Goal: Communication & Community: Share content

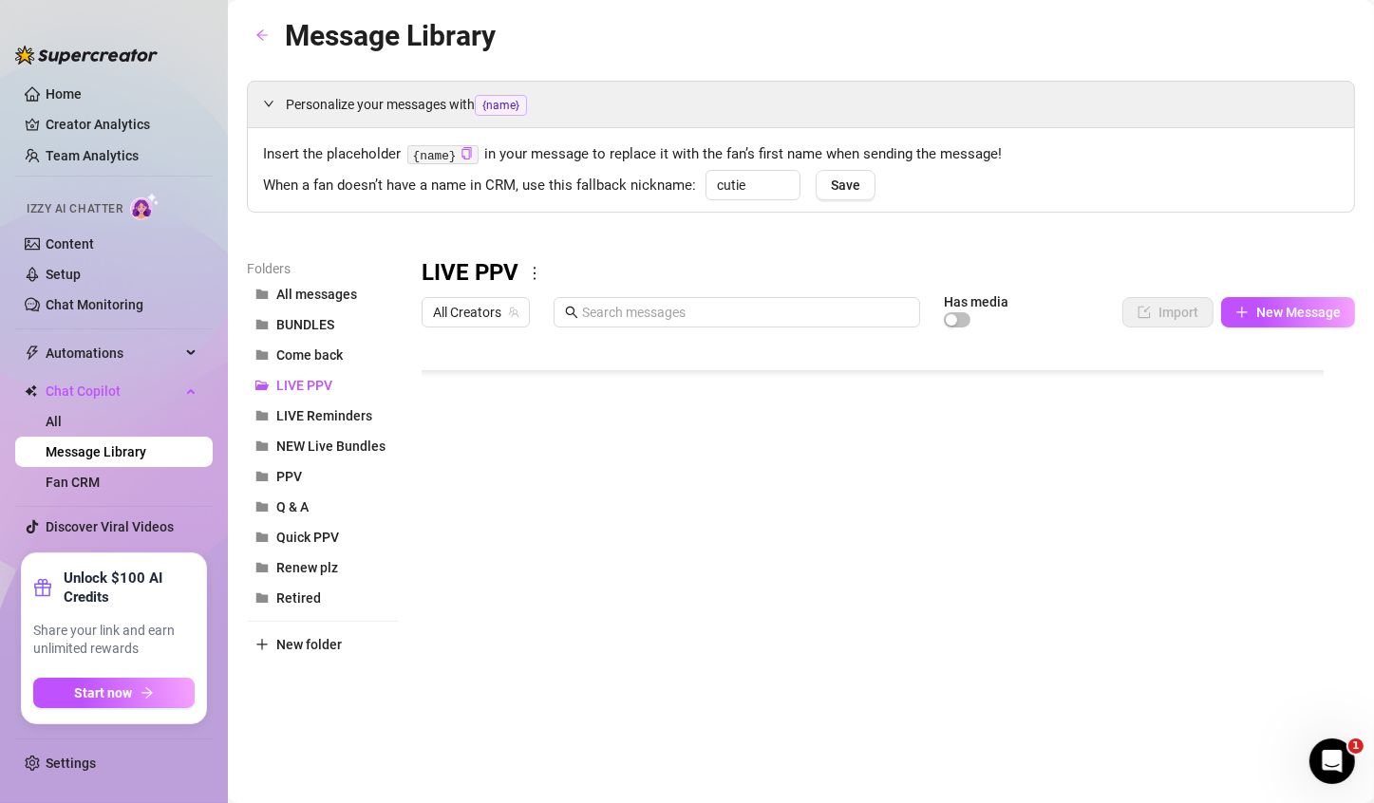
scroll to position [1002, 0]
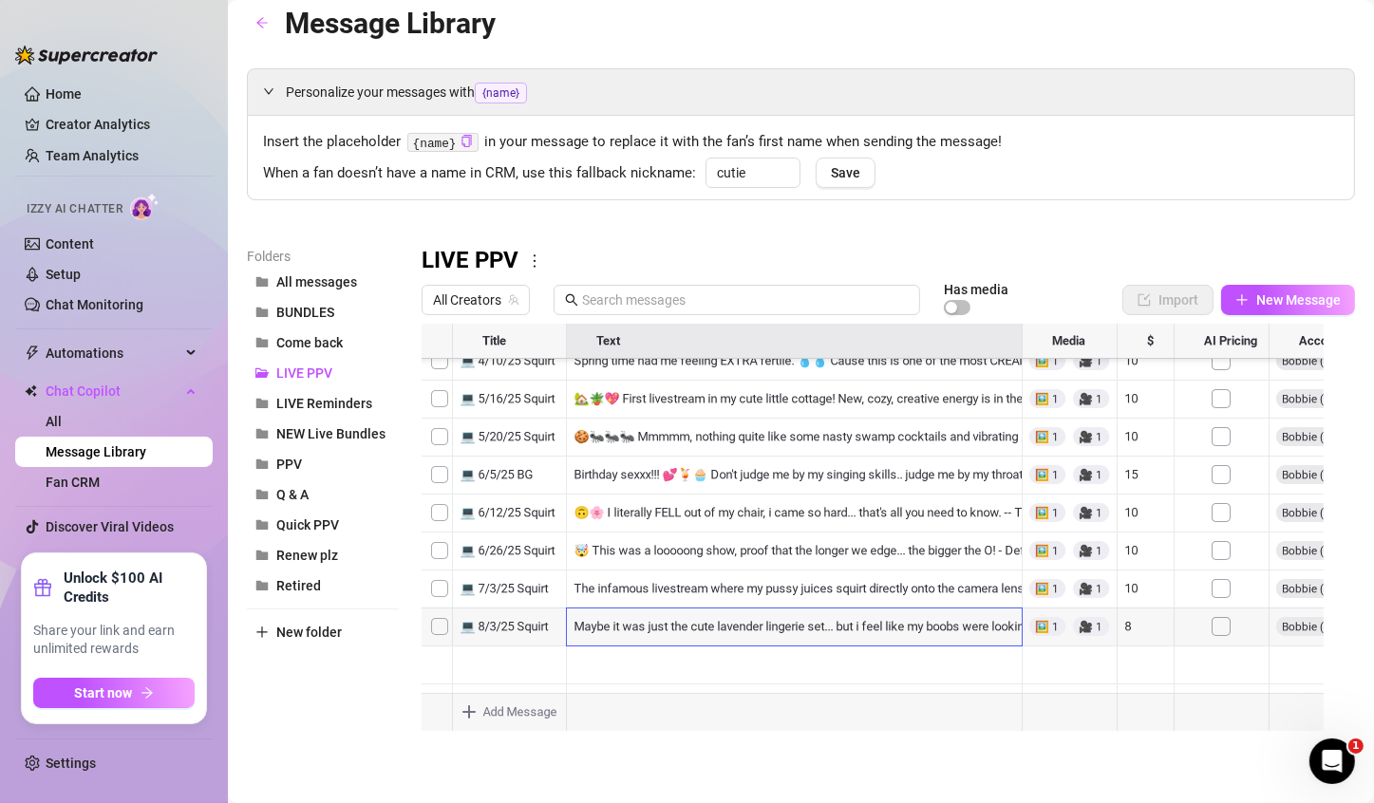
click at [795, 633] on div at bounding box center [879, 535] width 917 height 423
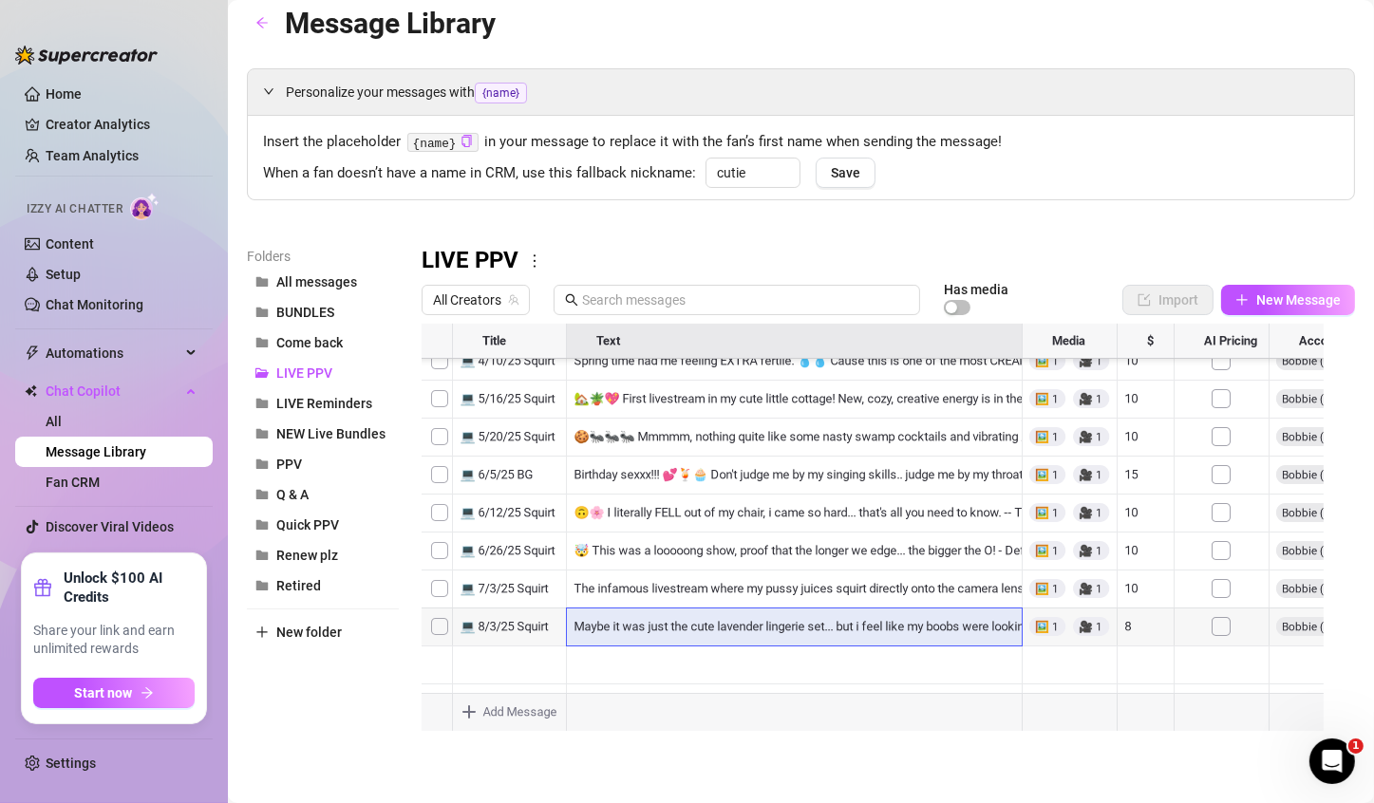
click at [834, 629] on div at bounding box center [879, 535] width 917 height 423
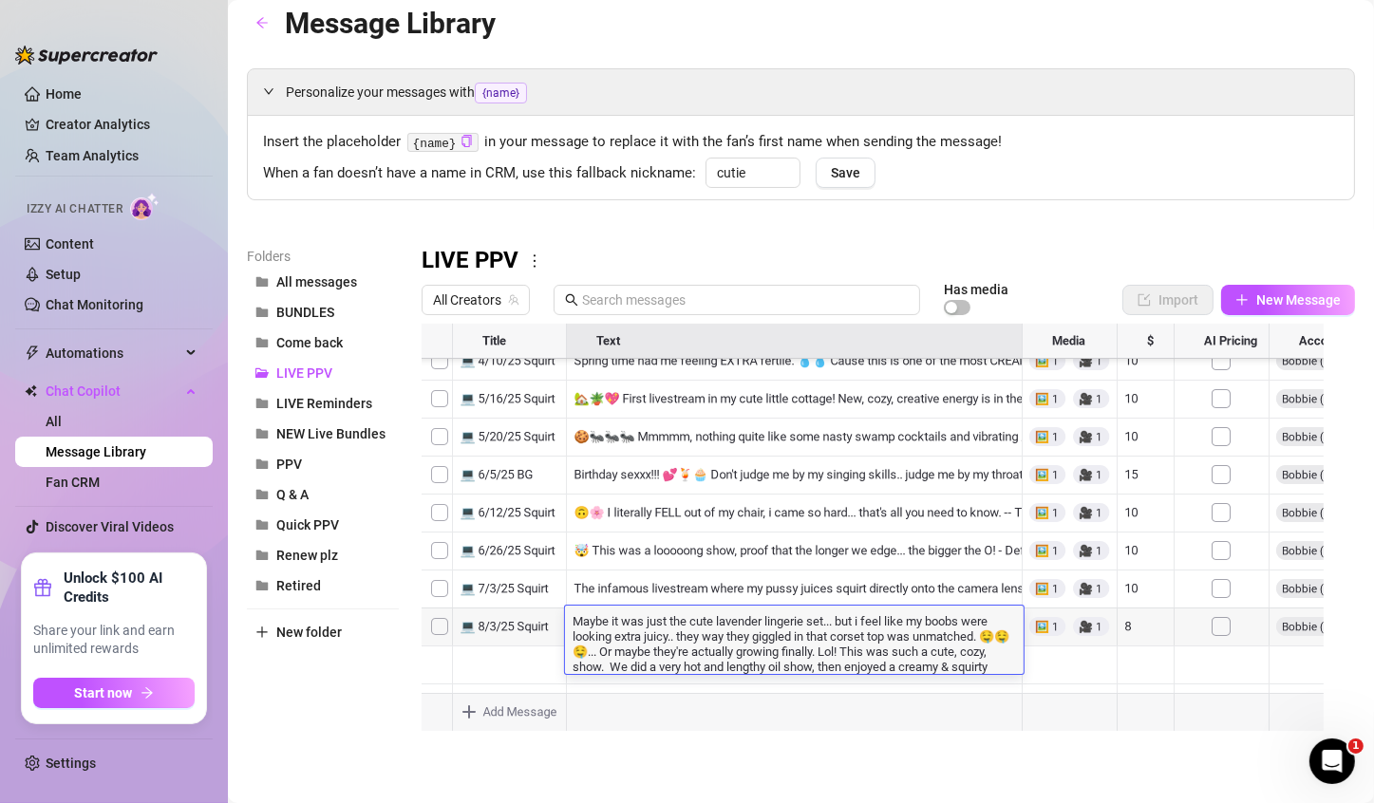
click at [762, 638] on textarea "Maybe it was just the cute lavender lingerie set... but i feel like my boobs we…" at bounding box center [794, 642] width 458 height 63
type textarea "Maybe it was just the cute lavender lingerie set... but i feel like my boobs we…"
click at [783, 671] on textarea "Maybe it was just the cute lavender lingerie set... but i feel like my boobs we…" at bounding box center [794, 642] width 458 height 63
click at [1218, 196] on div "Insert the placeholder {name} in your message to replace it with the fan’s firs…" at bounding box center [801, 158] width 1106 height 84
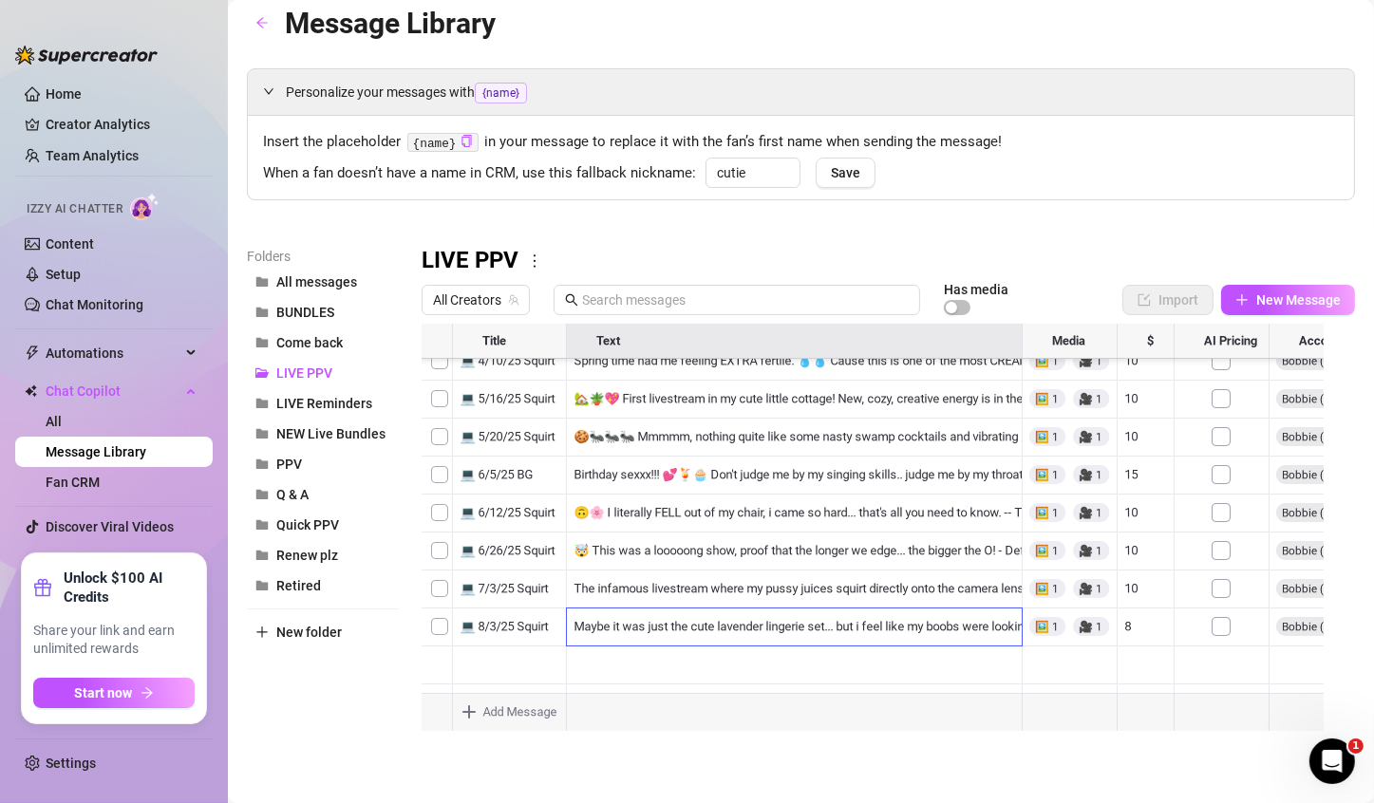
click at [743, 638] on div at bounding box center [879, 535] width 917 height 423
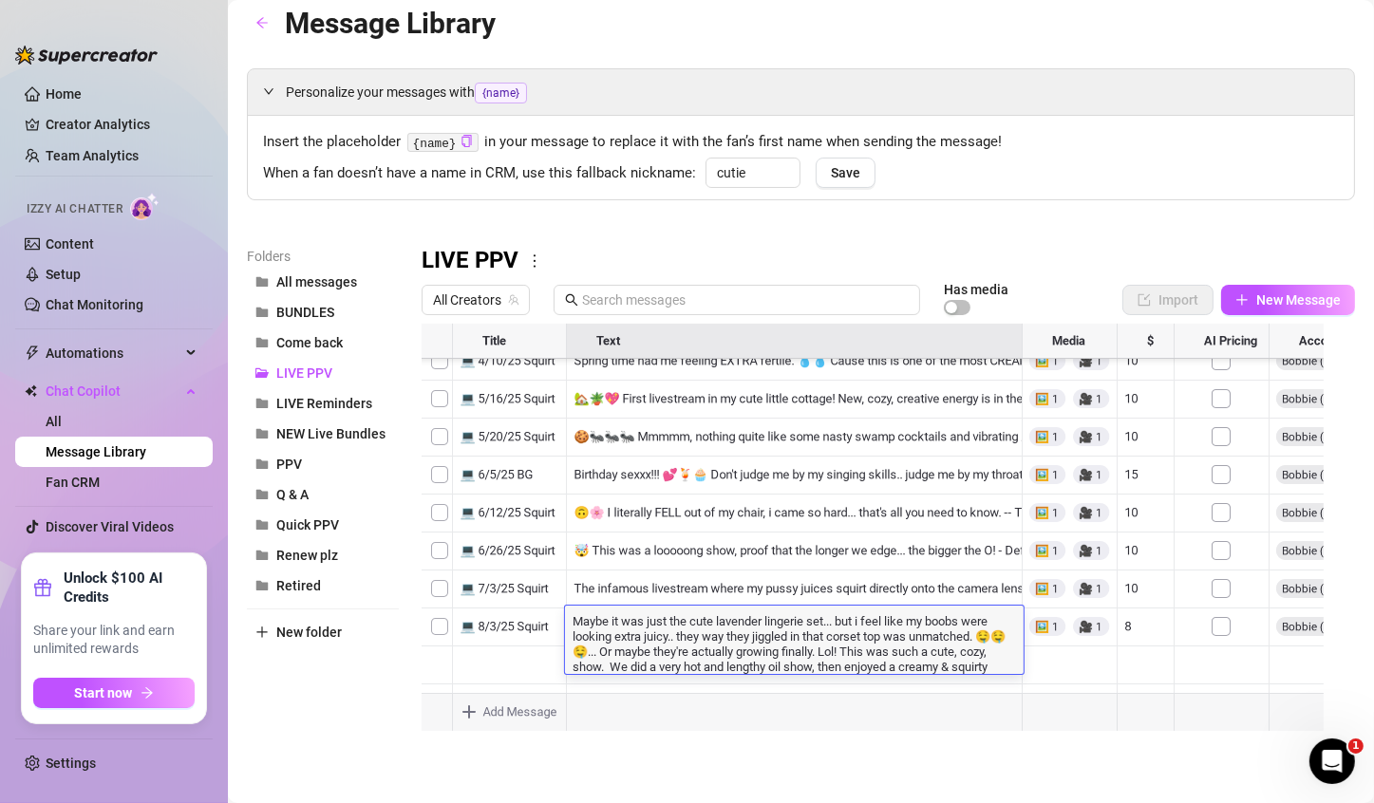
click at [733, 641] on textarea "Maybe it was just the cute lavender lingerie set... but i feel like my boobs we…" at bounding box center [794, 642] width 458 height 63
click at [765, 708] on body "Home Creator Analytics Team Analytics Izzy AI Chatter Content Setup Chat Monito…" at bounding box center [687, 401] width 1374 height 803
type textarea "Type your message here..."
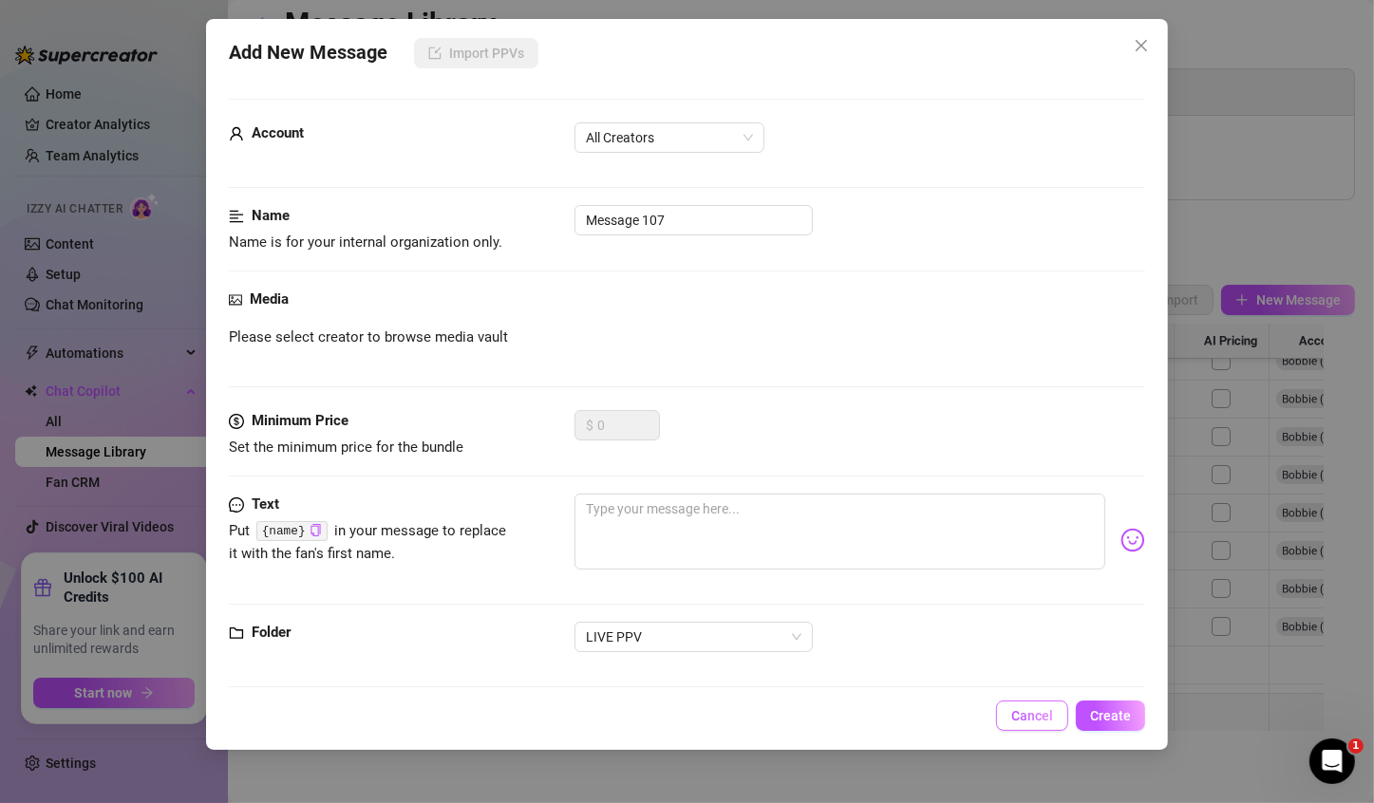
click at [1043, 727] on button "Cancel" at bounding box center [1032, 716] width 72 height 30
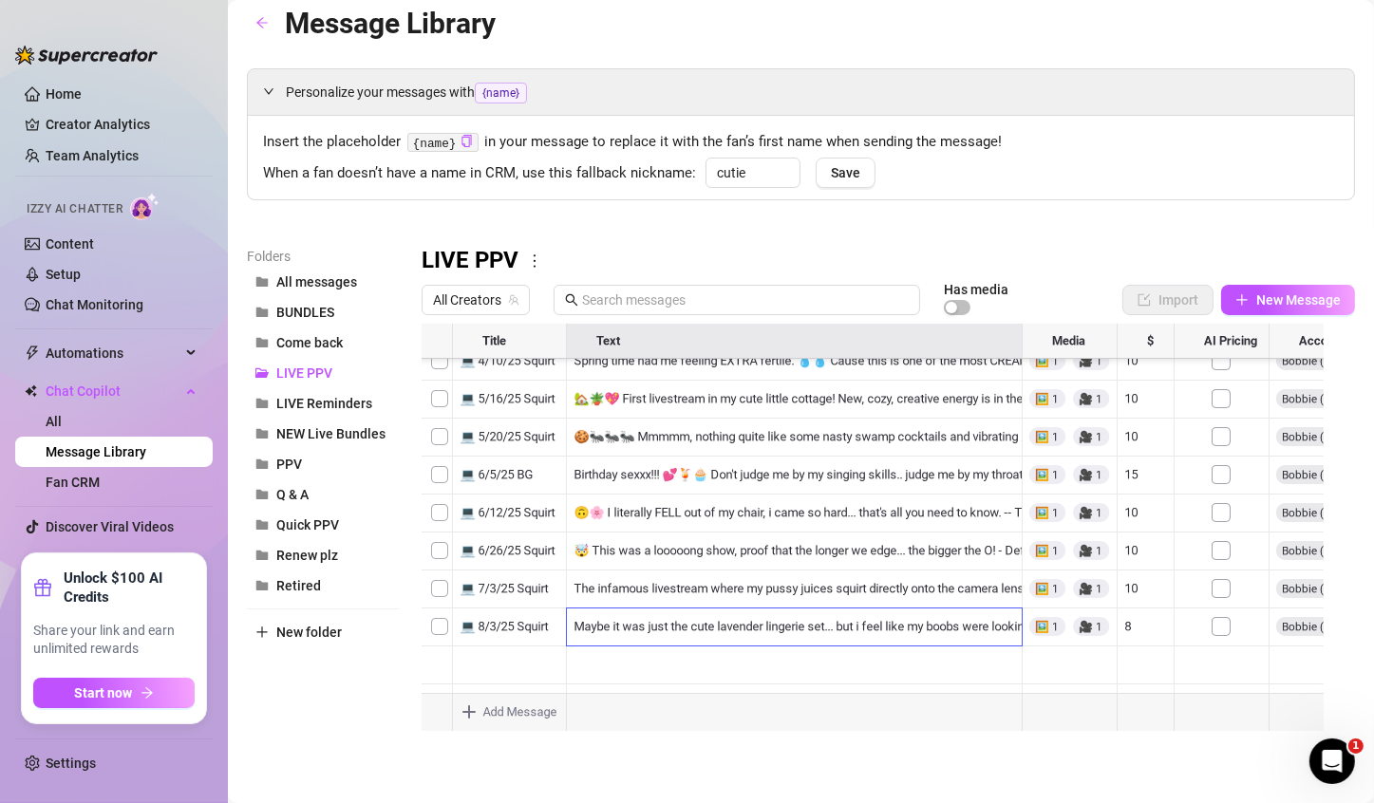
click at [1043, 727] on body "Home Creator Analytics Team Analytics Izzy AI Chatter Content Setup Chat Monito…" at bounding box center [687, 401] width 1374 height 803
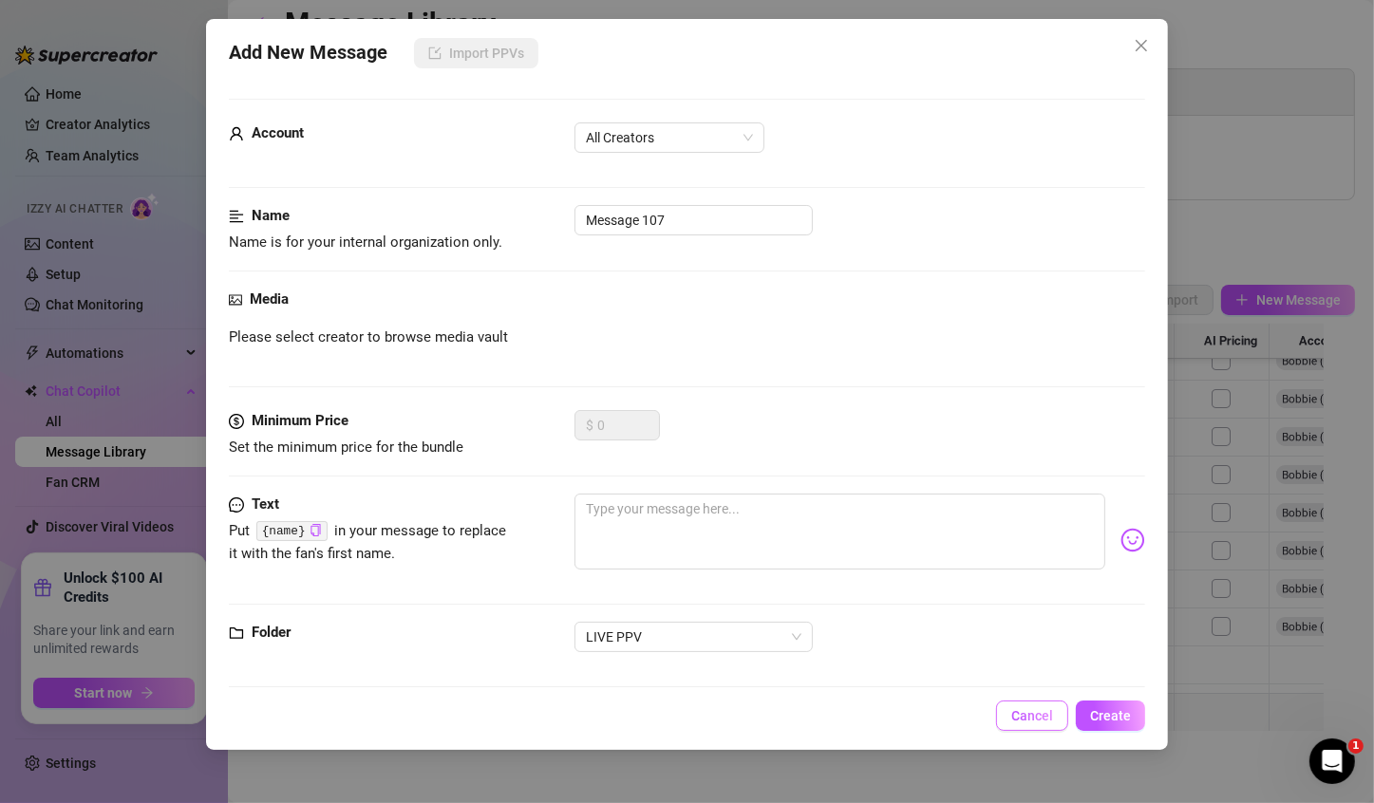
click at [1047, 729] on button "Cancel" at bounding box center [1032, 716] width 72 height 30
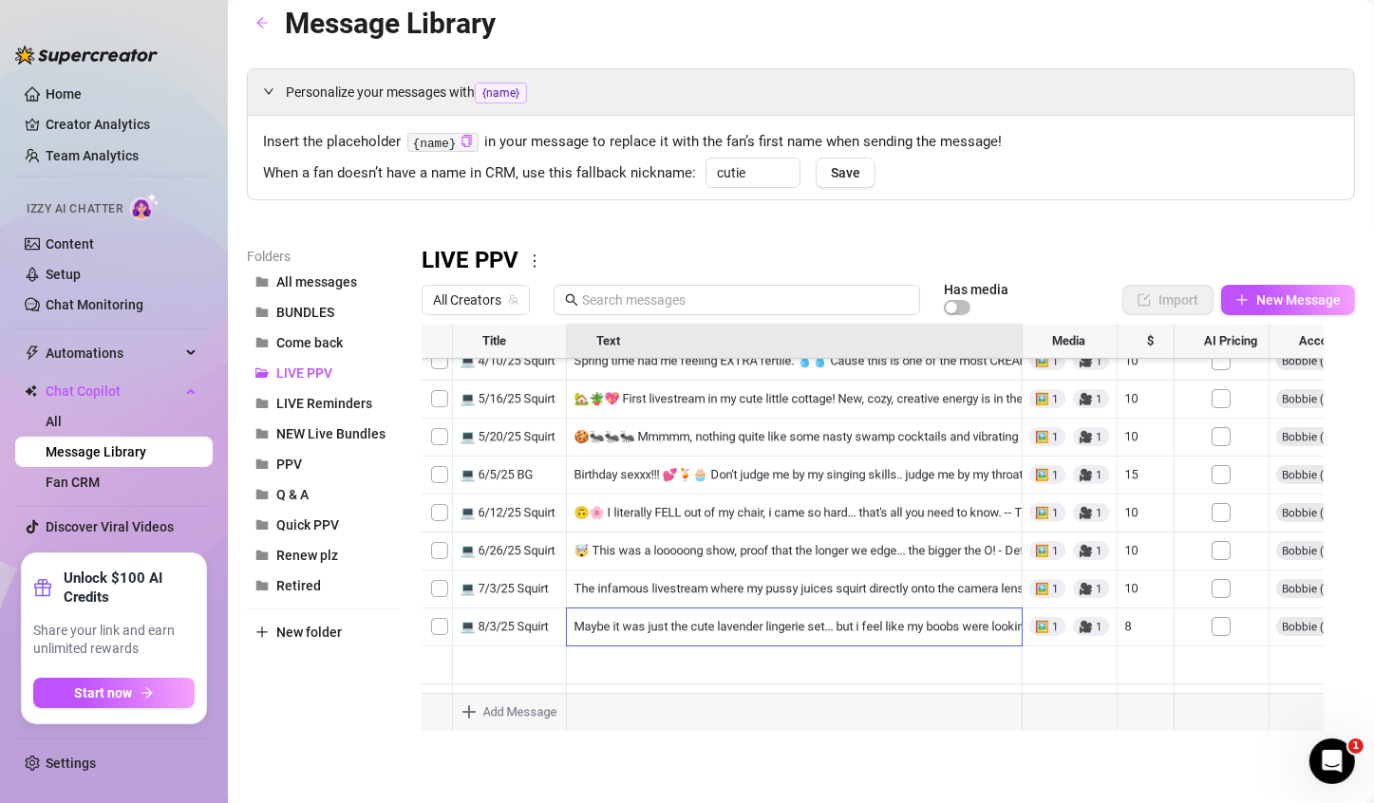
click at [1066, 241] on div "Personalize your messages with {name} Insert the placeholder {name} in your mes…" at bounding box center [801, 407] width 1108 height 679
click at [947, 246] on div "LIVE PPV" at bounding box center [887, 261] width 933 height 30
click at [1224, 181] on div "When a fan doesn’t have a name in CRM, use this fallback nickname: cutie Save" at bounding box center [800, 172] width 1075 height 28
click at [310, 464] on button "PPV" at bounding box center [323, 464] width 152 height 30
click at [308, 323] on button "BUNDLES" at bounding box center [323, 312] width 152 height 30
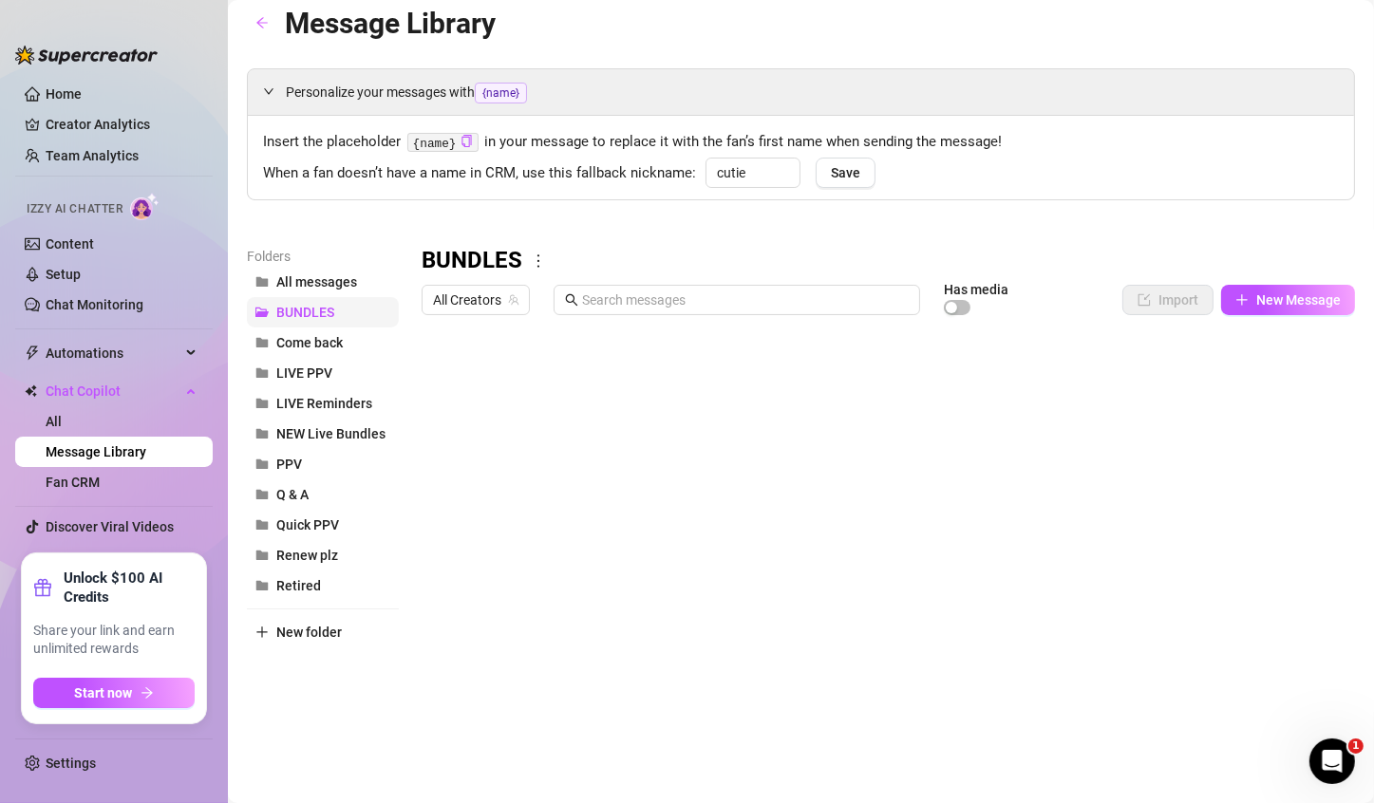
scroll to position [0, 0]
click at [315, 472] on button "PPV" at bounding box center [323, 464] width 152 height 30
click at [1296, 297] on span "New Message" at bounding box center [1298, 299] width 84 height 15
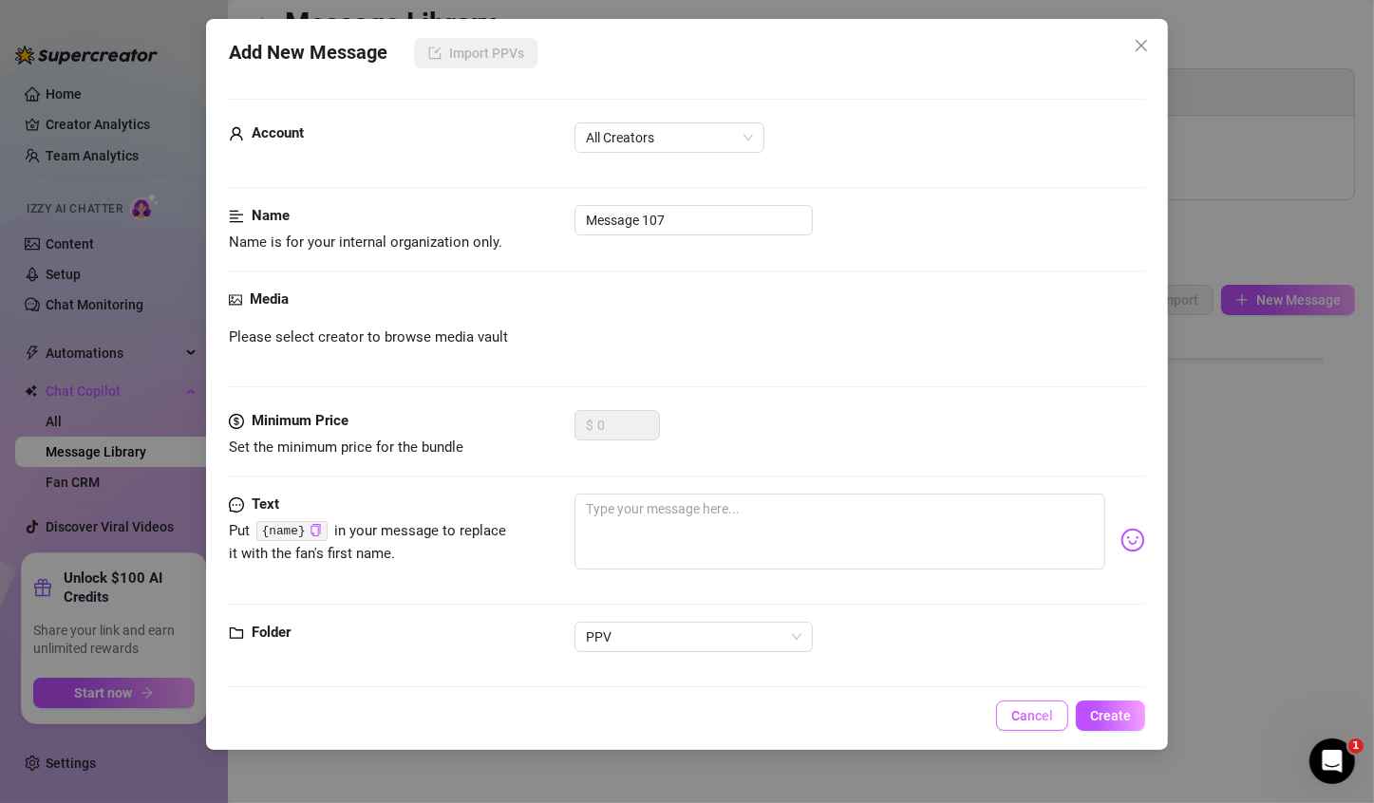
click at [1048, 708] on span "Cancel" at bounding box center [1032, 715] width 42 height 15
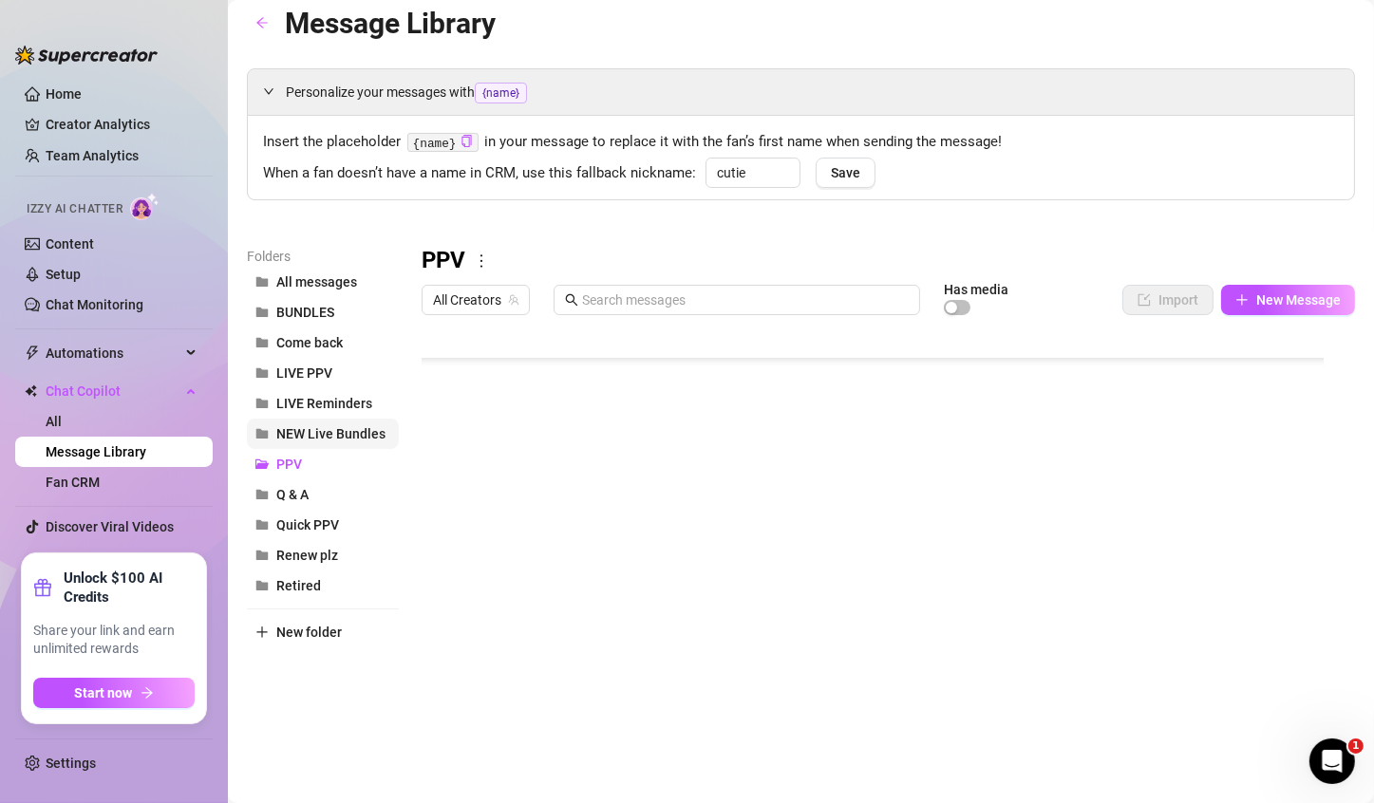
click at [342, 443] on button "NEW Live Bundles" at bounding box center [323, 434] width 152 height 30
click at [619, 262] on icon "more" at bounding box center [621, 260] width 17 height 17
click at [654, 318] on link "Delete" at bounding box center [657, 321] width 57 height 15
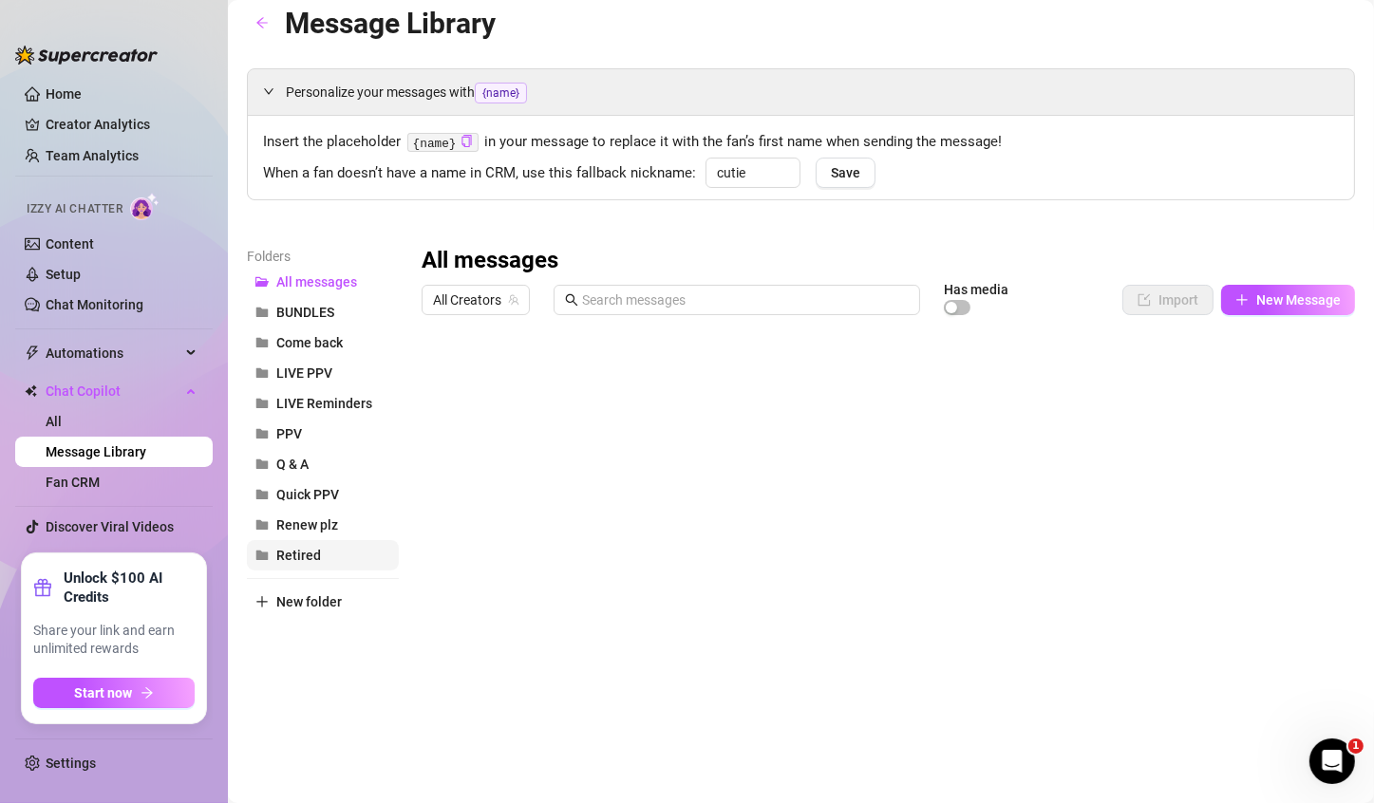
click at [295, 551] on span "Retired" at bounding box center [298, 555] width 45 height 15
click at [295, 531] on span "Renew plz" at bounding box center [307, 524] width 62 height 15
click at [295, 436] on span "PPV" at bounding box center [289, 433] width 26 height 15
click at [280, 553] on span "Retired" at bounding box center [298, 555] width 45 height 15
click at [293, 529] on span "Renew plz" at bounding box center [307, 524] width 62 height 15
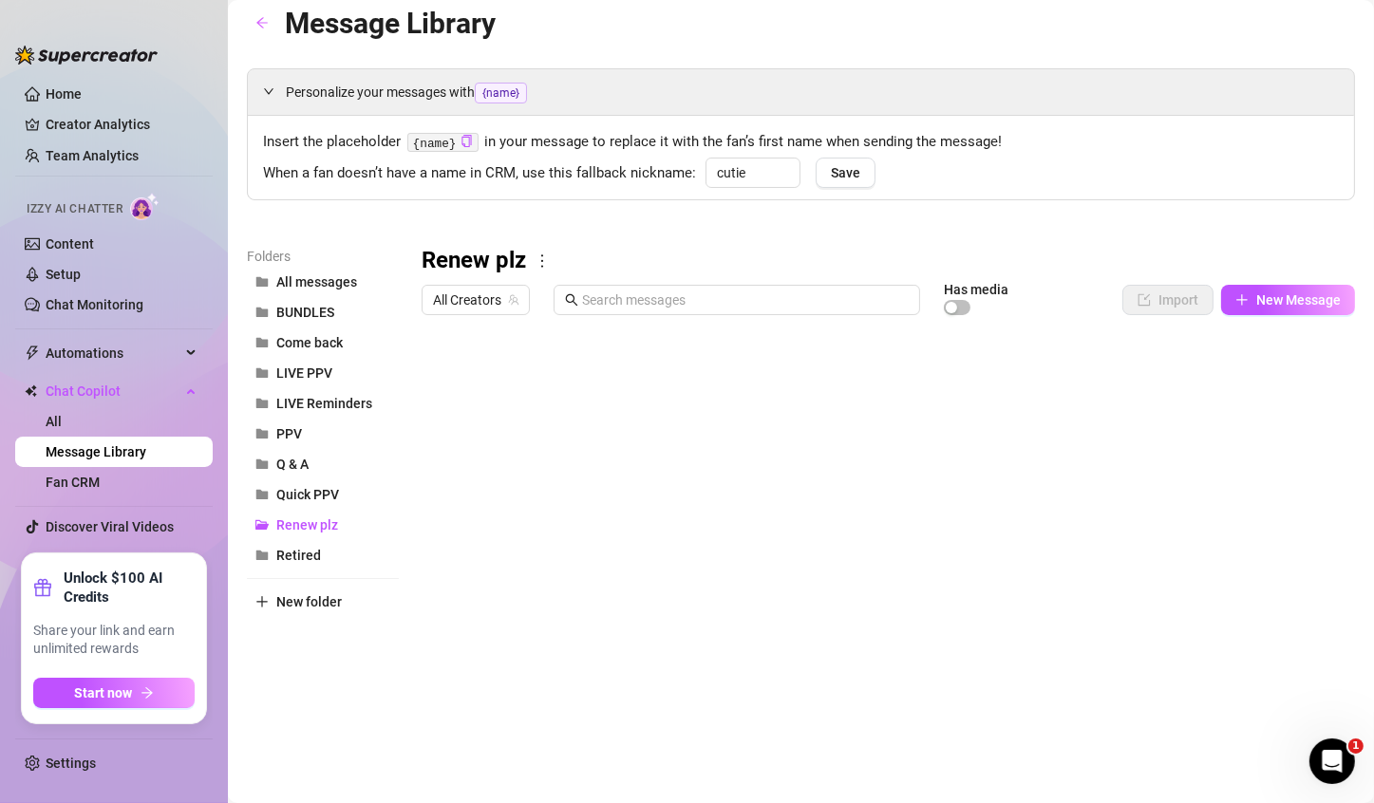
click at [799, 377] on div at bounding box center [879, 535] width 917 height 423
click at [1091, 240] on div "Personalize your messages with {name} Insert the placeholder {name} in your mes…" at bounding box center [801, 407] width 1108 height 679
click at [737, 365] on div at bounding box center [879, 535] width 917 height 423
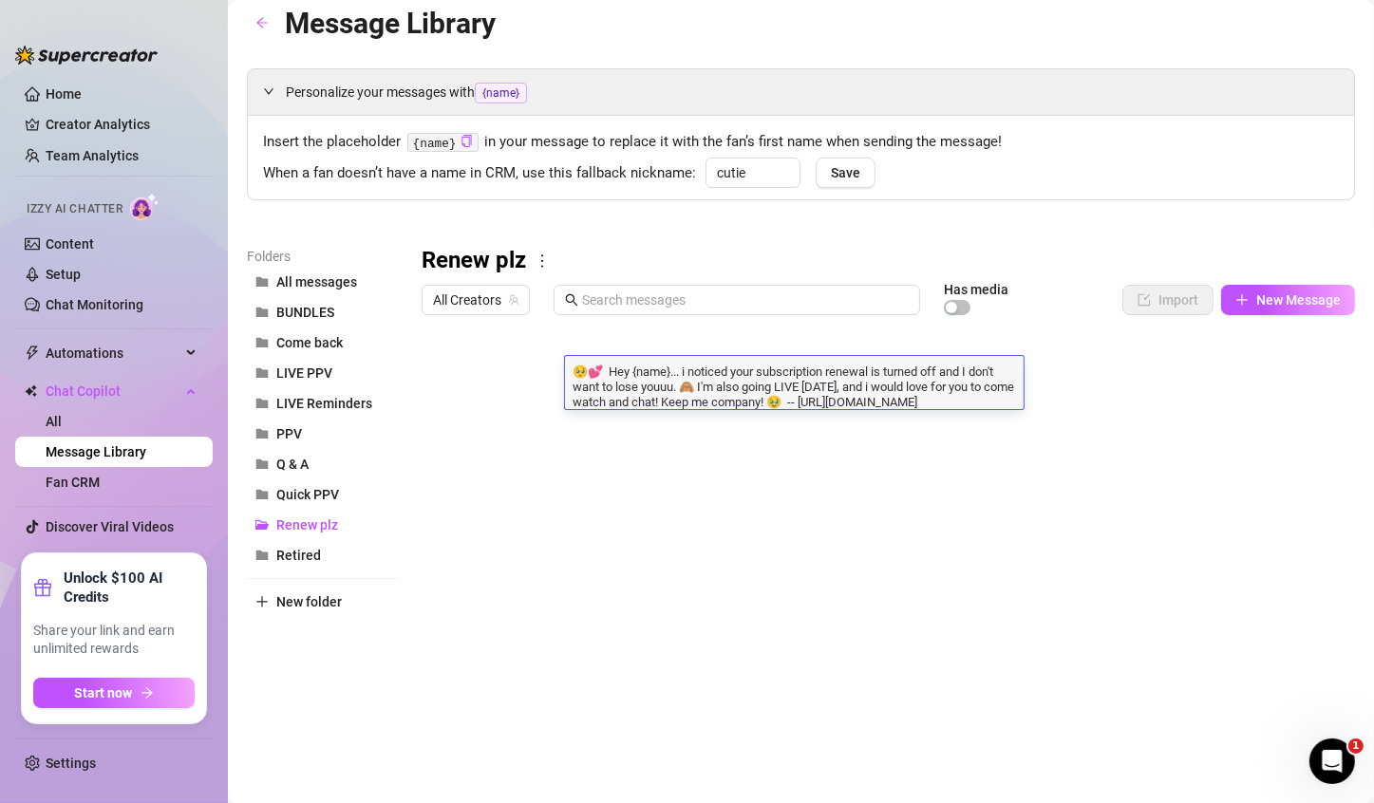
click at [709, 259] on div "Renew plz" at bounding box center [887, 261] width 933 height 30
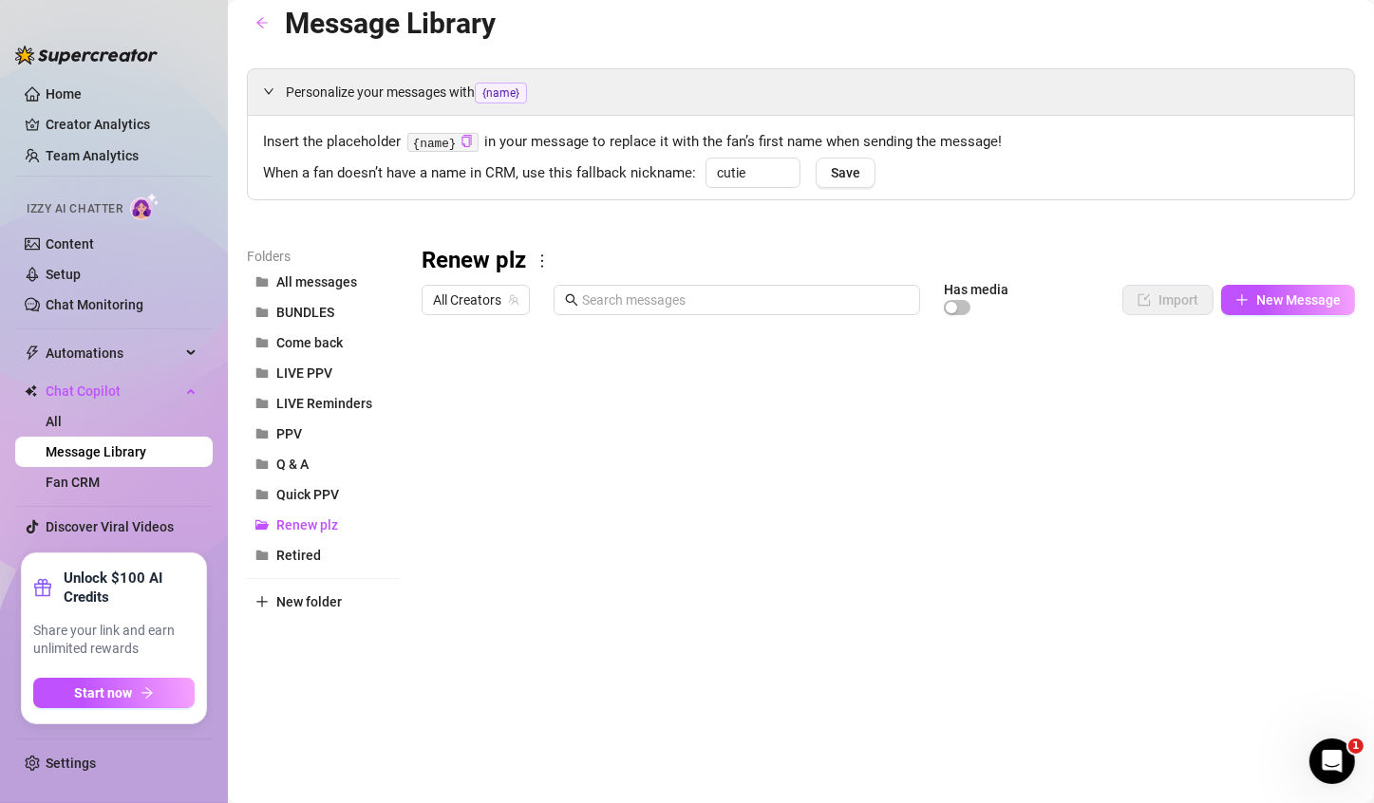
click at [681, 373] on div at bounding box center [879, 535] width 917 height 423
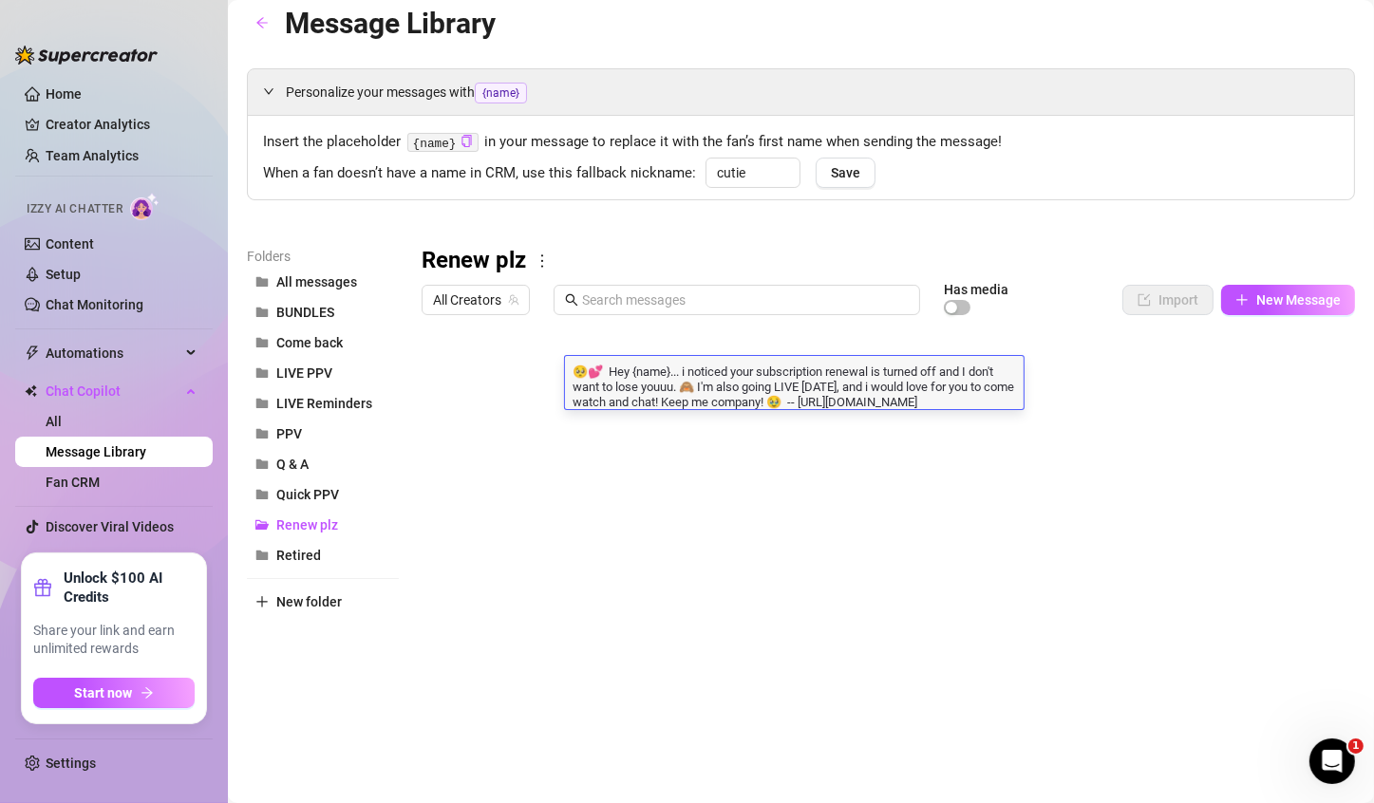
click at [681, 373] on textarea "🥺💕 Hey {name}... i noticed your subscription renewal is turned off and I don't …" at bounding box center [794, 385] width 458 height 47
click at [888, 403] on textarea "🥺💕 Hey {name}... i noticed your subscription renewal is turned off and I don't …" at bounding box center [794, 385] width 458 height 47
drag, startPoint x: 879, startPoint y: 419, endPoint x: 561, endPoint y: 424, distance: 318.0
click at [561, 424] on div "Title Text Media $ AI Pricing Accounts LIVE [DATE]! 🥺💕 Hey {name}... i noticed …" at bounding box center [887, 535] width 933 height 423
click at [812, 404] on textarea "🥺💕 Hey {name}... i noticed your subscription renewal is turned off and I don't …" at bounding box center [794, 385] width 458 height 47
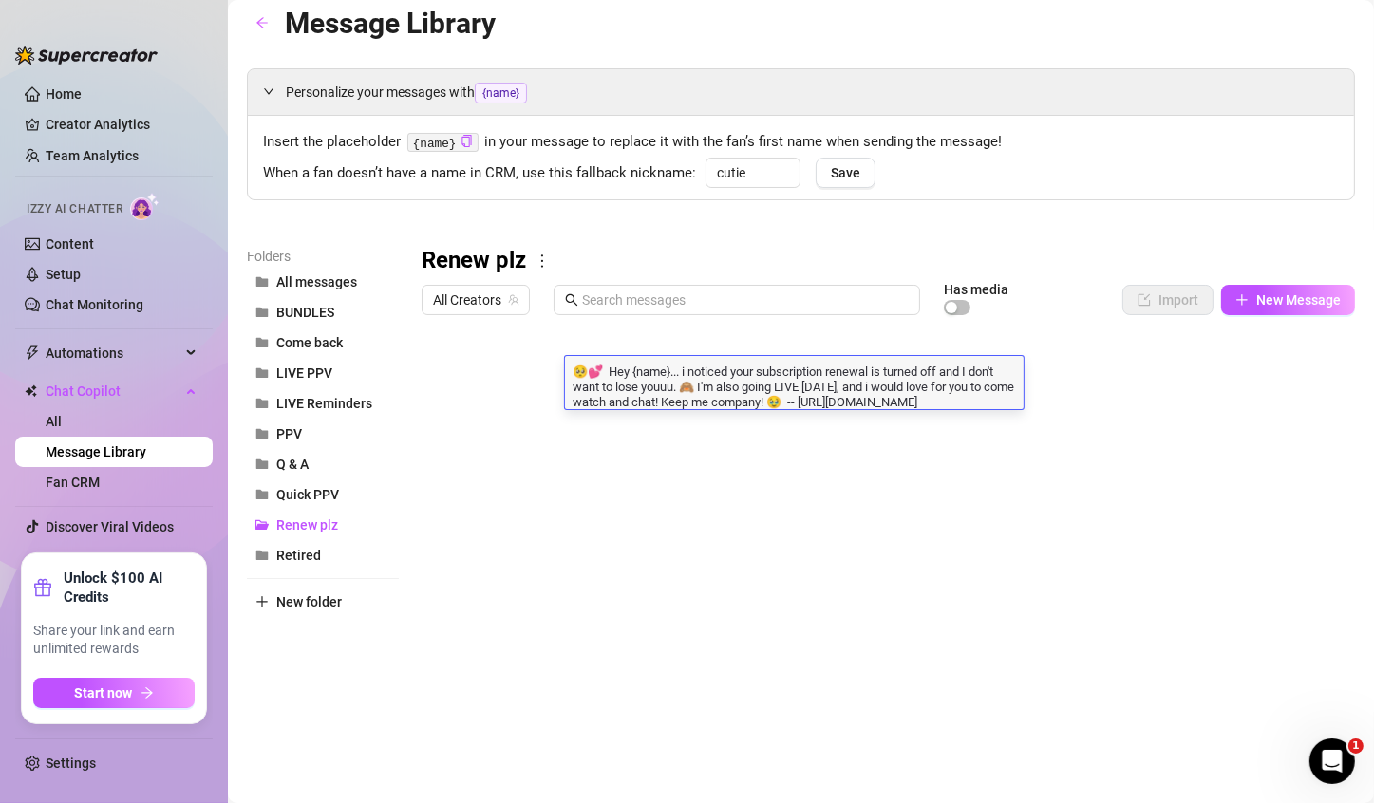
click at [876, 409] on textarea "🥺💕 Hey {name}... i noticed your subscription renewal is turned off and I don't …" at bounding box center [794, 385] width 458 height 47
drag, startPoint x: 884, startPoint y: 418, endPoint x: 570, endPoint y: 439, distance: 315.0
click at [570, 439] on div "Title Text Media $ AI Pricing Accounts LIVE [DATE]! 🥺💕 Hey {name}... i noticed …" at bounding box center [887, 535] width 933 height 423
click at [644, 395] on textarea "🥺💕 Hey {name}... i noticed your subscription renewal is turned off and I don't …" at bounding box center [794, 385] width 458 height 47
click at [895, 399] on textarea "🥺💕 Hey {name}... i noticed your subscription renewal is turned off and I don't …" at bounding box center [794, 385] width 458 height 47
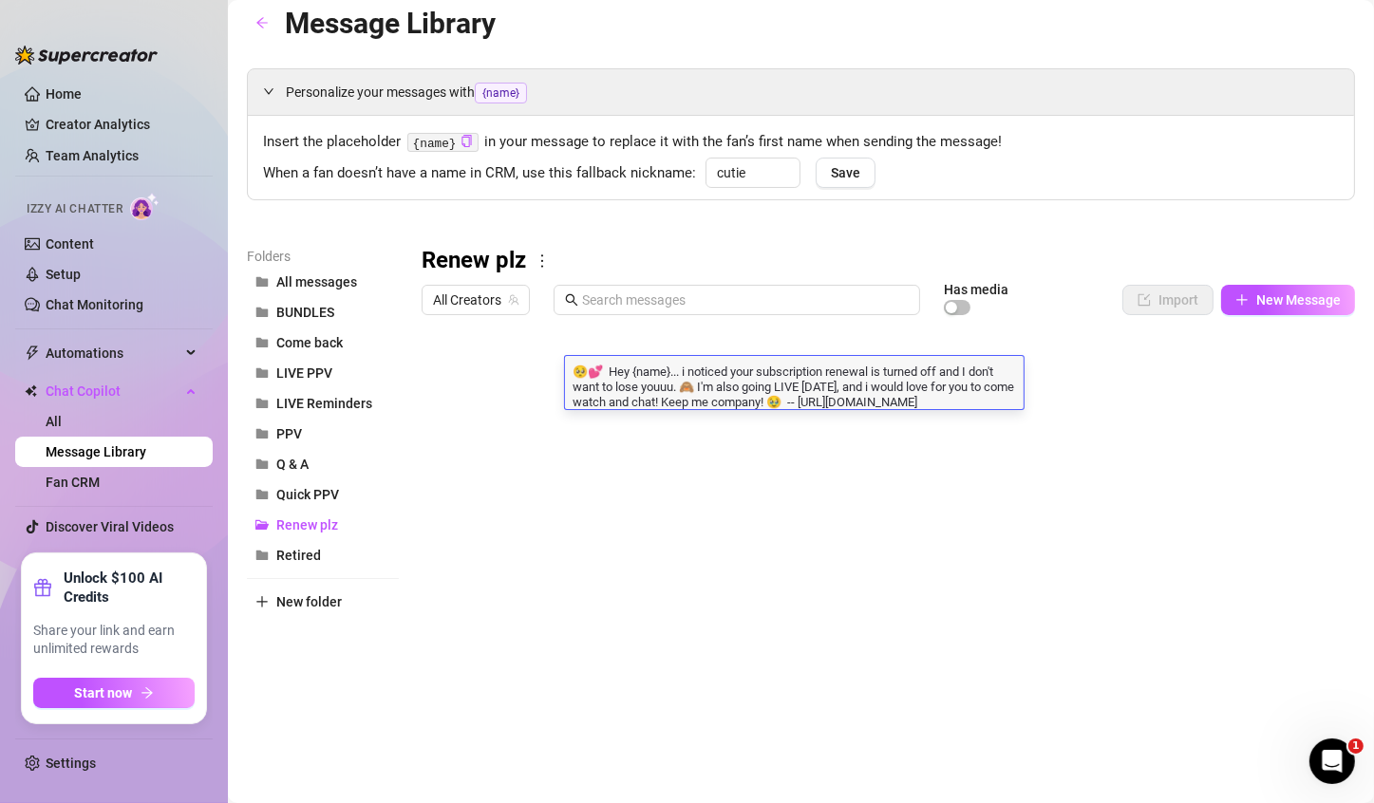
click at [897, 409] on textarea "🥺💕 Hey {name}... i noticed your subscription renewal is turned off and I don't …" at bounding box center [794, 385] width 458 height 47
drag, startPoint x: 747, startPoint y: 397, endPoint x: 703, endPoint y: 387, distance: 44.7
click at [747, 397] on textarea "🥺💕 Hey {name}... i noticed your subscription renewal is turned off and I don't …" at bounding box center [794, 385] width 458 height 47
drag, startPoint x: 673, startPoint y: 373, endPoint x: 635, endPoint y: 368, distance: 38.3
click at [635, 368] on textarea "🥺💕 Hey {name}... i noticed your subscription renewal is turned off and I don't …" at bounding box center [794, 385] width 458 height 47
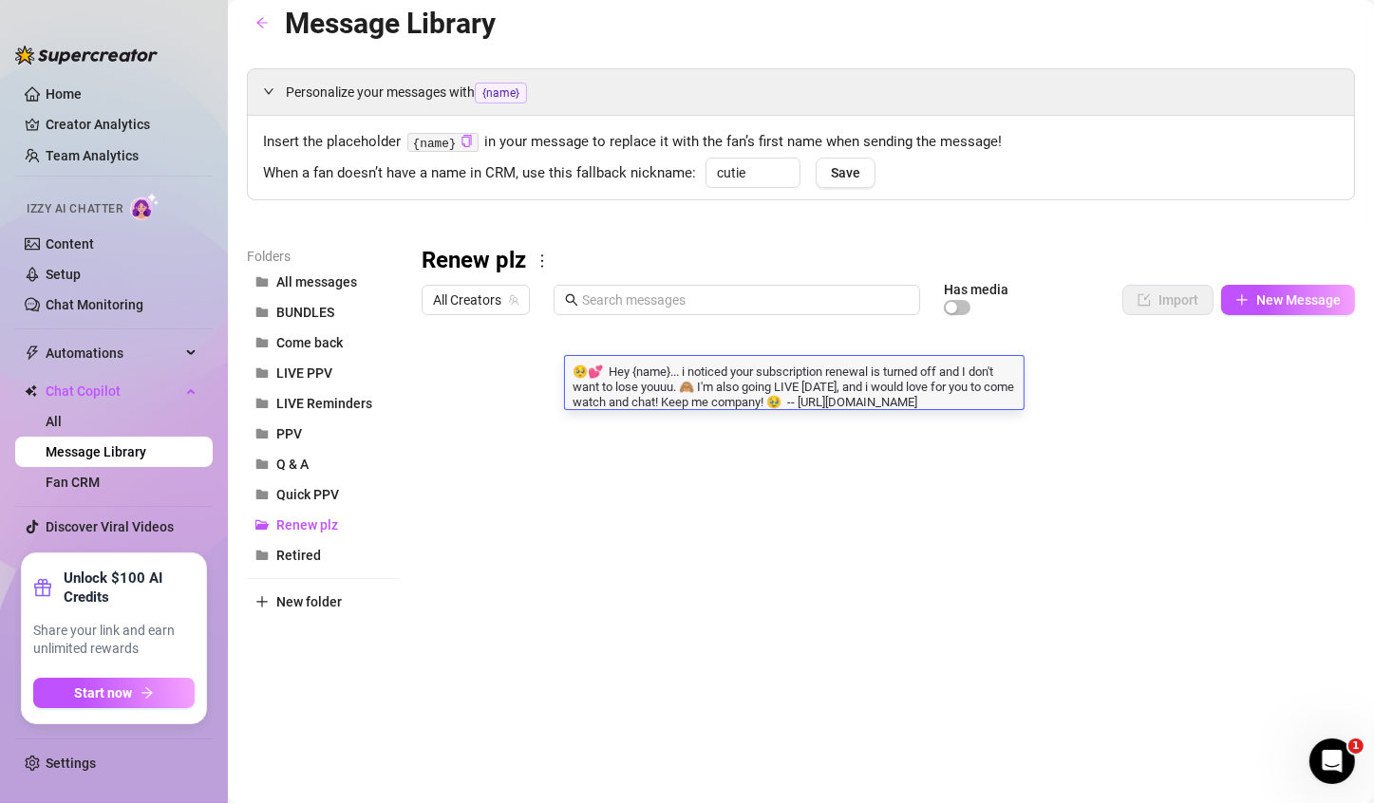
click at [635, 368] on textarea "🥺💕 Hey {name}... i noticed your subscription renewal is turned off and I don't …" at bounding box center [794, 385] width 458 height 47
drag, startPoint x: 675, startPoint y: 368, endPoint x: 639, endPoint y: 371, distance: 36.2
click at [639, 371] on textarea "🥺💕 Hey {name}... i noticed your subscription renewal is turned off and I don't …" at bounding box center [794, 385] width 458 height 47
click at [664, 384] on textarea "🥺💕 Hey love... i noticed your subscription renewal is turned off and I don't wa…" at bounding box center [794, 385] width 458 height 47
drag, startPoint x: 884, startPoint y: 410, endPoint x: 827, endPoint y: 402, distance: 57.5
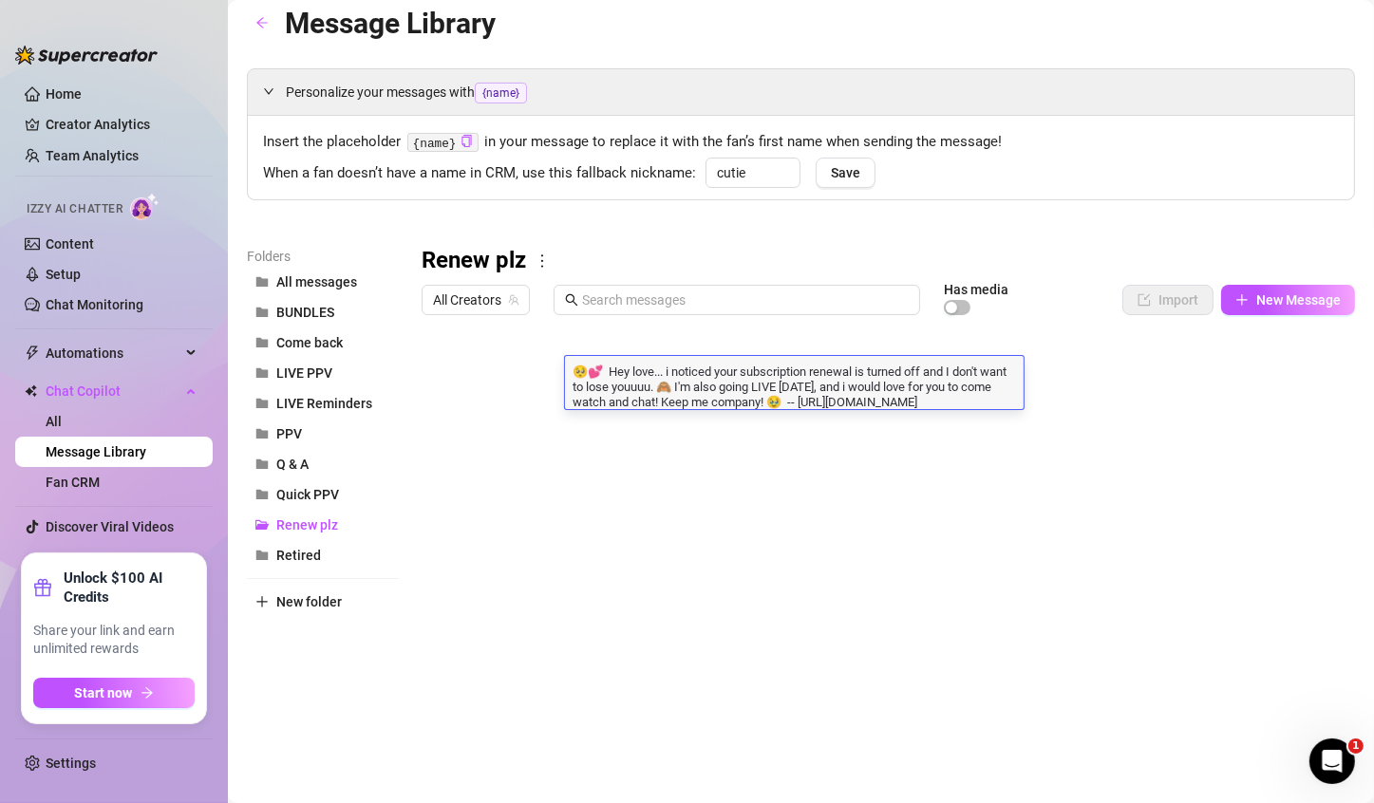
click at [827, 402] on textarea "🥺💕 Hey love... i noticed your subscription renewal is turned off and I don't wa…" at bounding box center [794, 385] width 458 height 47
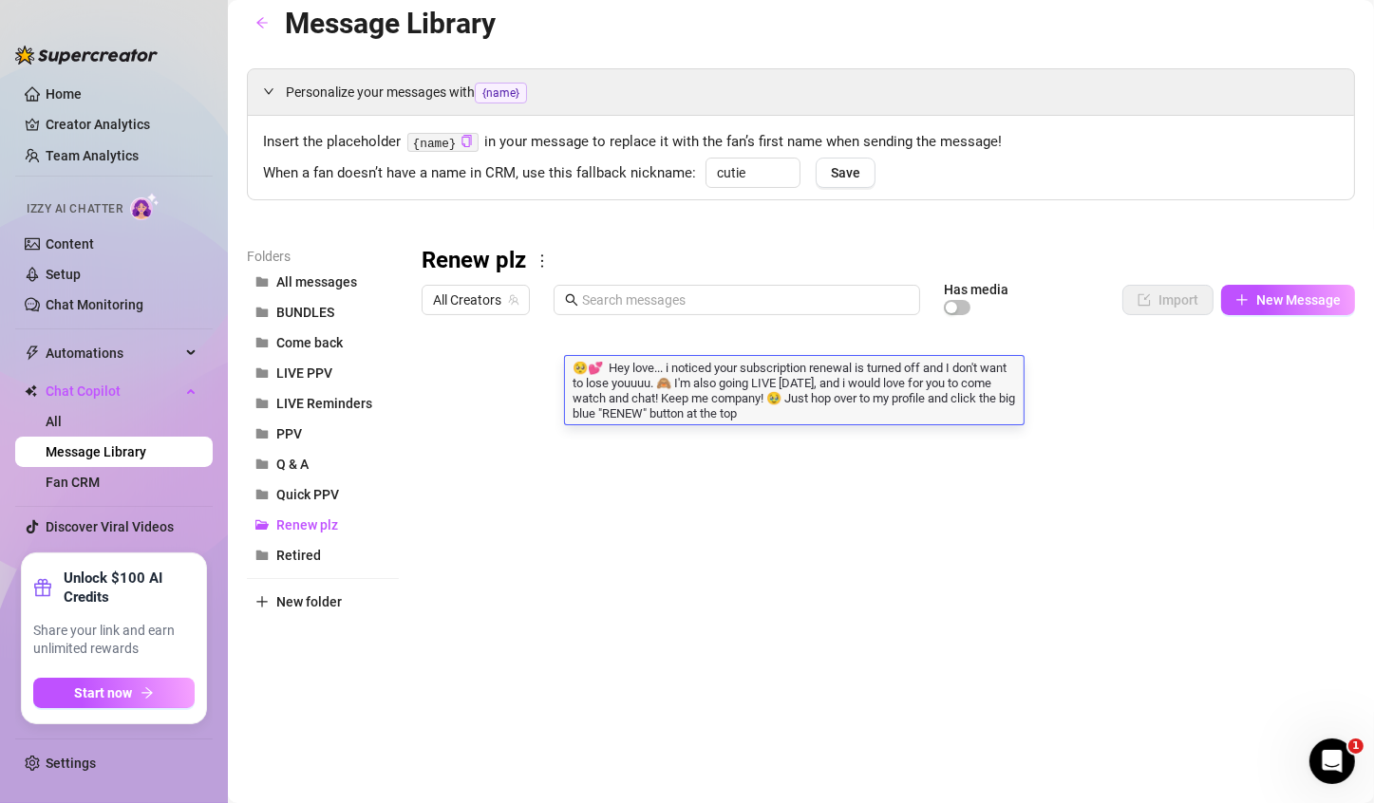
type textarea "🥺💕 Hey love... i noticed your subscription renewal is turned off and I don't wa…"
click at [682, 414] on textarea "🥺💕 Hey love... i noticed your subscription renewal is turned off and I don't wa…" at bounding box center [794, 393] width 458 height 63
click at [682, 415] on textarea "🥺💕 Hey love... i noticed your subscription renewal is turned off and I don't wa…" at bounding box center [794, 393] width 458 height 63
click at [846, 418] on textarea "🥺💕 Hey love... i noticed your subscription renewal is turned off and I don't wa…" at bounding box center [794, 393] width 458 height 63
drag, startPoint x: 841, startPoint y: 410, endPoint x: 574, endPoint y: 363, distance: 270.9
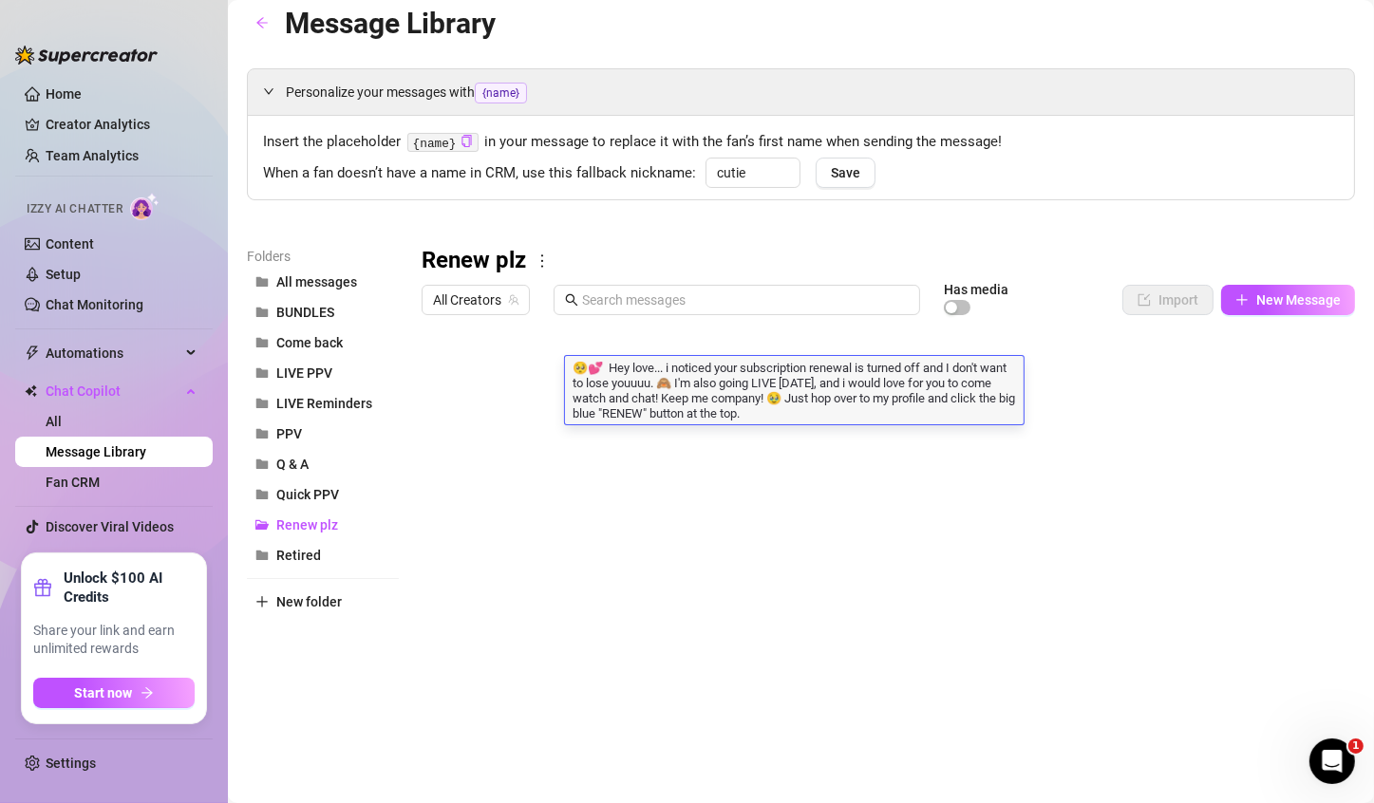
click at [574, 363] on textarea "🥺💕 Hey love... i noticed your subscription renewal is turned off and I don't wa…" at bounding box center [794, 393] width 458 height 63
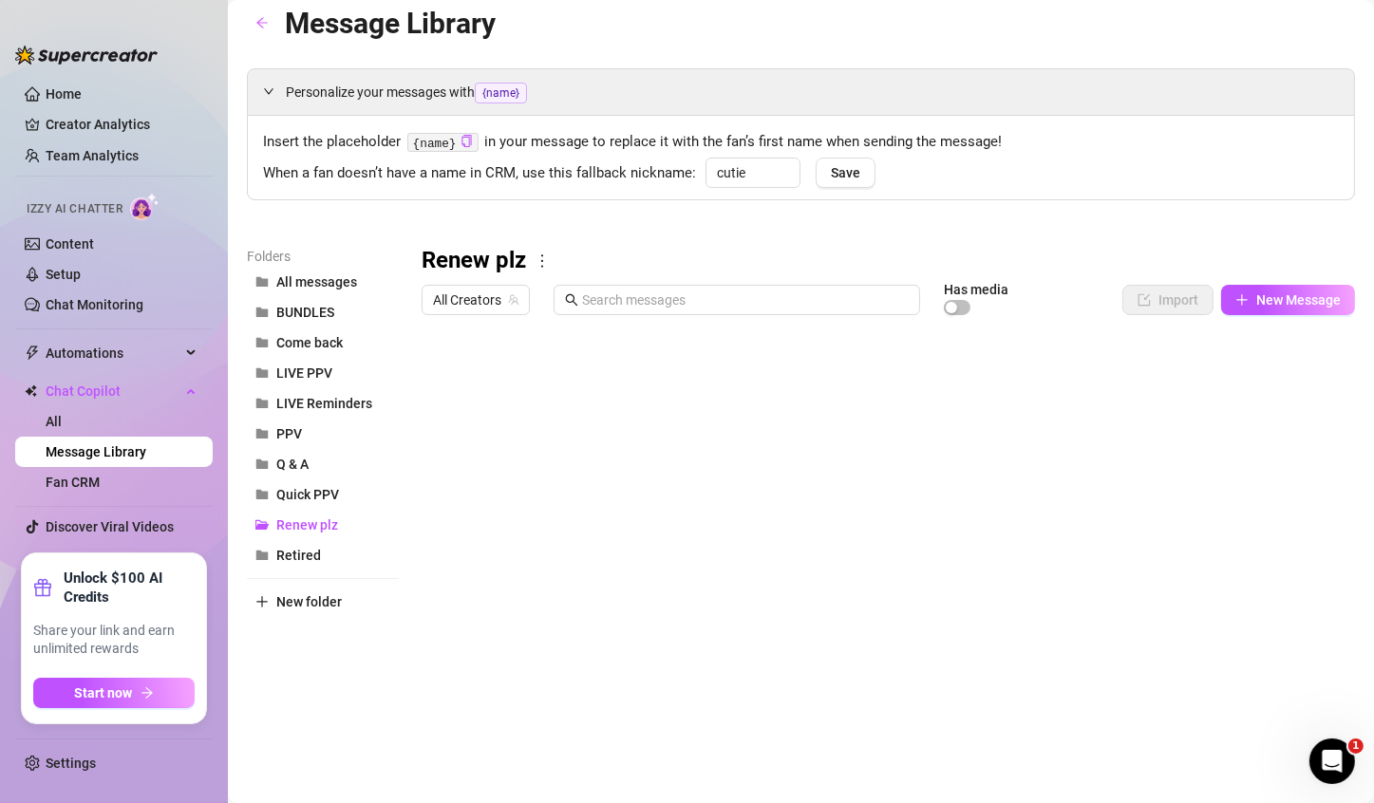
click at [1004, 250] on div "Renew plz" at bounding box center [887, 261] width 933 height 30
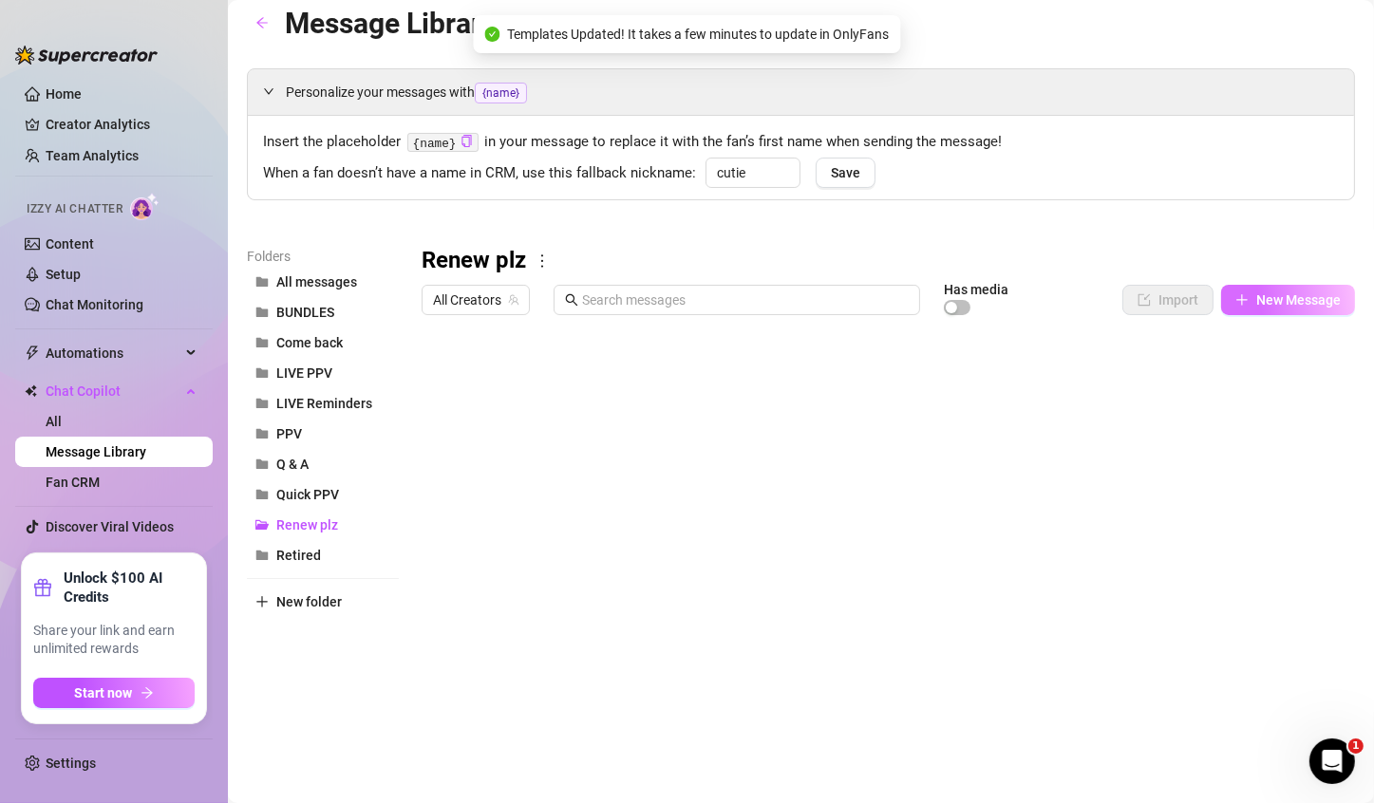
click at [1256, 306] on span "New Message" at bounding box center [1298, 299] width 84 height 15
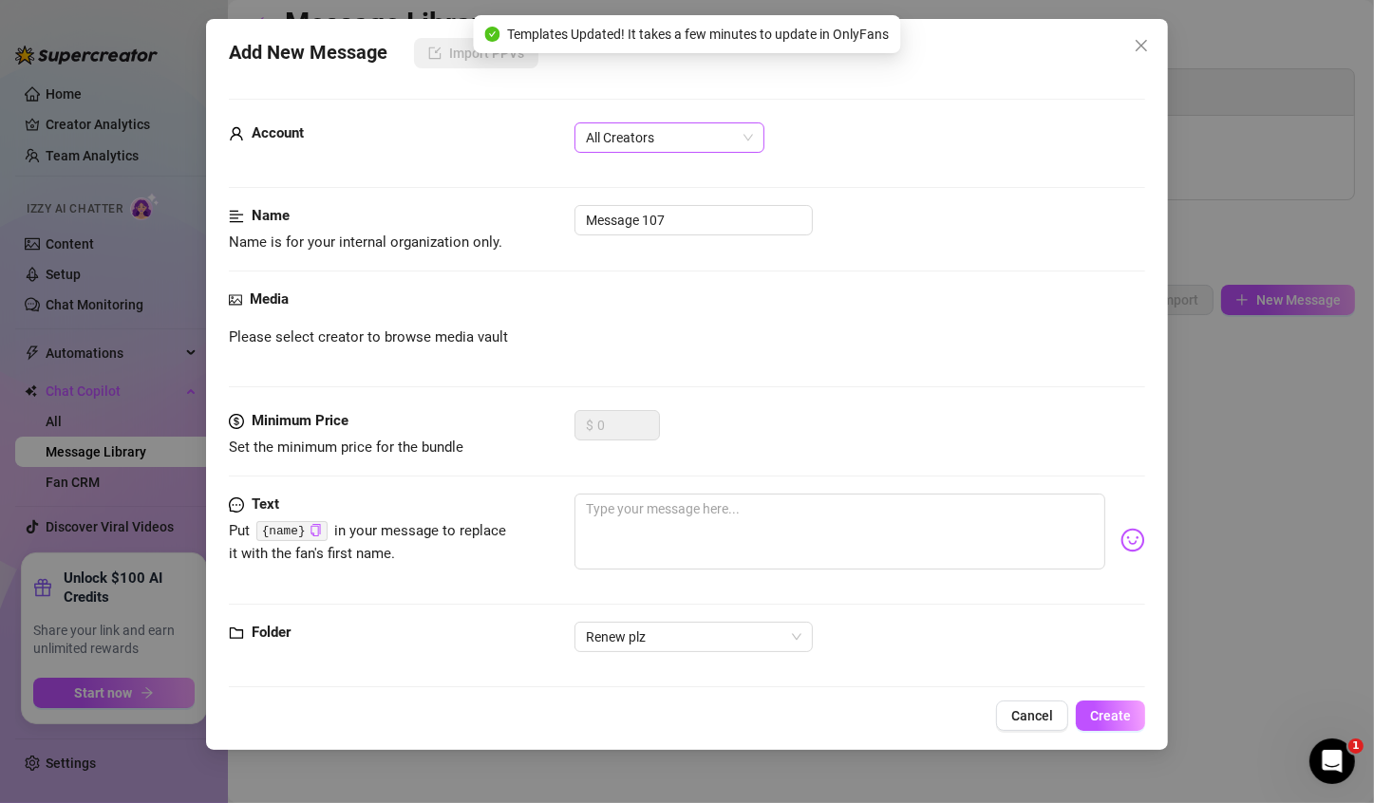
click at [679, 144] on span "All Creators" at bounding box center [669, 137] width 167 height 28
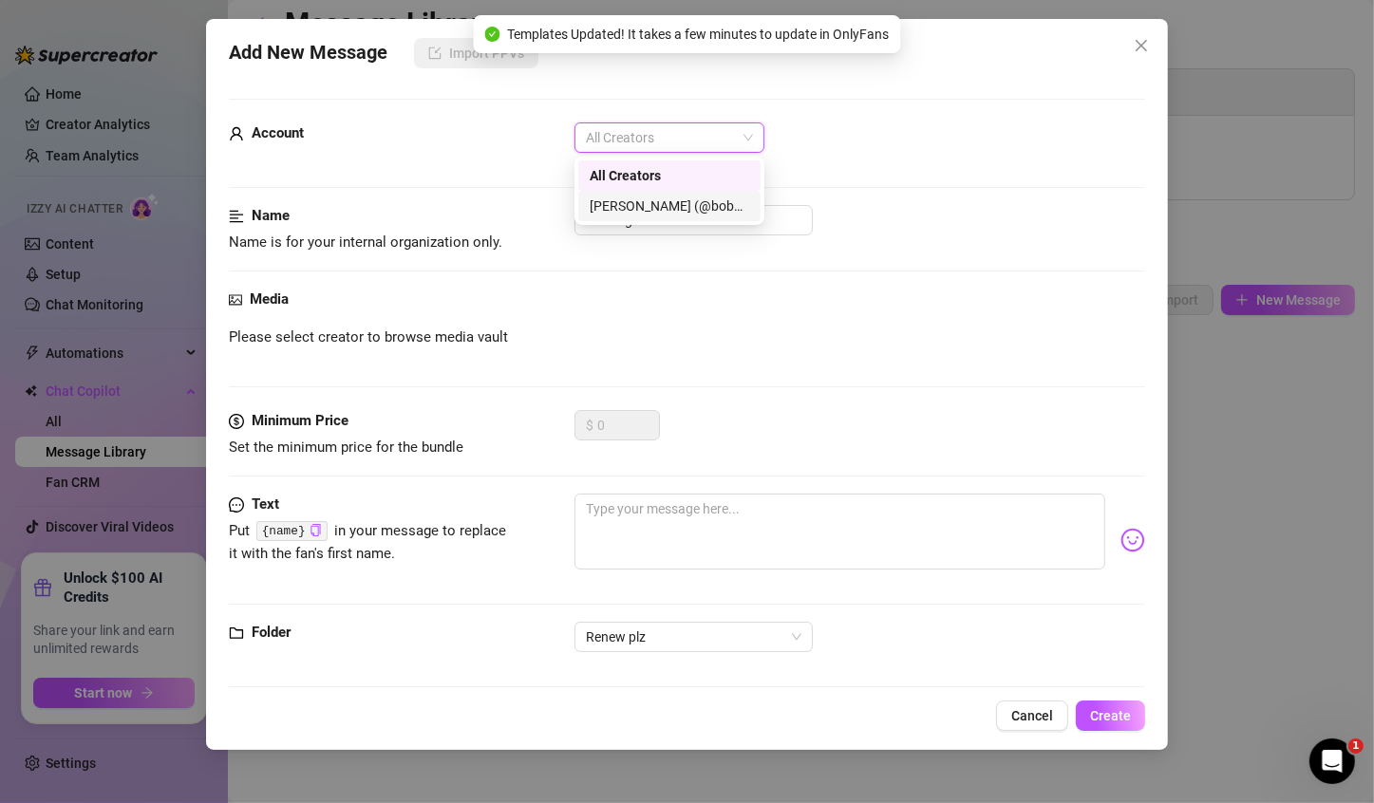
click at [693, 218] on div "[PERSON_NAME]‎ (@bobbielavender)" at bounding box center [669, 206] width 182 height 30
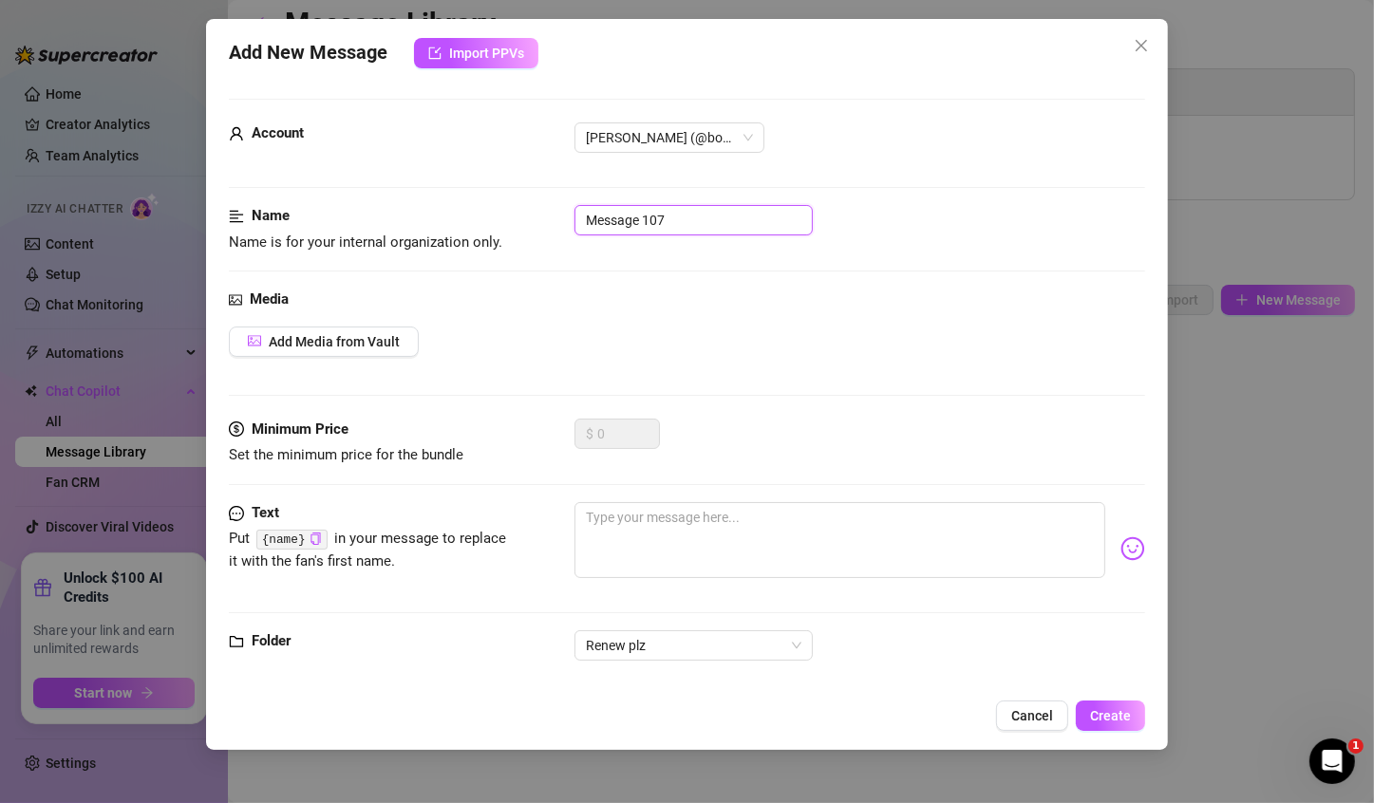
drag, startPoint x: 683, startPoint y: 223, endPoint x: 523, endPoint y: 236, distance: 161.0
click at [523, 236] on div "Name Name is for your internal organization only. Message 107" at bounding box center [687, 229] width 916 height 48
type input "/"
type input "Re-sub"
click at [784, 505] on textarea at bounding box center [839, 540] width 531 height 76
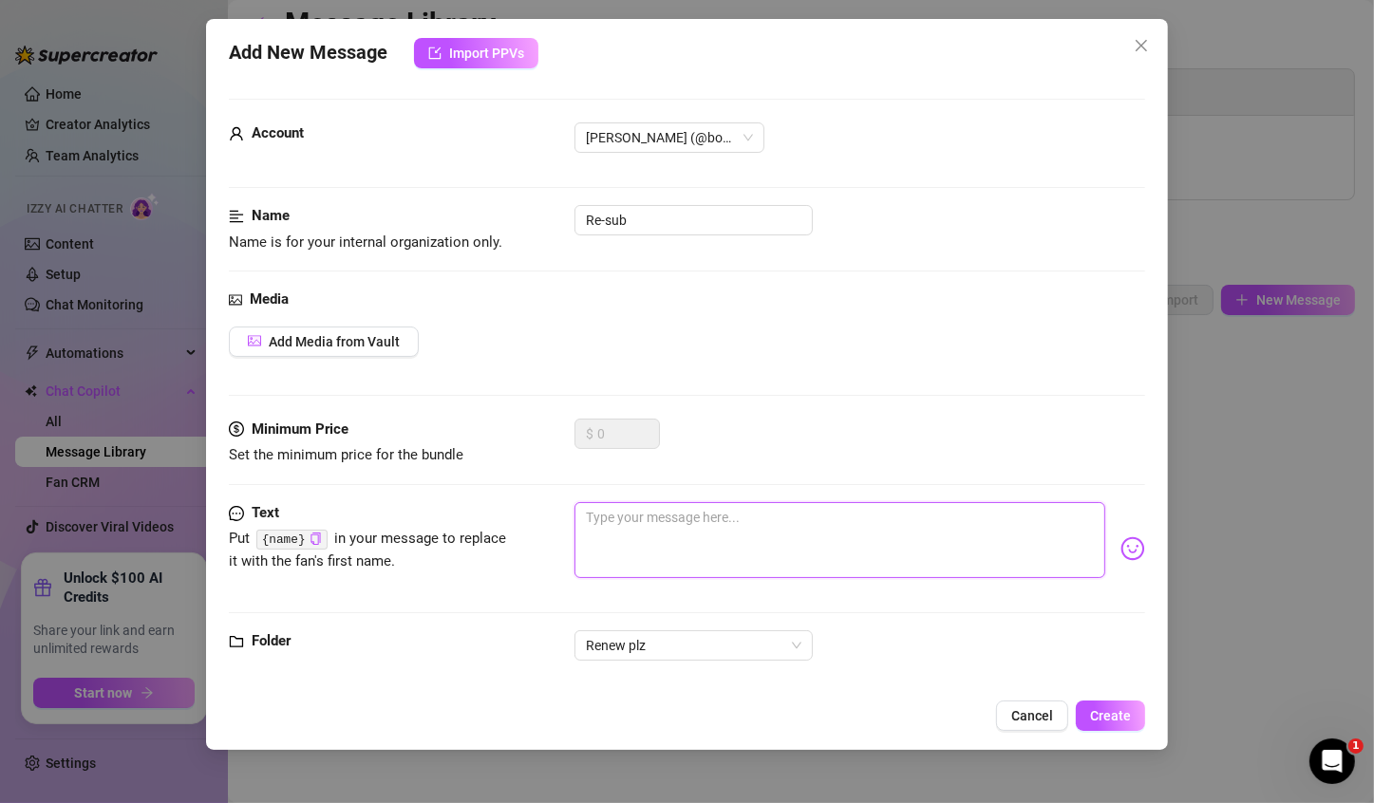
paste textarea "🥺💕 Hey love... i noticed your subscription renewal is turned off and I don't wa…"
type textarea "🥺💕 Hey love... i noticed your subscription renewal is turned off and I don't wa…"
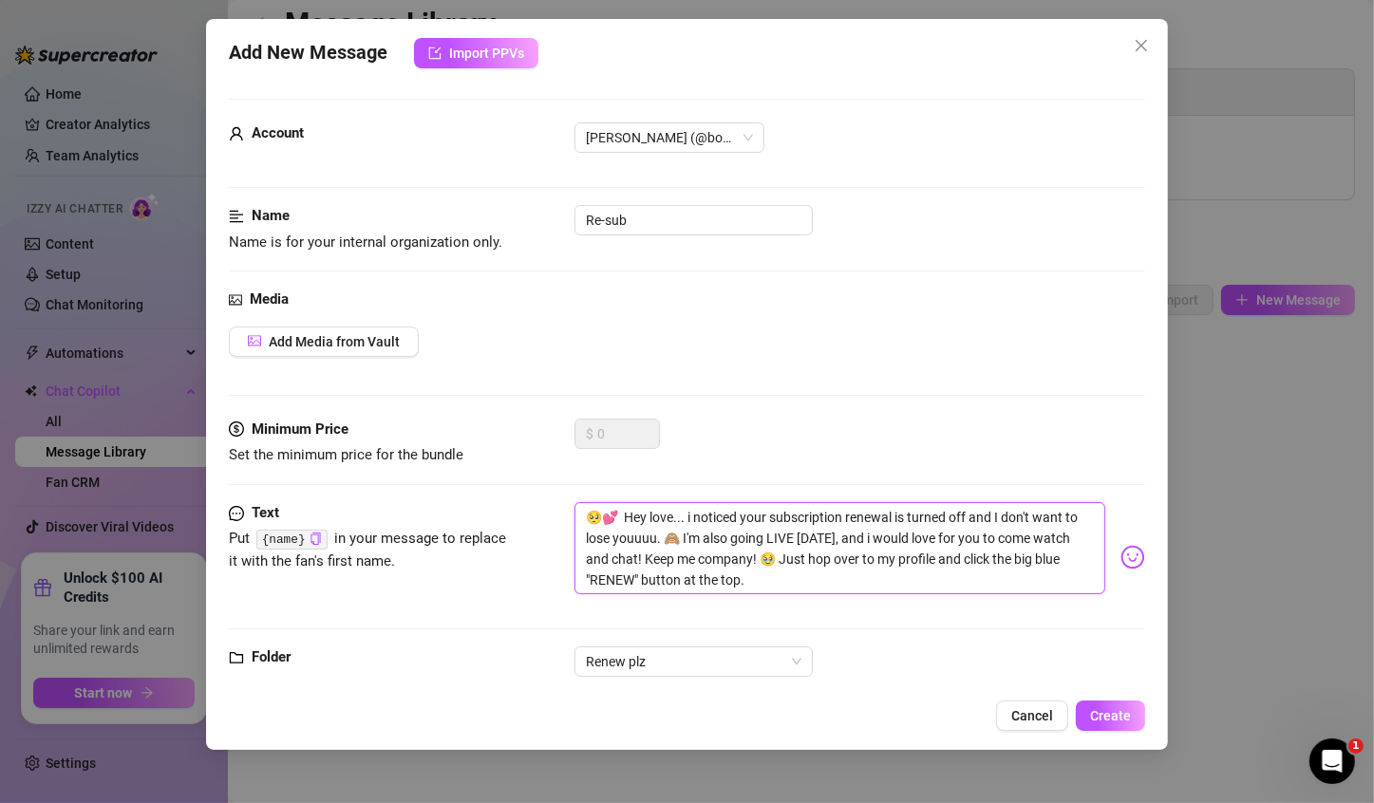
scroll to position [0, 0]
drag, startPoint x: 847, startPoint y: 515, endPoint x: 685, endPoint y: 539, distance: 163.1
click at [685, 539] on textarea "🥺💕 Hey love... i noticed your subscription renewal is turned off and I don't wa…" at bounding box center [839, 548] width 531 height 93
type textarea "🥺💕 Hey love... i noticed your subscription🙈 I'm also going LIVE [DATE], and i w…"
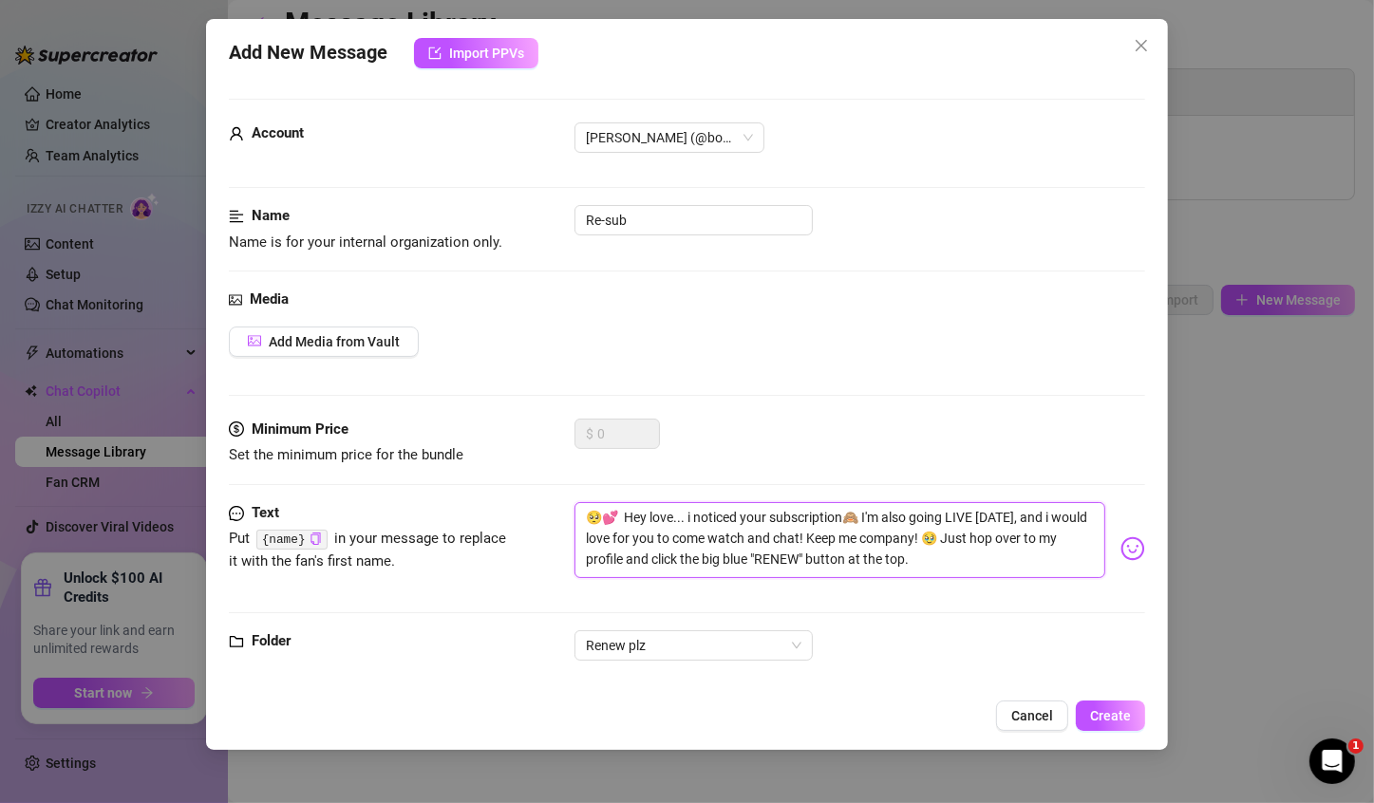
type textarea "🥺💕 Hey love... i noticed your subscription 🙈 I'm also going LIVE [DATE], and i …"
type textarea "🥺💕 Hey love... i noticed your subscription h🙈 I'm also going LIVE [DATE], and i…"
type textarea "🥺💕 Hey love... i noticed your subscription ha🙈 I'm also going LIVE [DATE], and …"
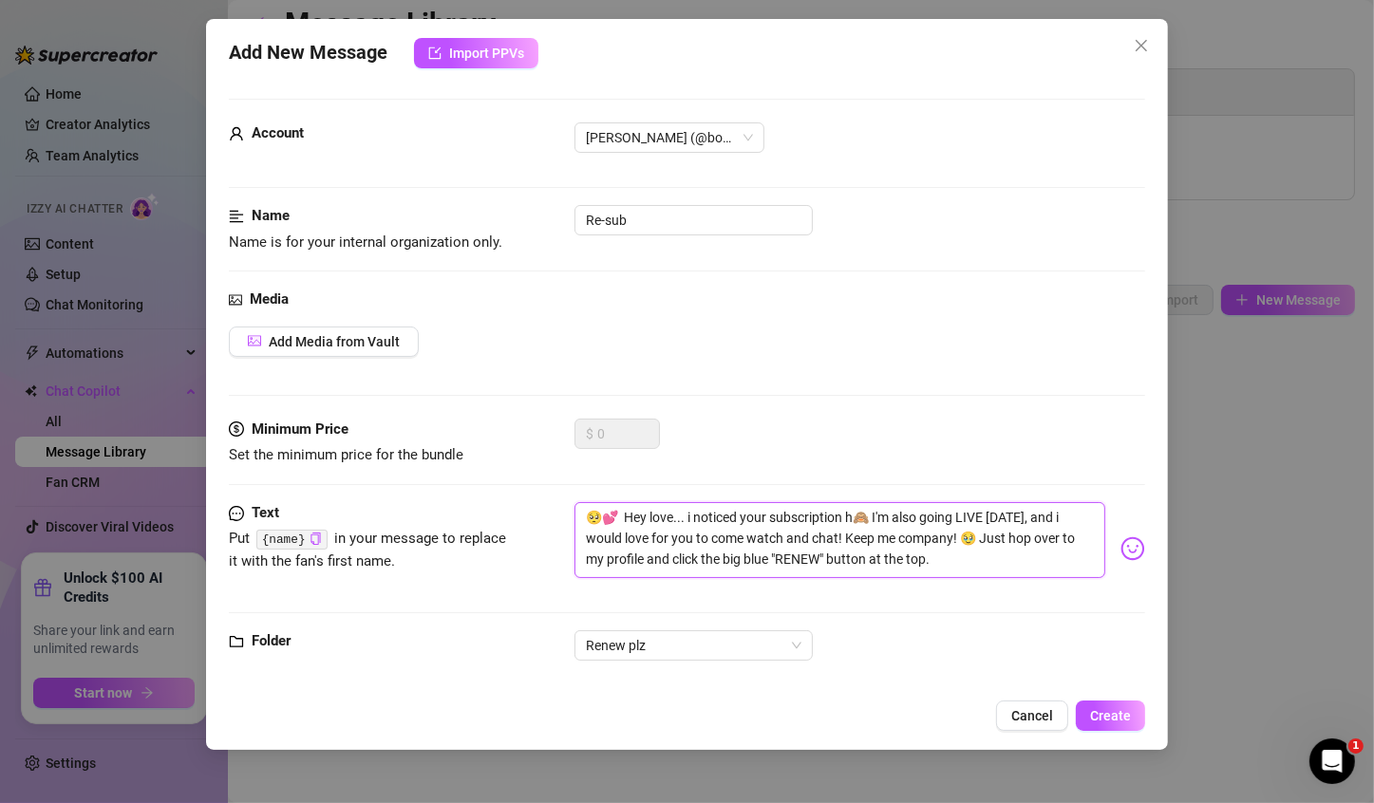
type textarea "🥺💕 Hey love... i noticed your subscription ha🙈 I'm also going LIVE [DATE], and …"
type textarea "🥺💕 Hey love... i noticed your subscription has🙈 I'm also going LIVE [DATE], and…"
type textarea "🥺💕 Hey love... i noticed your subscription has 🙈 I'm also going LIVE [DATE], an…"
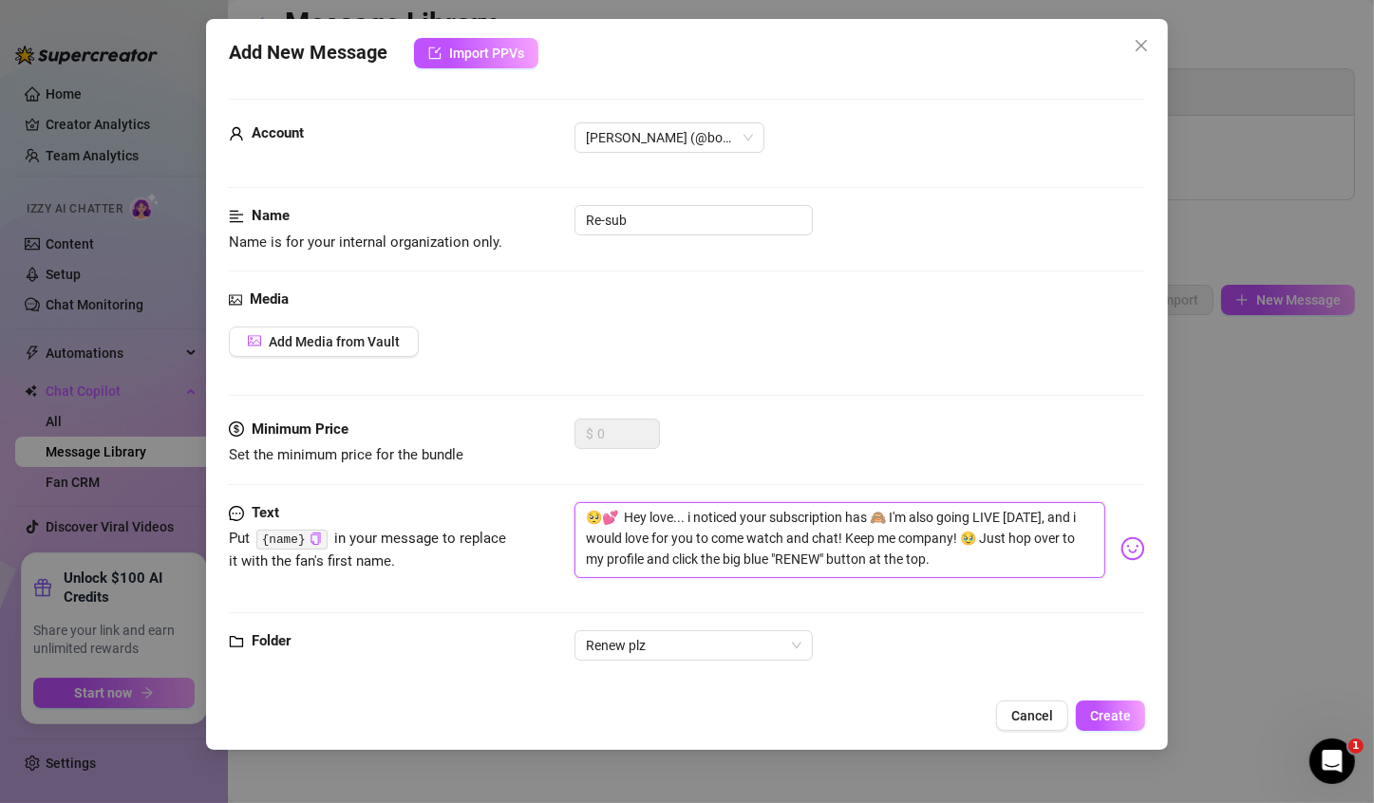
type textarea "🥺💕 Hey love... i noticed your subscription has l🙈 I'm also going LIVE [DATE], a…"
type textarea "🥺💕 Hey love... i noticed your subscription has la🙈 I'm also going LIVE [DATE], …"
type textarea "🥺💕 Hey love... i noticed your subscription has lap🙈 I'm also going LIVE [DATE],…"
type textarea "🥺💕 Hey love... i noticed your subscription has laps🙈 I'm also going LIVE [DATE]…"
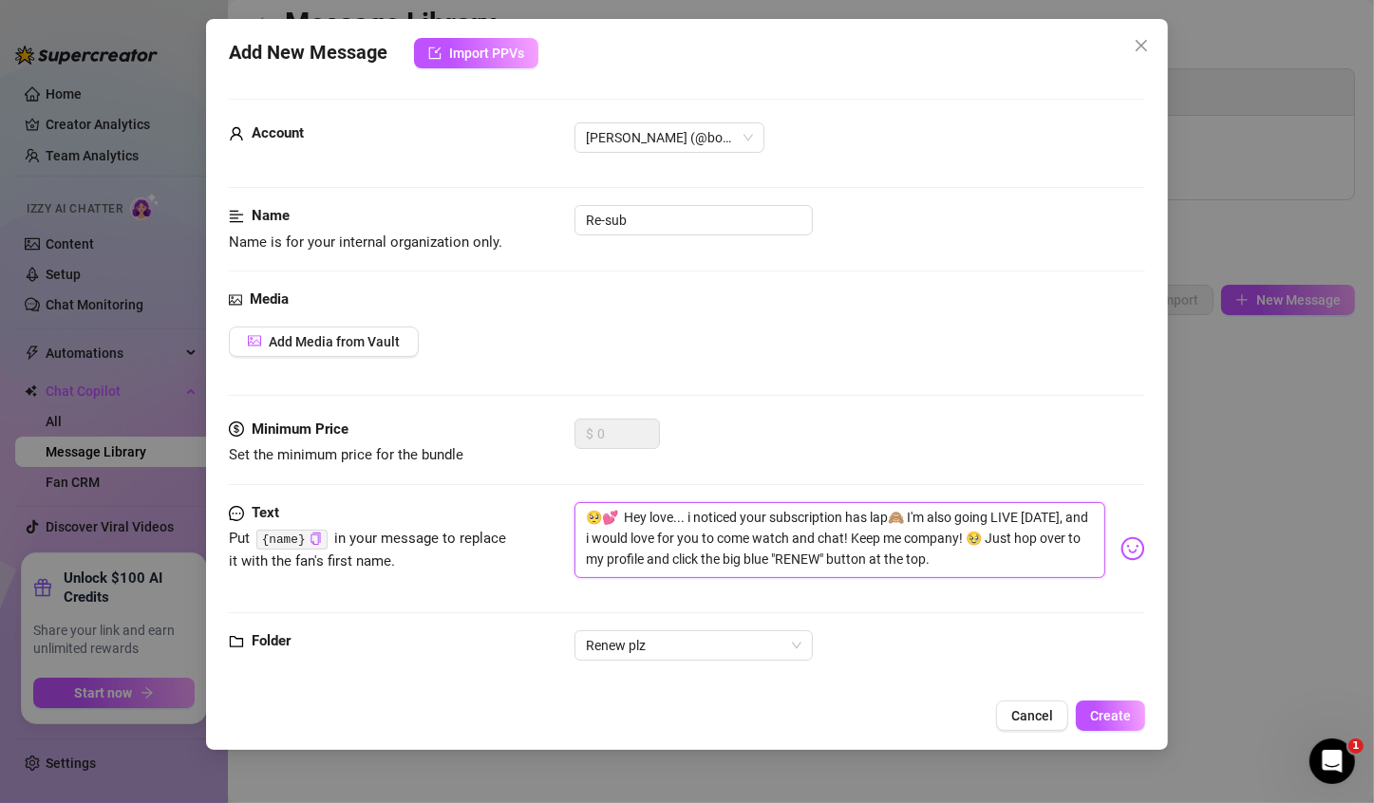
type textarea "🥺💕 Hey love... i noticed your subscription has laps🙈 I'm also going LIVE [DATE]…"
type textarea "🥺💕 Hey love... i noticed your subscription has lapse🙈 I'm also going LIVE [DATE…"
type textarea "🥺💕 Hey love... i noticed your subscription has lapsed🙈 I'm also going LIVE [DAT…"
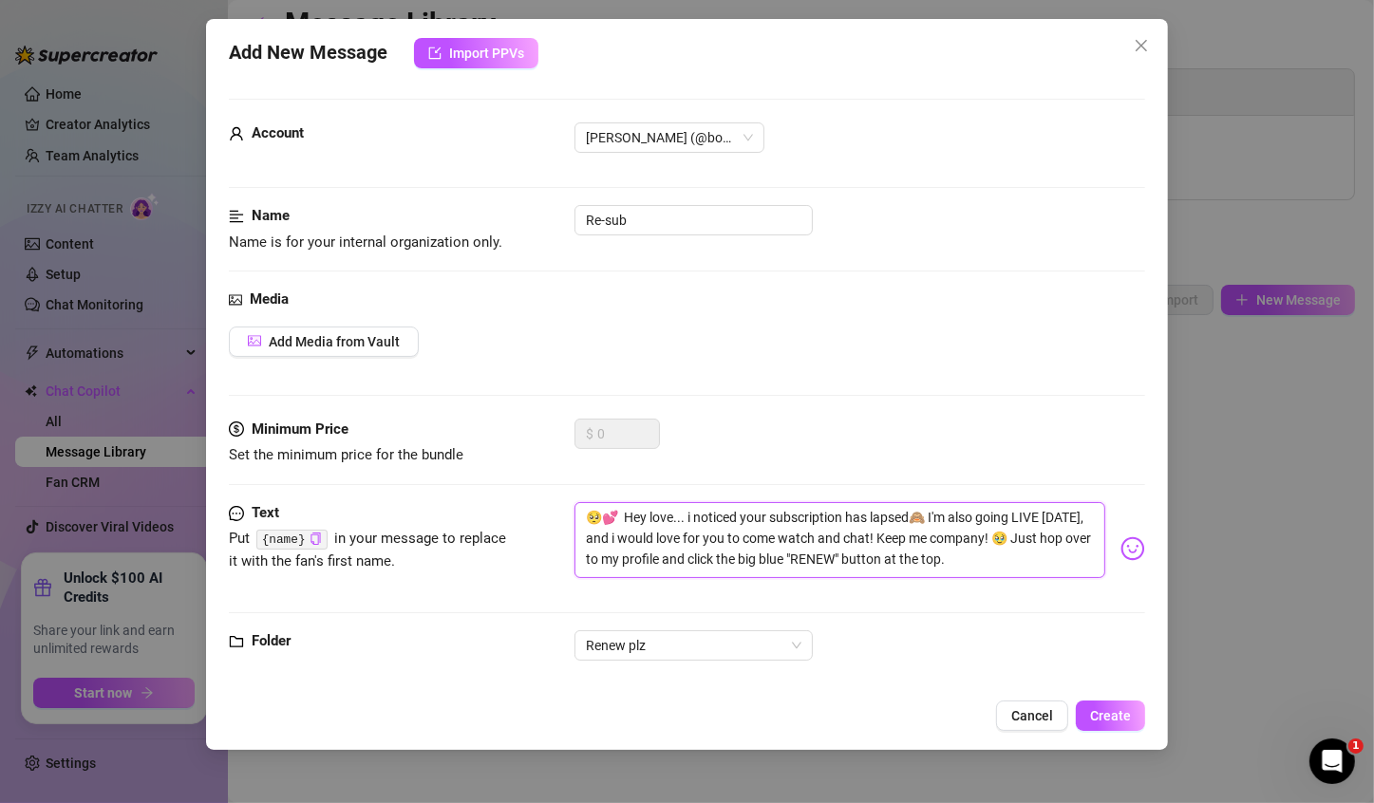
type textarea "🥺💕 Hey love... i noticed your subscription has lapsed.🙈 I'm also going LIVE [DA…"
type textarea "🥺💕 Hey love... i noticed your subscription has lapsed. 🙈 I'm also going LIVE [D…"
type textarea "🥺💕 Hey love... i noticed your subscription has lapsed. I🙈 I'm also going LIVE […"
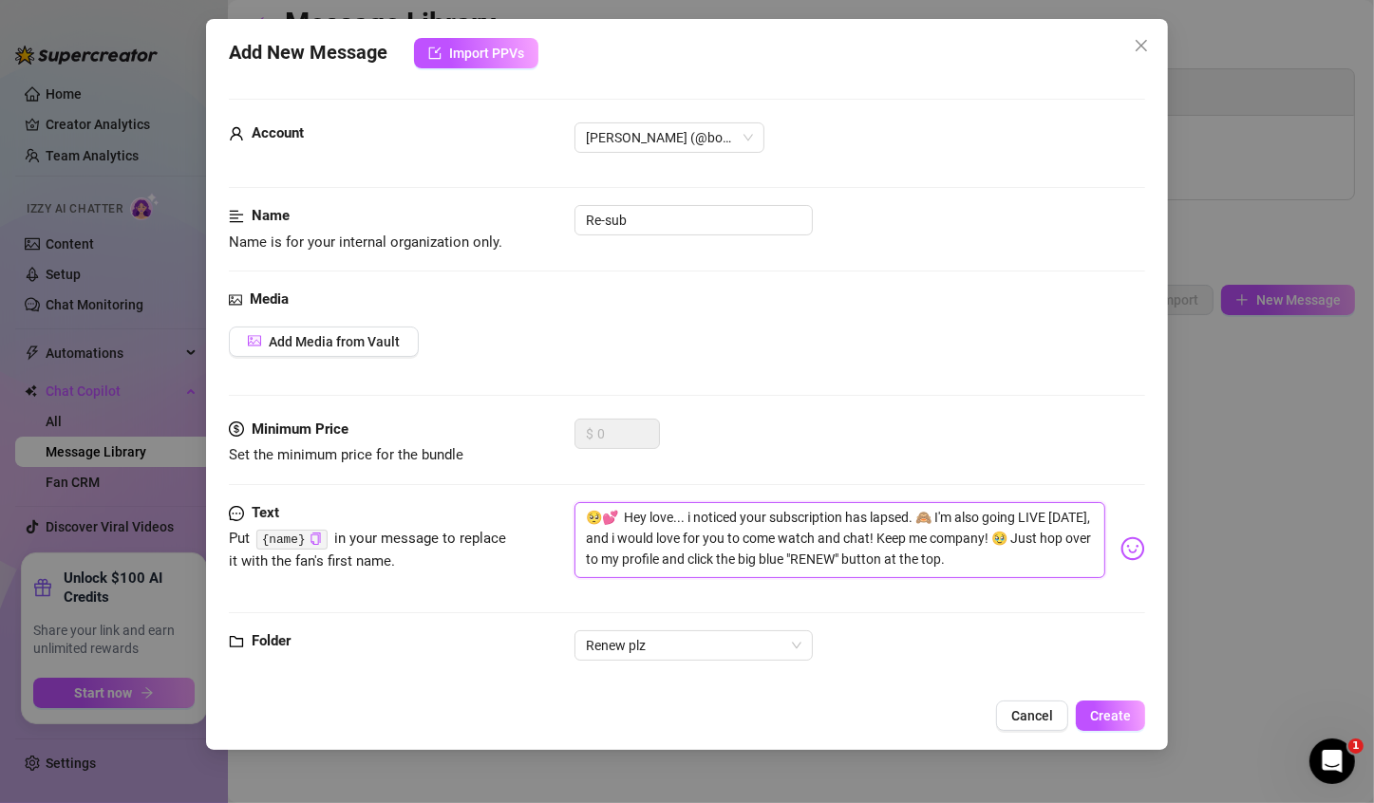
type textarea "🥺💕 Hey love... i noticed your subscription has lapsed. I🙈 I'm also going LIVE […"
type textarea "🥺💕 Hey love... i noticed your subscription has lapsed. I 🙈 I'm also going LIVE …"
type textarea "🥺💕 Hey love... i noticed your subscription has lapsed. I m🙈 I'm also going LIVE…"
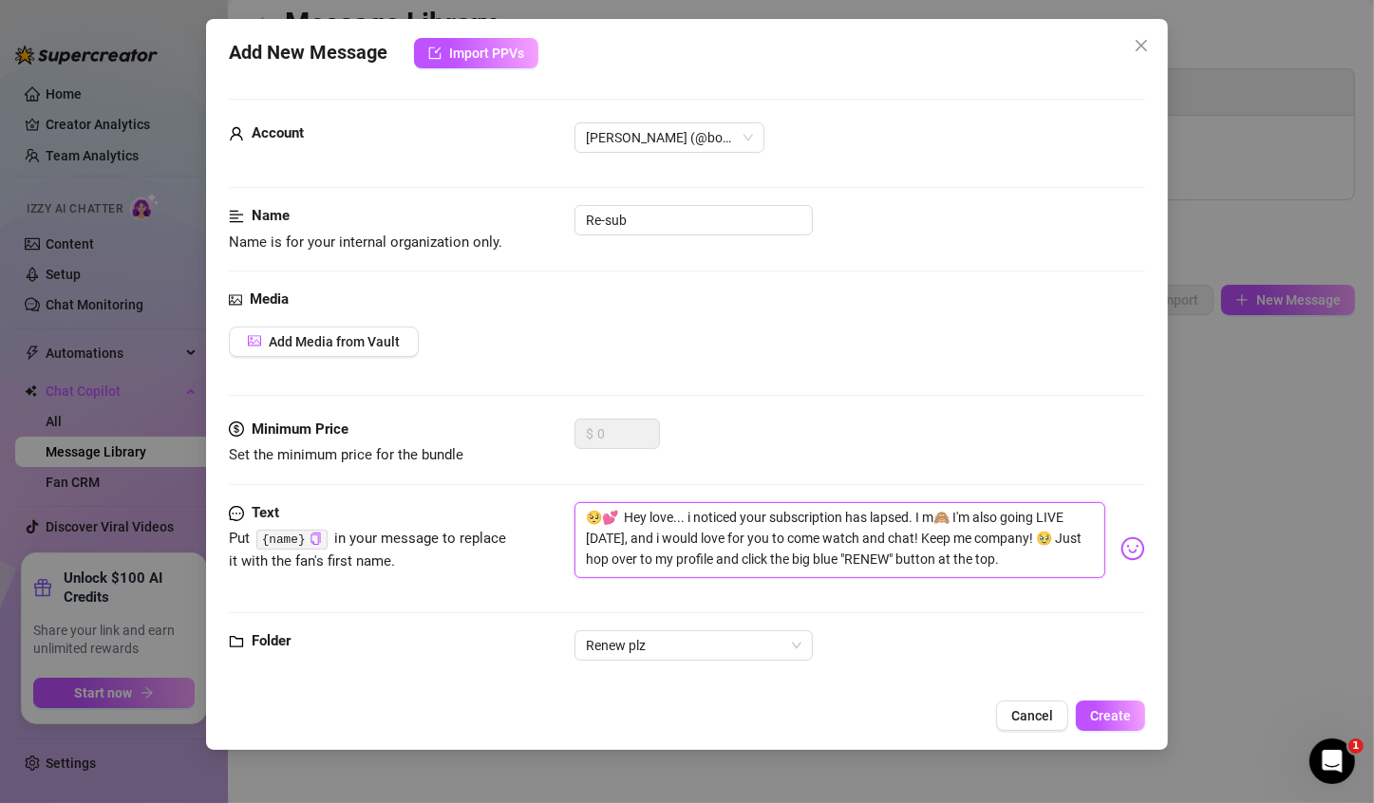
type textarea "🥺💕 Hey love... i noticed your subscription has lapsed. I mi🙈 I'm also going LIV…"
type textarea "🥺💕 Hey love... i noticed your subscription has lapsed. I mis🙈 I'm also going LI…"
type textarea "🥺💕 Hey love... i noticed your subscription has lapsed. I miss🙈 I'm also going L…"
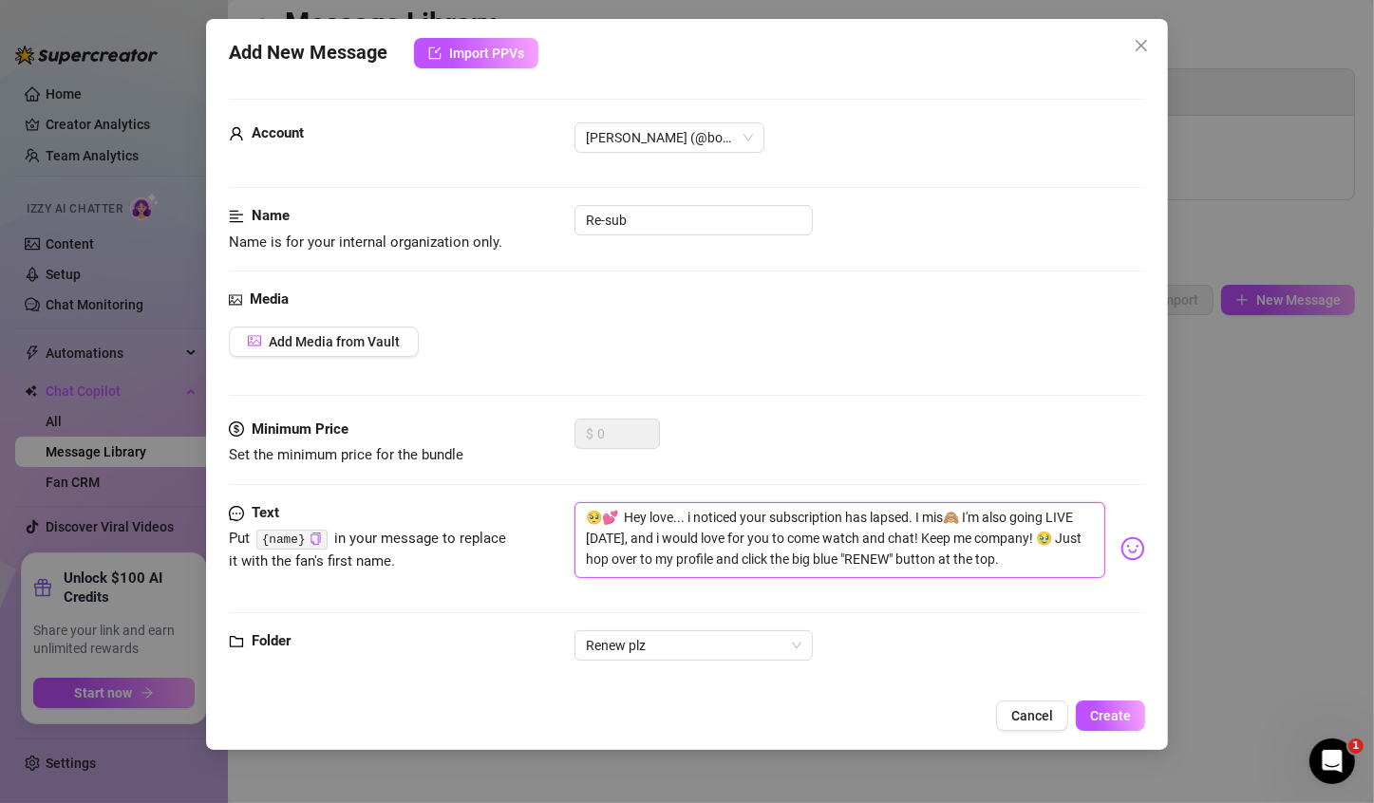
type textarea "🥺💕 Hey love... i noticed your subscription has lapsed. I miss🙈 I'm also going L…"
type textarea "🥺💕 Hey love... i noticed your subscription has lapsed. I miss 🙈 I'm also going …"
type textarea "🥺💕 Hey love... i noticed your subscription has lapsed. I miss y🙈 I'm also going…"
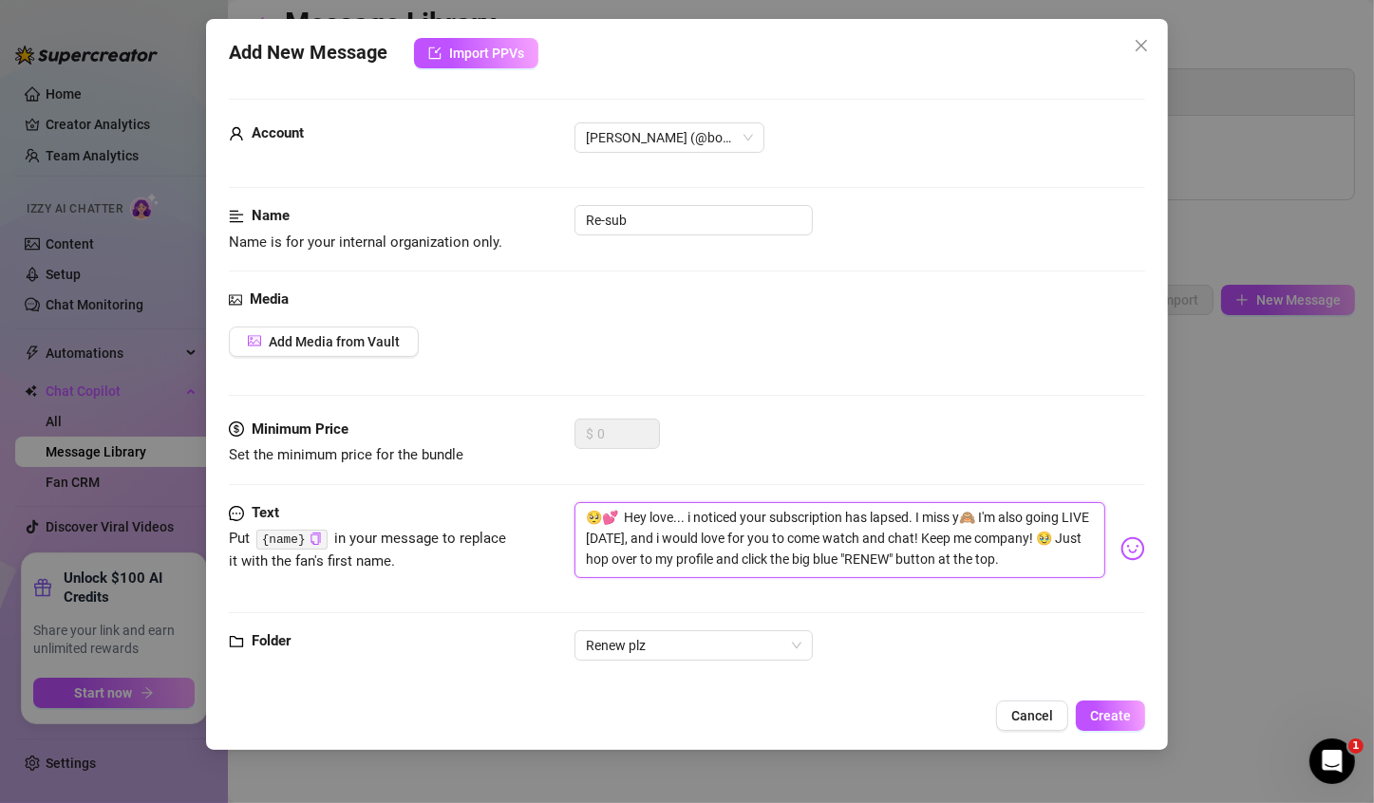
type textarea "🥺💕 Hey love... i noticed your subscription has lapsed. I miss yo🙈 I'm also goin…"
type textarea "🥺💕 Hey love... i noticed your subscription has lapsed. I miss you🙈 I'm also goi…"
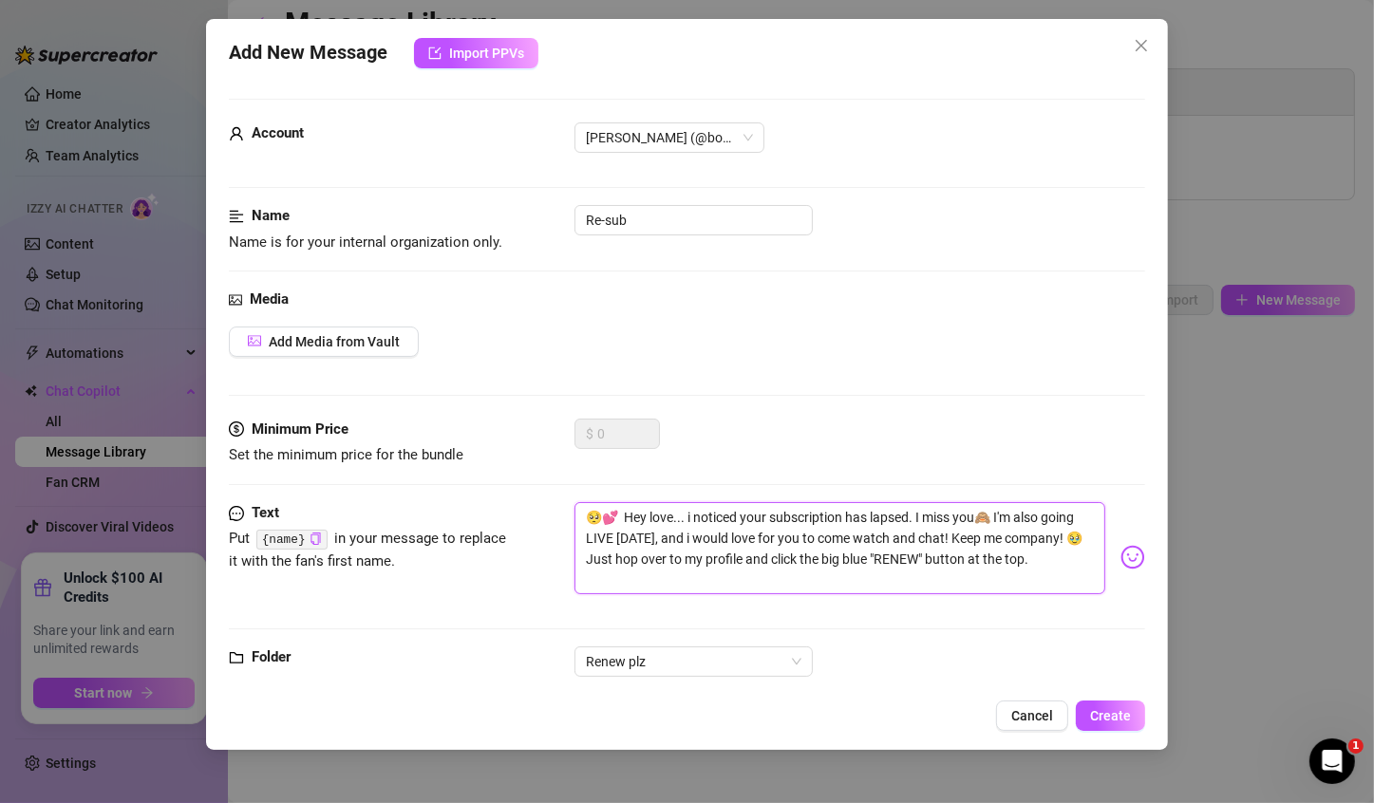
type textarea "🥺💕 Hey love... i noticed your subscription has lapsed. I miss youu🙈 I'm also go…"
type textarea "🥺💕 Hey love... i noticed your subscription has lapsed. I miss [PERSON_NAME]🙈 I'…"
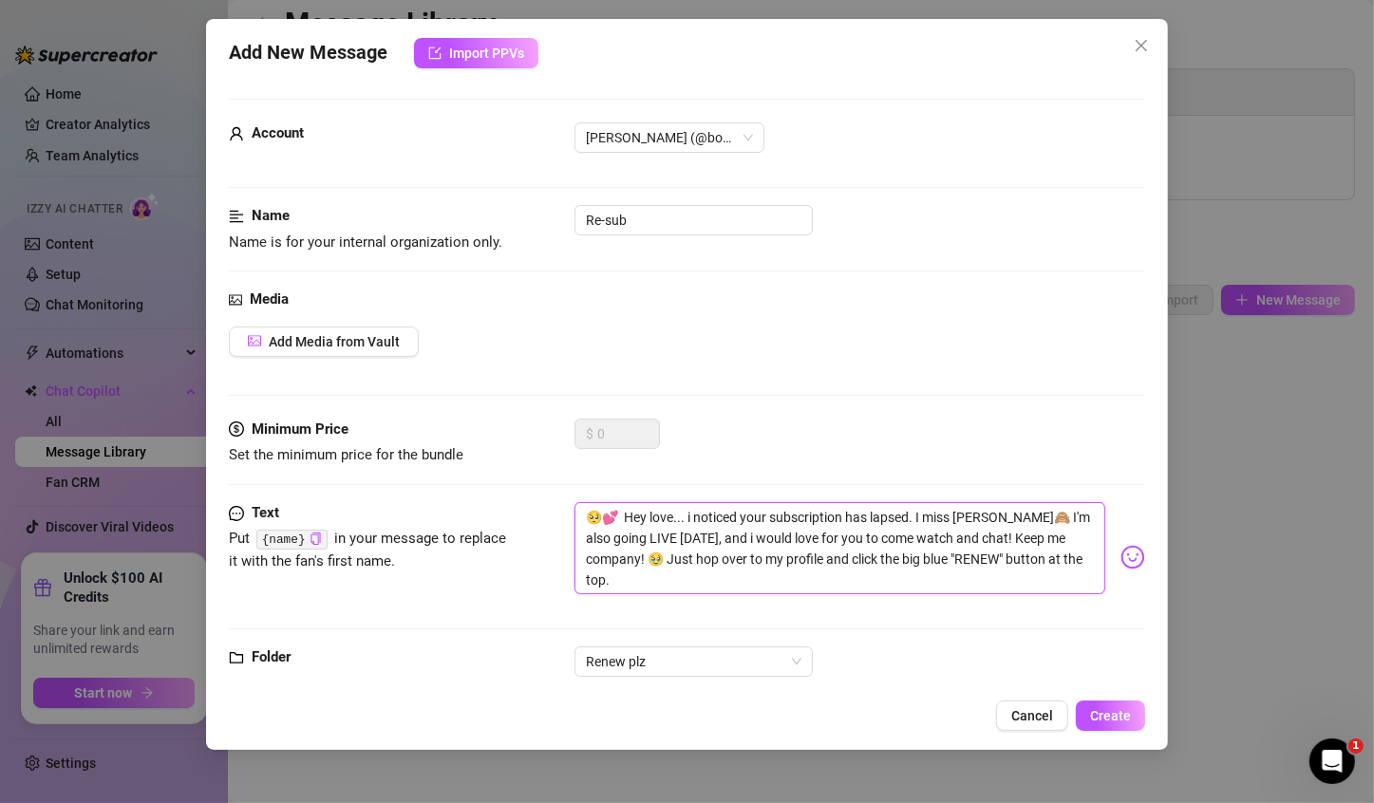
type textarea "🥺💕 Hey love... i noticed your subscription has lapsed. I miss [PERSON_NAME]🙈 I'…"
type textarea "🥺💕 Hey love... i noticed your subscription has lapsed. I miss youuuuu.🙈 I'm als…"
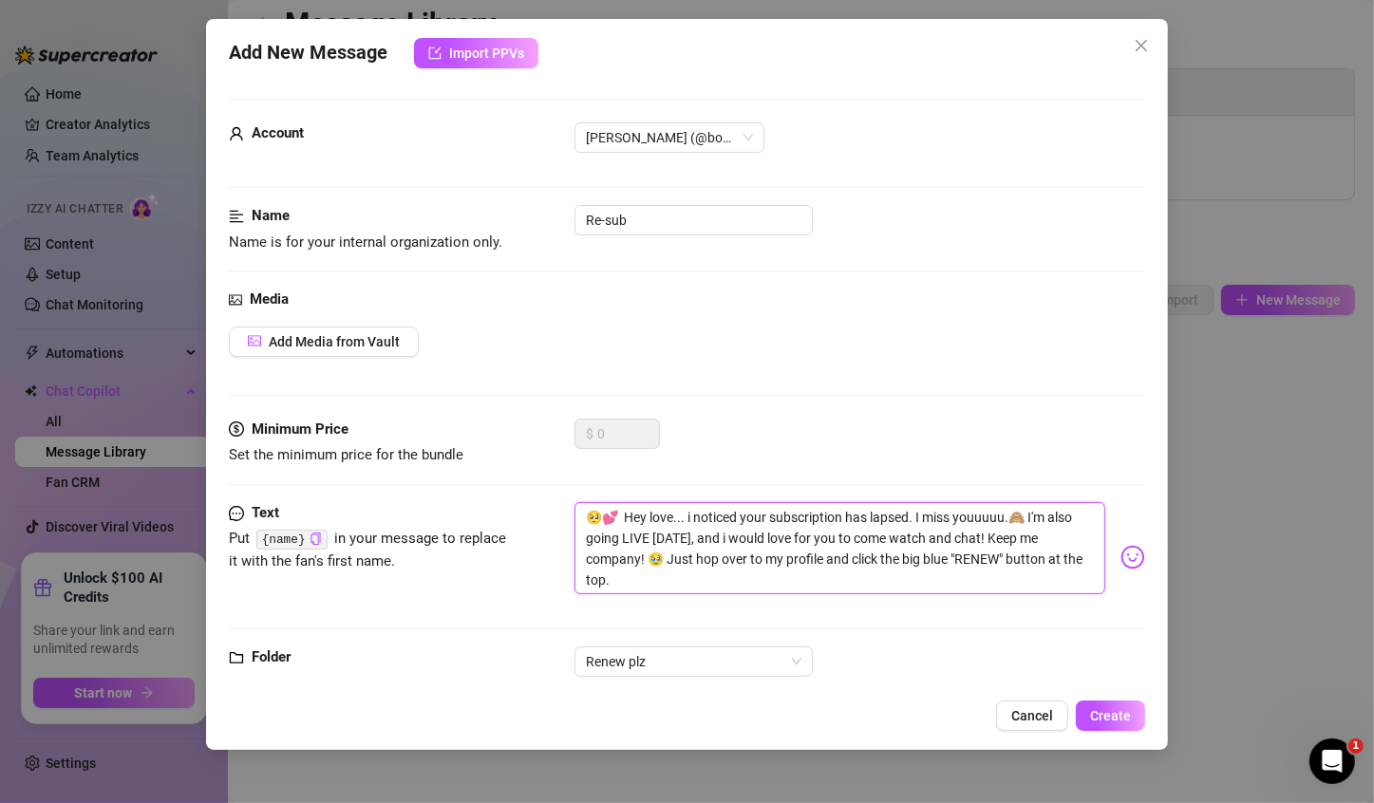
type textarea "🥺💕 Hey love... i noticed your subscription has lapsed. I miss youuuuu. 🙈 I'm al…"
click at [1039, 520] on textarea "🥺💕 Hey love... i noticed your subscription has lapsed. I miss youuuuu. 🙈 I'm al…" at bounding box center [839, 548] width 531 height 93
click at [1054, 513] on textarea "🥺💕 Hey love... i noticed your subscription has lapsed. I miss youuuuu. 🙈 I'm al…" at bounding box center [839, 548] width 531 height 93
drag, startPoint x: 1017, startPoint y: 516, endPoint x: 937, endPoint y: 525, distance: 80.2
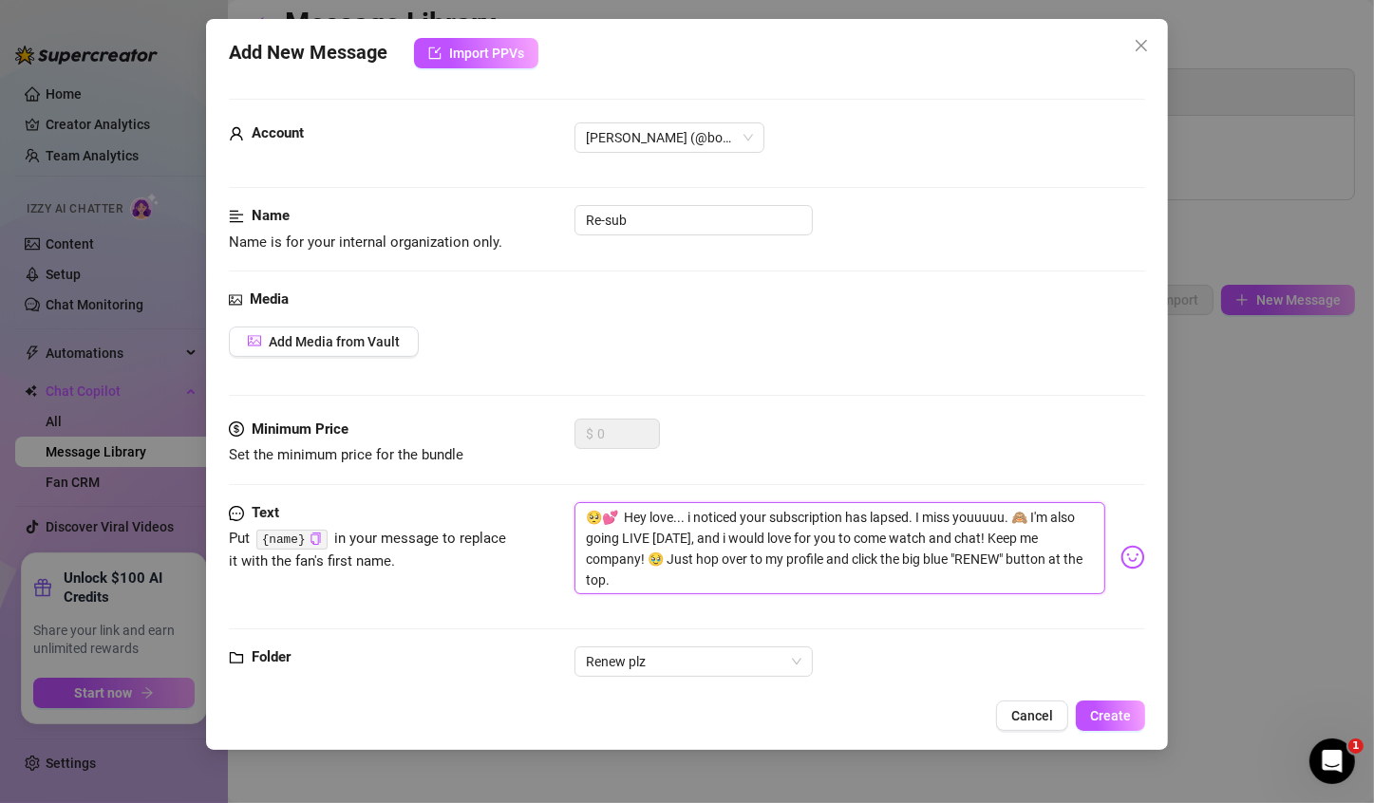
click at [937, 525] on textarea "🥺💕 Hey love... i noticed your subscription has lapsed. I miss youuuuu. 🙈 I'm al…" at bounding box center [839, 548] width 531 height 93
type textarea "🥺💕 Hey love... i noticed your subscription has lapsed. I m 🙈 I'm also going LIV…"
type textarea "🥺💕 Hey love... i noticed your subscription has lapsed. I 🙈 I'm also going LIVE …"
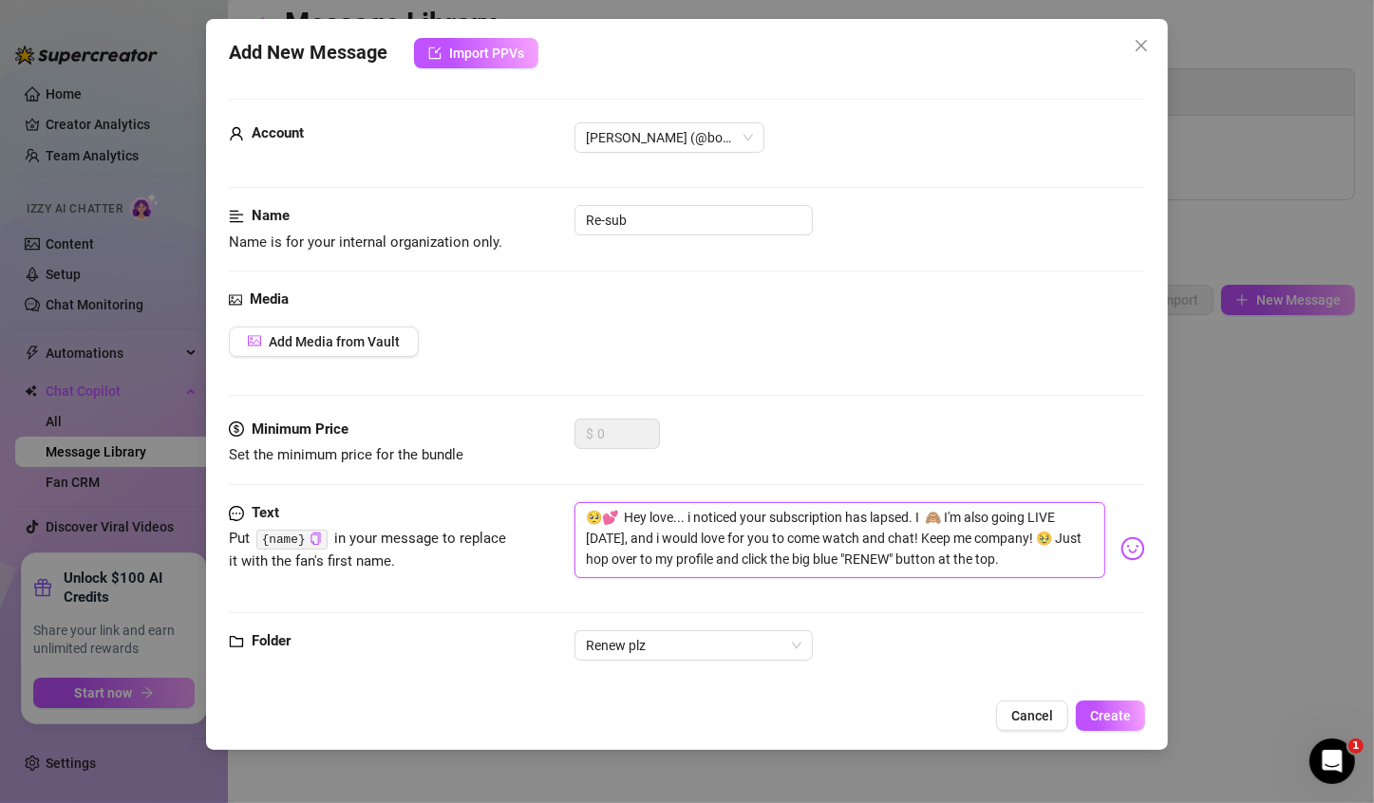
type textarea "🥺💕 Hey love... i noticed your subscription has lapsed. I 🙈 I'm also going LIVE …"
type textarea "🥺💕 Hey love... i noticed your subscription has lapsed. 🙈 I'm also going LIVE [D…"
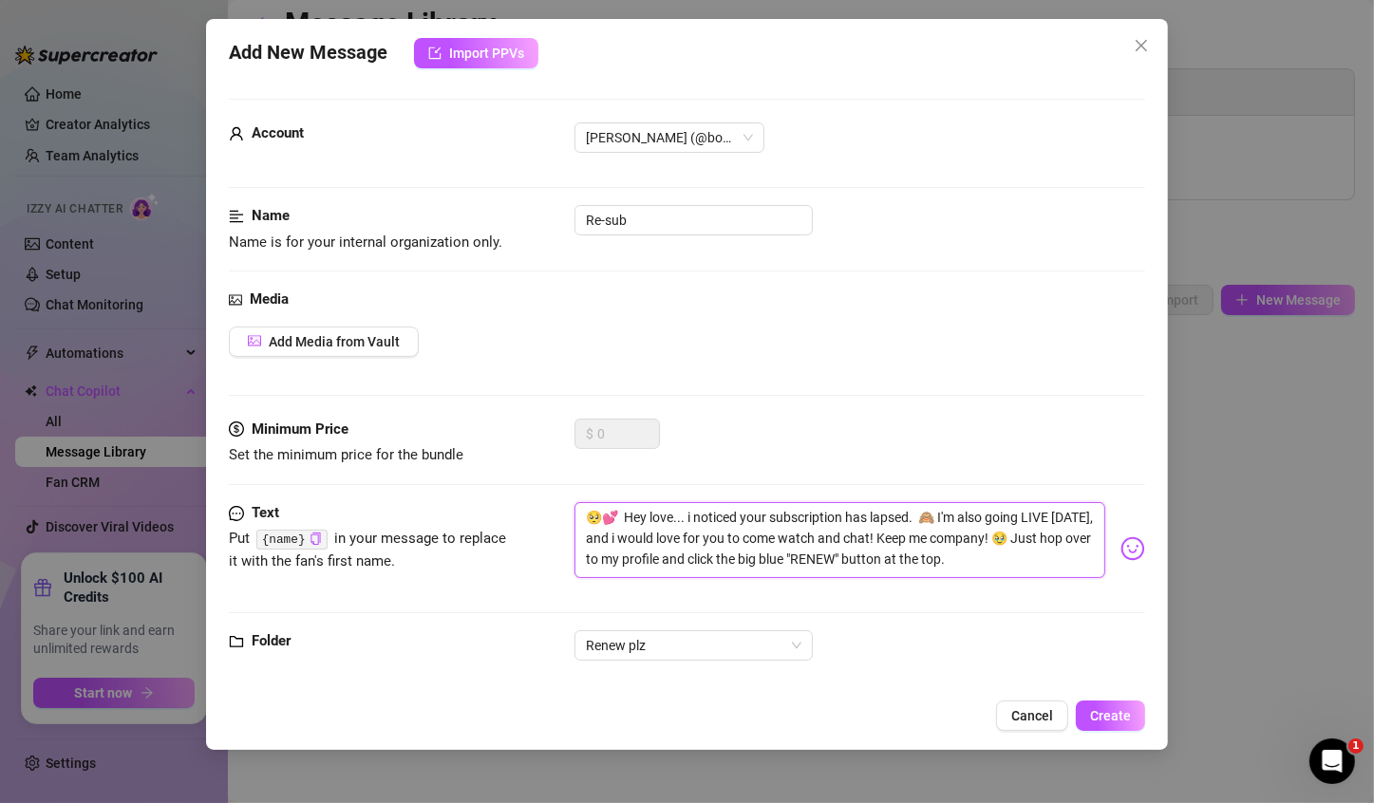
type textarea "🥺💕 Hey love... i noticed your subscription has lapsed. 🙈 I'm also going LIVE [D…"
click at [973, 516] on textarea "🥺💕 Hey love... i noticed your subscription has lapsed. 🙈 I'm also going LIVE [D…" at bounding box center [839, 540] width 531 height 76
type textarea "🥺💕 Hey love... i noticed your subscription has lapsed. 🙈 I'm going LIVE [DATE],…"
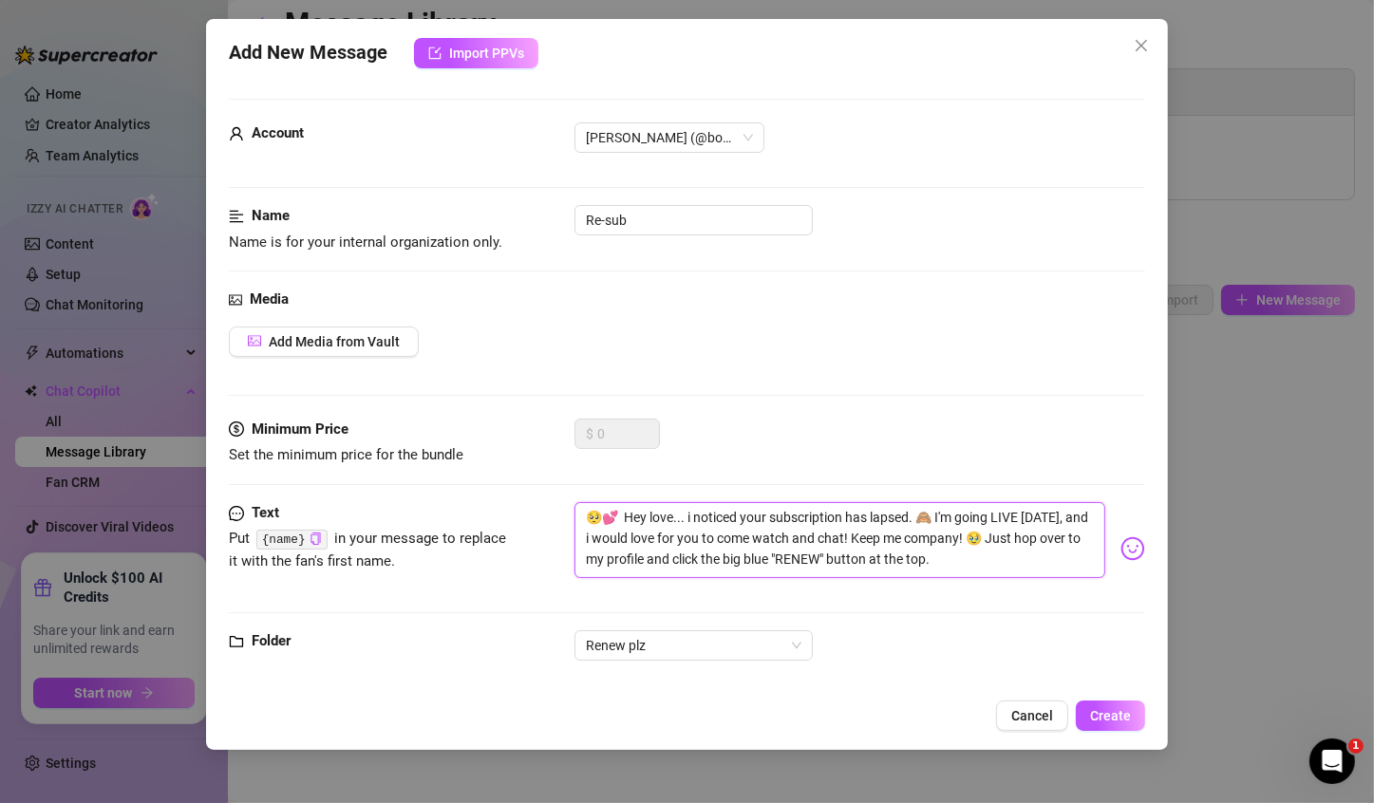
click at [1052, 516] on textarea "🥺💕 Hey love... i noticed your subscription has lapsed. 🙈 I'm going LIVE [DATE],…" at bounding box center [839, 540] width 531 height 76
type textarea "🥺💕 Hey love... i noticed your subscription has lapsed. 🙈 I'm going LIVE t, and …"
type textarea "🥺💕 Hey love... i noticed your subscription has lapsed. 🙈 I'm going LIVE to, and…"
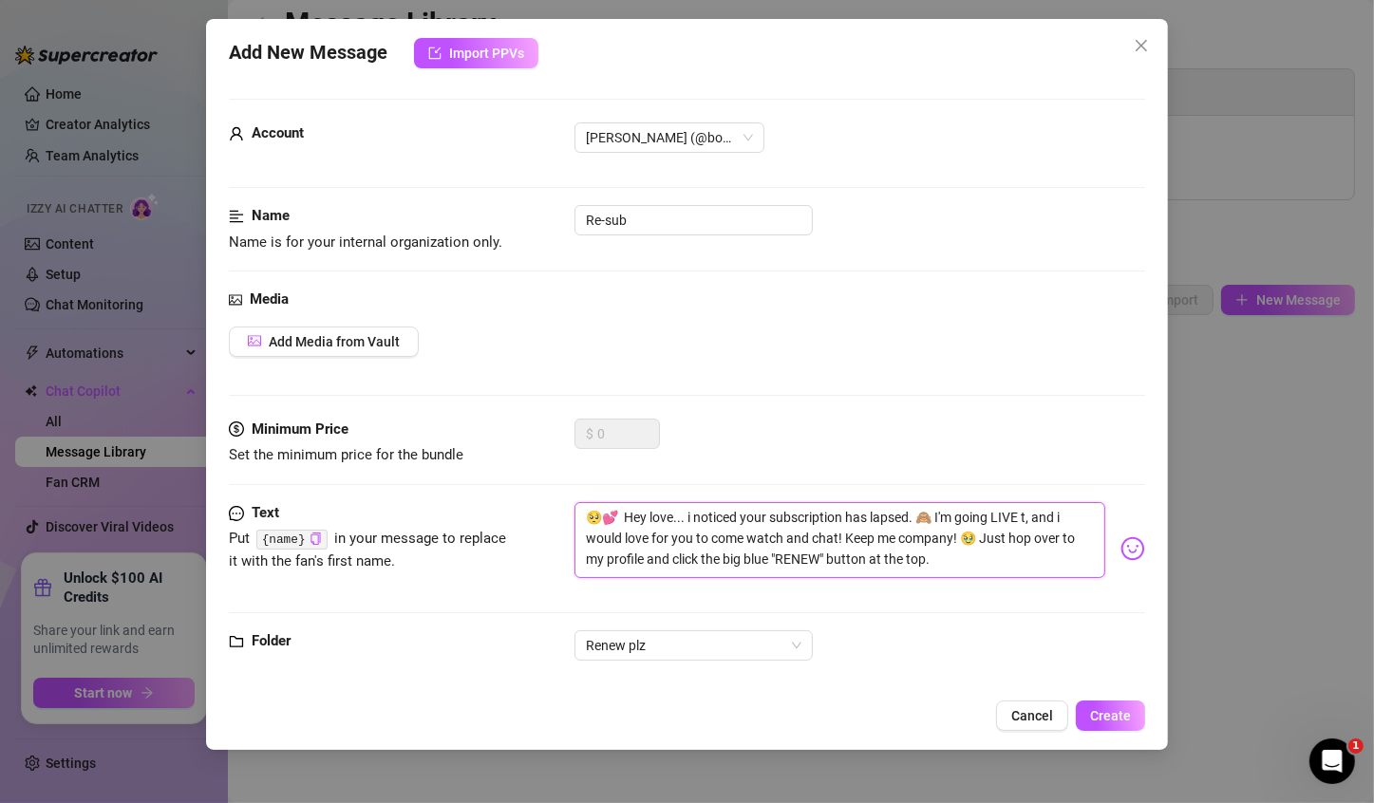
type textarea "🥺💕 Hey love... i noticed your subscription has lapsed. 🙈 I'm going LIVE to, and…"
type textarea "🥺💕 Hey love... i noticed your subscription has lapsed. 🙈 I'm going LIVE ton, an…"
type textarea "🥺💕 Hey love... i noticed your subscription has lapsed. 🙈 I'm going LIVE [PERSON…"
type textarea "🥺💕 Hey love... i noticed your subscription has lapsed. 🙈 I'm going LIVE tonig, …"
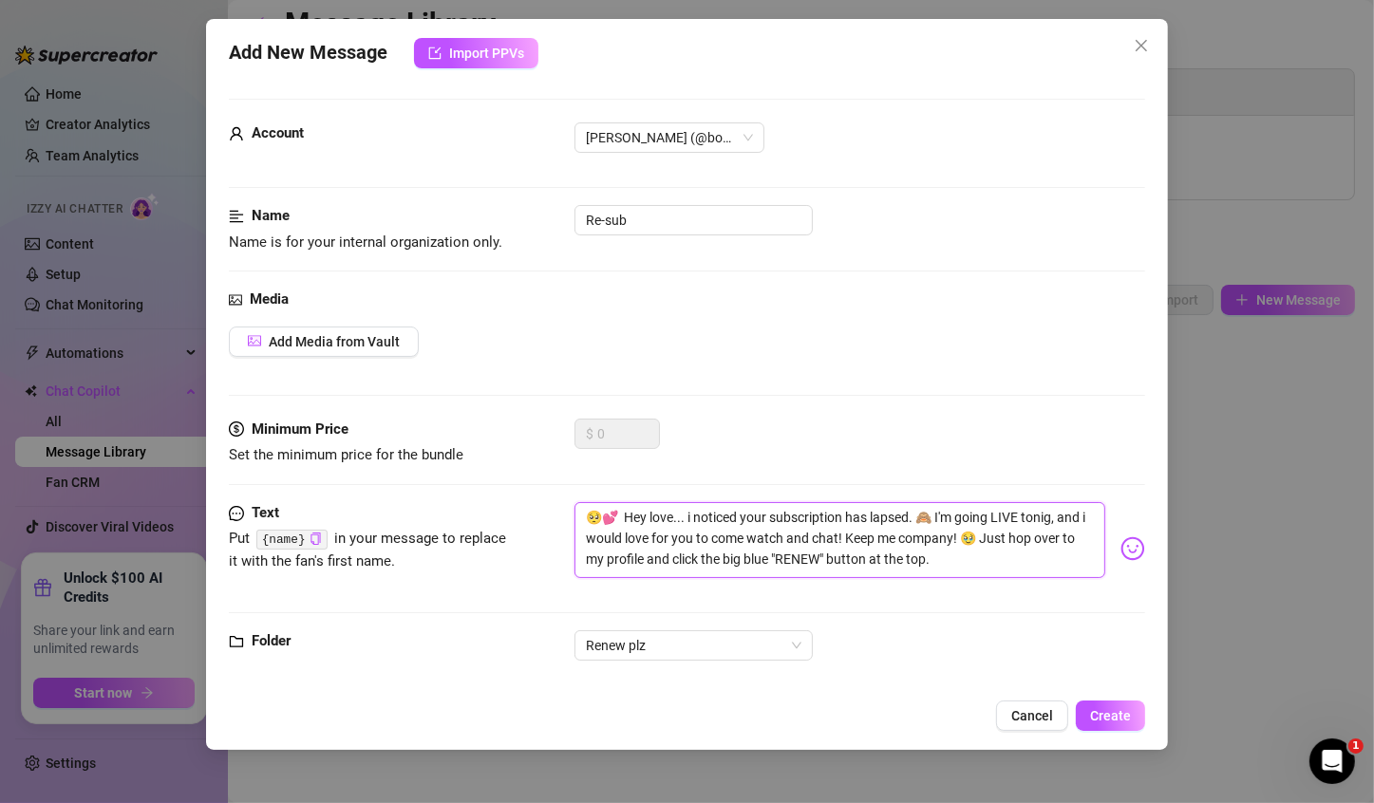
type textarea "🥺💕 Hey love... i noticed your subscription has lapsed. 🙈 I'm going LIVE tonigh,…"
type textarea "🥺💕 Hey love... i noticed your subscription has lapsed. 🙈 I'm going LIVE tonight…"
click at [1006, 562] on textarea "🥺💕 Hey love... i noticed your subscription has lapsed. 🙈 I'm going LIVE tonight…" at bounding box center [839, 540] width 531 height 76
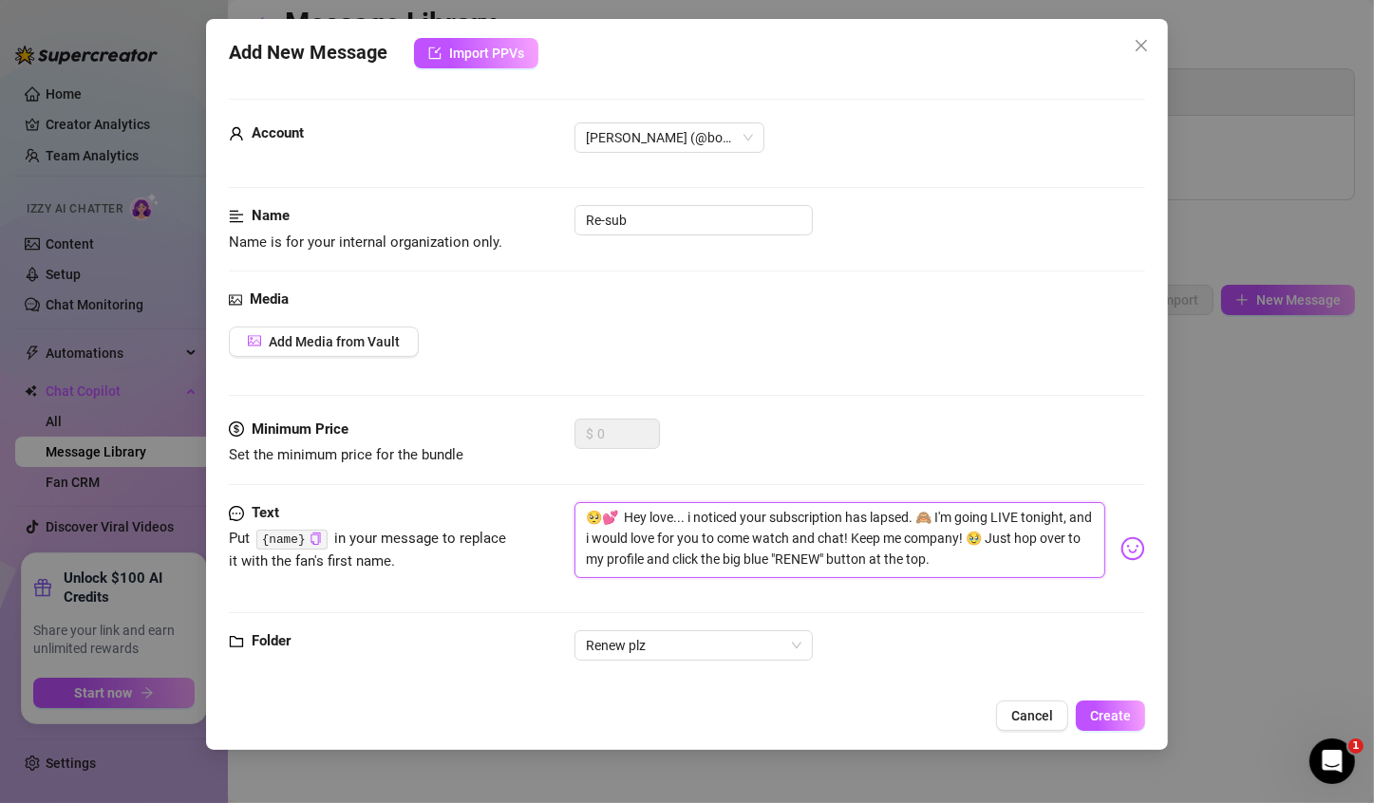
drag, startPoint x: 866, startPoint y: 557, endPoint x: 821, endPoint y: 557, distance: 44.6
click at [821, 557] on textarea "🥺💕 Hey love... i noticed your subscription has lapsed. 🙈 I'm going LIVE tonight…" at bounding box center [839, 540] width 531 height 76
type textarea "🥺💕 Hey love... i noticed your subscription has lapsed. 🙈 I'm going LIVE tonight…"
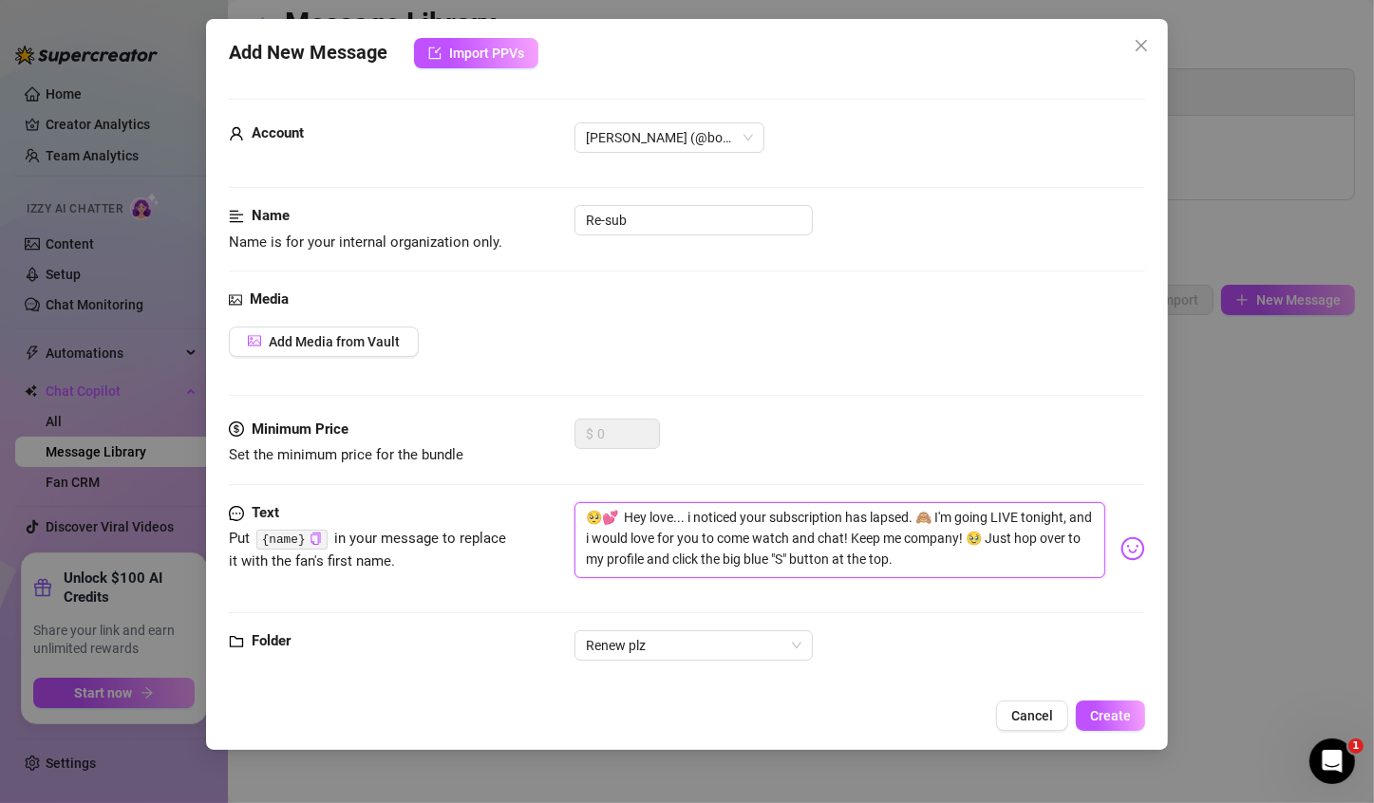
type textarea "🥺💕 Hey love... i noticed your subscription has lapsed. 🙈 I'm going LIVE tonight…"
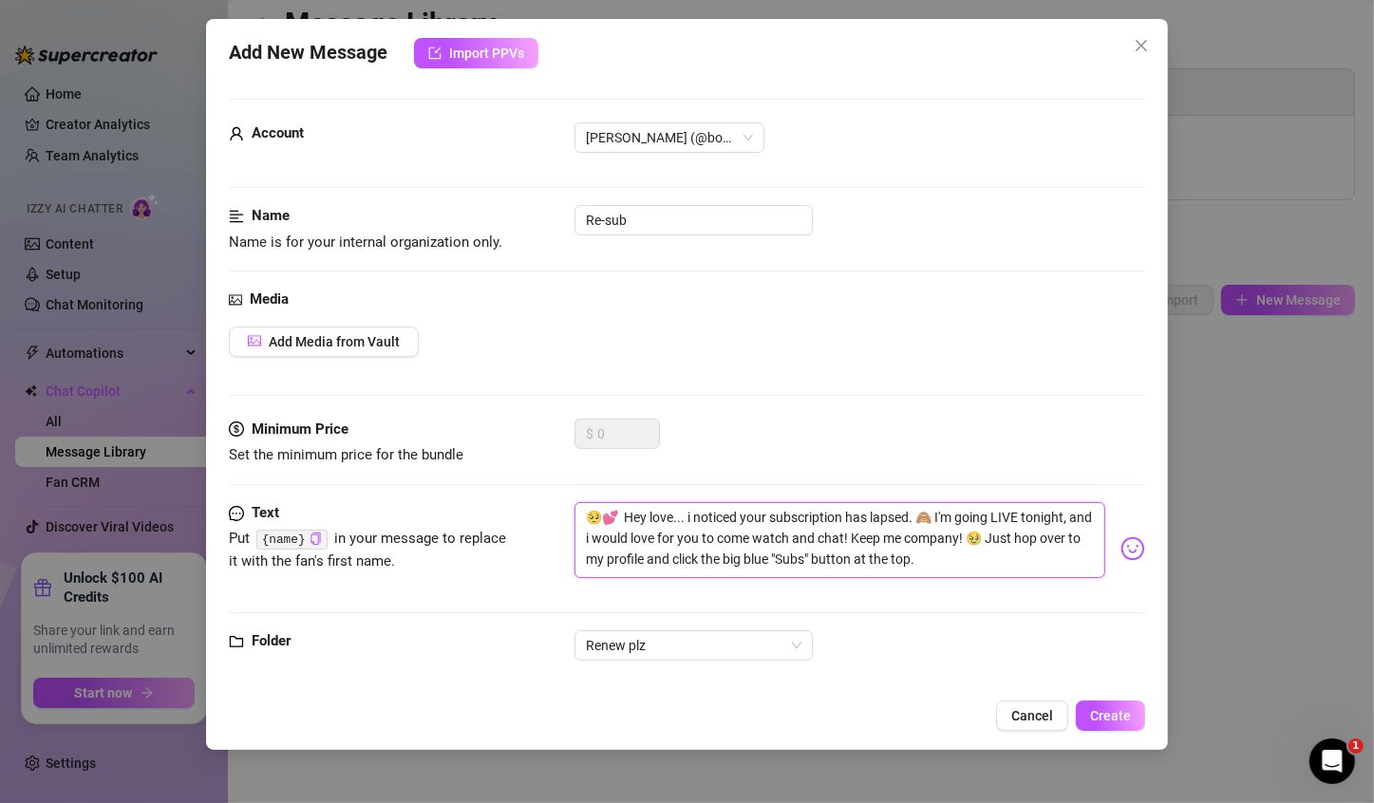
type textarea "🥺💕 Hey love... i noticed your subscription has lapsed. 🙈 I'm going LIVE tonight…"
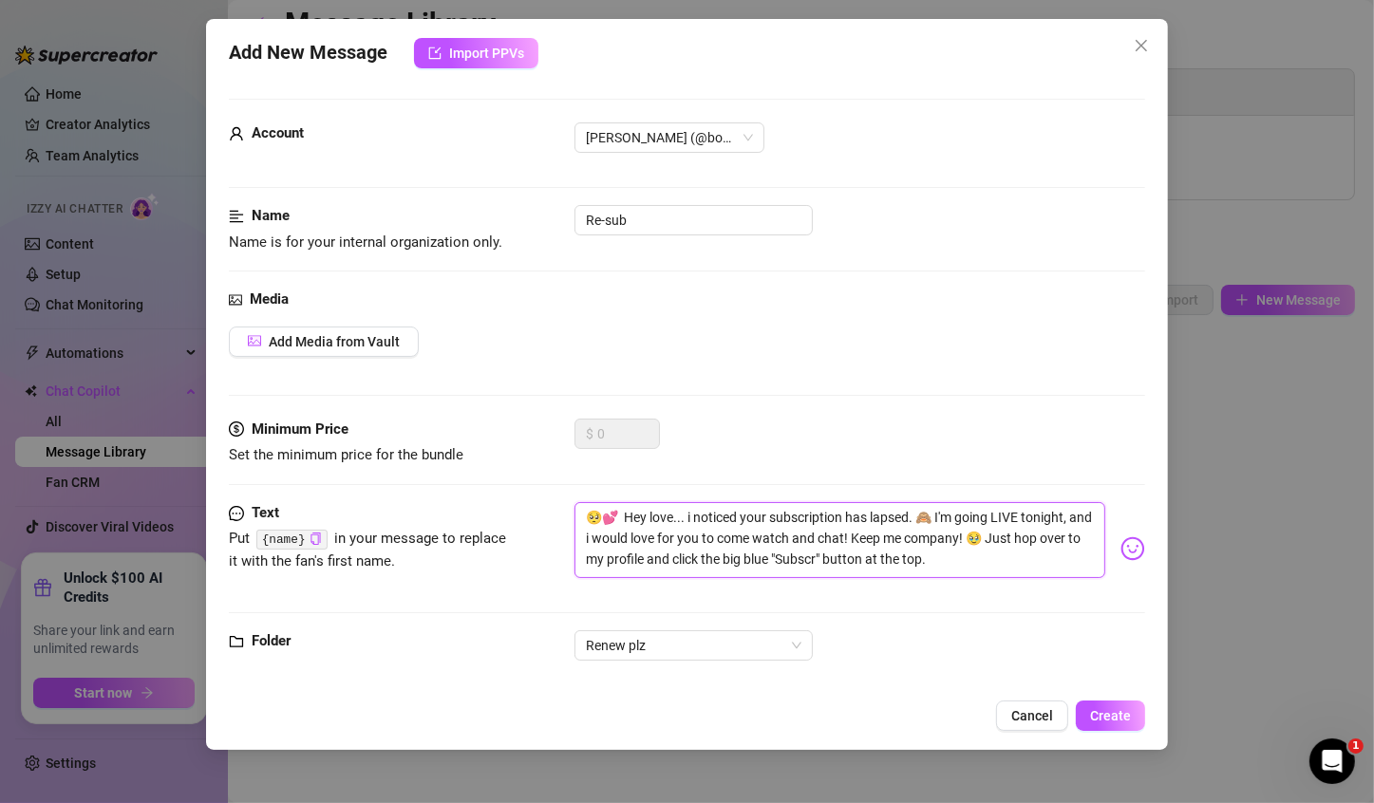
type textarea "🥺💕 Hey love... i noticed your subscription has lapsed. 🙈 I'm going LIVE tonight…"
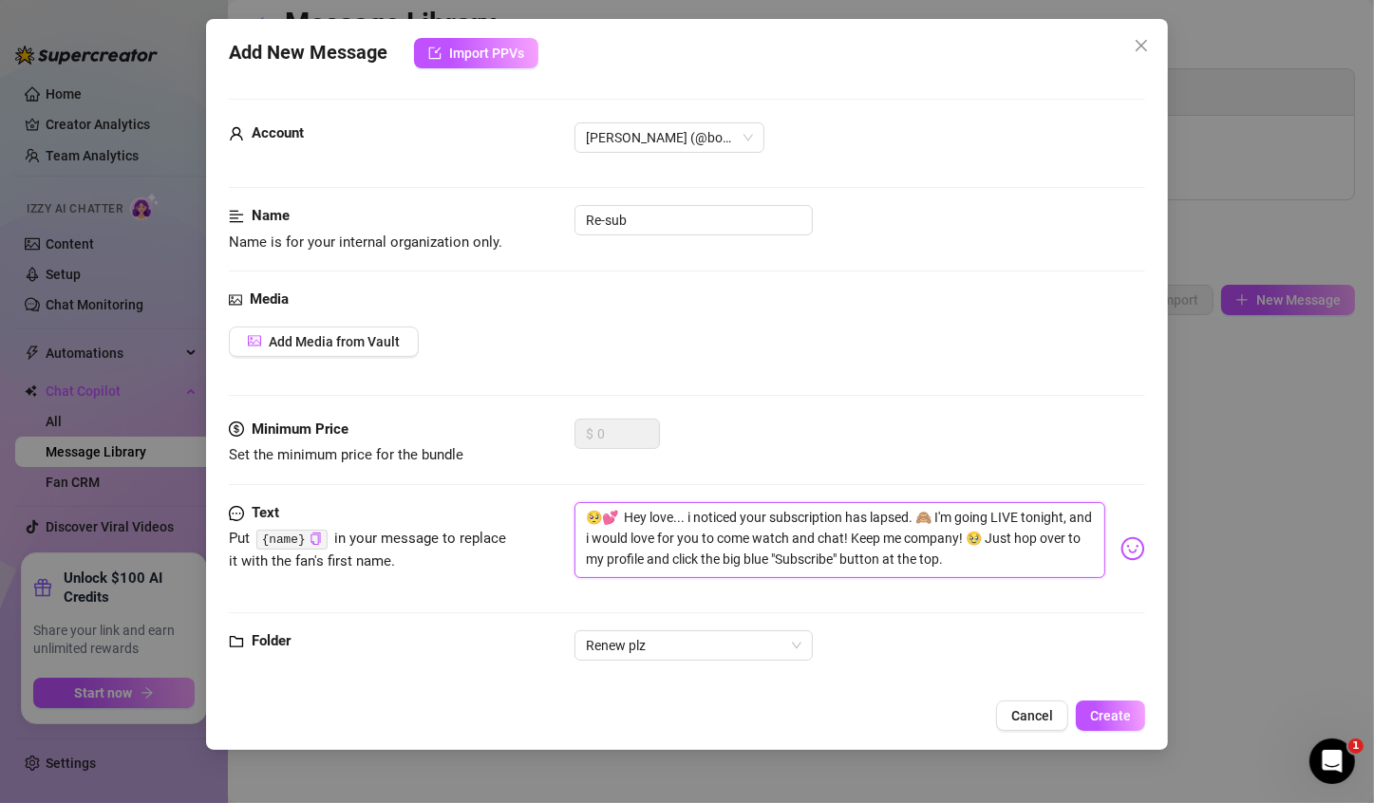
click at [1032, 568] on textarea "🥺💕 Hey love... i noticed your subscription has lapsed. 🙈 I'm going LIVE tonight…" at bounding box center [839, 540] width 531 height 76
type textarea "🥺💕 Hey love... i noticed your subscription has lapsed. 🙈 I'm going LIVE tonight…"
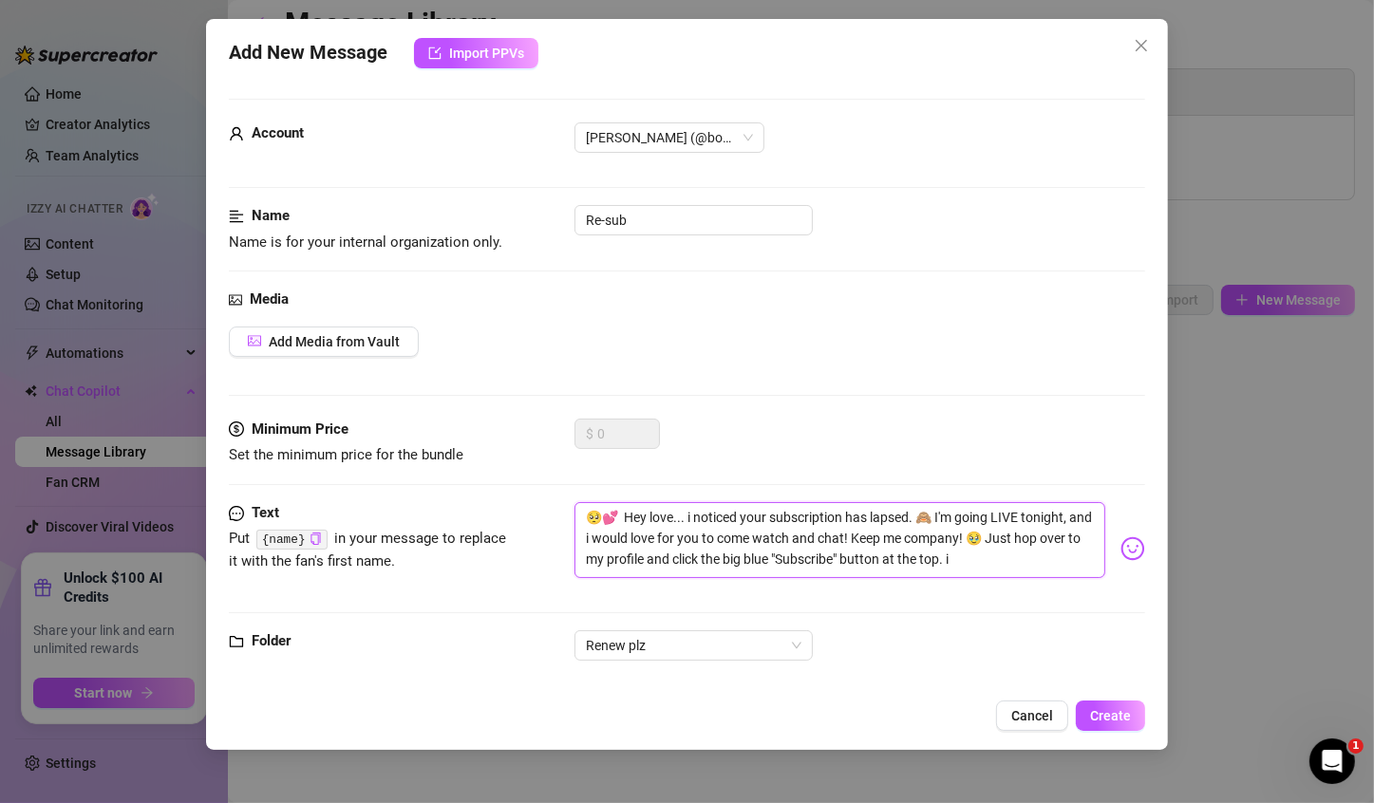
type textarea "🥺💕 Hey love... i noticed your subscription has lapsed. 🙈 I'm going LIVE tonight…"
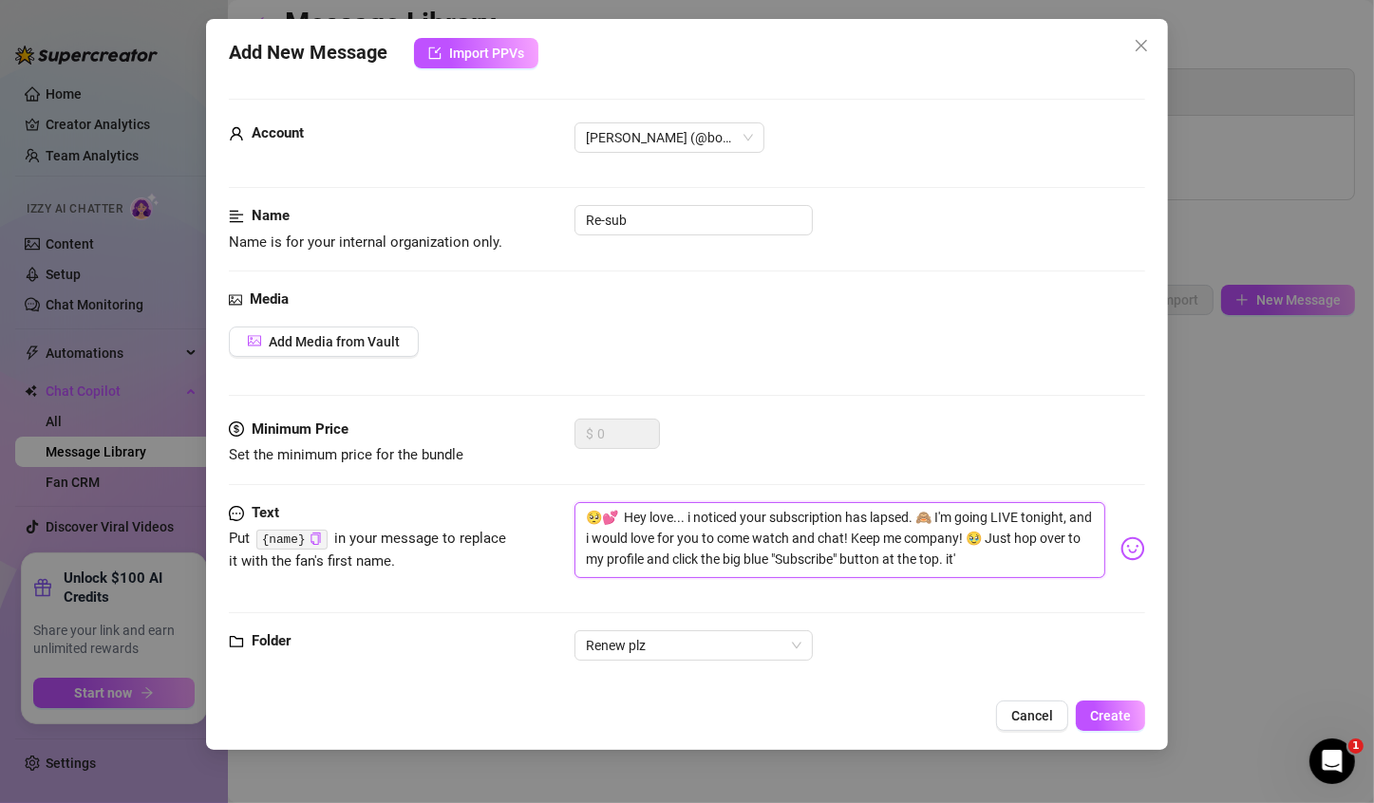
type textarea "🥺💕 Hey love... i noticed your subscription has lapsed. 🙈 I'm going LIVE tonight…"
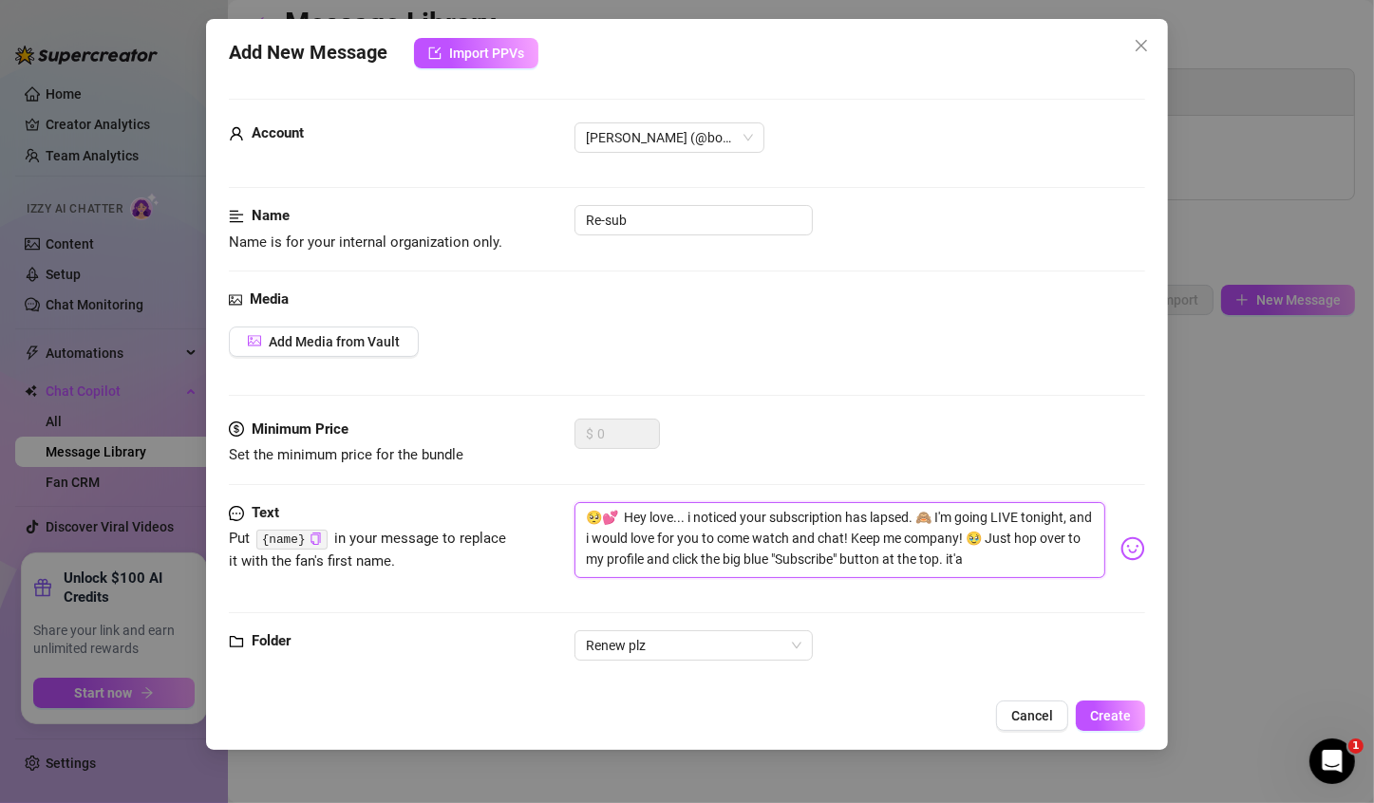
type textarea "🥺💕 Hey love... i noticed your subscription has lapsed. 🙈 I'm going LIVE tonight…"
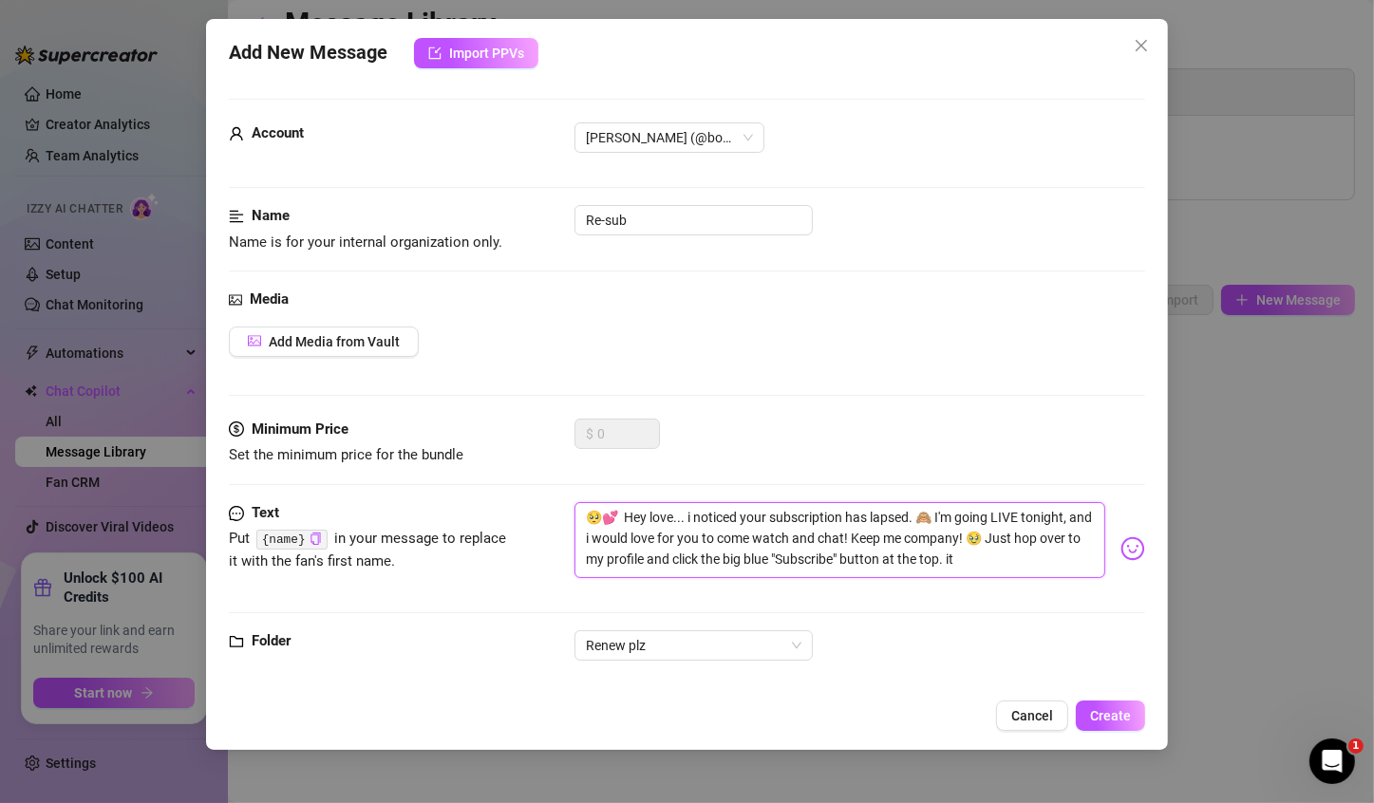
type textarea "🥺💕 Hey love... i noticed your subscription has lapsed. 🙈 I'm going LIVE tonight…"
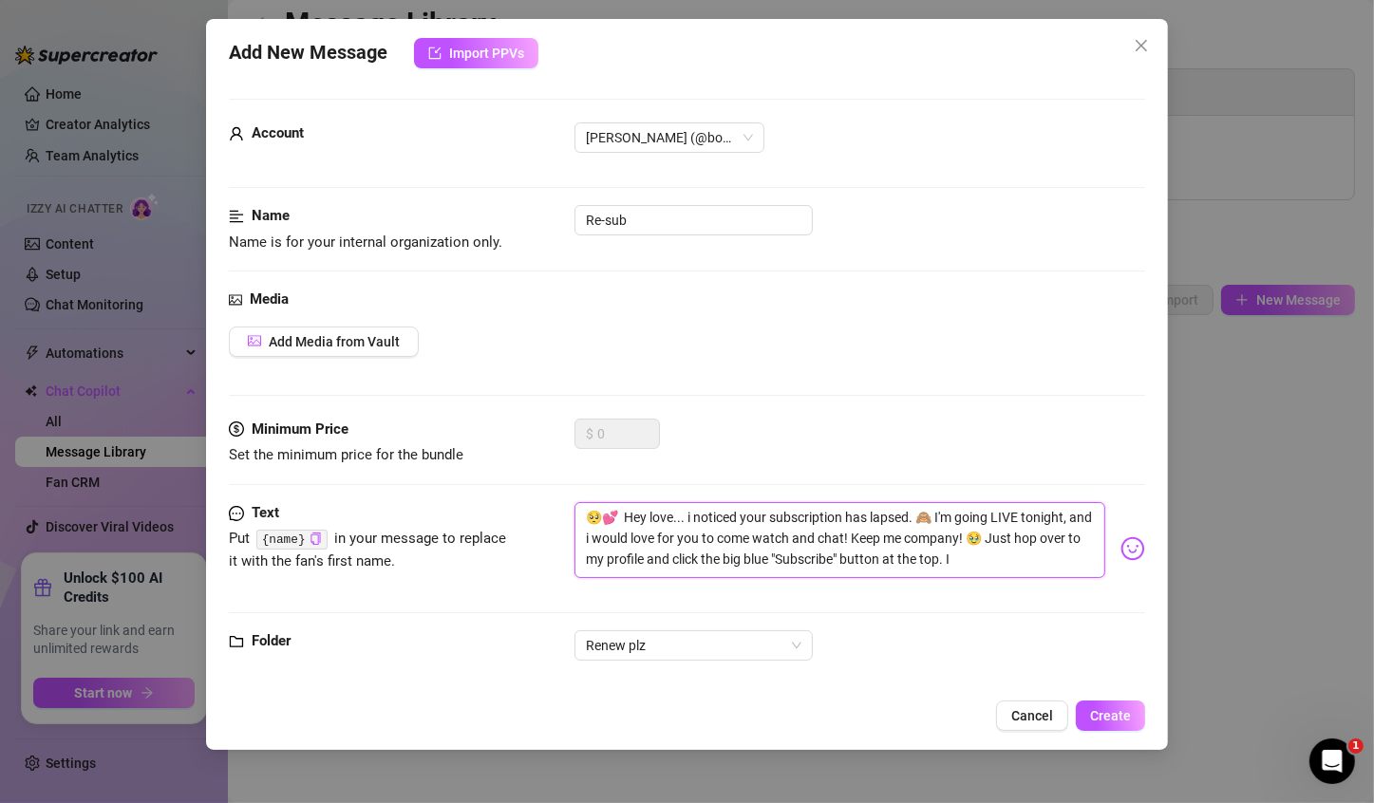
type textarea "🥺💕 Hey love... i noticed your subscription has lapsed. 🙈 I'm going LIVE tonight…"
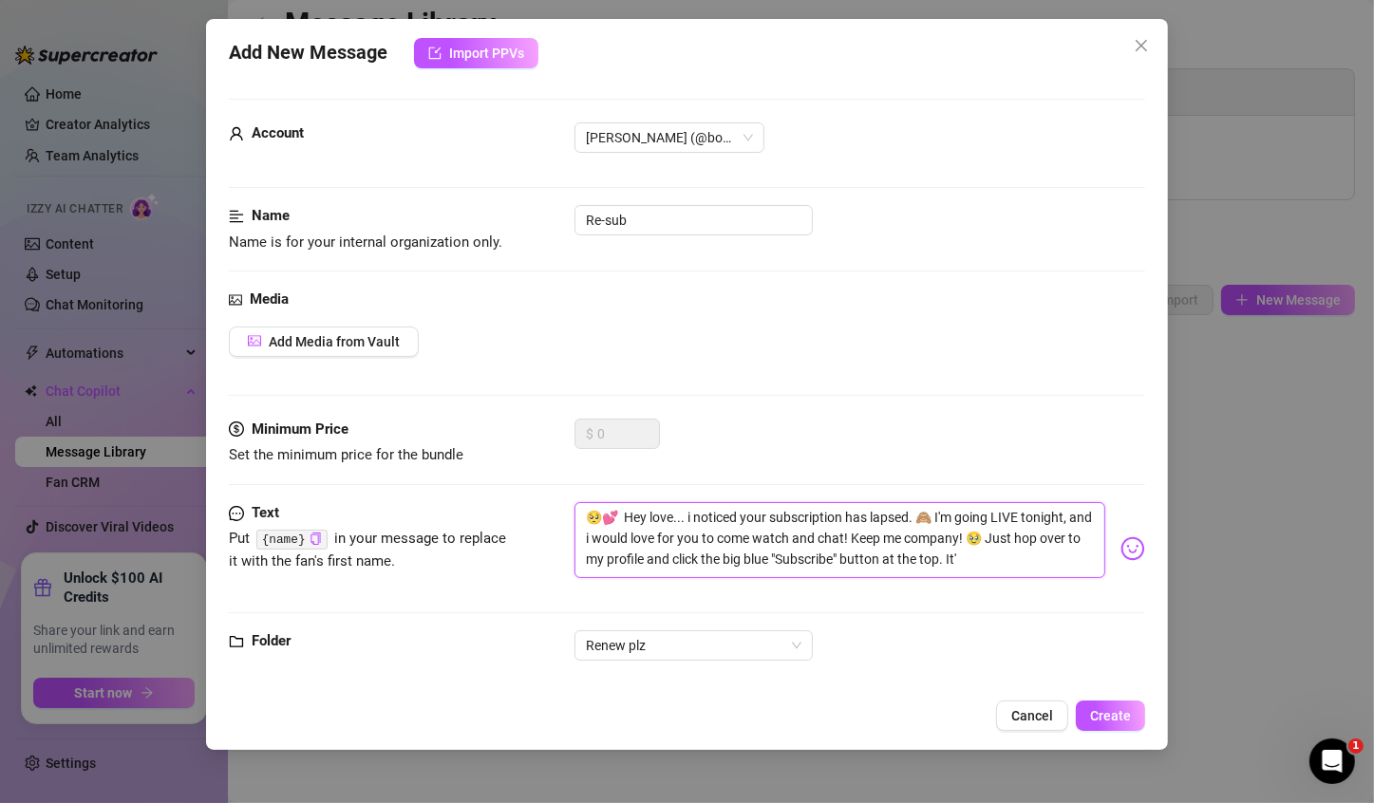
type textarea "🥺💕 Hey love... i noticed your subscription has lapsed. 🙈 I'm going LIVE tonight…"
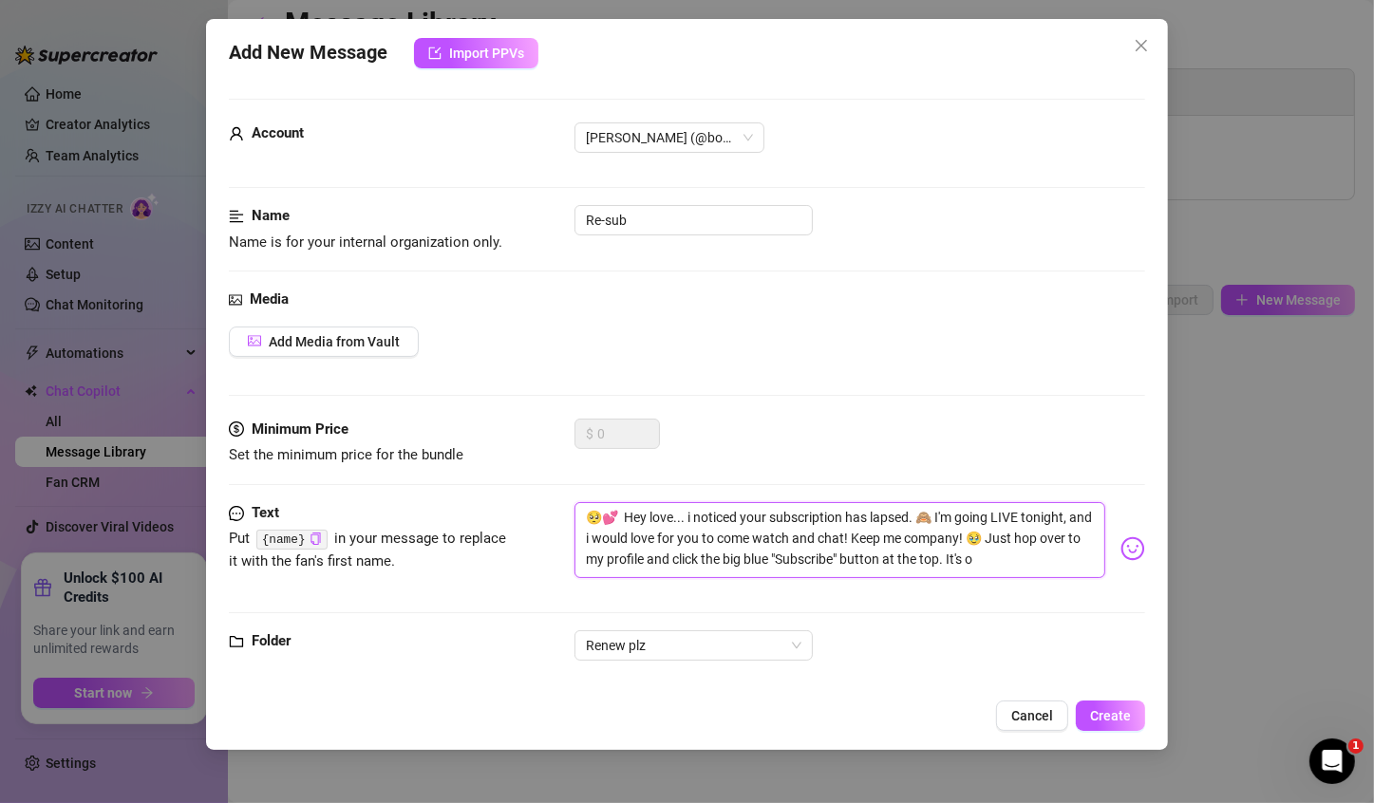
type textarea "🥺💕 Hey love... i noticed your subscription has lapsed. 🙈 I'm going LIVE tonight…"
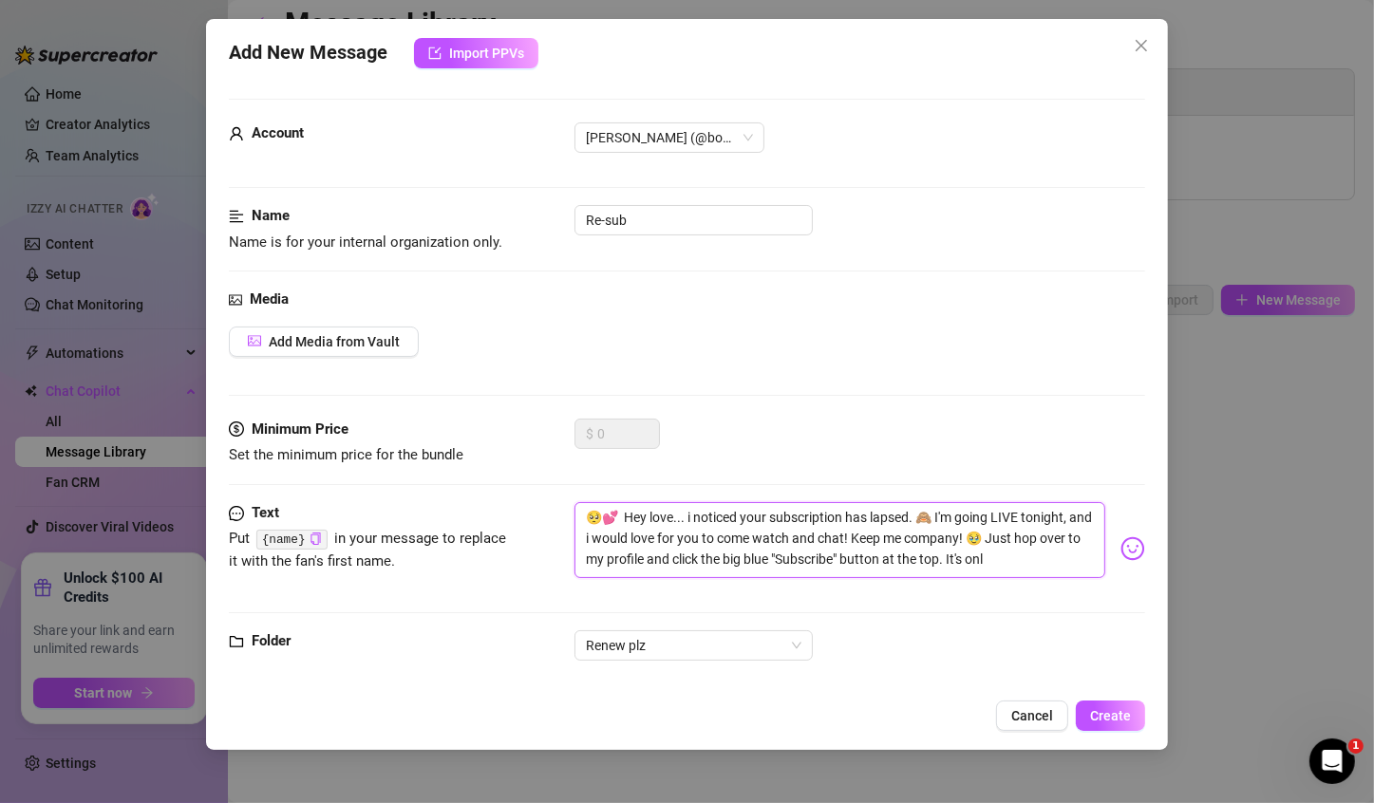
type textarea "🥺💕 Hey love... i noticed your subscription has lapsed. 🙈 I'm going LIVE tonight…"
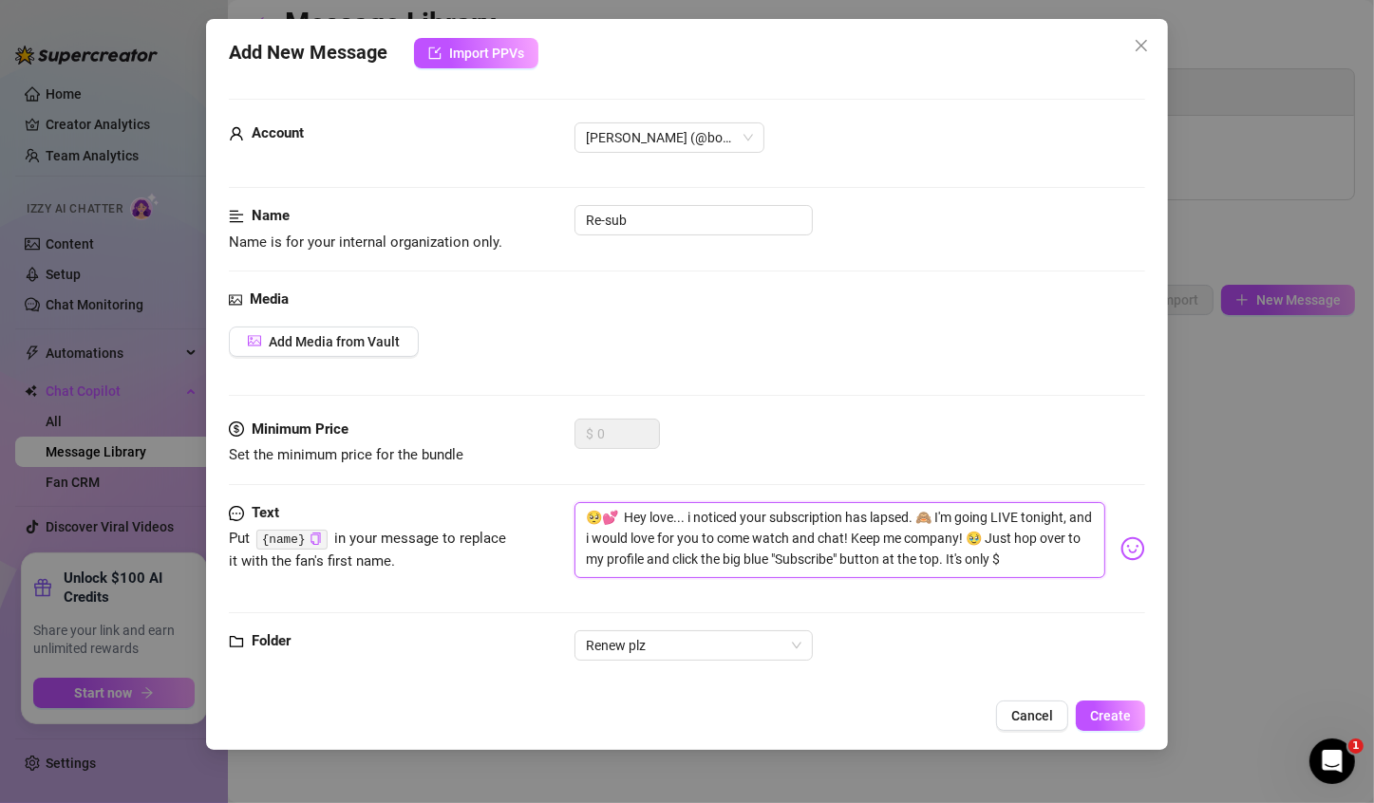
type textarea "🥺💕 Hey love... i noticed your subscription has lapsed. 🙈 I'm going LIVE tonight…"
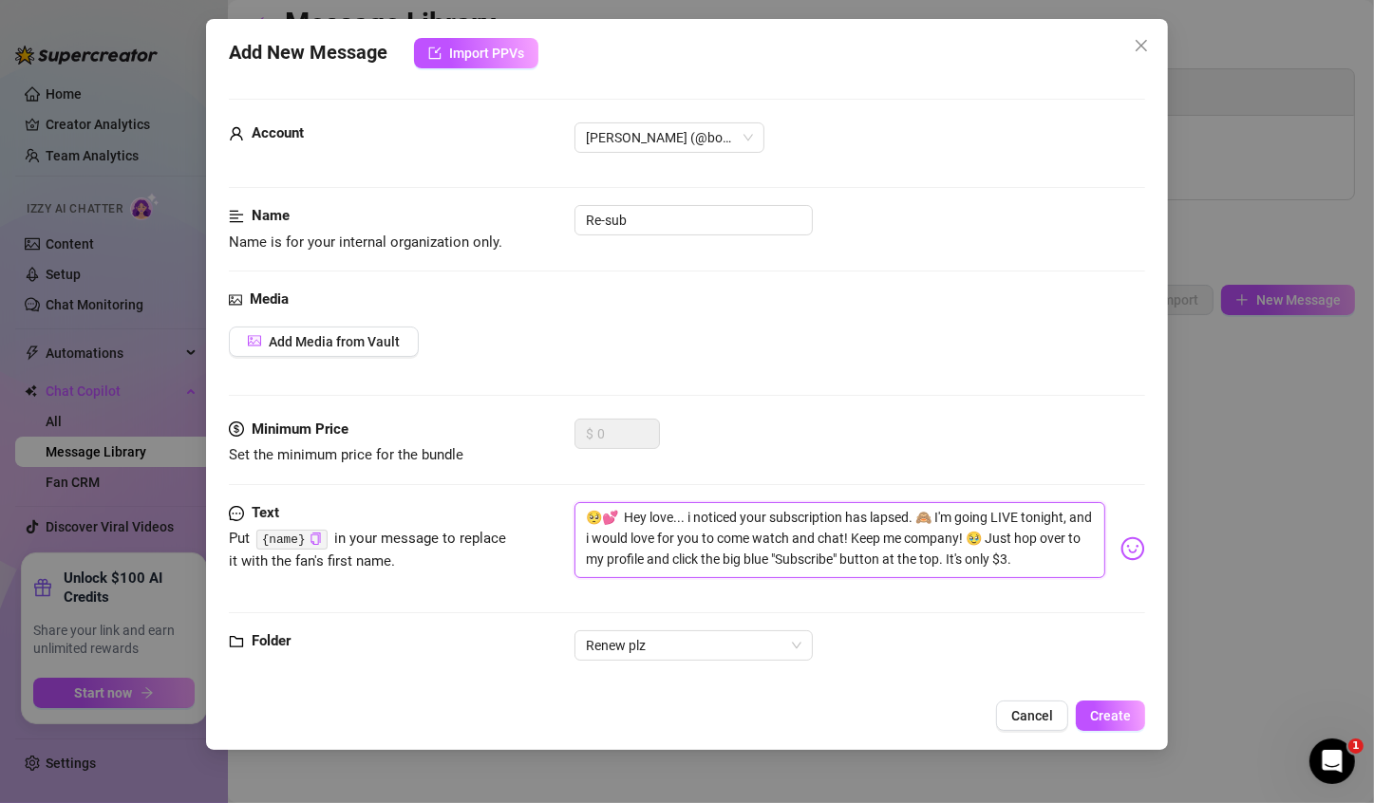
type textarea "🥺💕 Hey love... i noticed your subscription has lapsed. 🙈 I'm going LIVE tonight…"
drag, startPoint x: 619, startPoint y: 514, endPoint x: 569, endPoint y: 516, distance: 50.4
click at [569, 516] on div "Text Put {name} in your message to replace it with the fan's first name. 🥺💕 Hey…" at bounding box center [687, 557] width 916 height 110
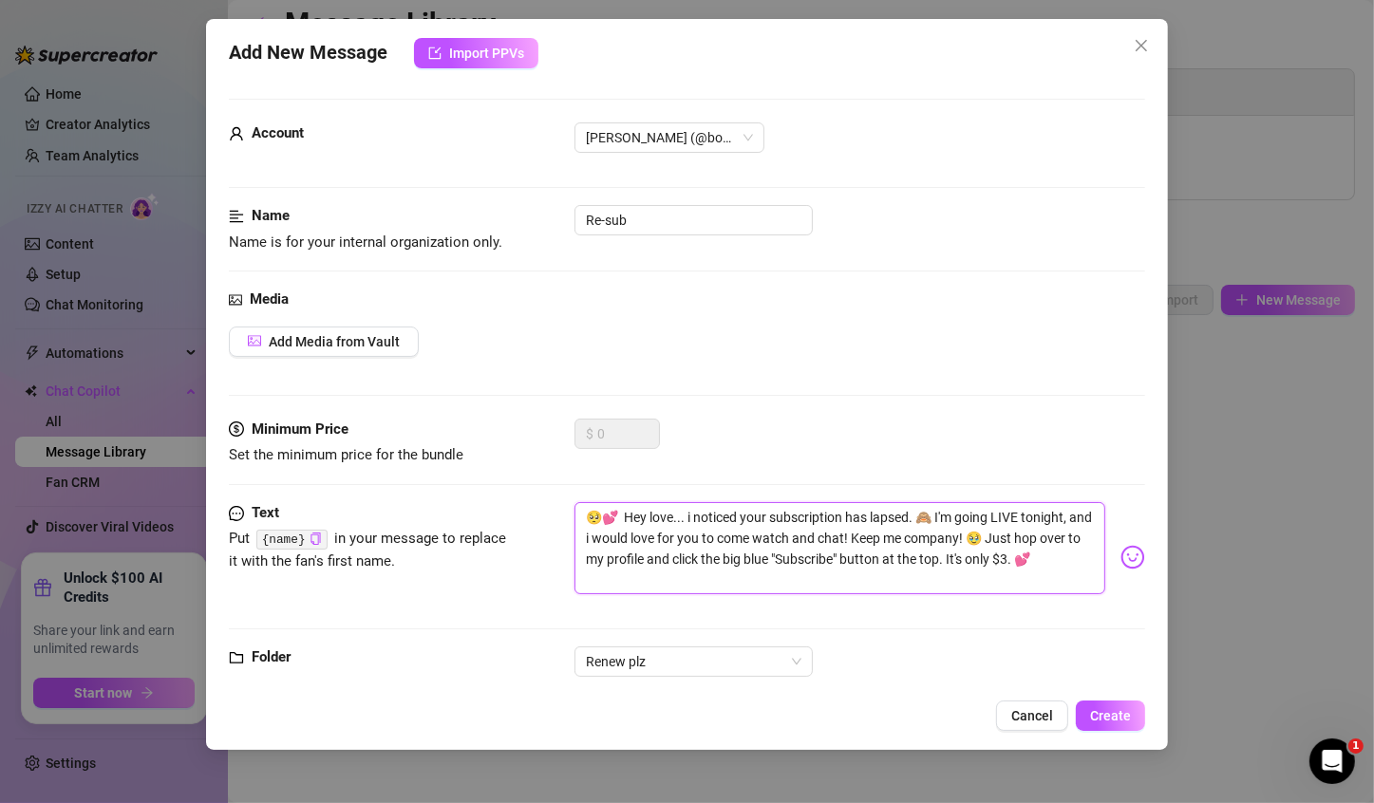
type textarea "Hey love... i noticed your subscription has lapsed. 🙈 I'm going LIVE tonight, a…"
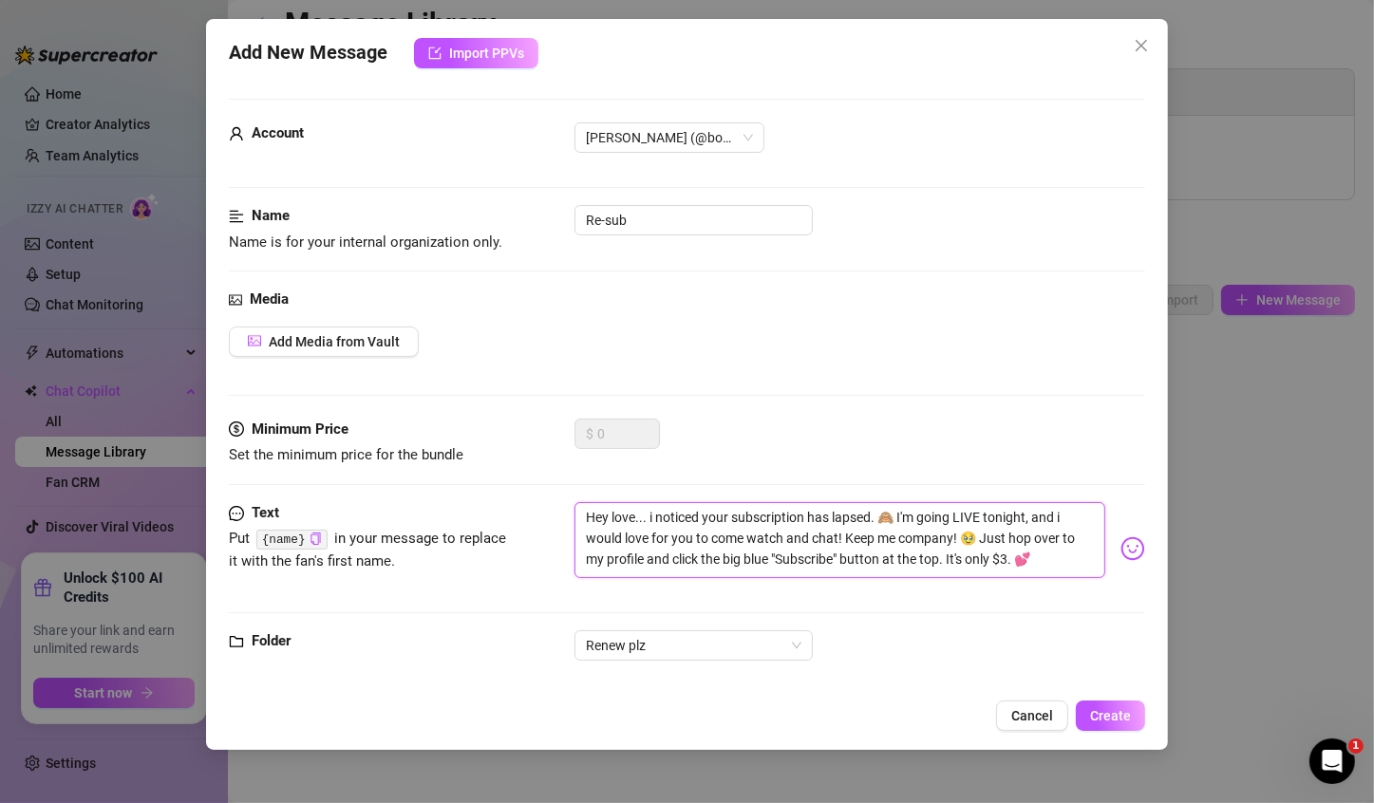
type textarea "Hey love... i noticed your subscription has lapsed. 🙈 I'm going LIVE tonight, a…"
type textarea "😊Hey love... i noticed your subscription has lapsed. 🙈 I'm going LIVE tonight, …"
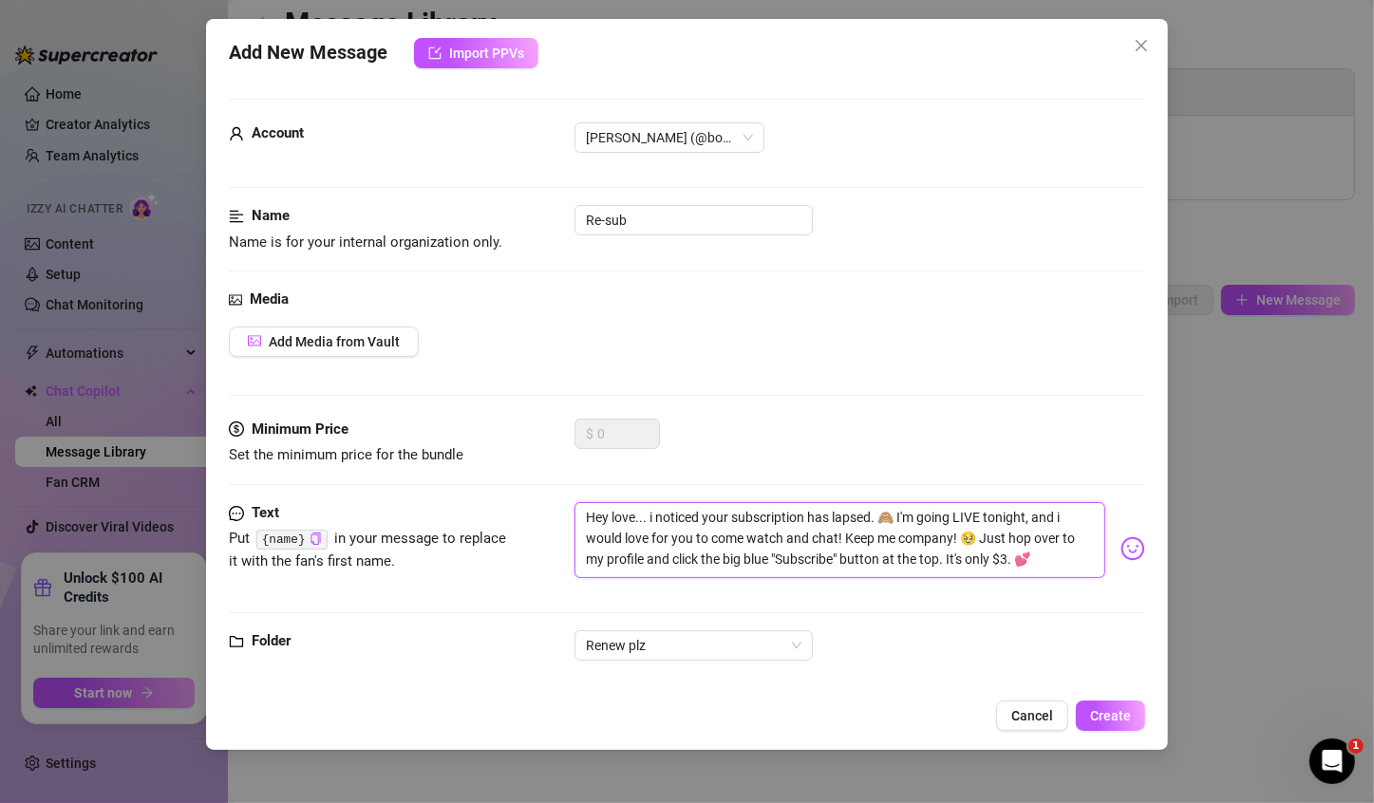
type textarea "😊Hey love... i noticed your subscription has lapsed. 🙈 I'm going LIVE tonight, …"
type textarea "😊💗Hey love... i noticed your subscription has lapsed. 🙈 I'm going LIVE tonight,…"
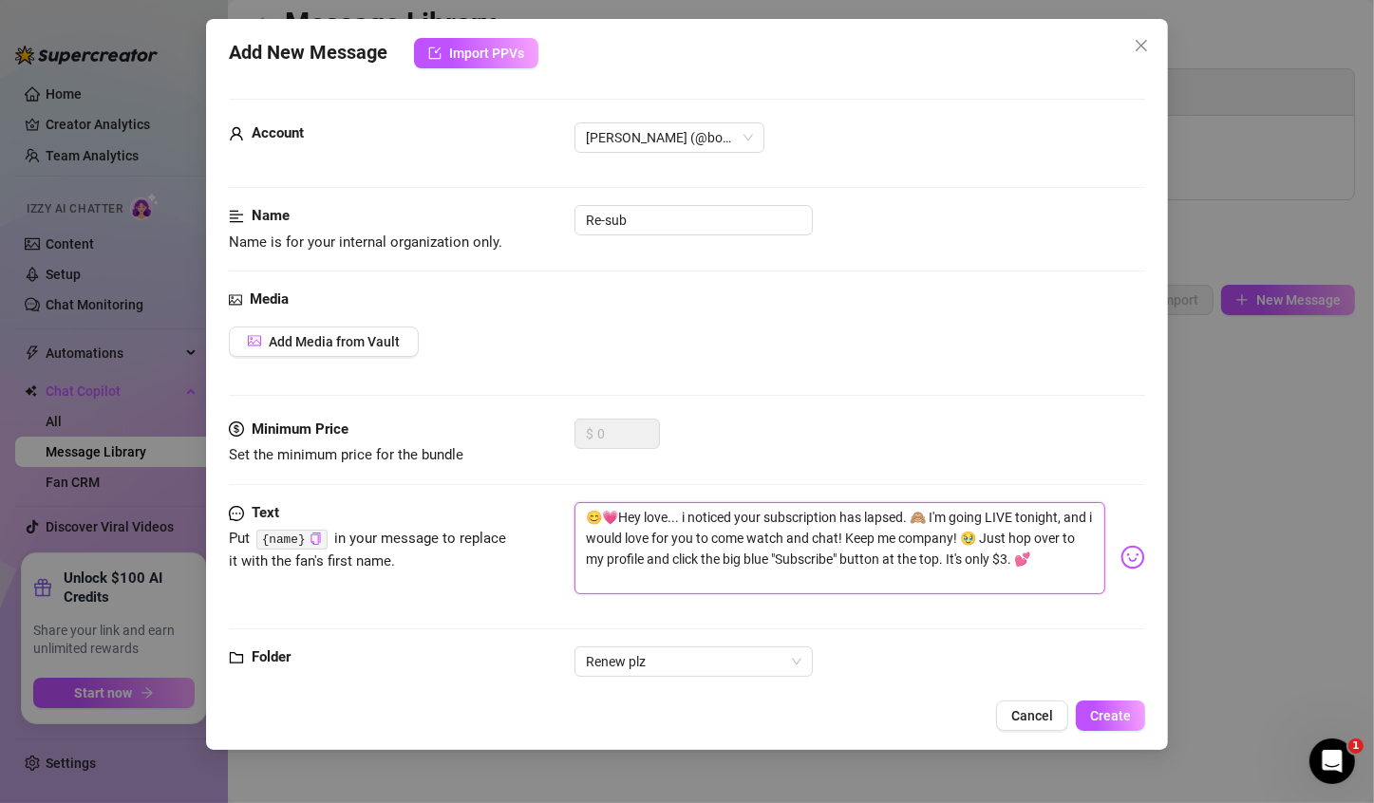
click at [622, 514] on textarea "😊💗Hey love... i noticed your subscription has lapsed. 🙈 I'm going LIVE tonight,…" at bounding box center [839, 548] width 531 height 93
type textarea "😊💗 Hey love... i noticed your subscription has lapsed. 🙈 I'm going LIVE tonight…"
drag, startPoint x: 887, startPoint y: 532, endPoint x: 843, endPoint y: 538, distance: 44.2
click at [843, 538] on textarea "😊💗 Hey love... i noticed your subscription has lapsed. 🙈 I'm going LIVE tonight…" at bounding box center [839, 548] width 531 height 93
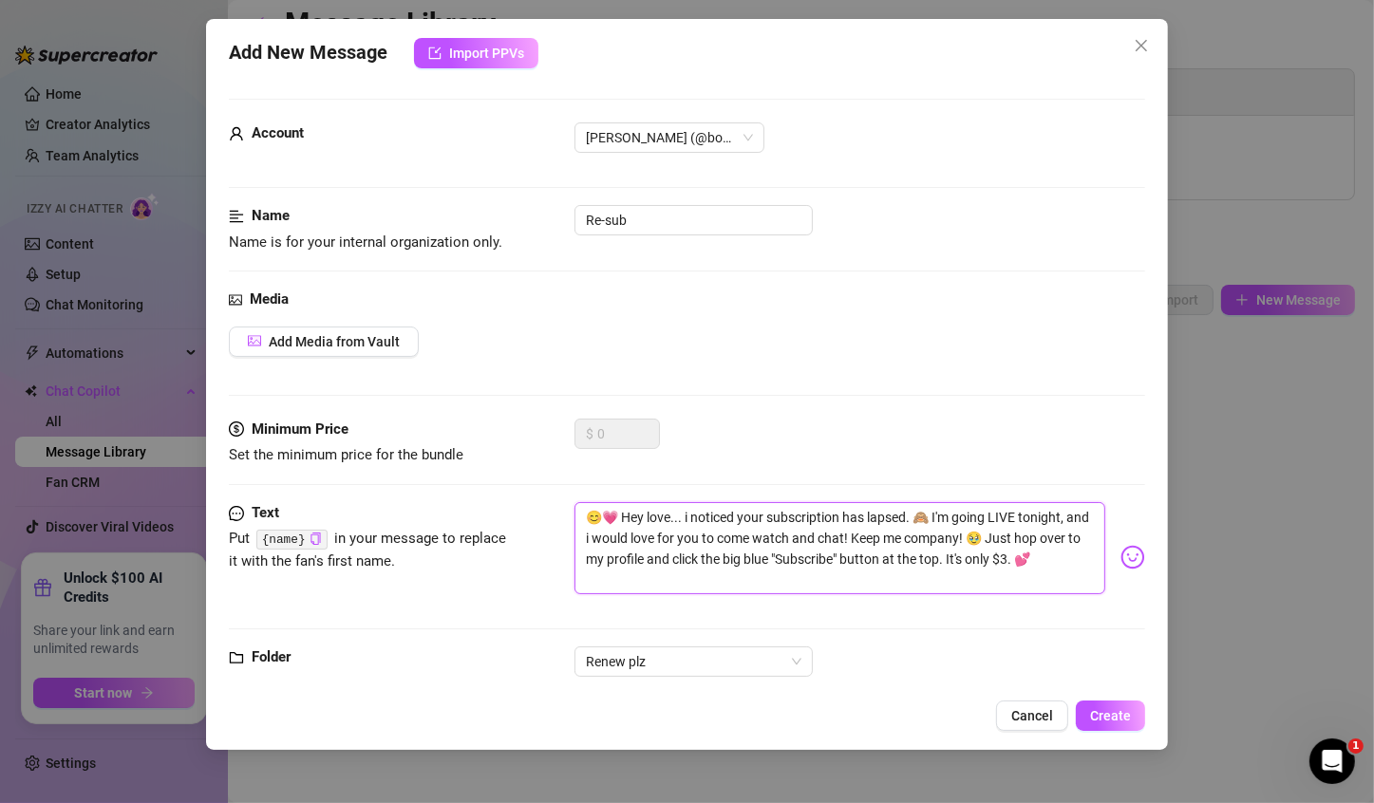
type textarea "😊💗 Hey love... i noticed your subscription has lapsed. 🙈 I'm going LIVE tonight…"
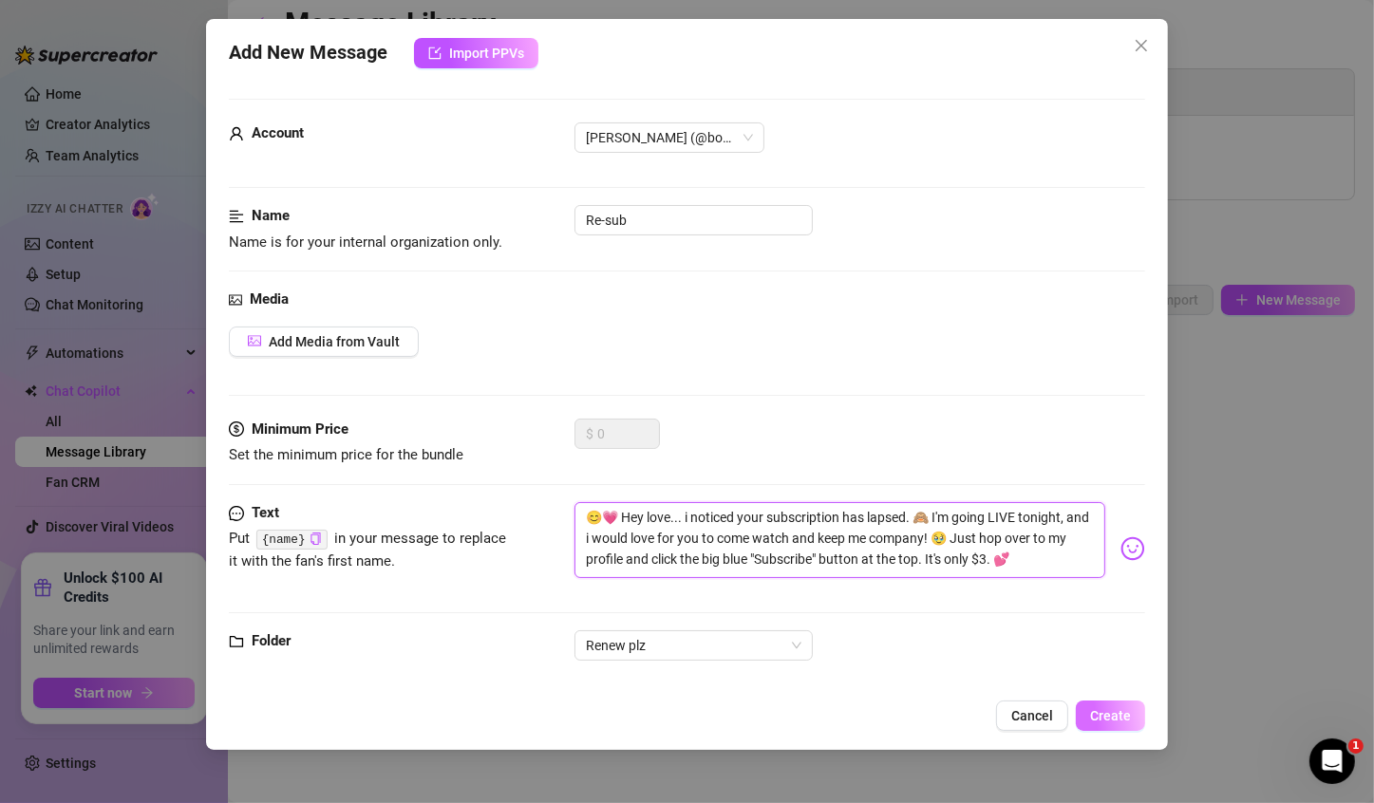
type textarea "😊💗 Hey love... i noticed your subscription has lapsed. 🙈 I'm going LIVE tonight…"
click at [1110, 713] on span "Create" at bounding box center [1110, 715] width 41 height 15
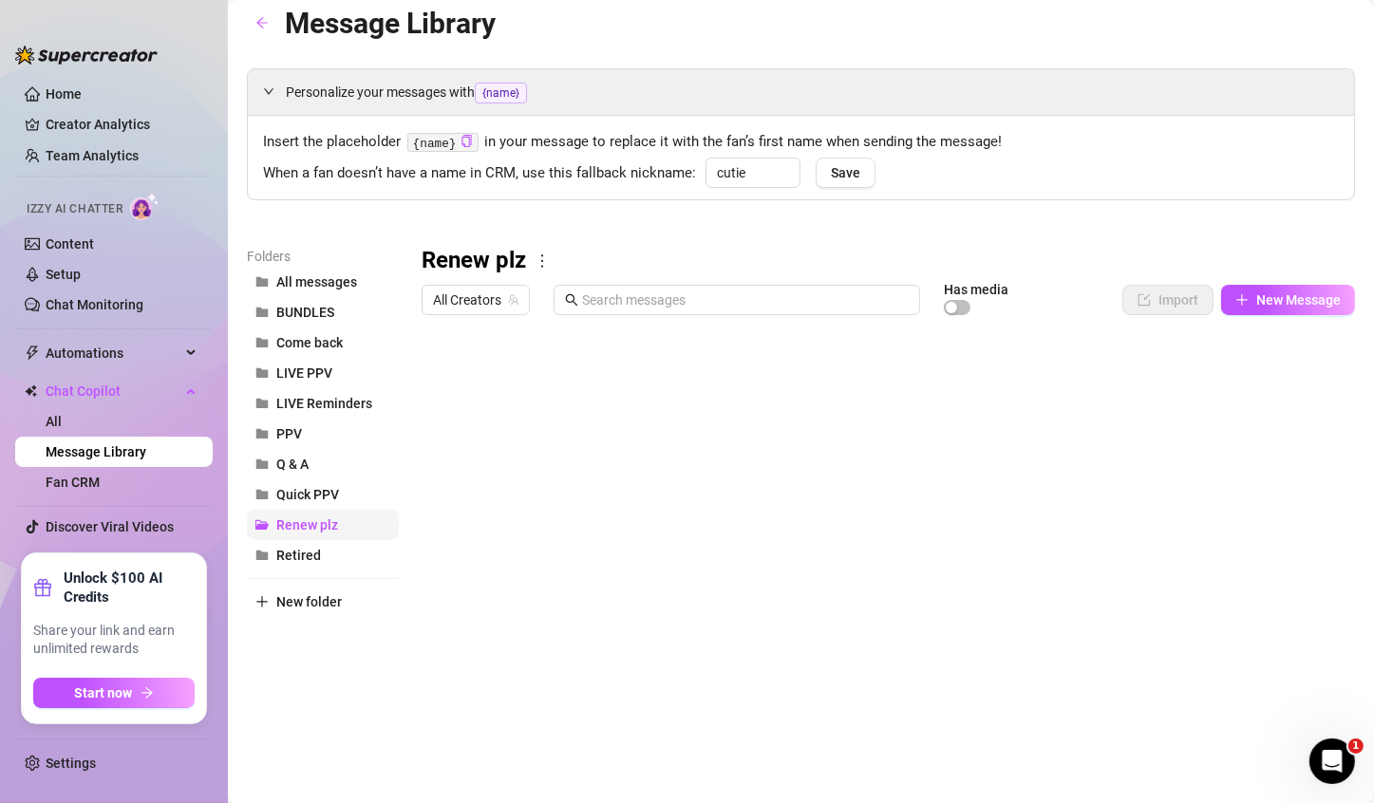
click at [327, 532] on span "Renew plz" at bounding box center [307, 524] width 62 height 15
click at [435, 376] on div at bounding box center [879, 535] width 917 height 423
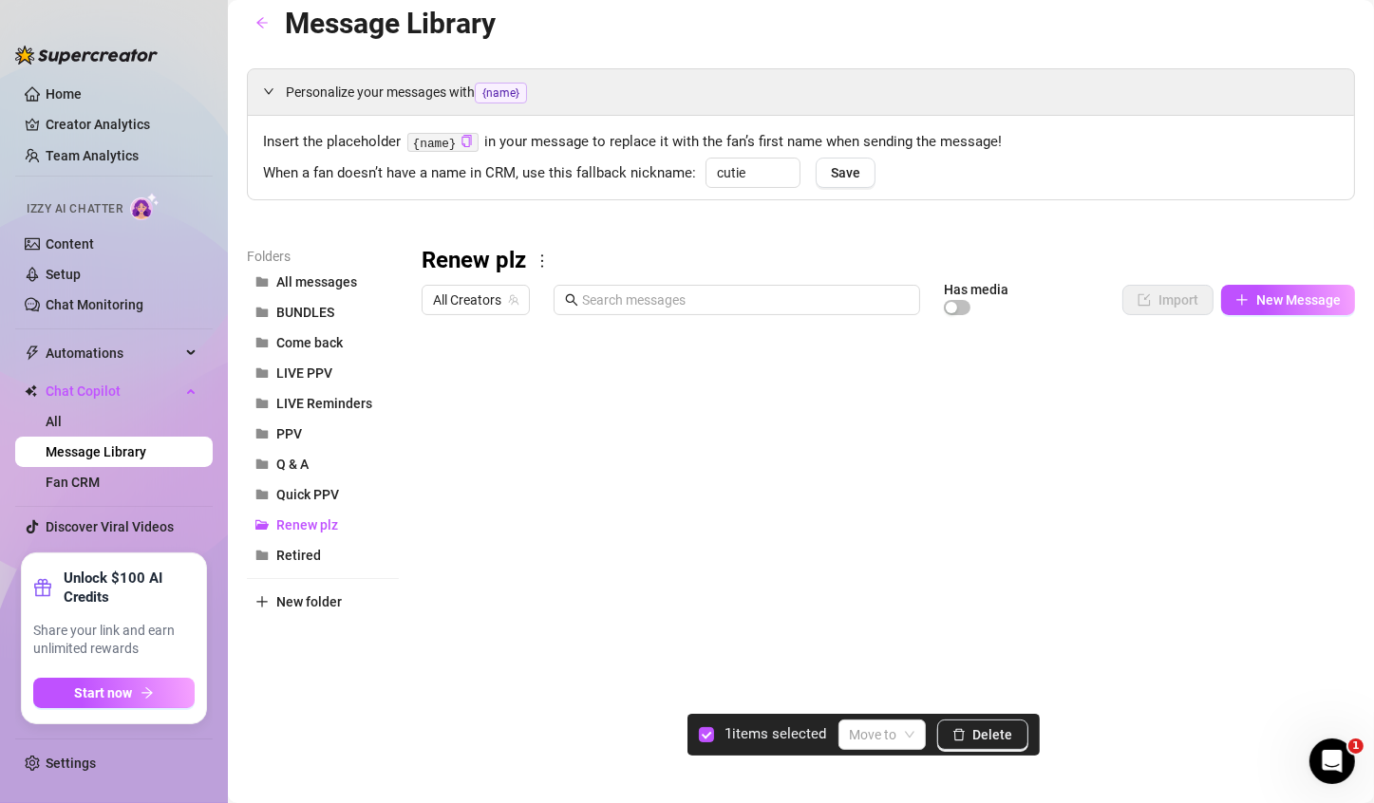
click at [435, 420] on div at bounding box center [879, 535] width 917 height 423
click at [907, 741] on span at bounding box center [882, 734] width 65 height 28
click at [899, 610] on div "LIVE Reminders" at bounding box center [901, 605] width 93 height 21
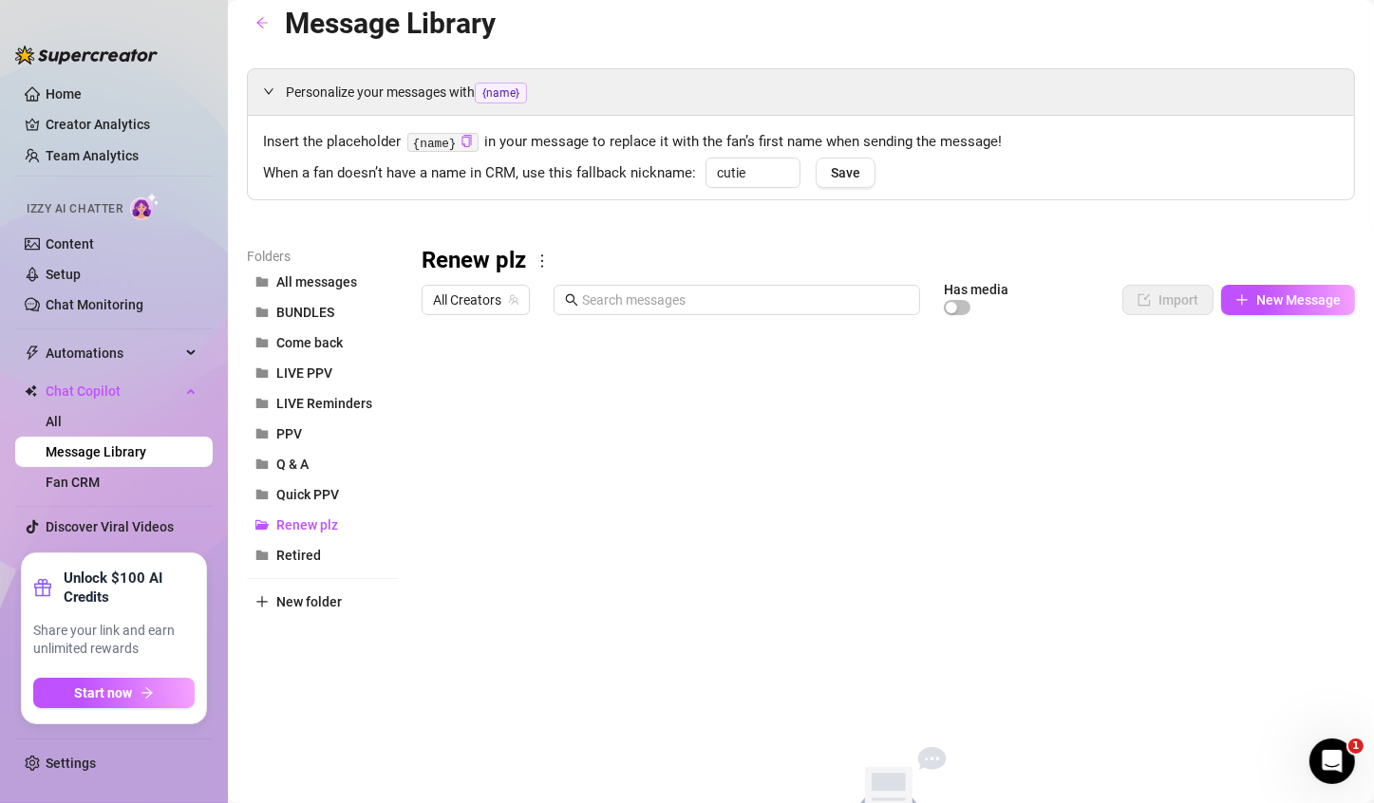
click at [543, 264] on icon "more" at bounding box center [541, 260] width 17 height 17
click at [578, 321] on link "Delete" at bounding box center [577, 321] width 57 height 15
click at [314, 403] on span "LIVE Reminders" at bounding box center [324, 403] width 96 height 15
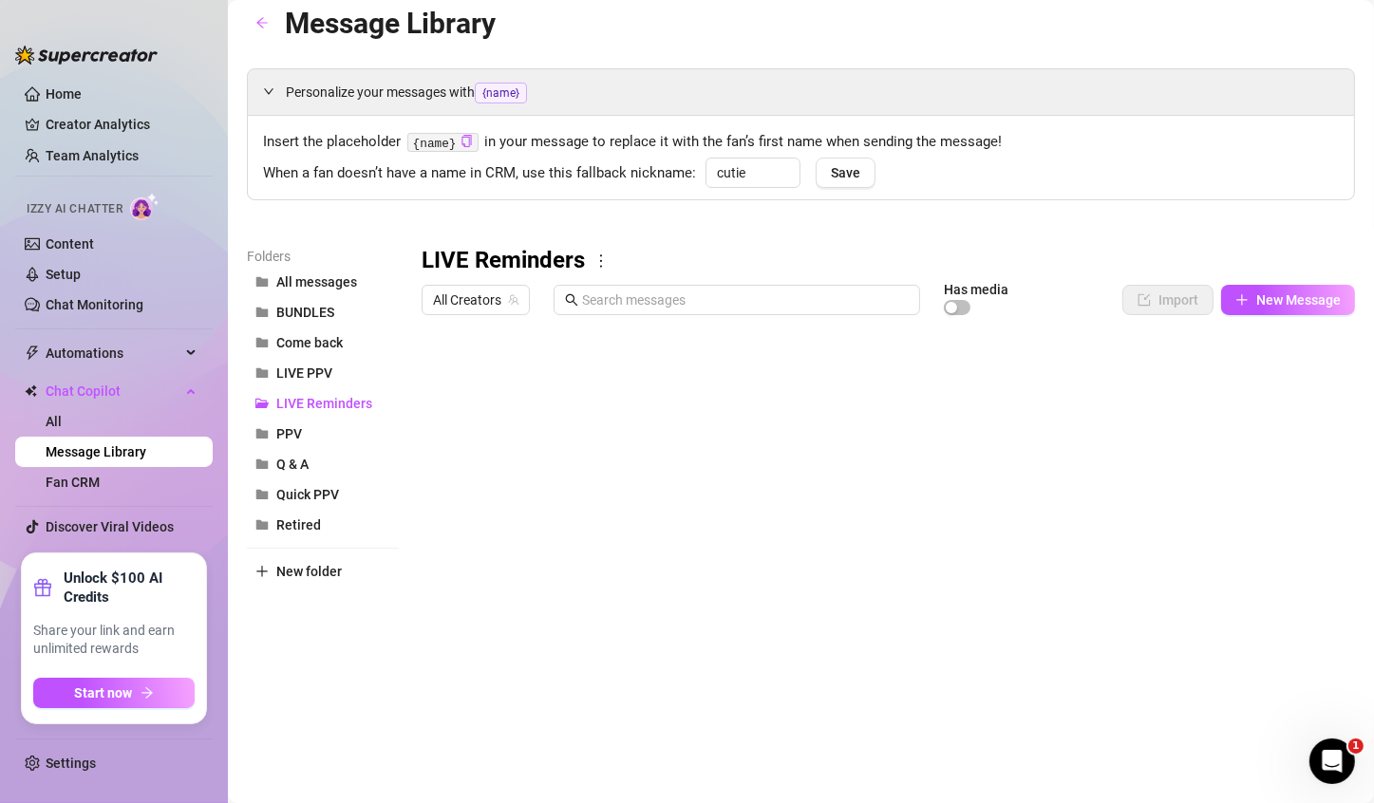
click at [600, 266] on icon "more" at bounding box center [601, 260] width 2 height 13
click at [656, 284] on link "Rename" at bounding box center [642, 291] width 69 height 15
click at [459, 259] on input "LIVE Reminders" at bounding box center [875, 262] width 908 height 30
click at [515, 256] on input "LIVE Reminders" at bounding box center [875, 262] width 908 height 30
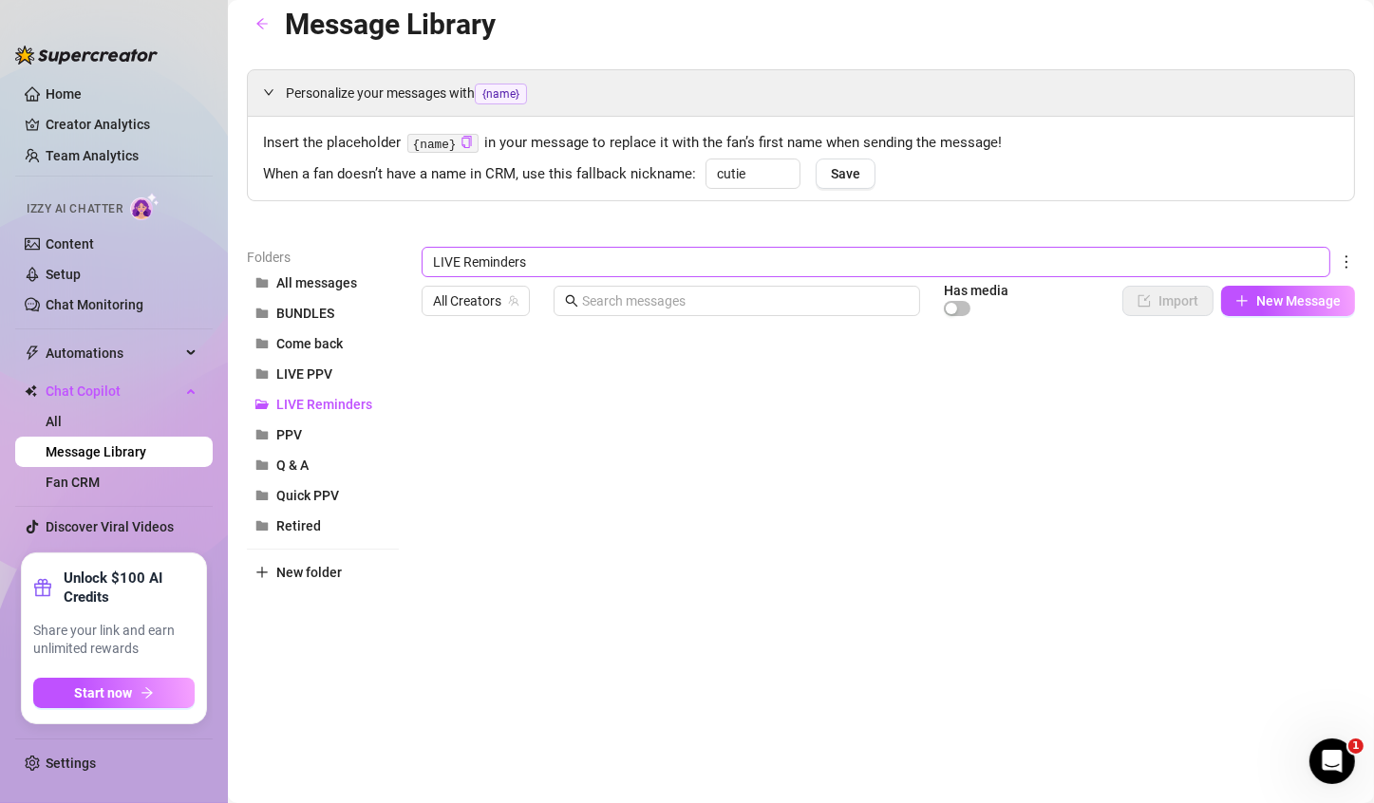
click at [548, 259] on input "LIVE Reminders" at bounding box center [875, 262] width 908 height 30
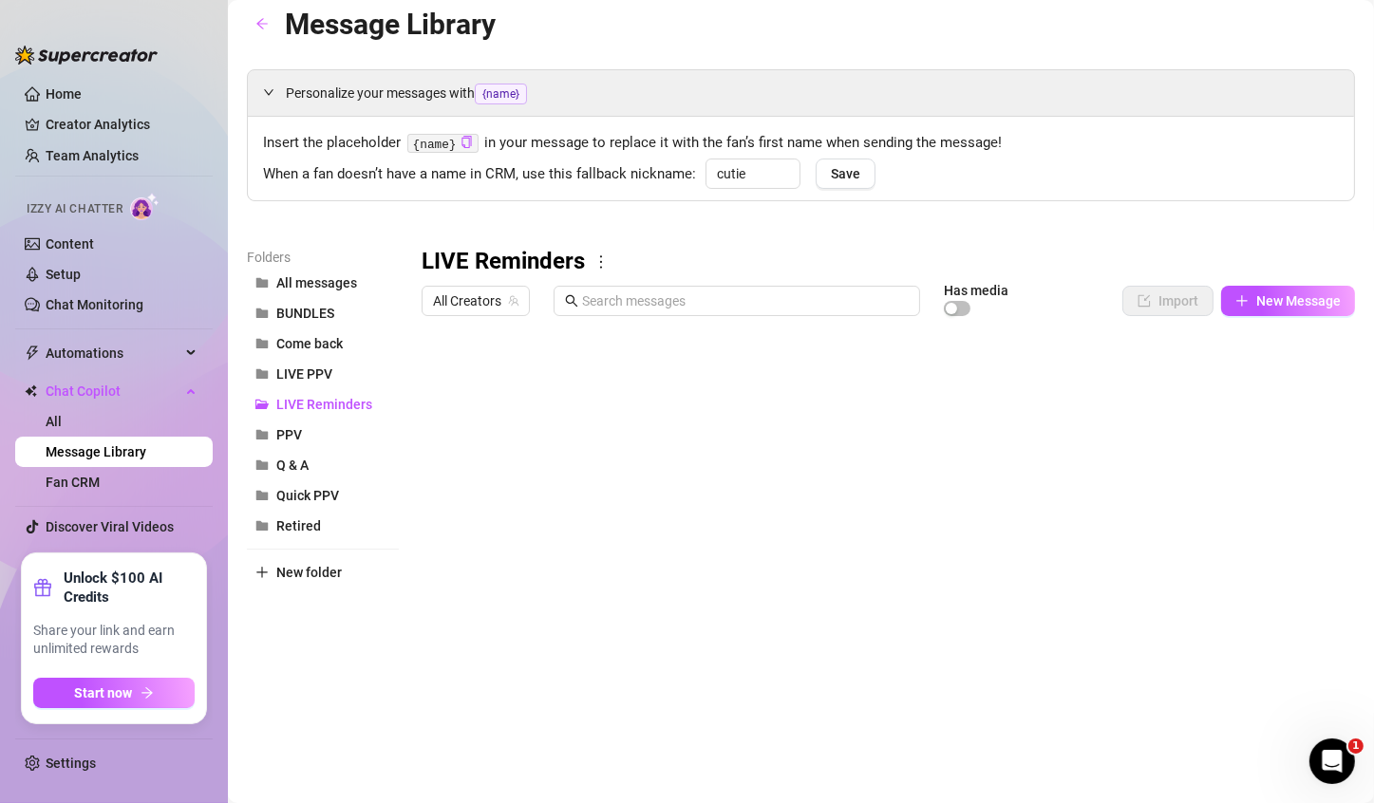
click at [565, 226] on div "Personalize your messages with {name} Insert the placeholder {name} in your mes…" at bounding box center [801, 408] width 1108 height 679
click at [497, 494] on div at bounding box center [879, 536] width 917 height 423
click at [512, 487] on div at bounding box center [879, 536] width 917 height 423
click at [523, 487] on textarea "Re-sub" at bounding box center [509, 485] width 117 height 17
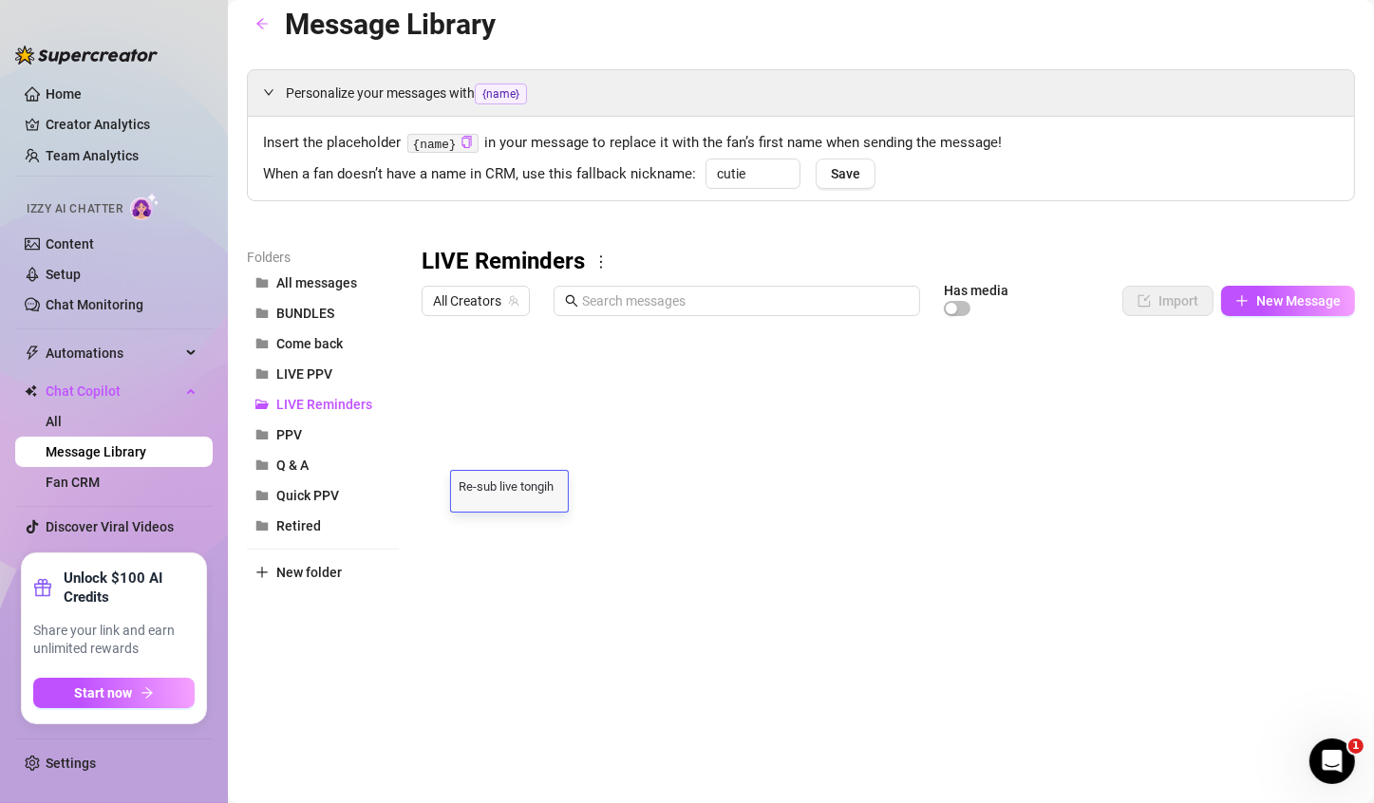
type textarea "Re-sub live tongiht"
click at [532, 383] on div at bounding box center [879, 536] width 917 height 423
click at [509, 380] on div at bounding box center [879, 536] width 917 height 423
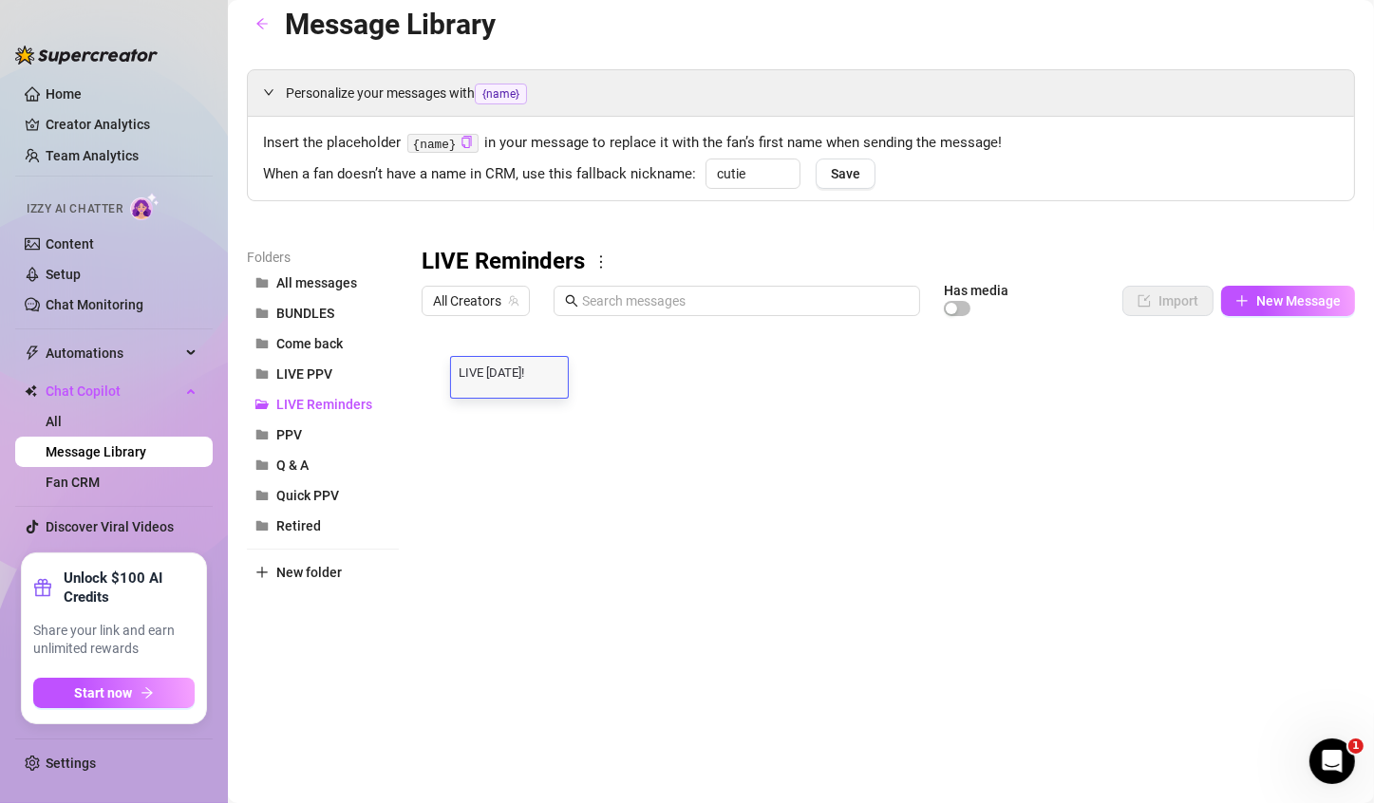
click at [460, 376] on textarea "LIVE [DATE]!" at bounding box center [509, 371] width 117 height 17
type textarea "Re-new"
click at [504, 427] on div at bounding box center [879, 536] width 917 height 423
click at [503, 380] on div at bounding box center [879, 536] width 917 height 423
click at [516, 376] on div at bounding box center [879, 536] width 917 height 423
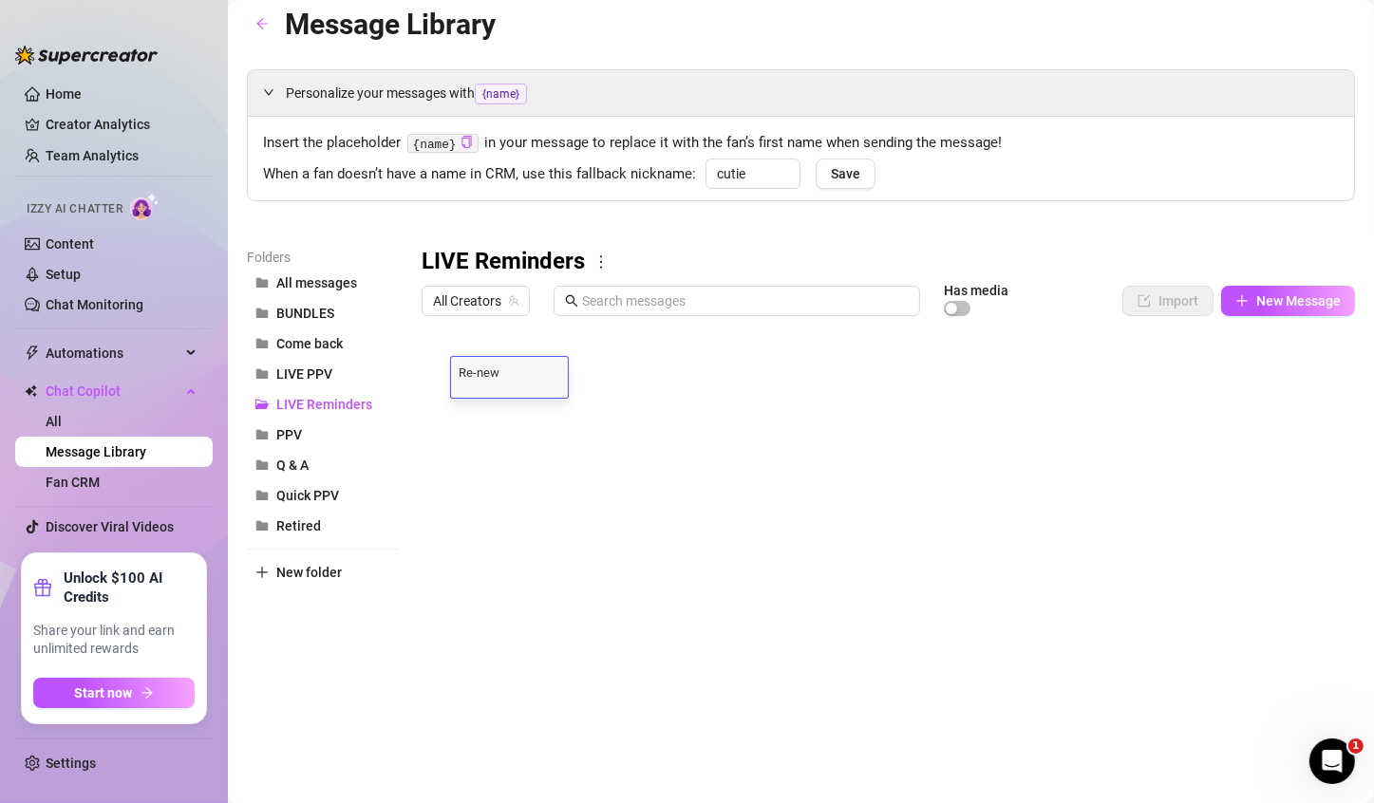
click at [524, 378] on textarea "Re-new" at bounding box center [509, 371] width 117 height 17
type textarea "Re-new Live rmeind"
type textarea "E"
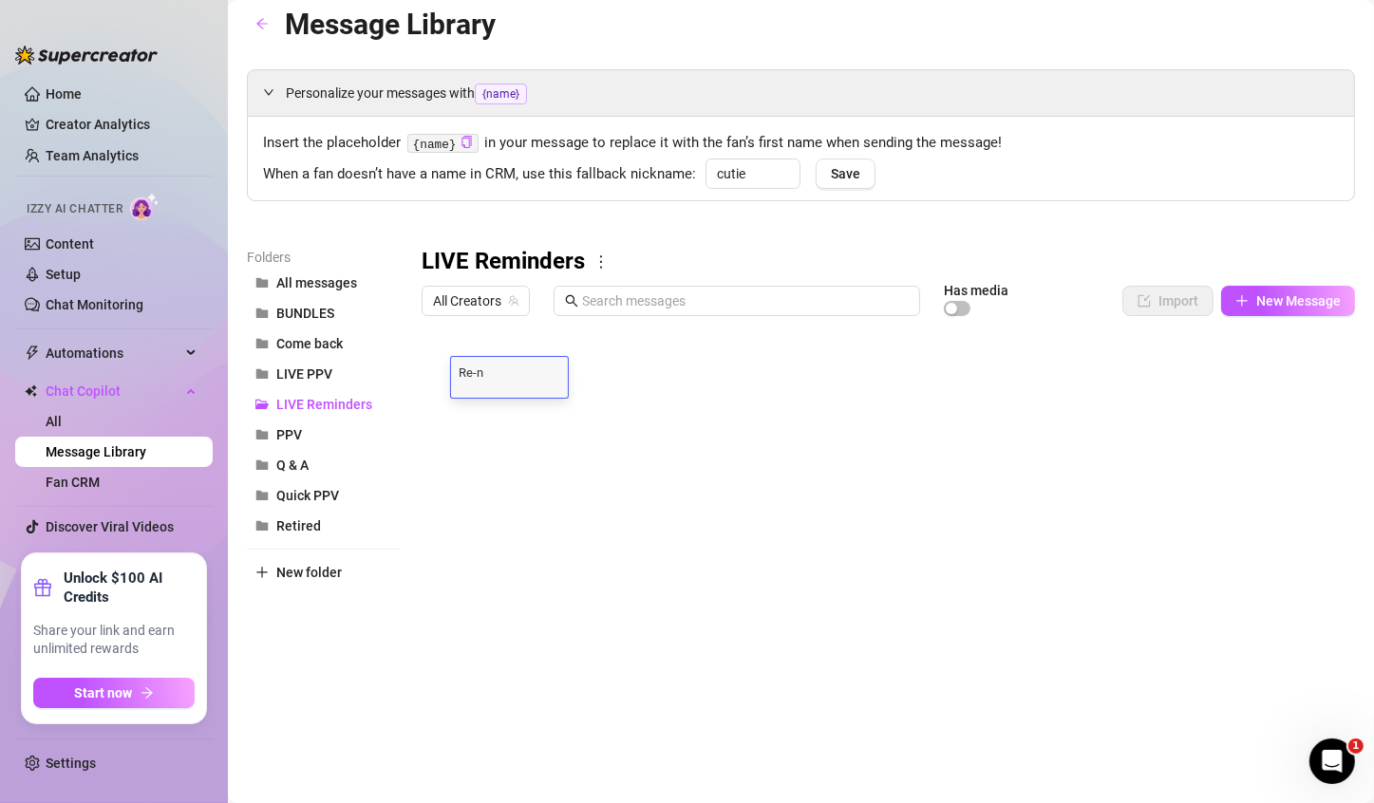
type textarea "Re-ne"
click at [517, 481] on div at bounding box center [879, 536] width 917 height 423
click at [505, 360] on div at bounding box center [879, 536] width 917 height 423
click at [505, 372] on div at bounding box center [879, 536] width 917 height 423
click at [504, 376] on textarea "Re-ne" at bounding box center [509, 371] width 117 height 17
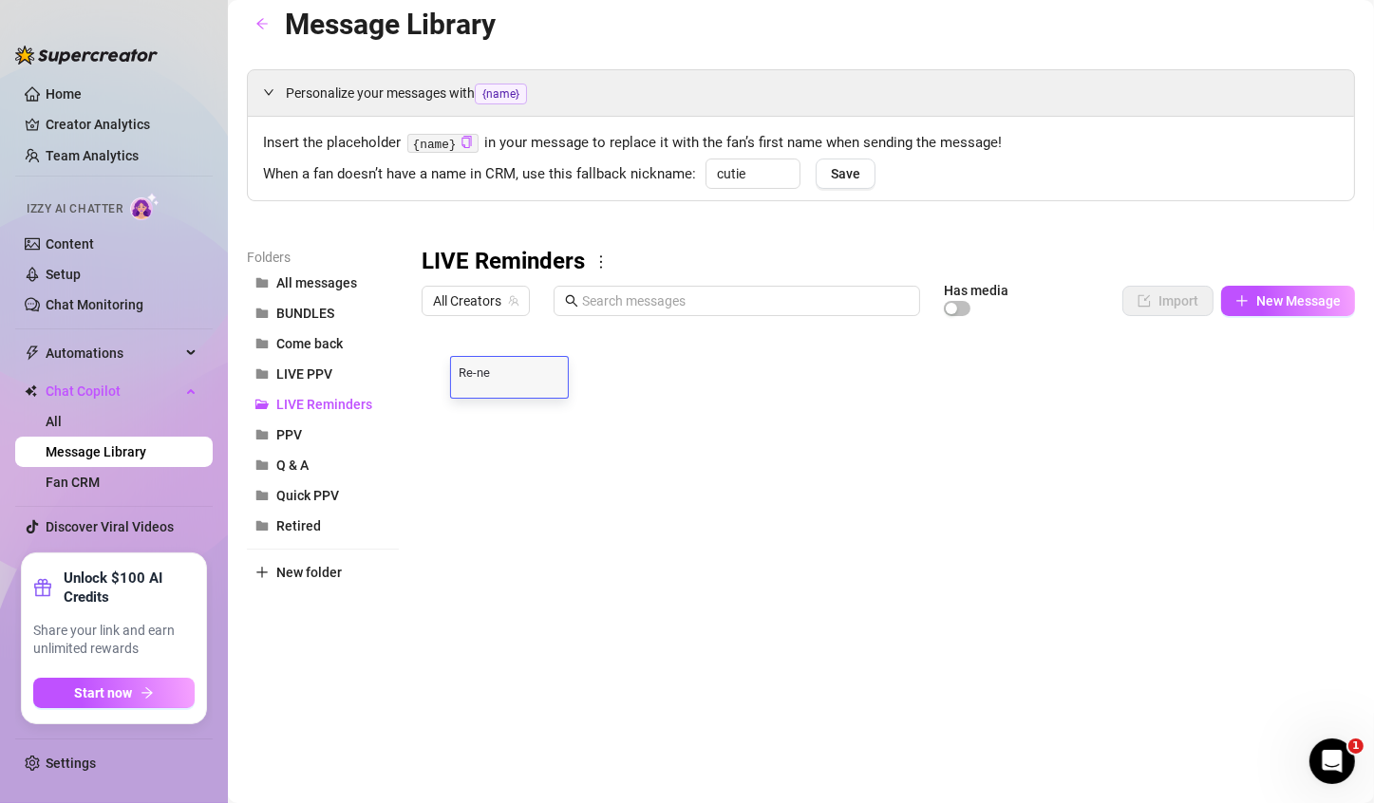
type textarea "Re-new"
click at [532, 506] on div at bounding box center [879, 536] width 917 height 423
click at [529, 491] on div at bounding box center [879, 536] width 917 height 423
click at [502, 488] on textarea "Re-sub live tongiht" at bounding box center [509, 485] width 117 height 17
click at [537, 482] on textarea "Re-sub live tongiht" at bounding box center [509, 485] width 117 height 17
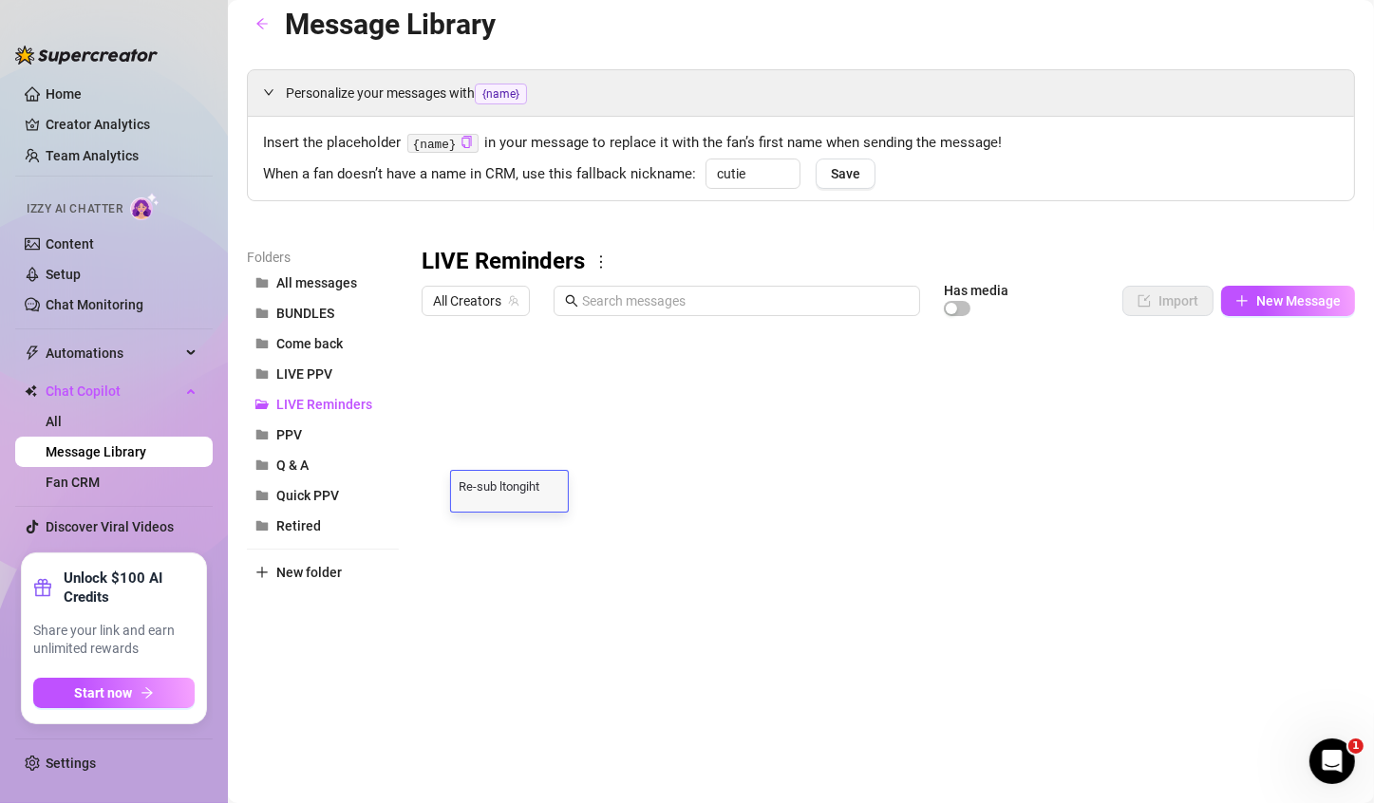
click at [554, 487] on textarea "Re-sub ltongiht" at bounding box center [509, 485] width 117 height 17
type textarea "Re-sub lton"
type textarea "Re-sub"
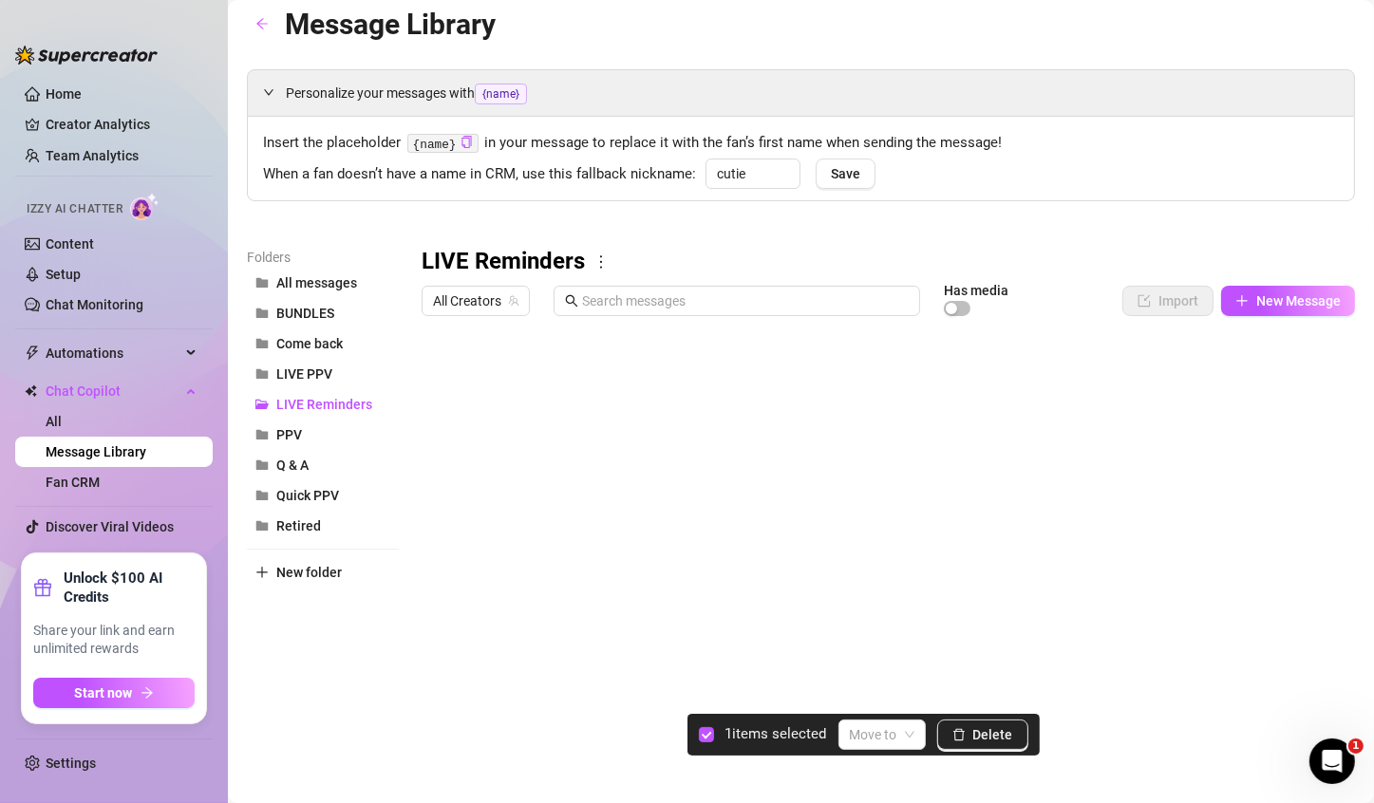
click at [449, 494] on div at bounding box center [879, 536] width 917 height 423
click at [443, 493] on div at bounding box center [879, 536] width 917 height 423
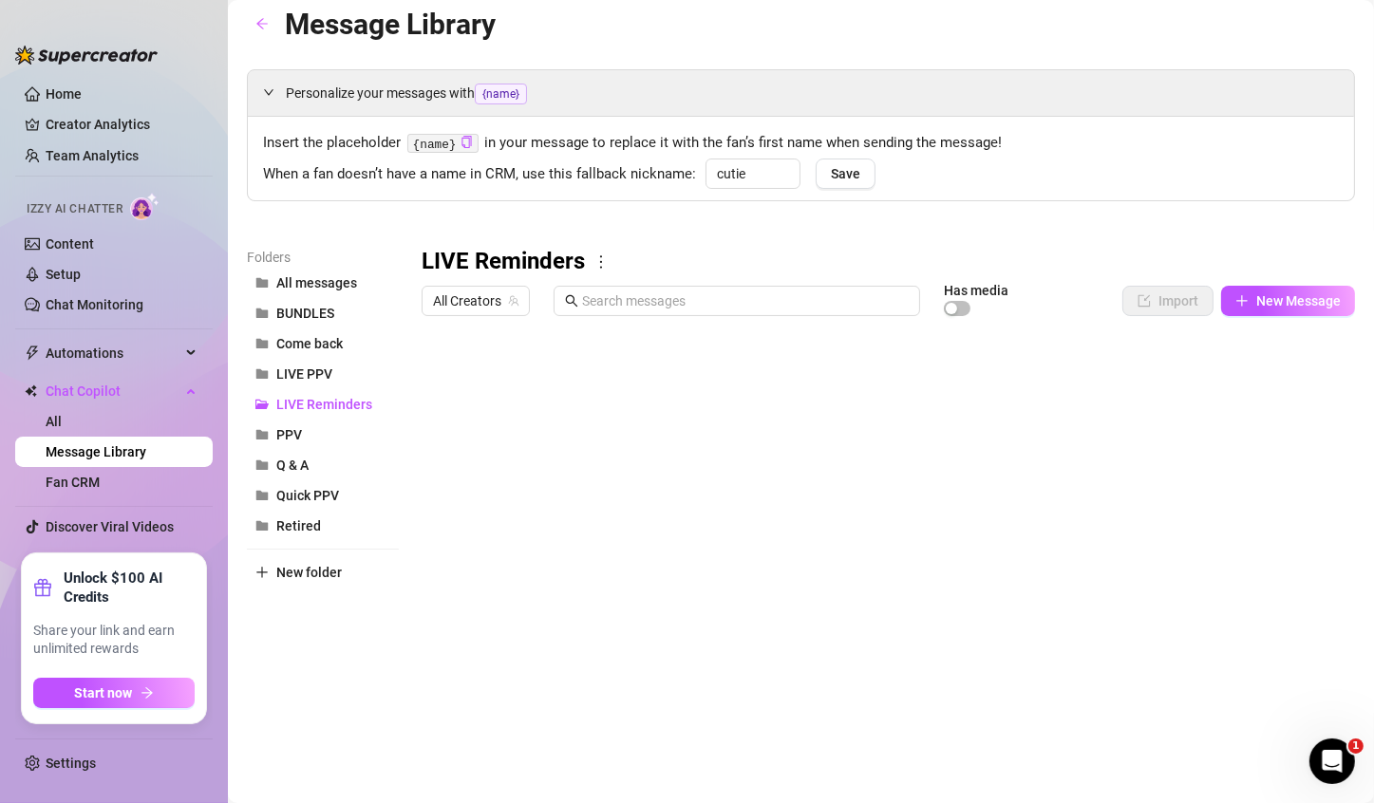
drag, startPoint x: 426, startPoint y: 497, endPoint x: 435, endPoint y: 405, distance: 92.5
click at [435, 405] on div at bounding box center [879, 536] width 917 height 423
click at [785, 548] on div at bounding box center [879, 536] width 917 height 423
click at [630, 380] on div at bounding box center [879, 536] width 917 height 423
click at [594, 379] on div at bounding box center [879, 536] width 917 height 423
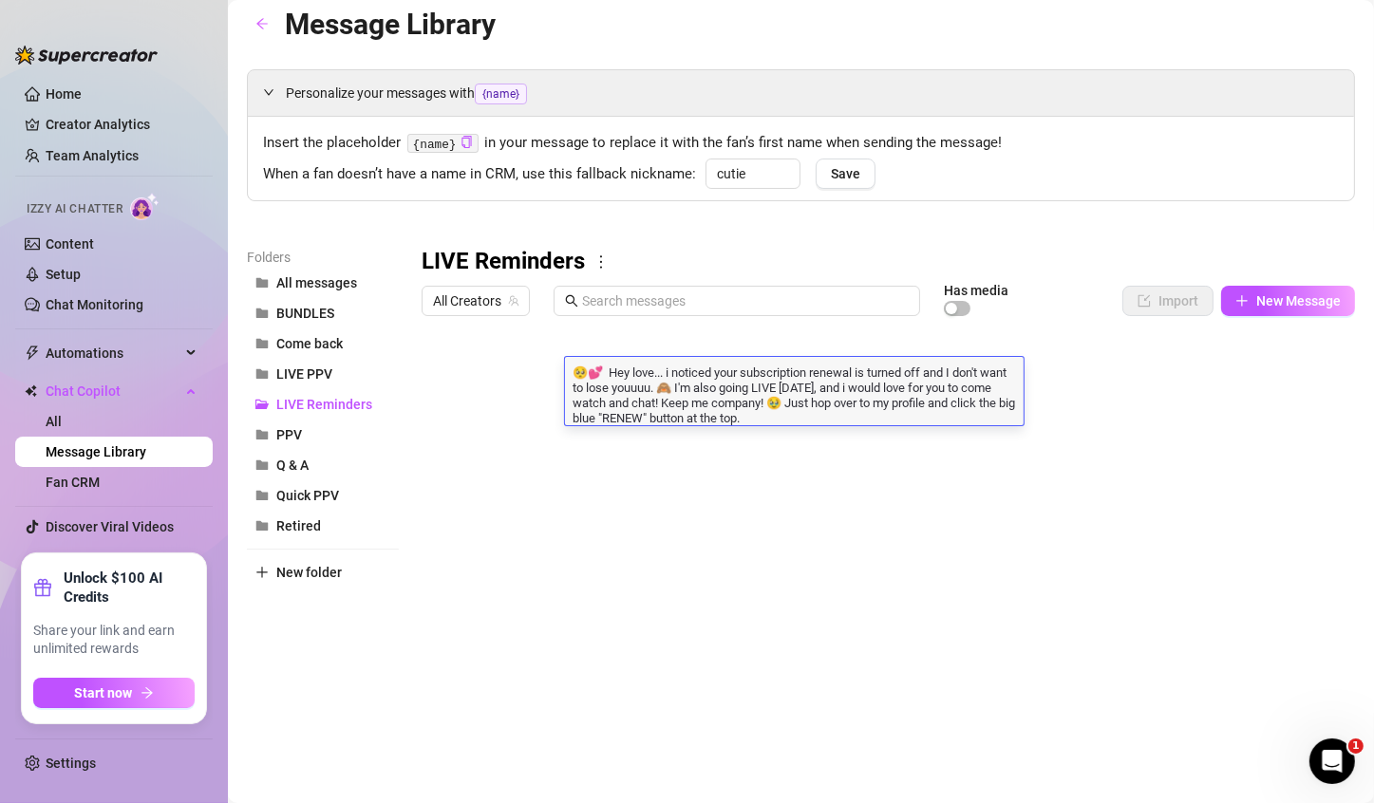
click at [588, 372] on textarea "🥺💕 Hey love... i noticed your subscription renewal is turned off and I don't wa…" at bounding box center [794, 394] width 458 height 63
type textarea "💗😁 Hey love... i noticed your subscription renewal is turned off and I don't wa…"
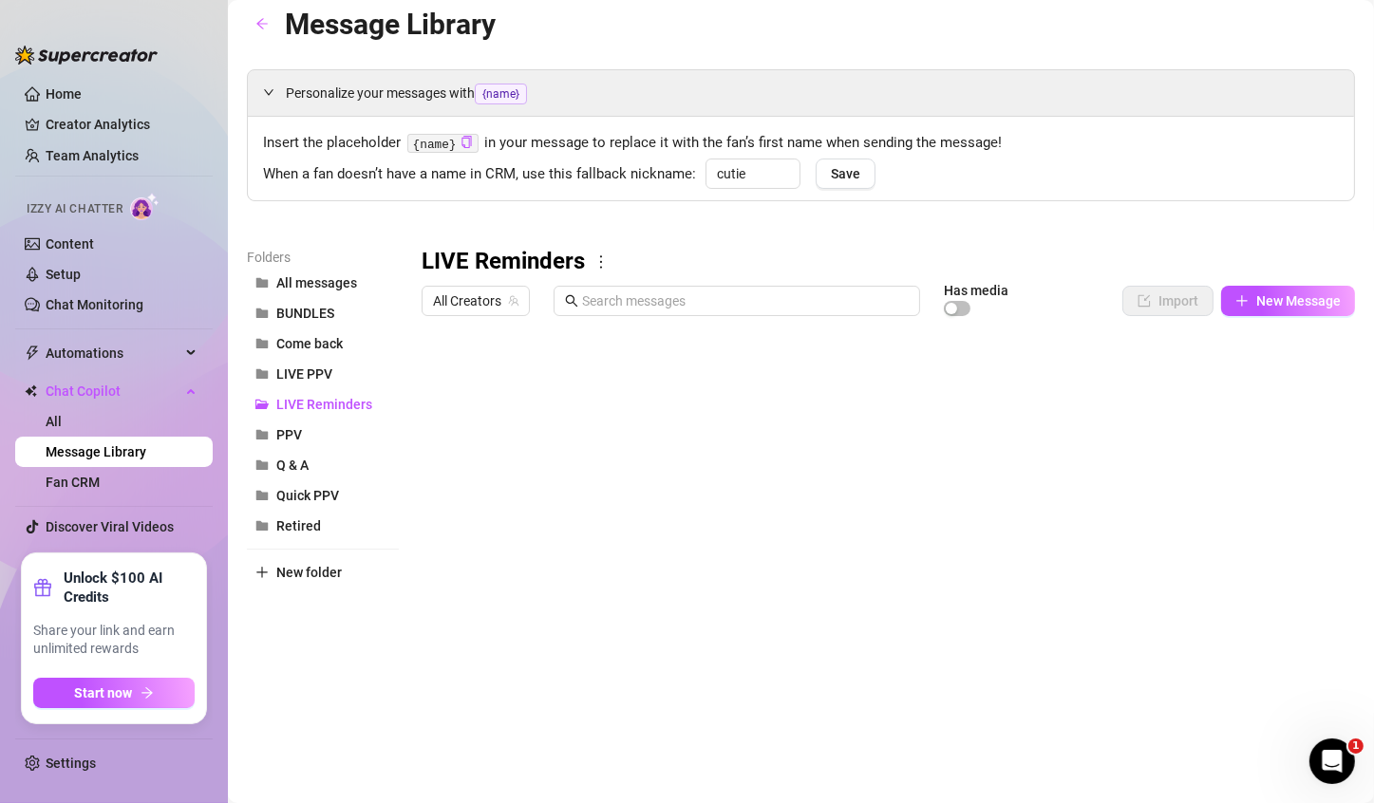
click at [759, 585] on div at bounding box center [879, 536] width 917 height 423
click at [680, 372] on div at bounding box center [879, 536] width 917 height 423
click at [732, 373] on div at bounding box center [879, 536] width 917 height 423
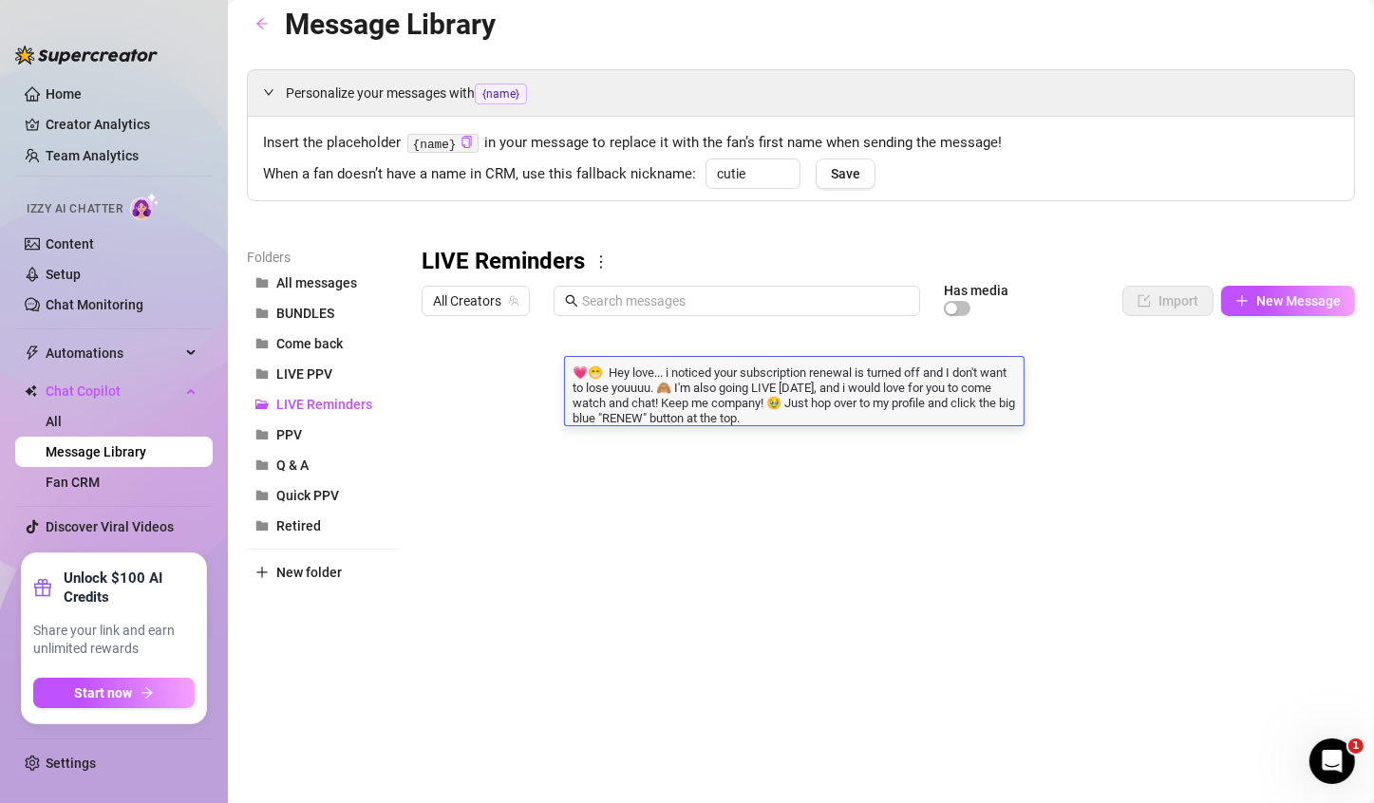
click at [711, 391] on textarea "💗😁 Hey love... i noticed your subscription renewal is turned off and I don't wa…" at bounding box center [794, 394] width 458 height 63
click at [825, 387] on textarea "💗😁 Hey love... i noticed your subscription renewal is turned off and I don't wa…" at bounding box center [794, 394] width 458 height 63
type textarea "💗😁 Hey love... i noticed your subscription renewal is turned off and I don't wa…"
click at [867, 392] on textarea "💗😁 Hey love... i noticed your subscription renewal is turned off and I don't wa…" at bounding box center [794, 394] width 458 height 63
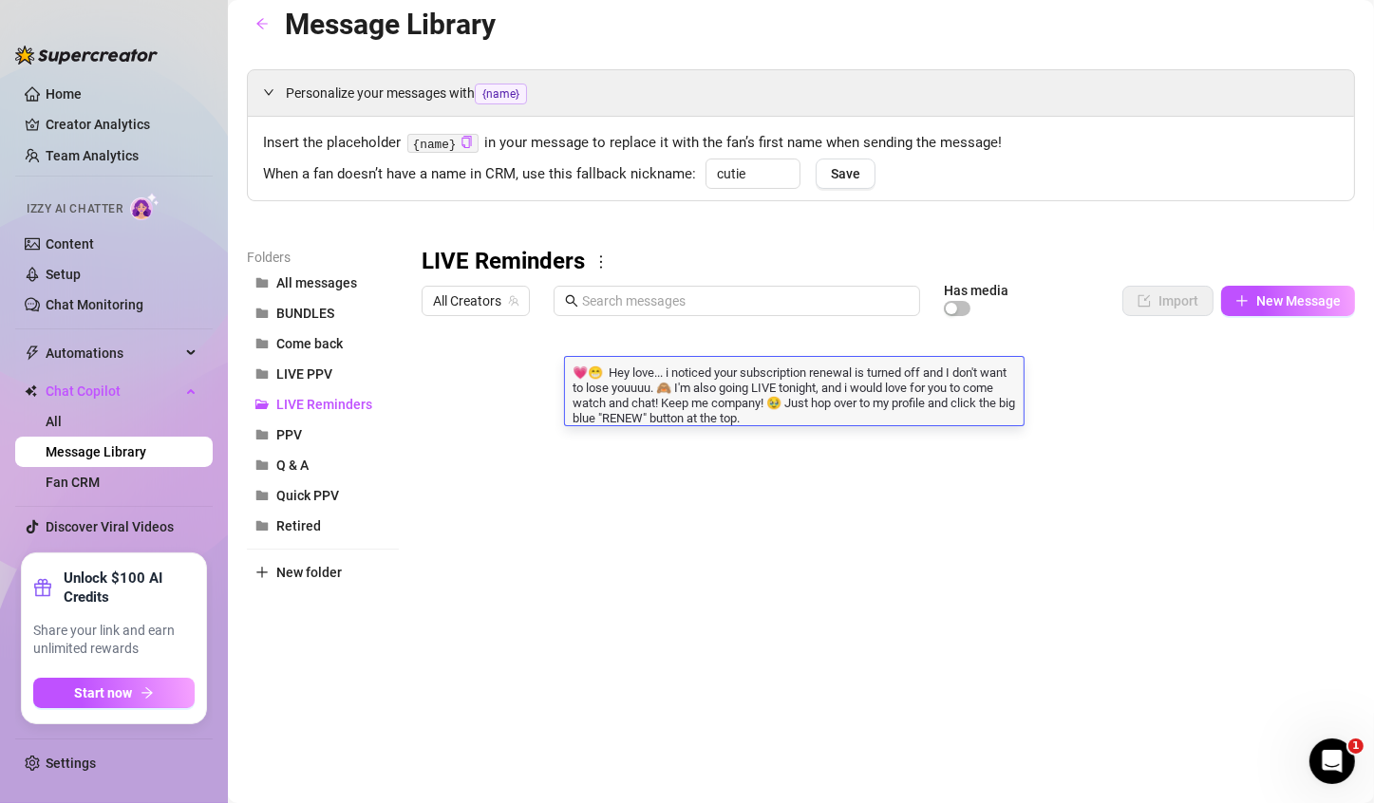
click at [638, 402] on textarea "💗😁 Hey love... i noticed your subscription renewal is turned off and I don't wa…" at bounding box center [794, 394] width 458 height 63
click at [693, 396] on textarea "💗😁 Hey love... i noticed your subscription renewal is turned off and I don't wa…" at bounding box center [794, 394] width 458 height 63
drag, startPoint x: 702, startPoint y: 399, endPoint x: 665, endPoint y: 403, distance: 37.3
click at [665, 403] on textarea "💗😁 Hey love... i noticed your subscription renewal is turned off and I don't wa…" at bounding box center [794, 394] width 458 height 63
click at [730, 418] on textarea "💗😁 Hey love... i noticed your subscription renewal is turned off and I don't wa…" at bounding box center [794, 394] width 458 height 63
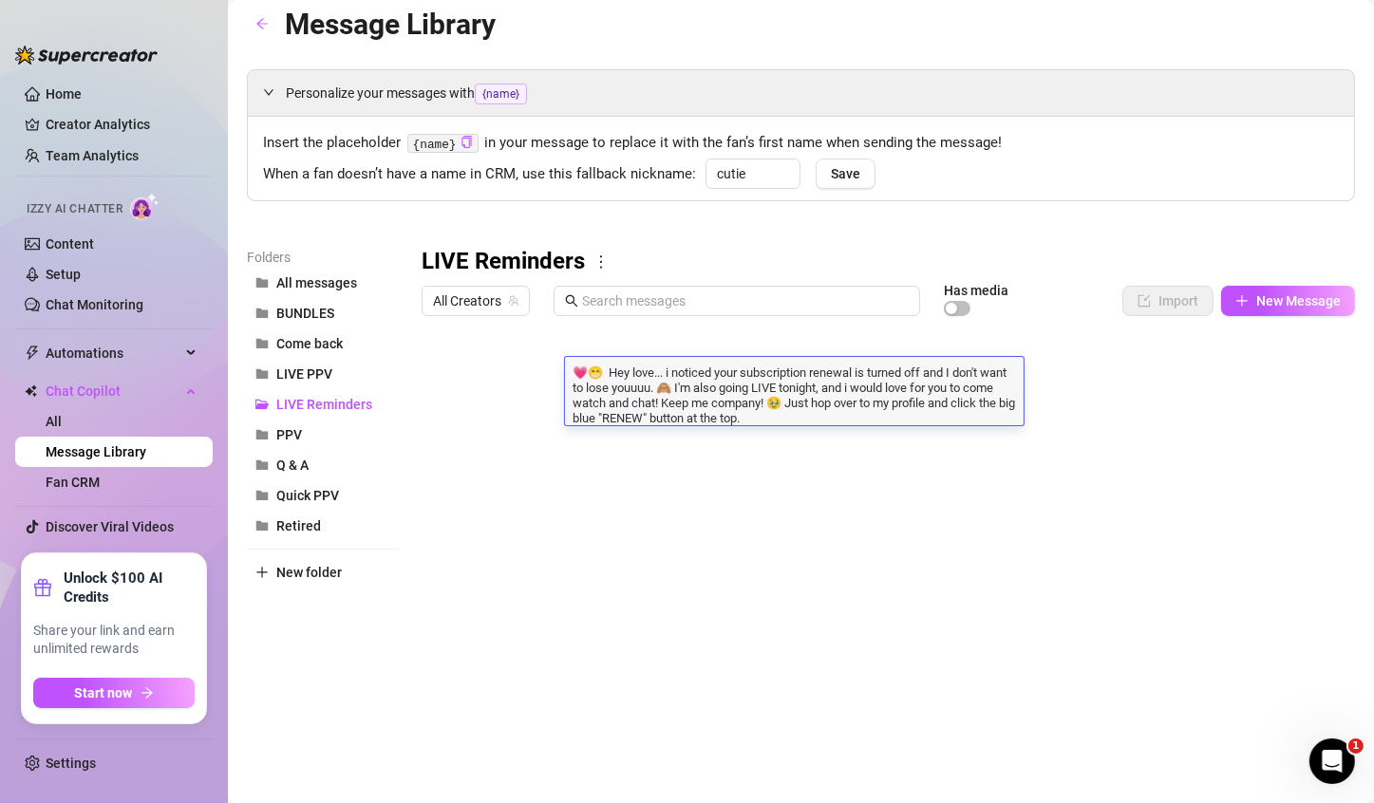
click at [698, 402] on textarea "💗😁 Hey love... i noticed your subscription renewal is turned off and I don't wa…" at bounding box center [794, 394] width 458 height 63
click at [703, 402] on textarea "💗😁 Hey love... i noticed your subscription renewal is turned off and I don't wa…" at bounding box center [794, 394] width 458 height 63
click at [775, 418] on textarea "💗😁 Hey love... i noticed your subscription renewal is turned off and I don't wa…" at bounding box center [794, 394] width 458 height 63
drag, startPoint x: 785, startPoint y: 391, endPoint x: 752, endPoint y: 384, distance: 33.9
click at [752, 384] on textarea "💗😁 Hey love... i noticed your subscription renewal is turned off and I don't wa…" at bounding box center [794, 394] width 458 height 63
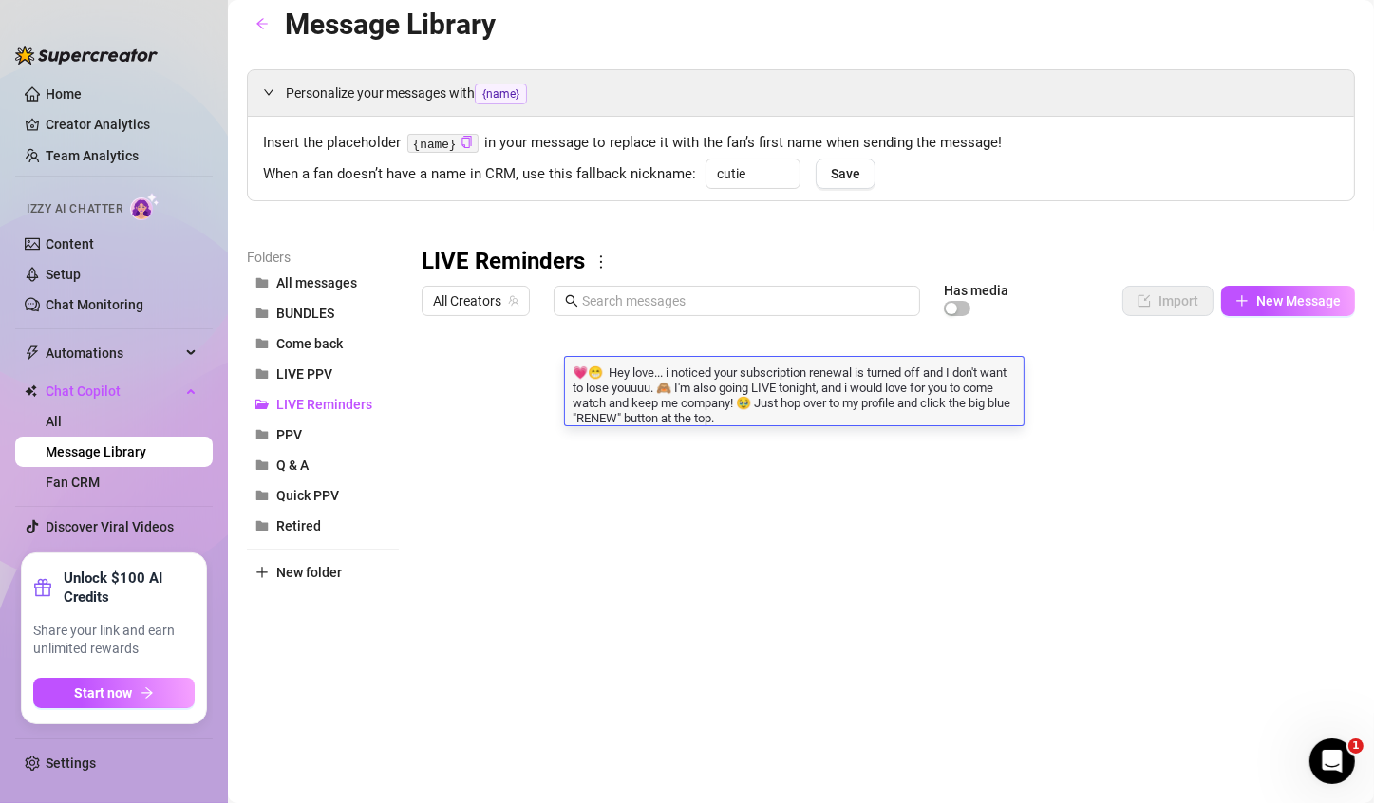
click at [752, 384] on textarea "💗😁 Hey love... i noticed your subscription renewal is turned off and I don't wa…" at bounding box center [794, 394] width 458 height 63
drag, startPoint x: 784, startPoint y: 386, endPoint x: 756, endPoint y: 387, distance: 28.5
click at [756, 387] on textarea "💗😁 Hey love... i noticed your subscription renewal is turned off and I don't wa…" at bounding box center [794, 394] width 458 height 63
drag, startPoint x: 879, startPoint y: 384, endPoint x: 863, endPoint y: 385, distance: 16.2
click at [863, 385] on textarea "💗😁 Hey love... i noticed your subscription renewal is turned off and I don't wa…" at bounding box center [794, 394] width 458 height 63
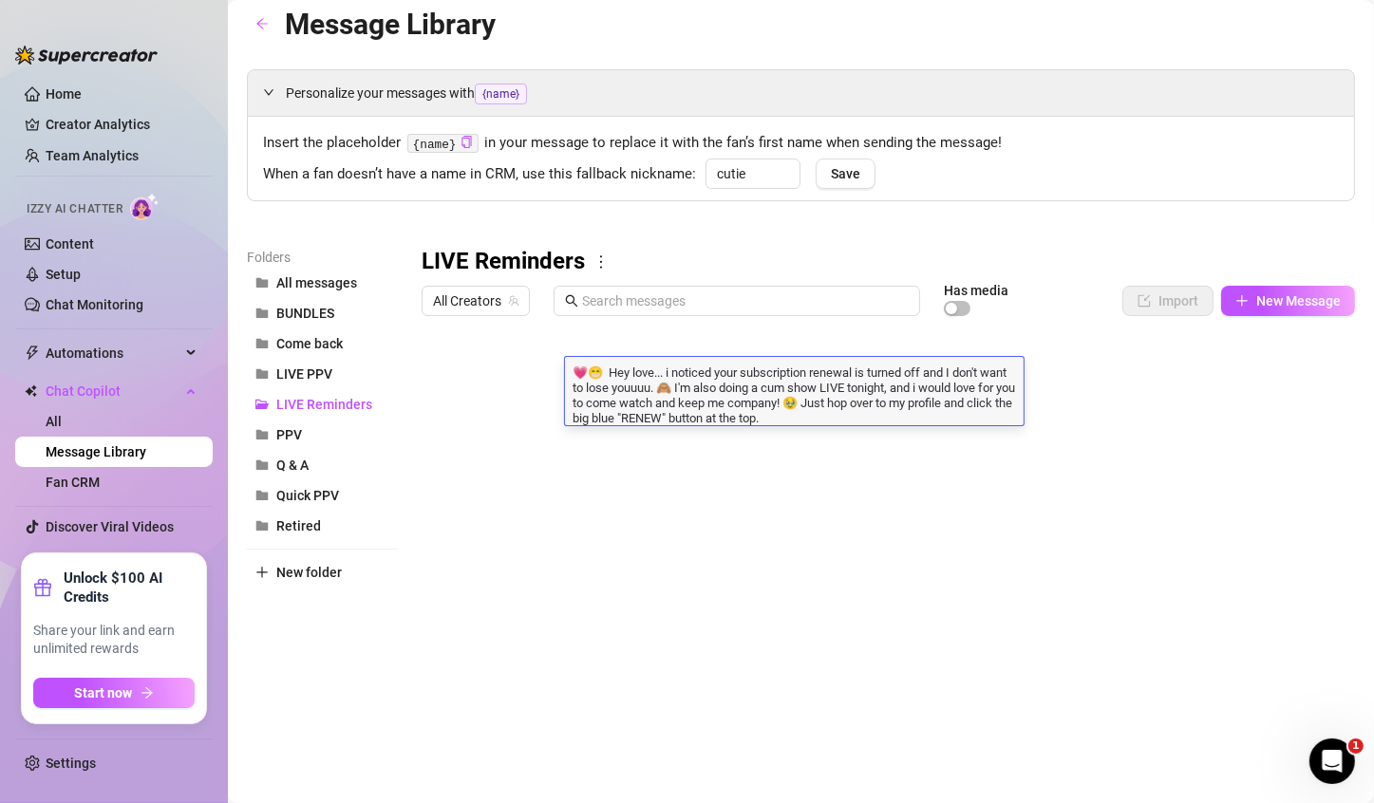
drag, startPoint x: 882, startPoint y: 387, endPoint x: 855, endPoint y: 383, distance: 27.0
click at [855, 383] on textarea "💗😁 Hey love... i noticed your subscription renewal is turned off and I don't wa…" at bounding box center [794, 394] width 458 height 63
type textarea "💗😁 Hey love... i noticed your subscription renewal is turned off and I don't wa…"
click at [857, 402] on textarea "💗😁 Hey love... i noticed your subscription renewal is turned off and I don't wa…" at bounding box center [794, 394] width 458 height 63
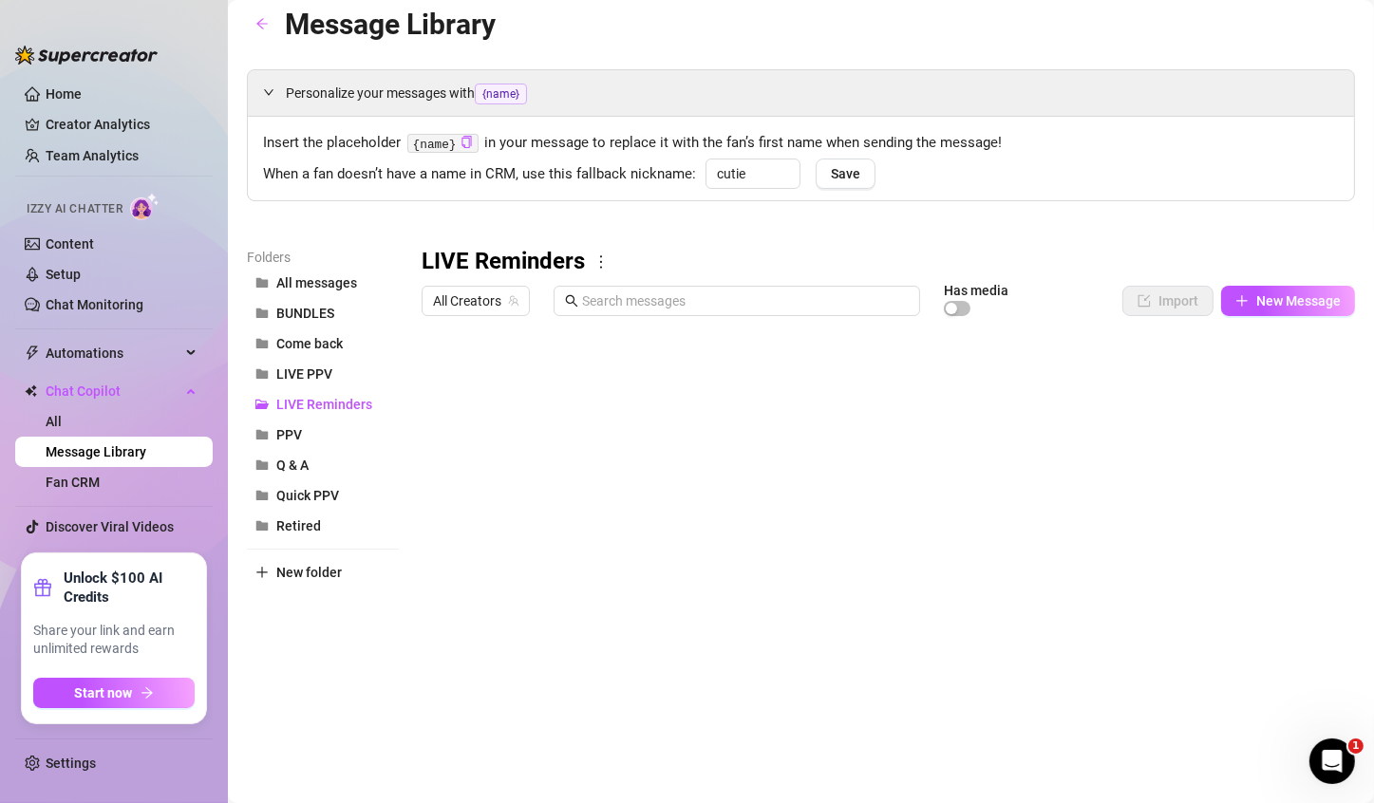
click at [800, 467] on div at bounding box center [879, 536] width 917 height 423
click at [793, 420] on div at bounding box center [879, 536] width 917 height 423
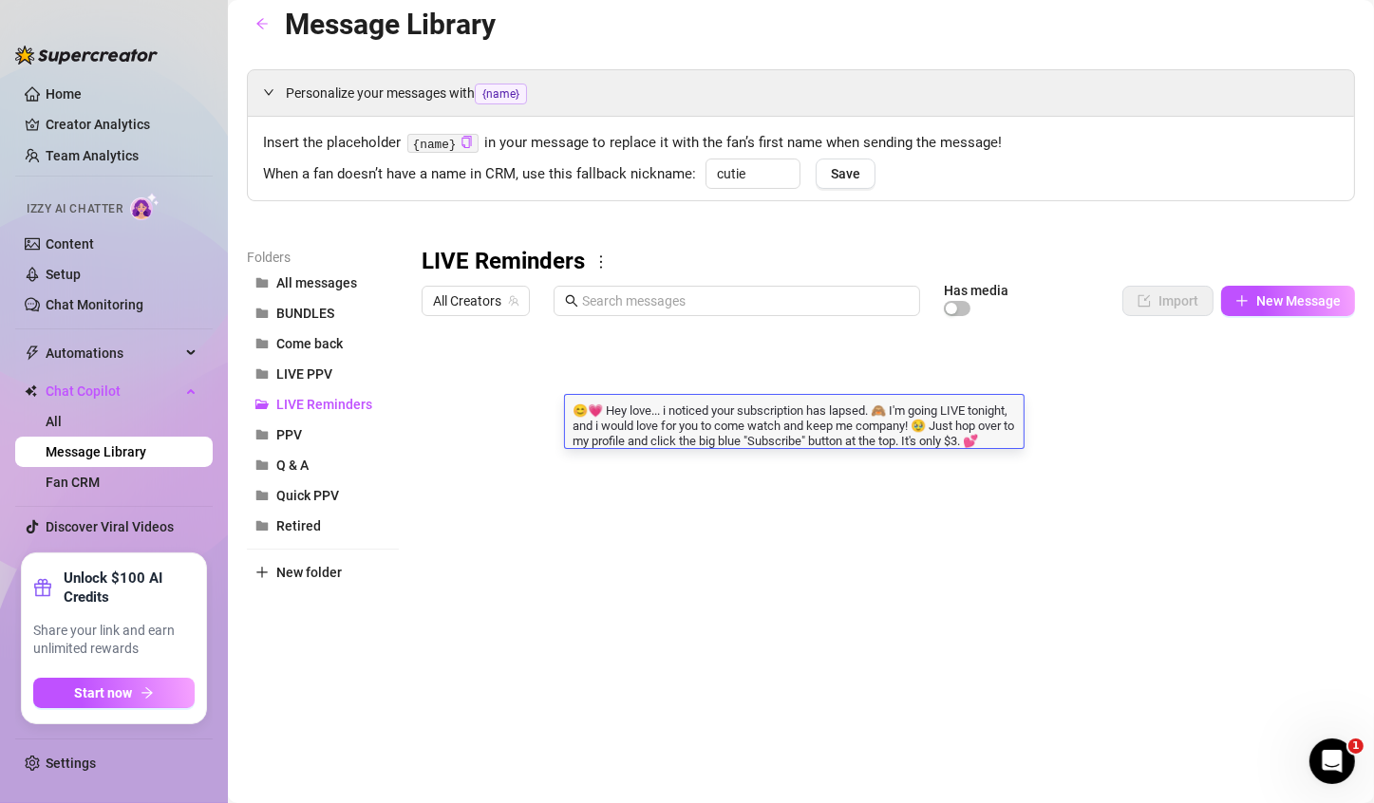
click at [956, 410] on textarea "😊💗 Hey love... i noticed your subscription has lapsed. 🙈 I'm going LIVE tonight…" at bounding box center [794, 424] width 458 height 47
click at [978, 405] on textarea "😊💗 Hey love... i noticed your subscription has lapsed. 🙈 I'm going LIVE tonight…" at bounding box center [794, 424] width 458 height 47
click at [981, 401] on textarea "😊💗 Hey love... i noticed your subscription has lapsed. 🙈 I'm going LIVE tonight…" at bounding box center [794, 424] width 458 height 47
type textarea "😊💗 Hey love... i noticed your subscription has lapsed. 🙈 I'm also doing a cum s…"
click at [738, 429] on textarea "😊💗 Hey love... i noticed your subscription has lapsed. 🙈 I'm also doing a cum s…" at bounding box center [794, 432] width 458 height 63
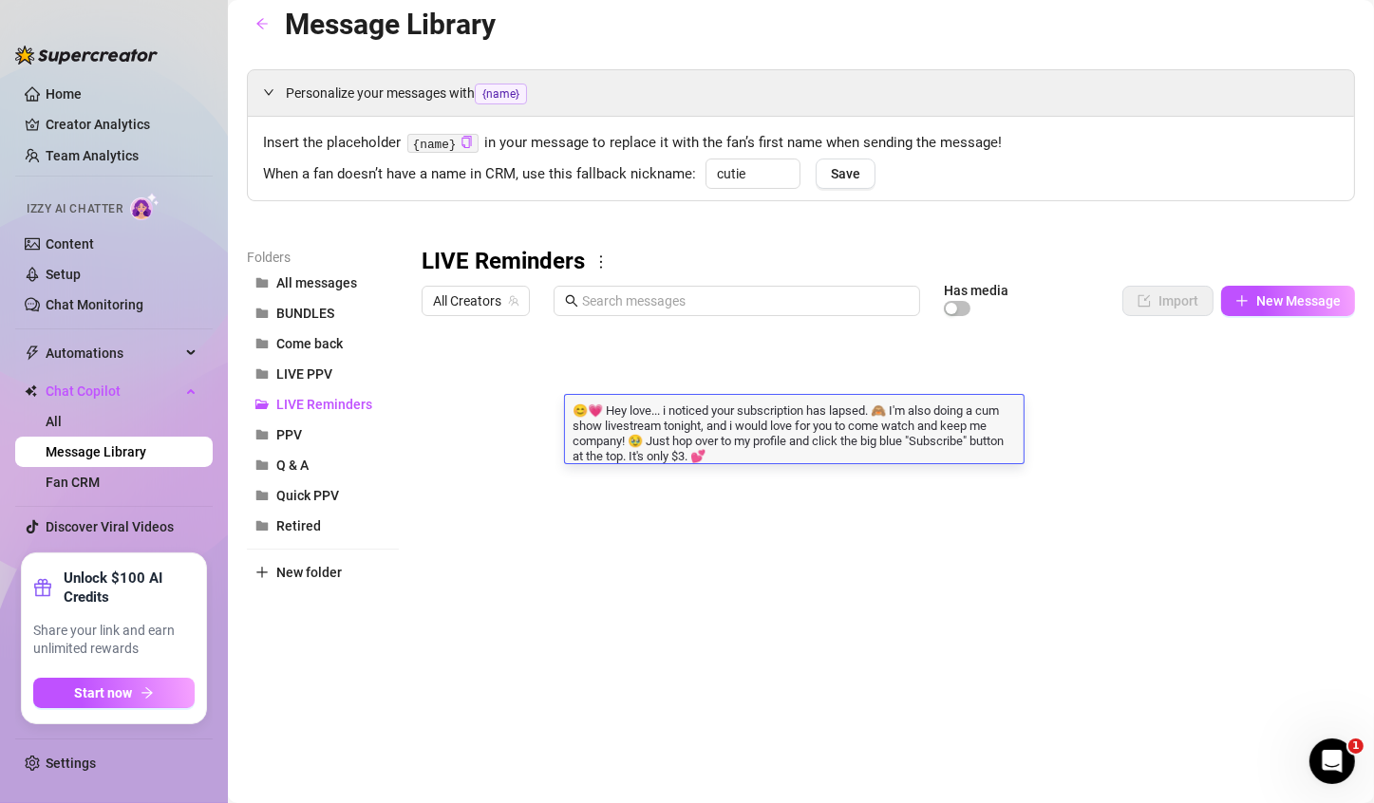
click at [776, 455] on textarea "😊💗 Hey love... i noticed your subscription has lapsed. 🙈 I'm also doing a cum s…" at bounding box center [794, 432] width 458 height 63
click at [777, 292] on input "text" at bounding box center [745, 300] width 327 height 21
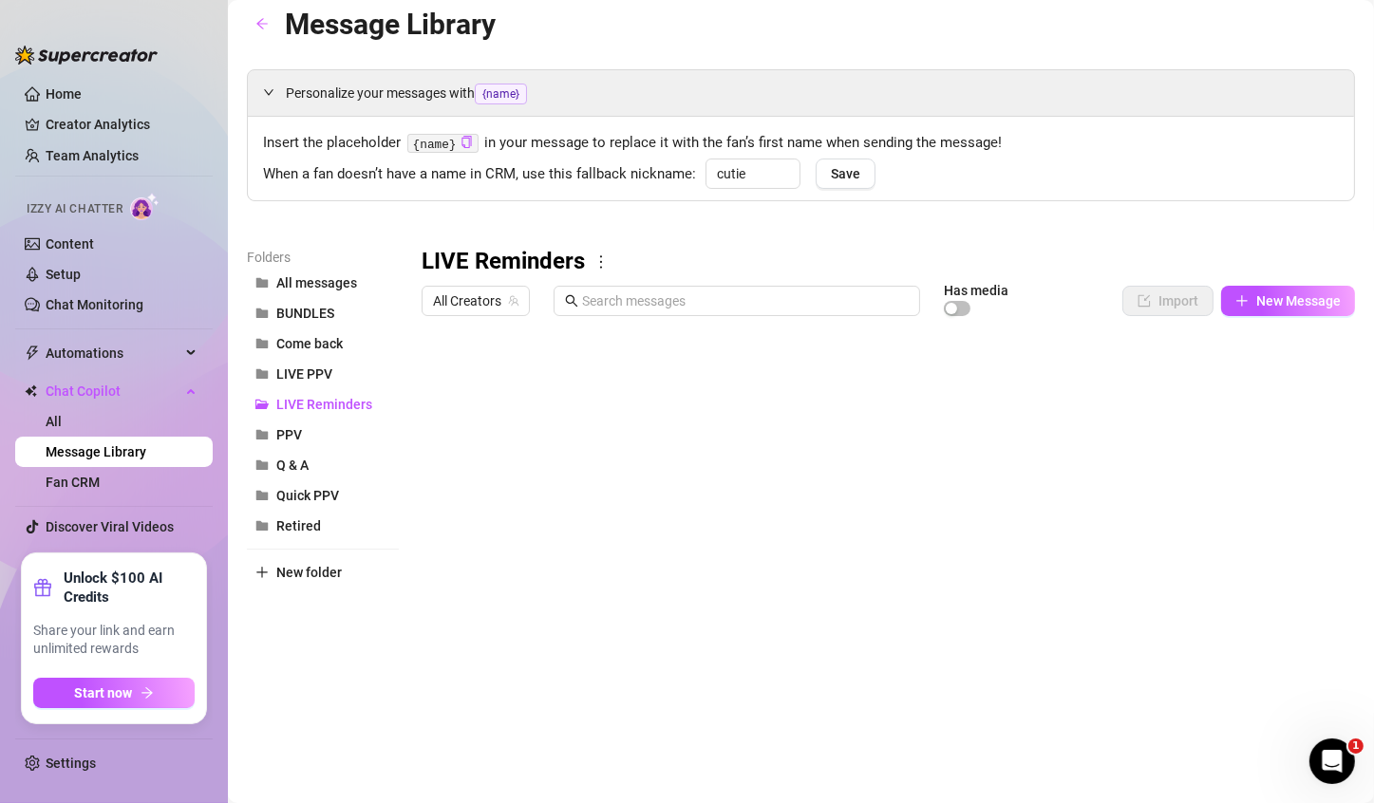
click at [791, 237] on div "Personalize your messages with {name} Insert the placeholder {name} in your mes…" at bounding box center [801, 408] width 1108 height 679
click at [787, 375] on div at bounding box center [879, 536] width 917 height 423
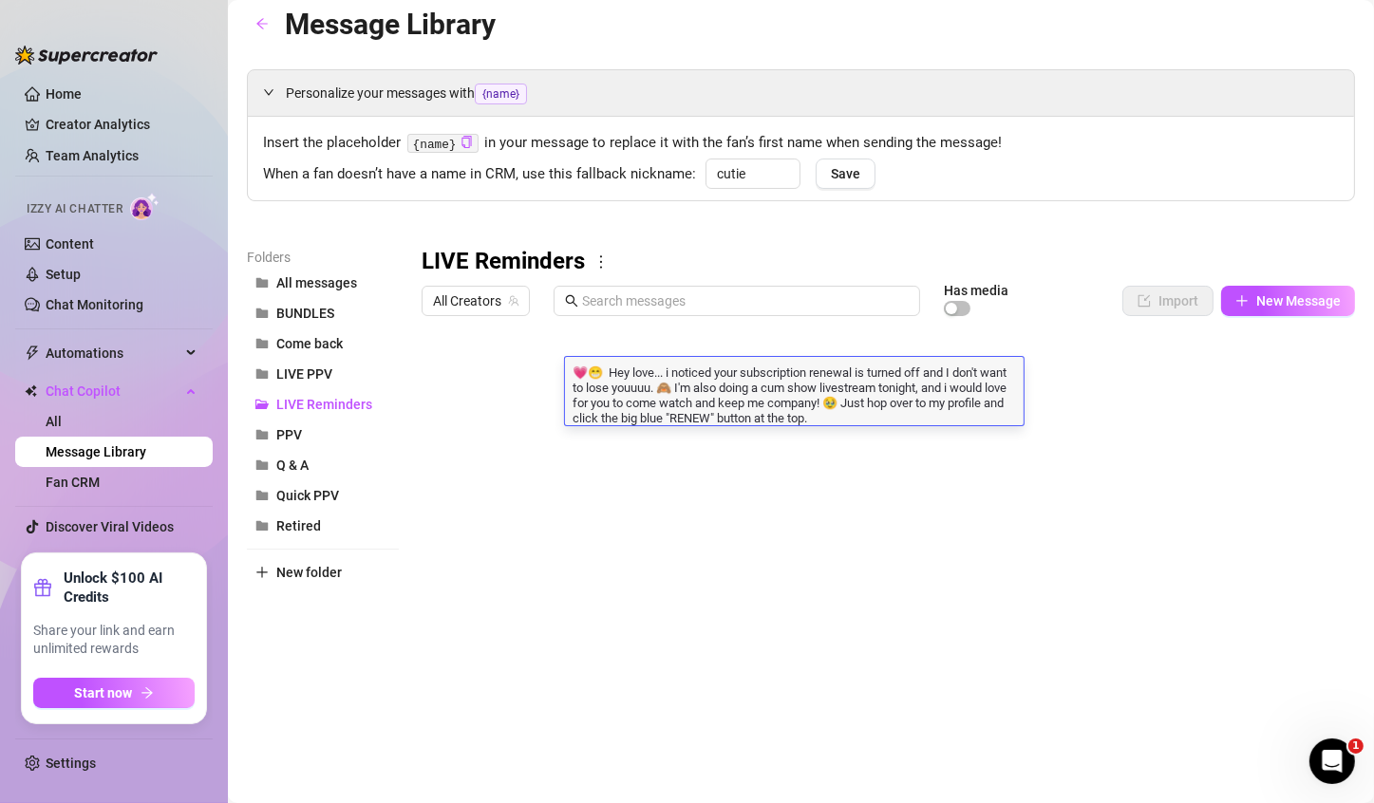
click at [853, 401] on textarea "💗😁 Hey love... i noticed your subscription renewal is turned off and I don't wa…" at bounding box center [794, 394] width 458 height 63
click at [914, 414] on textarea "💗😁 Hey love... i noticed your subscription renewal is turned off and I don't wa…" at bounding box center [794, 394] width 458 height 63
type textarea "💗😁 Hey love... i noticed your subscription renewal is turned off and I don't wa…"
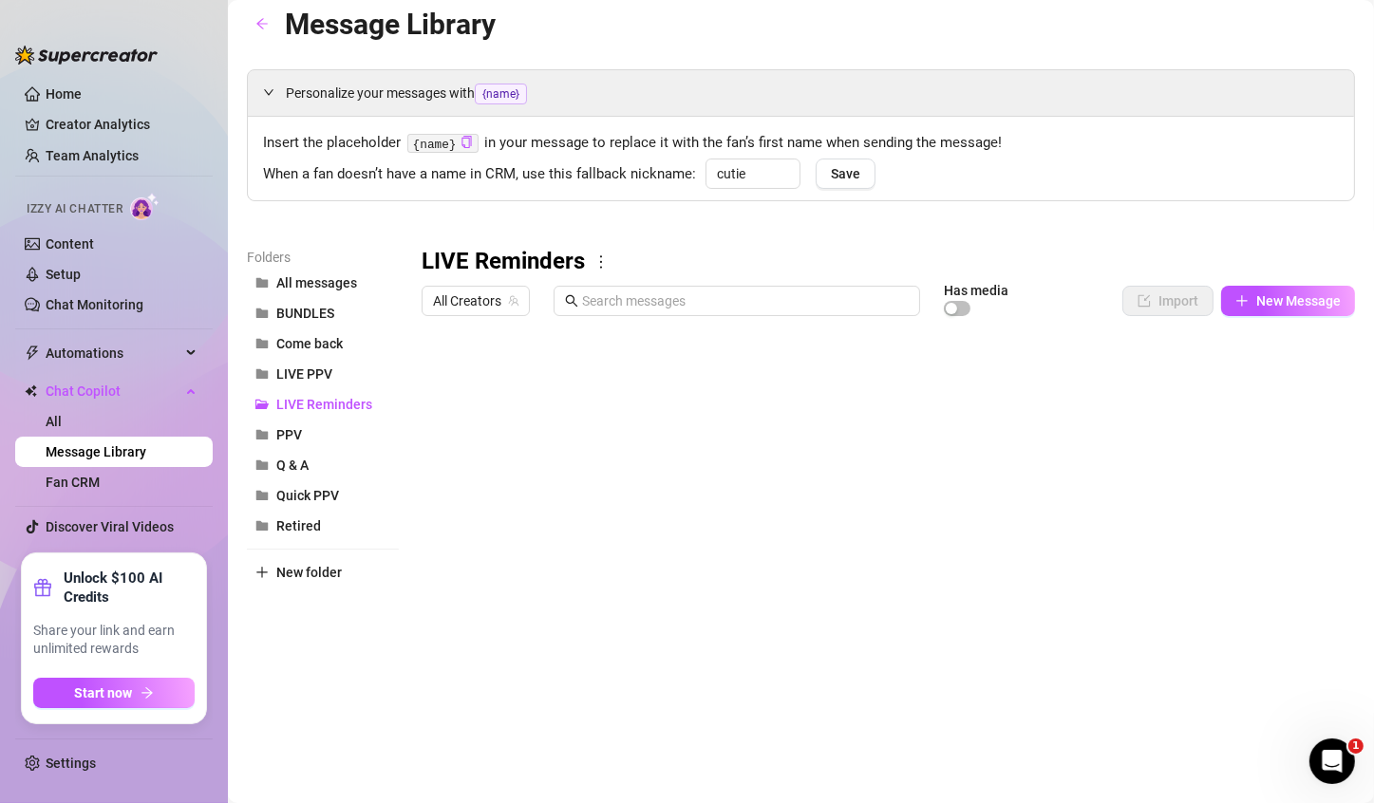
click at [979, 234] on div "Personalize your messages with {name} Insert the placeholder {name} in your mes…" at bounding box center [801, 408] width 1108 height 679
click at [690, 454] on div at bounding box center [879, 536] width 917 height 423
click at [715, 491] on div at bounding box center [879, 536] width 917 height 423
click at [722, 533] on div at bounding box center [879, 536] width 917 height 423
click at [325, 460] on button "Q & A" at bounding box center [323, 465] width 152 height 30
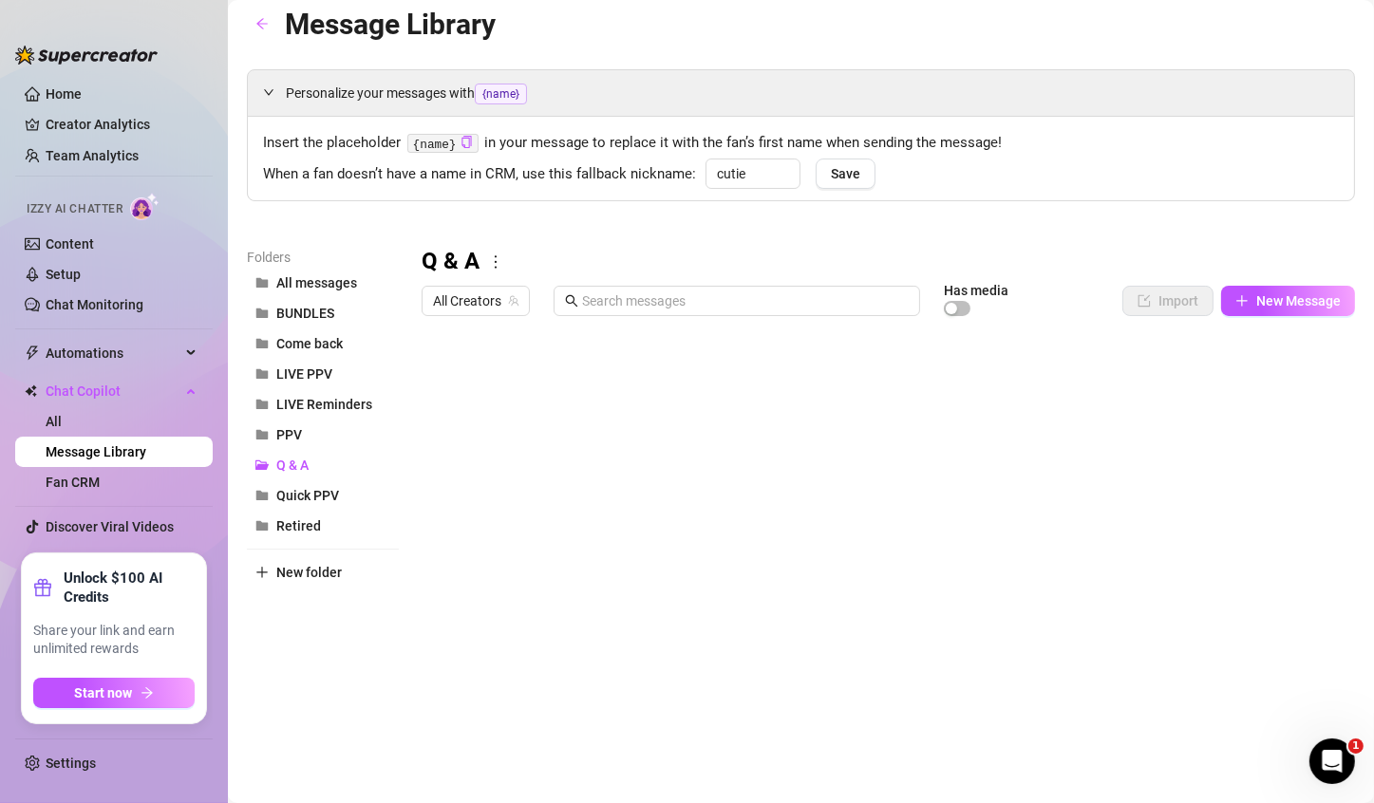
click at [519, 385] on div at bounding box center [879, 536] width 917 height 423
click at [661, 380] on div at bounding box center [879, 536] width 917 height 423
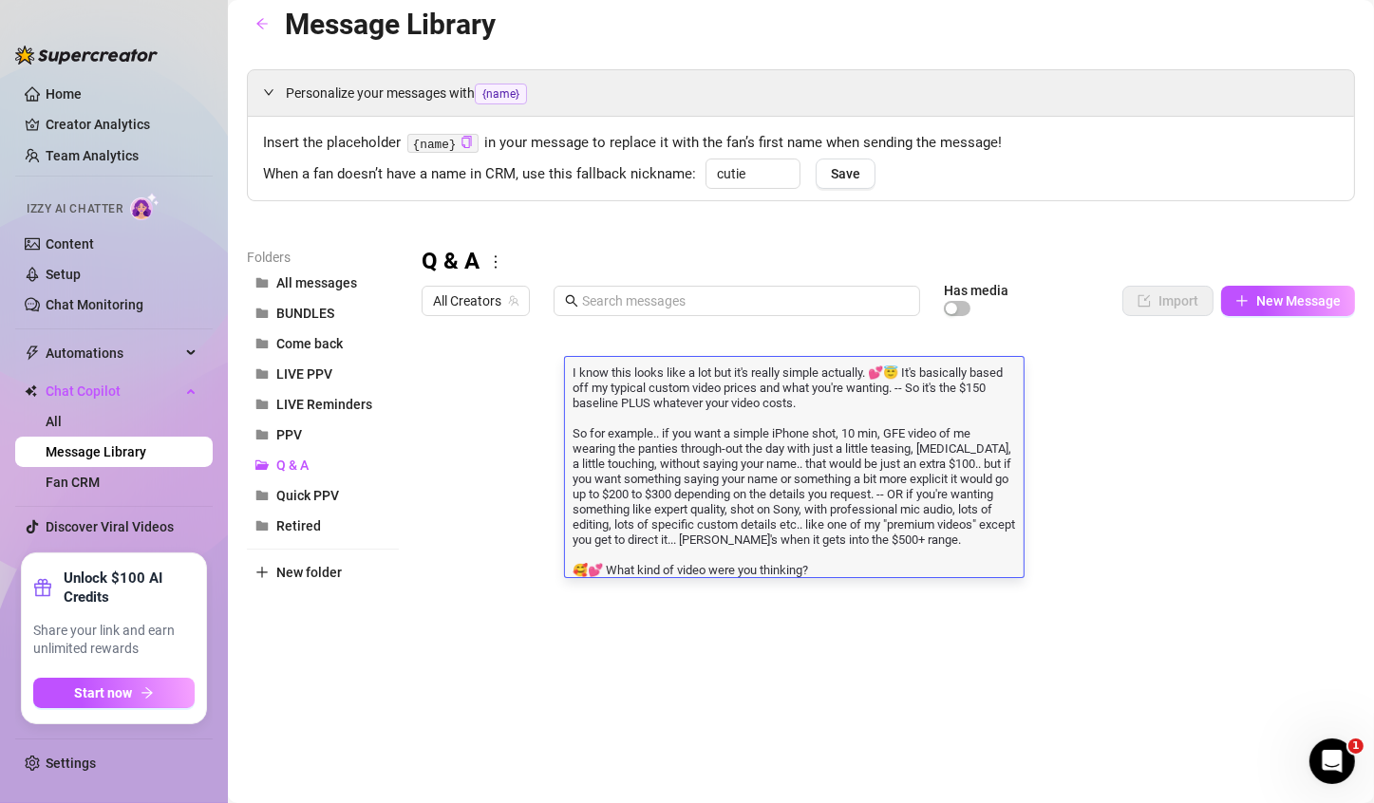
click at [808, 611] on div at bounding box center [879, 536] width 917 height 423
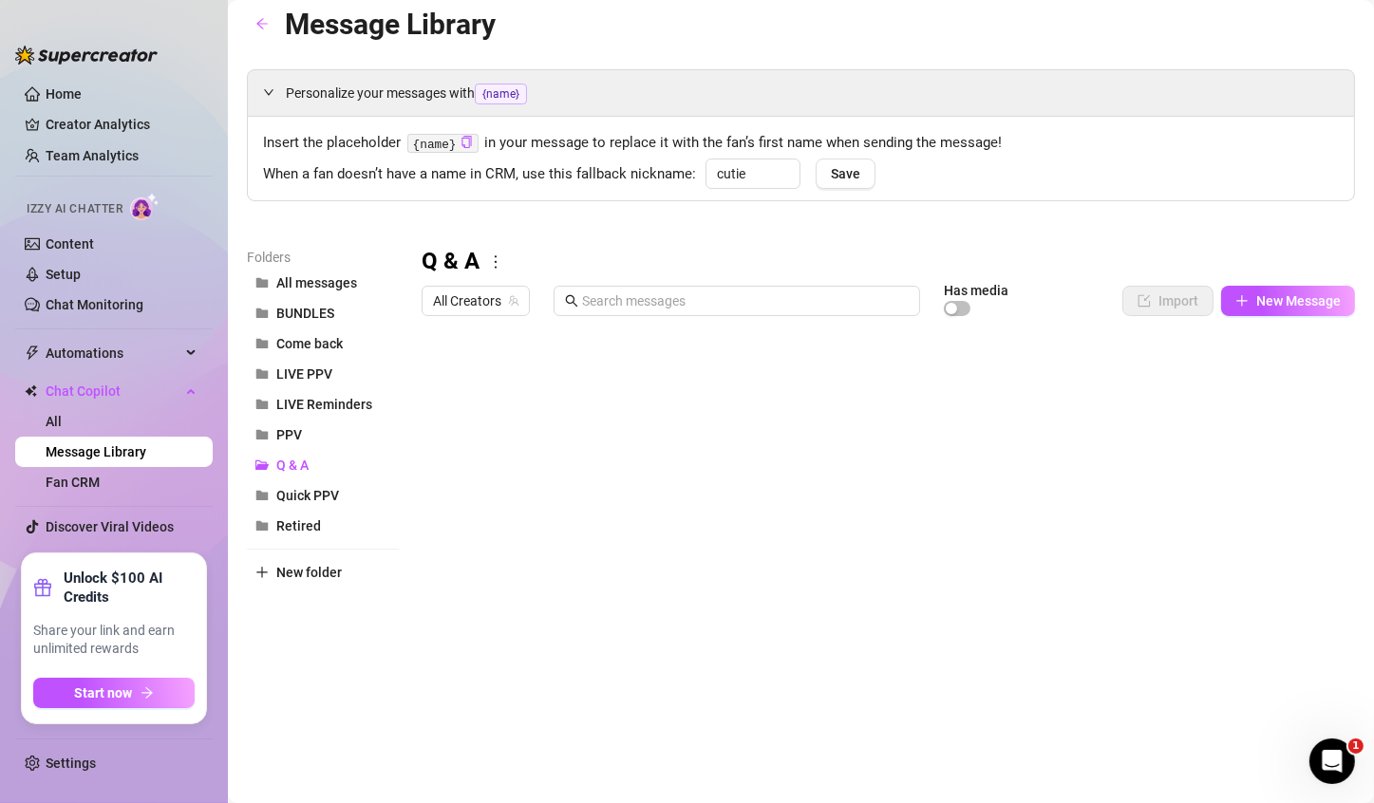
click at [542, 376] on div at bounding box center [879, 536] width 917 height 423
click at [553, 420] on div at bounding box center [879, 536] width 917 height 423
click at [612, 377] on div at bounding box center [879, 536] width 917 height 423
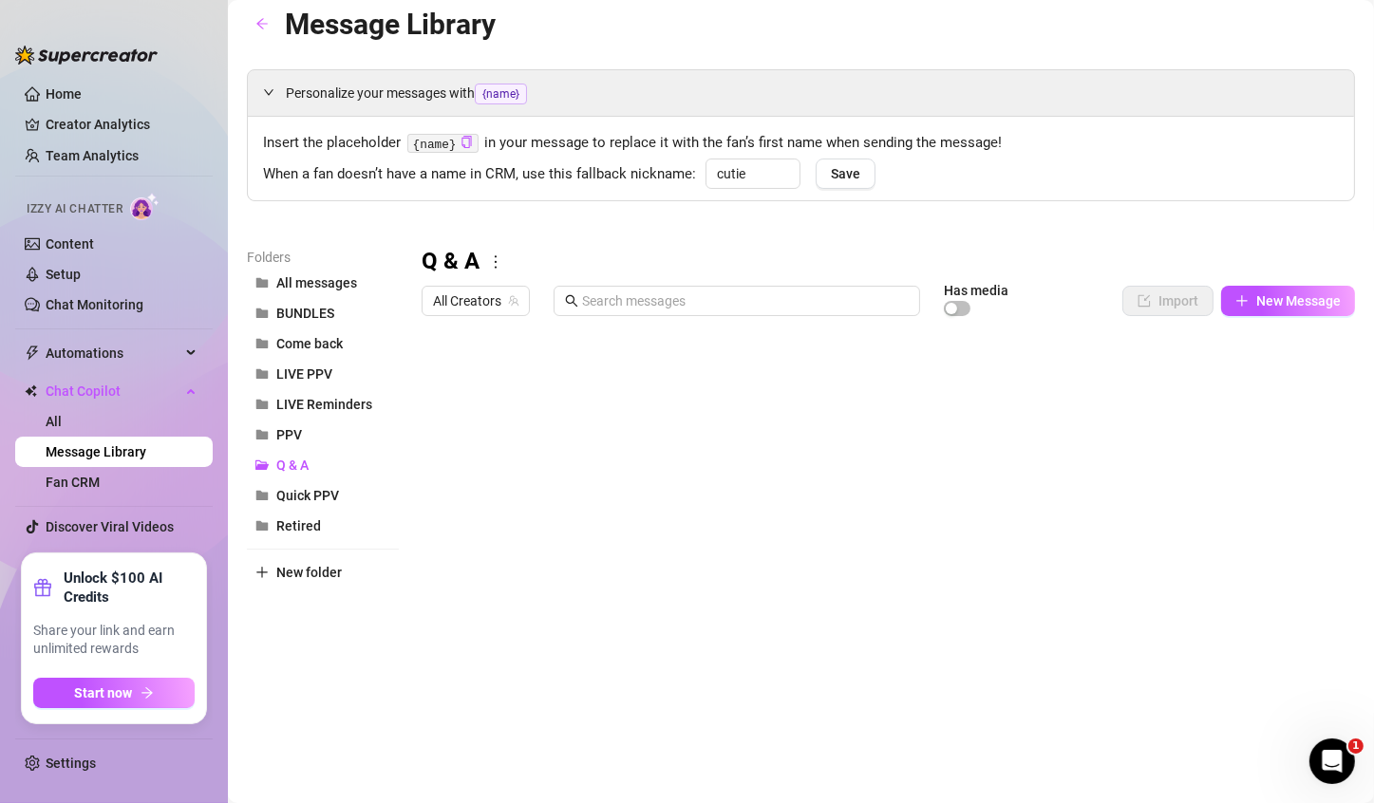
click at [612, 377] on div at bounding box center [879, 536] width 917 height 423
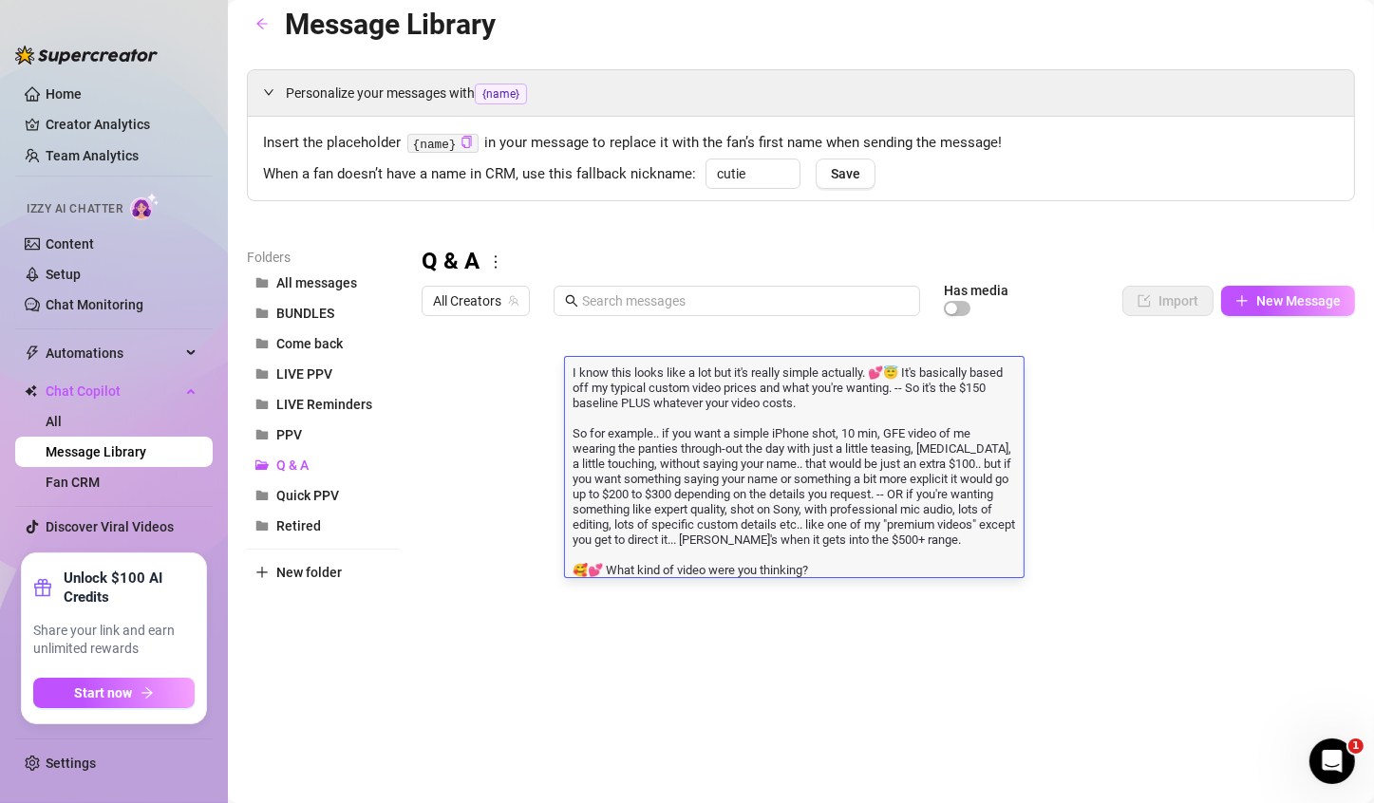
click at [740, 414] on textarea "I know this looks like a lot but it's really simple actually. 💕😇 It's basically…" at bounding box center [794, 470] width 458 height 215
drag, startPoint x: 937, startPoint y: 390, endPoint x: 952, endPoint y: 402, distance: 19.6
click at [952, 402] on textarea "I know this looks like a lot but it's really simple actually. 💕😇 It's basically…" at bounding box center [794, 470] width 458 height 215
type textarea "I know this looks like a lot but it's really simple actually. 💕😇 It's basically…"
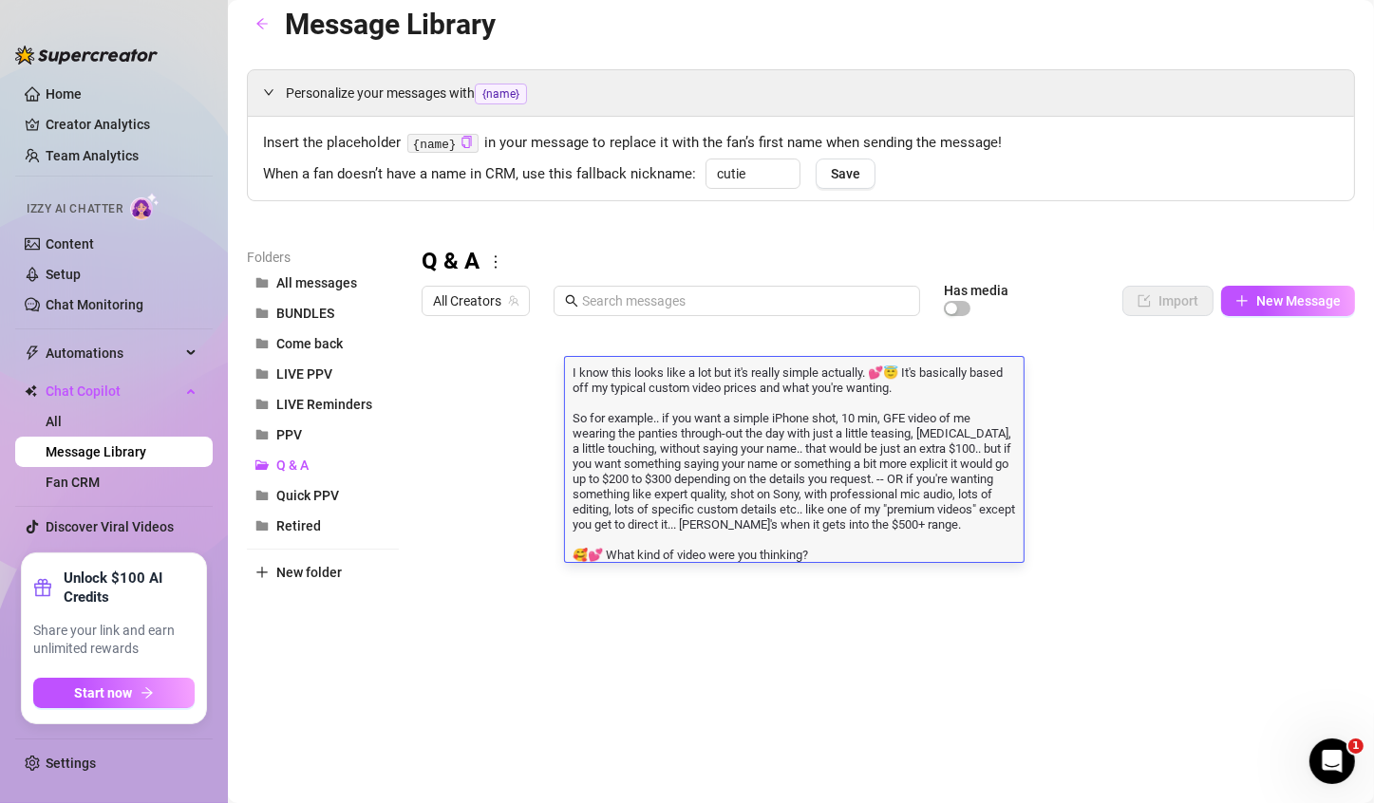
click at [511, 428] on div at bounding box center [879, 536] width 917 height 423
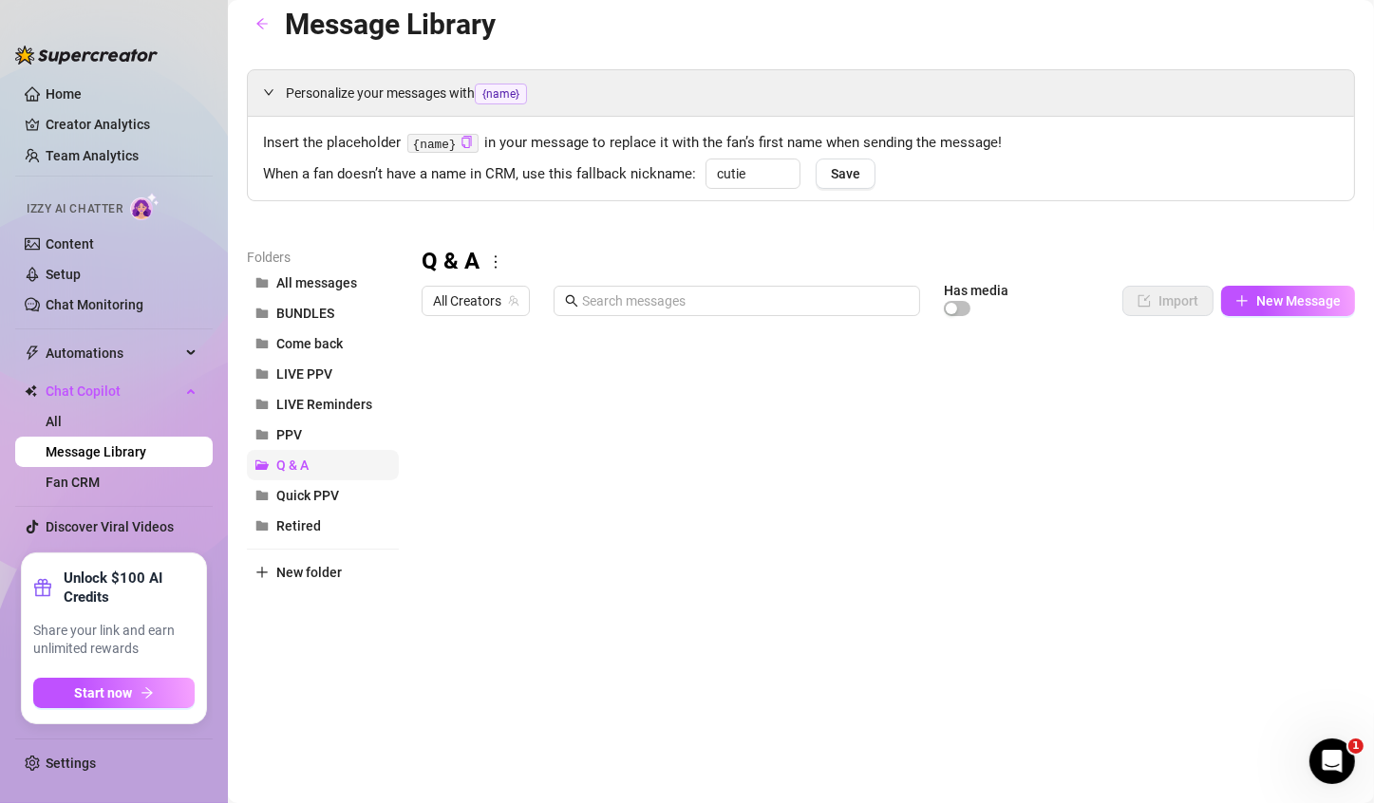
click at [315, 464] on button "Q & A" at bounding box center [323, 465] width 152 height 30
drag, startPoint x: 315, startPoint y: 464, endPoint x: 495, endPoint y: 267, distance: 266.8
click at [495, 267] on icon "more" at bounding box center [495, 261] width 17 height 17
click at [535, 253] on div "Q & A" at bounding box center [887, 262] width 933 height 30
click at [605, 373] on div at bounding box center [879, 536] width 917 height 423
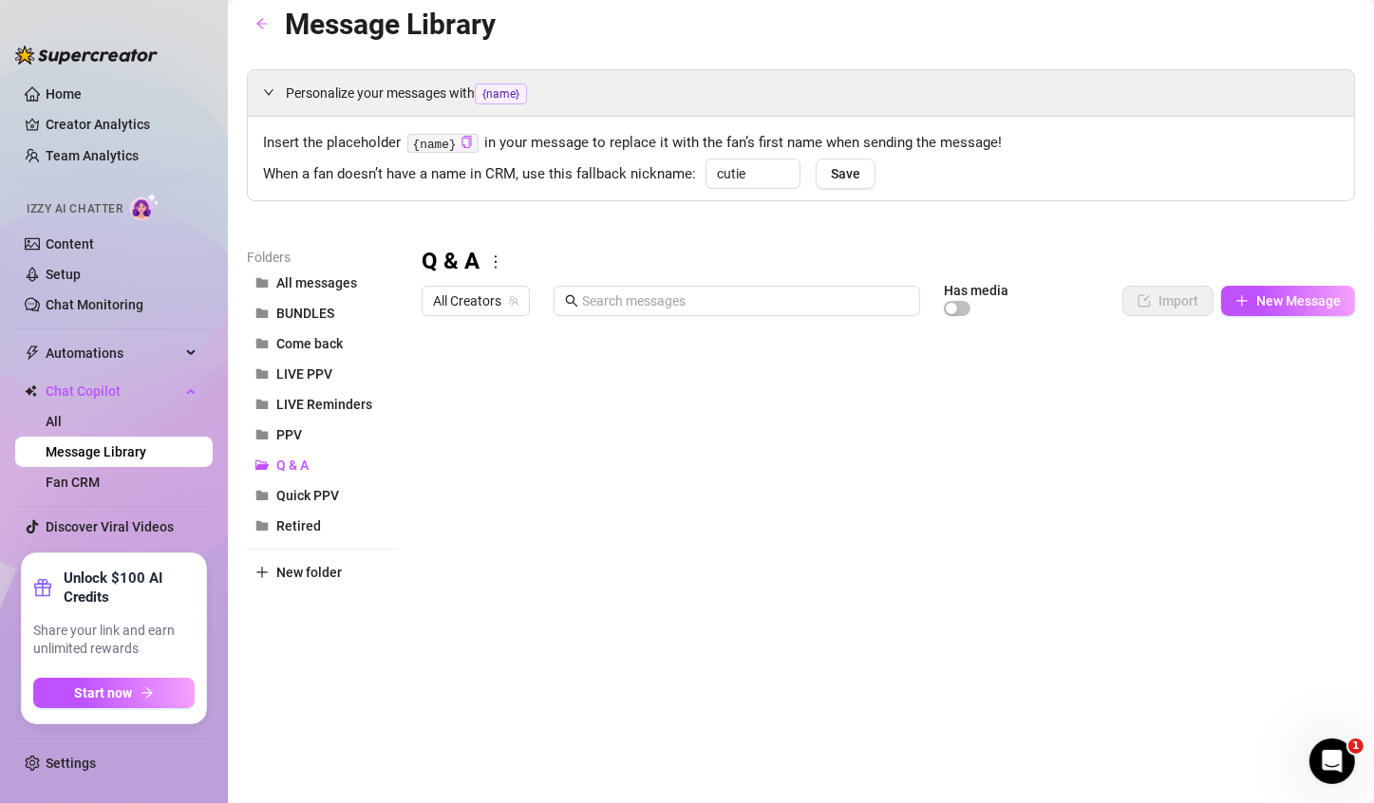
click at [658, 383] on div at bounding box center [879, 536] width 917 height 423
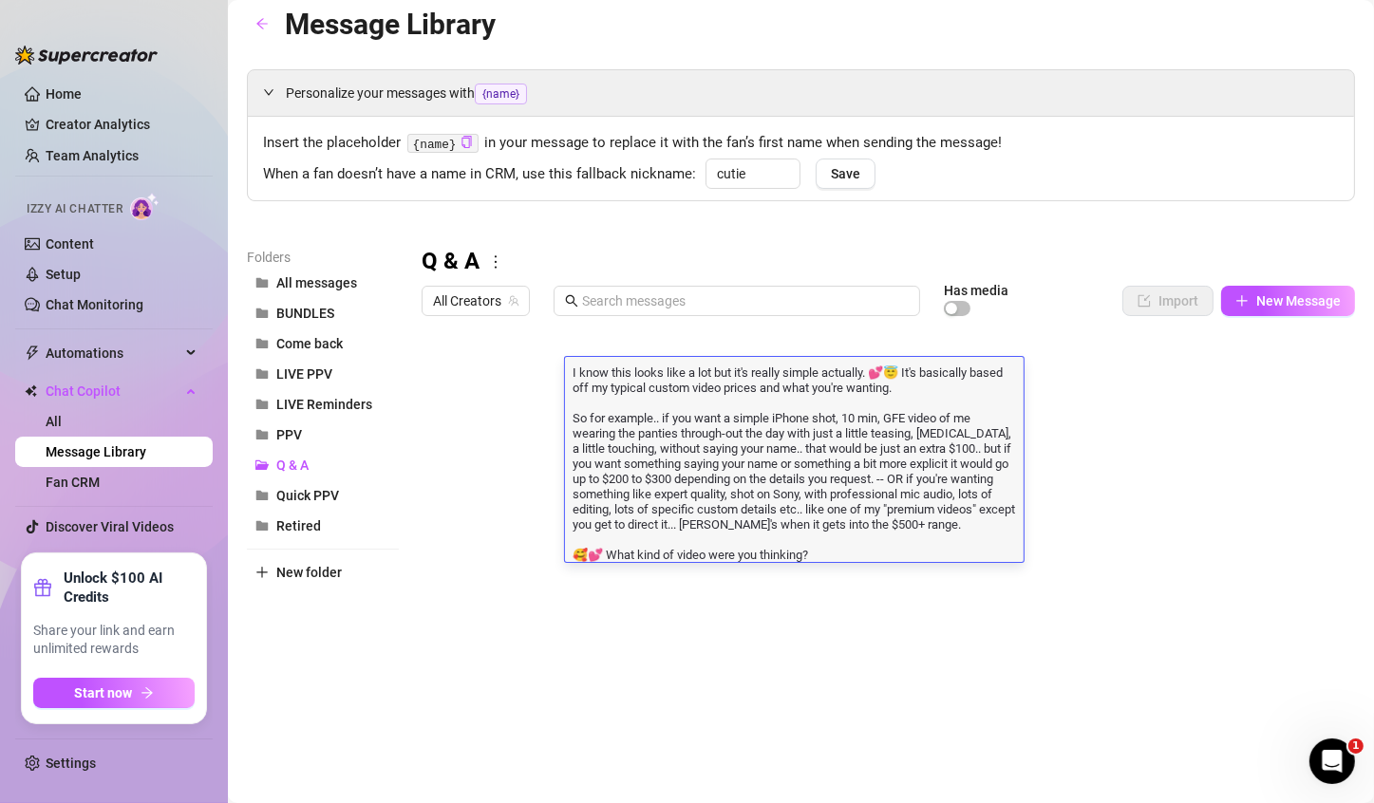
click at [496, 265] on icon "more" at bounding box center [495, 261] width 17 height 17
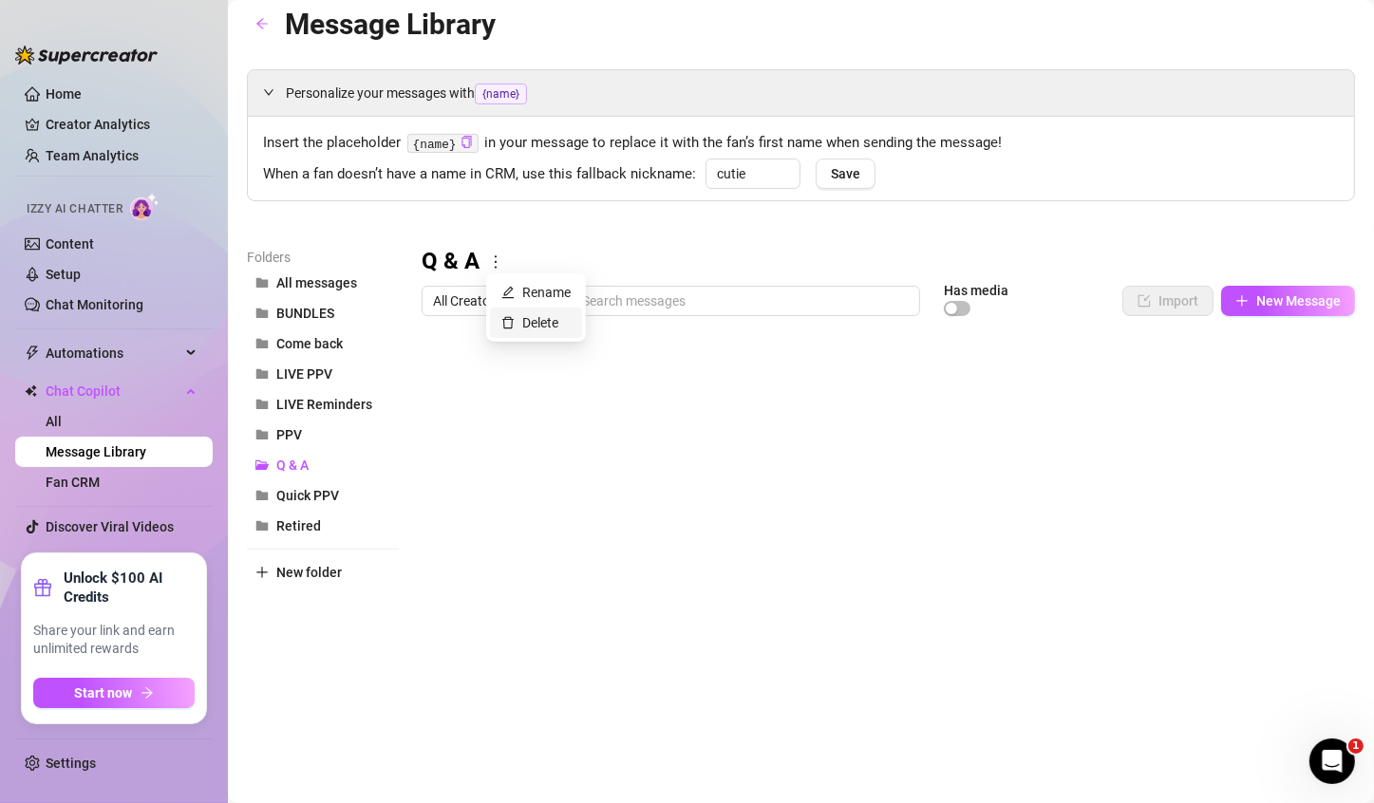
click at [526, 319] on link "Delete" at bounding box center [529, 322] width 57 height 15
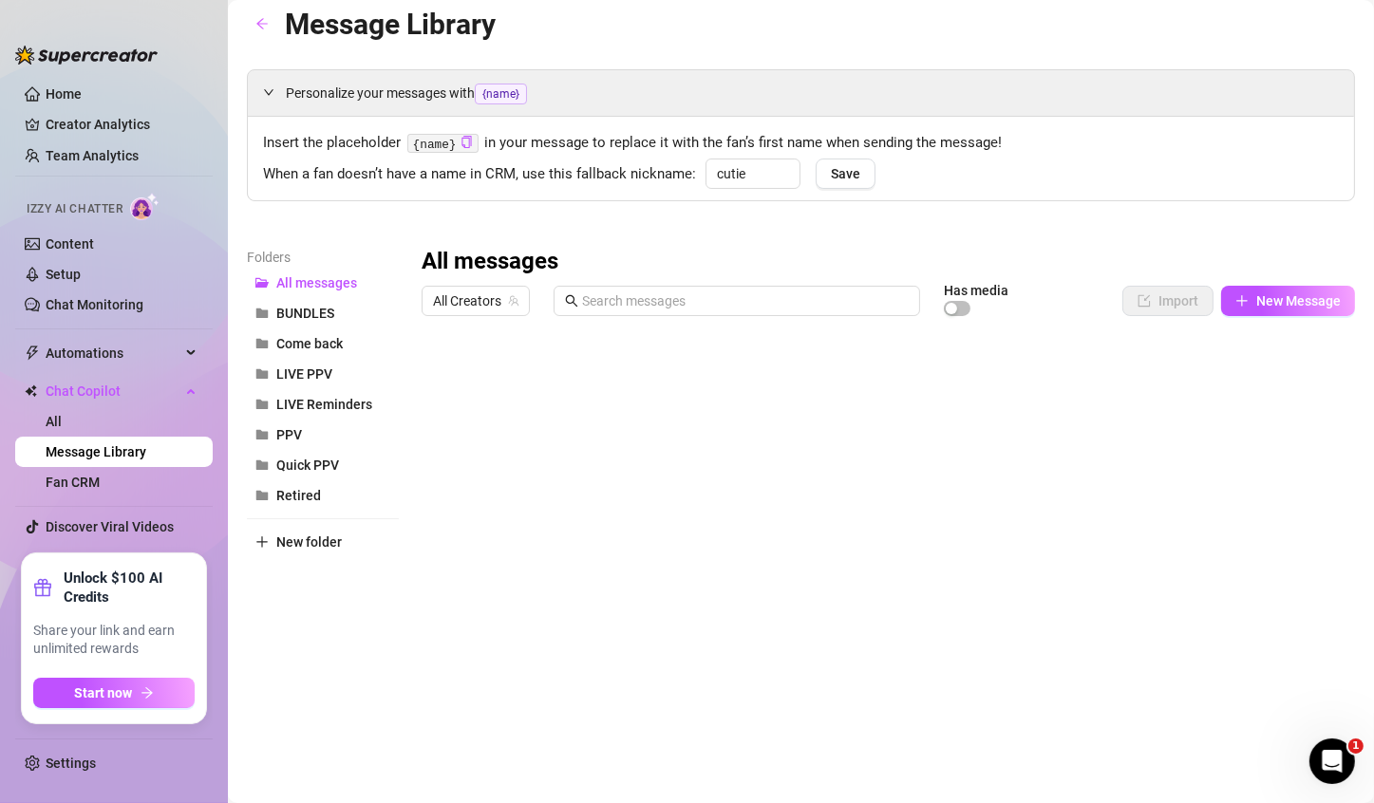
click at [610, 233] on div "Personalize your messages with {name} Insert the placeholder {name} in your mes…" at bounding box center [801, 408] width 1108 height 679
click at [352, 469] on button "Quick PPV" at bounding box center [323, 465] width 152 height 30
click at [333, 496] on button "Retired" at bounding box center [323, 495] width 152 height 30
click at [324, 281] on span "All messages" at bounding box center [316, 282] width 81 height 15
click at [324, 310] on span "BUNDLES" at bounding box center [305, 313] width 58 height 15
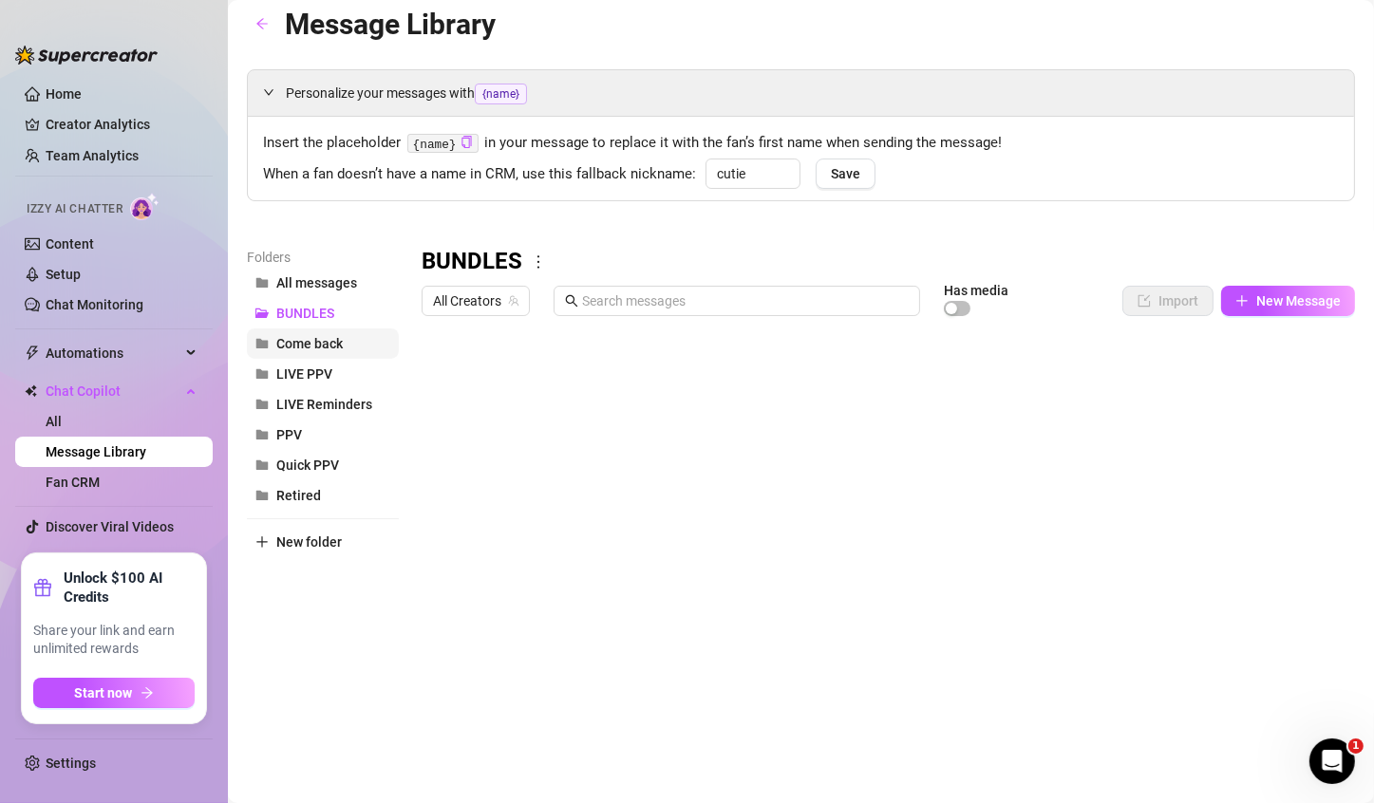
click at [332, 336] on span "Come back" at bounding box center [309, 343] width 66 height 15
click at [361, 345] on button "Come back" at bounding box center [323, 343] width 152 height 30
click at [551, 257] on icon "more" at bounding box center [554, 261] width 17 height 17
click at [594, 289] on link "Rename" at bounding box center [593, 292] width 69 height 15
drag, startPoint x: 515, startPoint y: 260, endPoint x: 336, endPoint y: 254, distance: 179.5
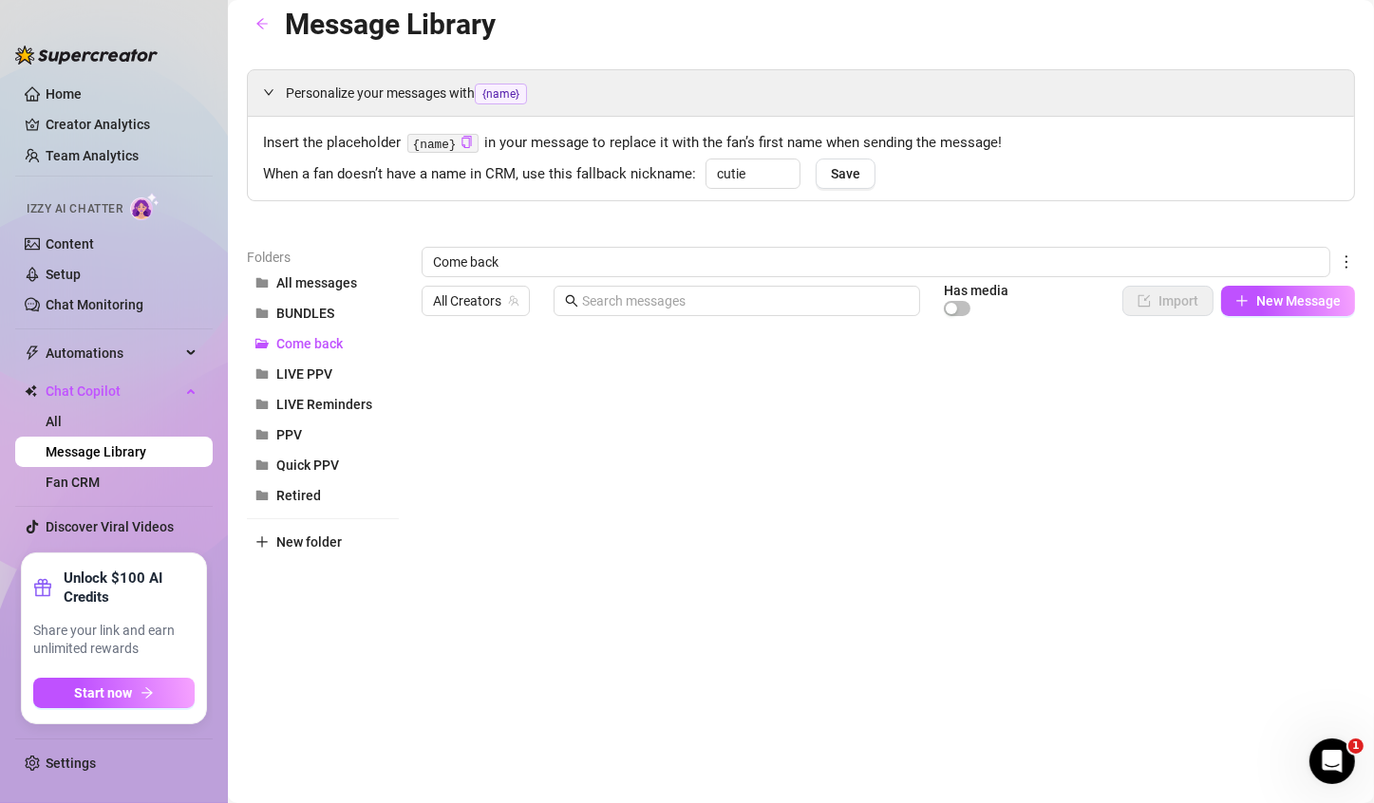
click at [344, 254] on div "Folders All messages BUNDLES Come back LIVE PPV LIVE Reminders PPV Quick PPV Re…" at bounding box center [801, 497] width 1108 height 501
type input "R"
click at [416, 228] on div "Personalize your messages with {name} Insert the placeholder {name} in your mes…" at bounding box center [801, 408] width 1108 height 679
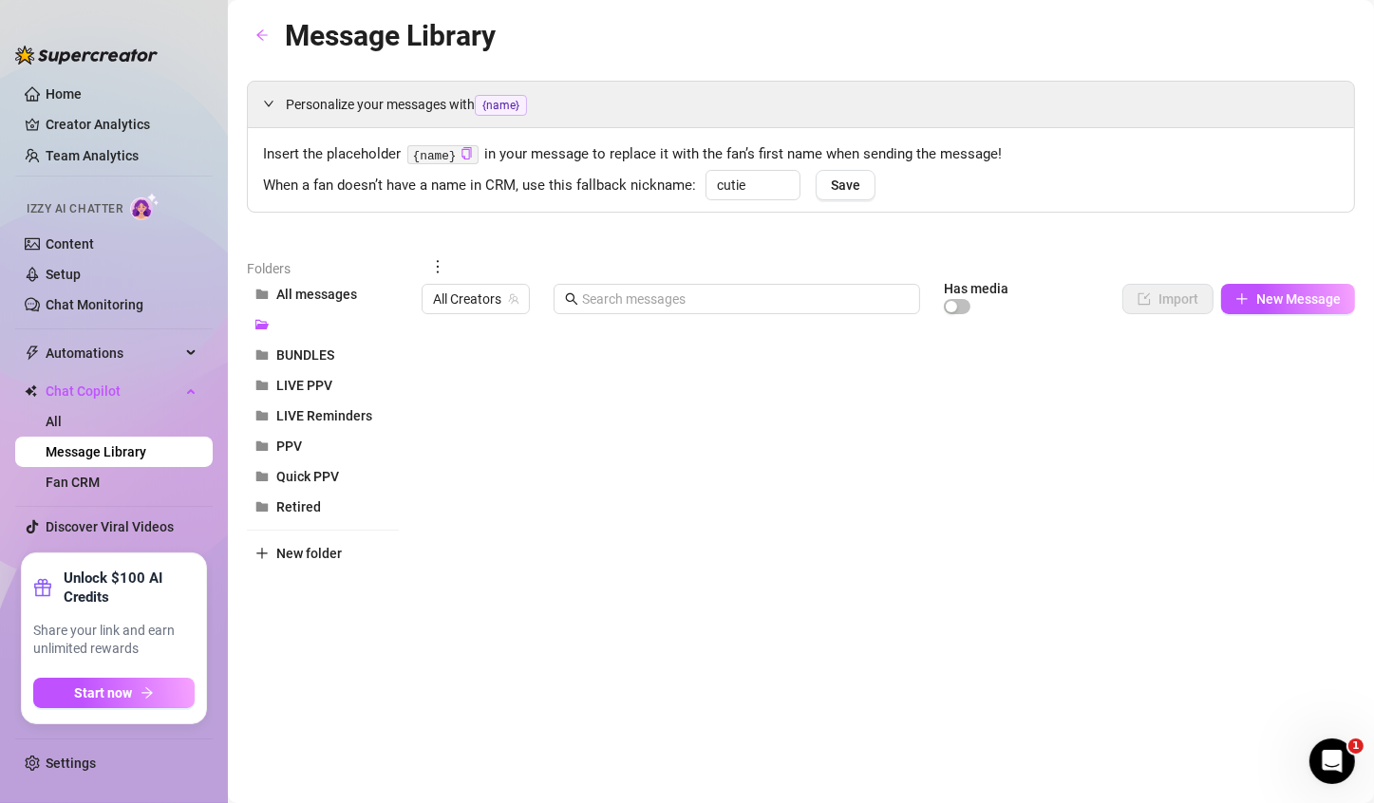
click at [430, 254] on div "Personalize your messages with {name} Insert the placeholder {name} in your mes…" at bounding box center [801, 413] width 1108 height 665
click at [443, 261] on icon "more" at bounding box center [437, 266] width 17 height 17
click at [489, 296] on link "Rename" at bounding box center [478, 297] width 69 height 15
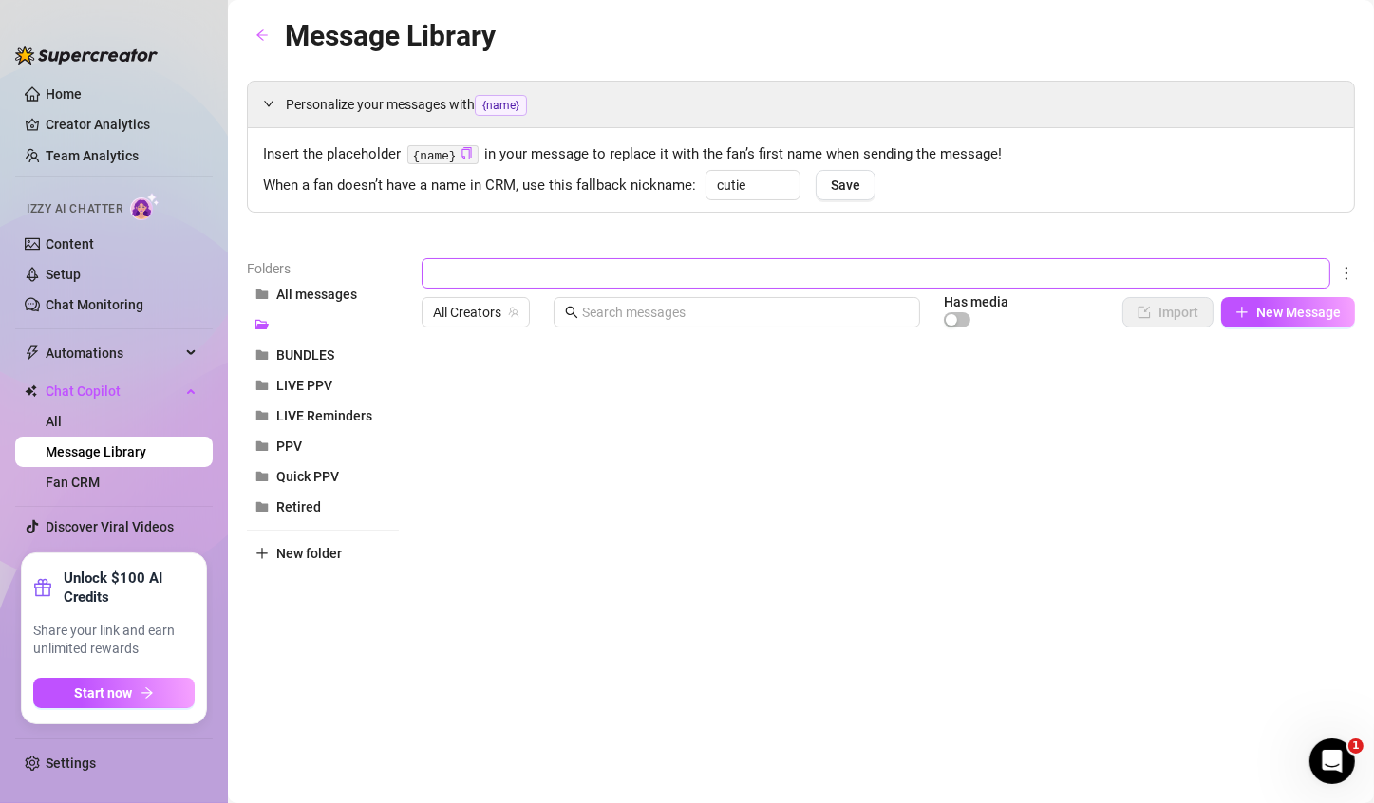
click at [496, 274] on input "text" at bounding box center [875, 273] width 908 height 30
type input "Come back"
click at [553, 247] on div "Personalize your messages with {name} Insert the placeholder {name} in your mes…" at bounding box center [801, 420] width 1108 height 679
click at [432, 233] on div "Personalize your messages with {name} Insert the placeholder {name} in your mes…" at bounding box center [801, 420] width 1108 height 679
click at [645, 512] on div at bounding box center [879, 547] width 917 height 423
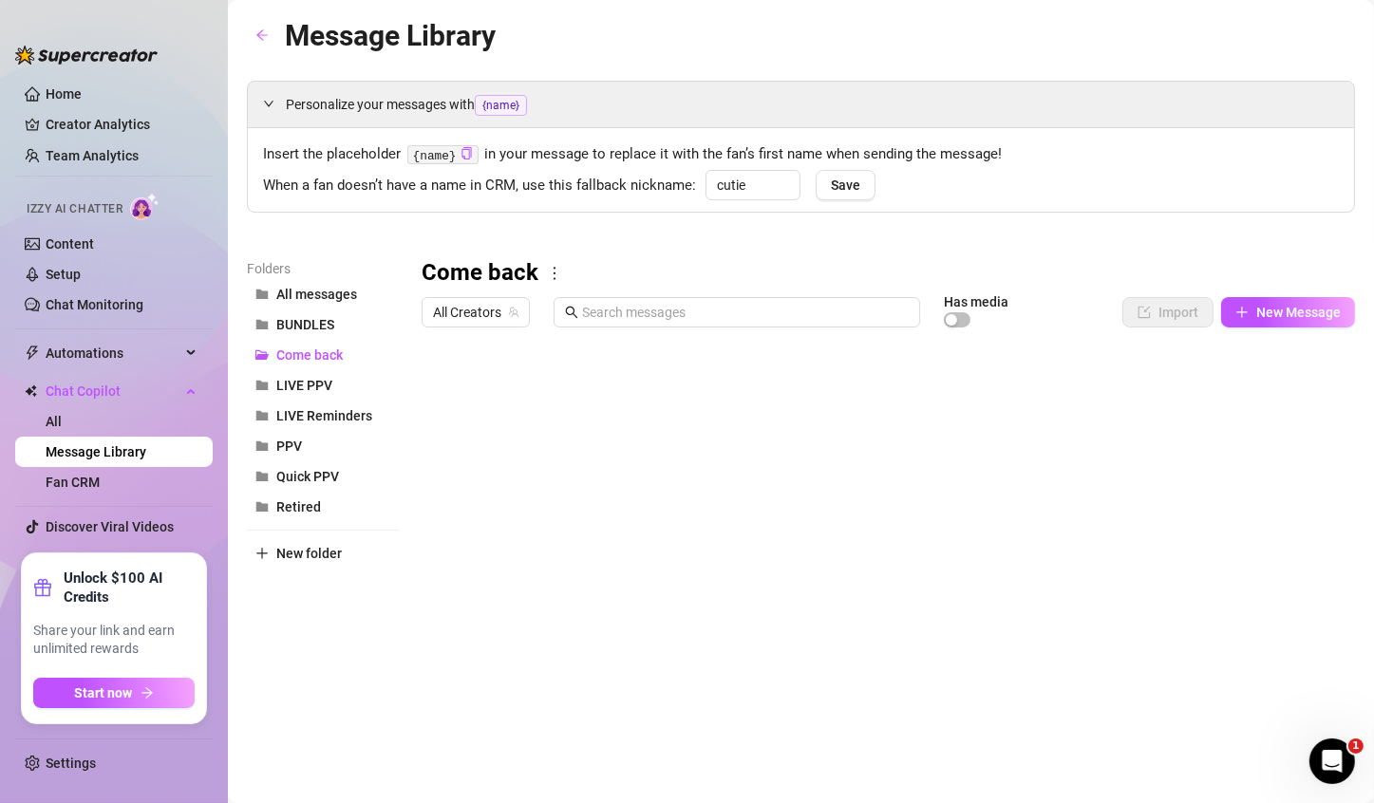
click at [441, 500] on div at bounding box center [879, 547] width 917 height 423
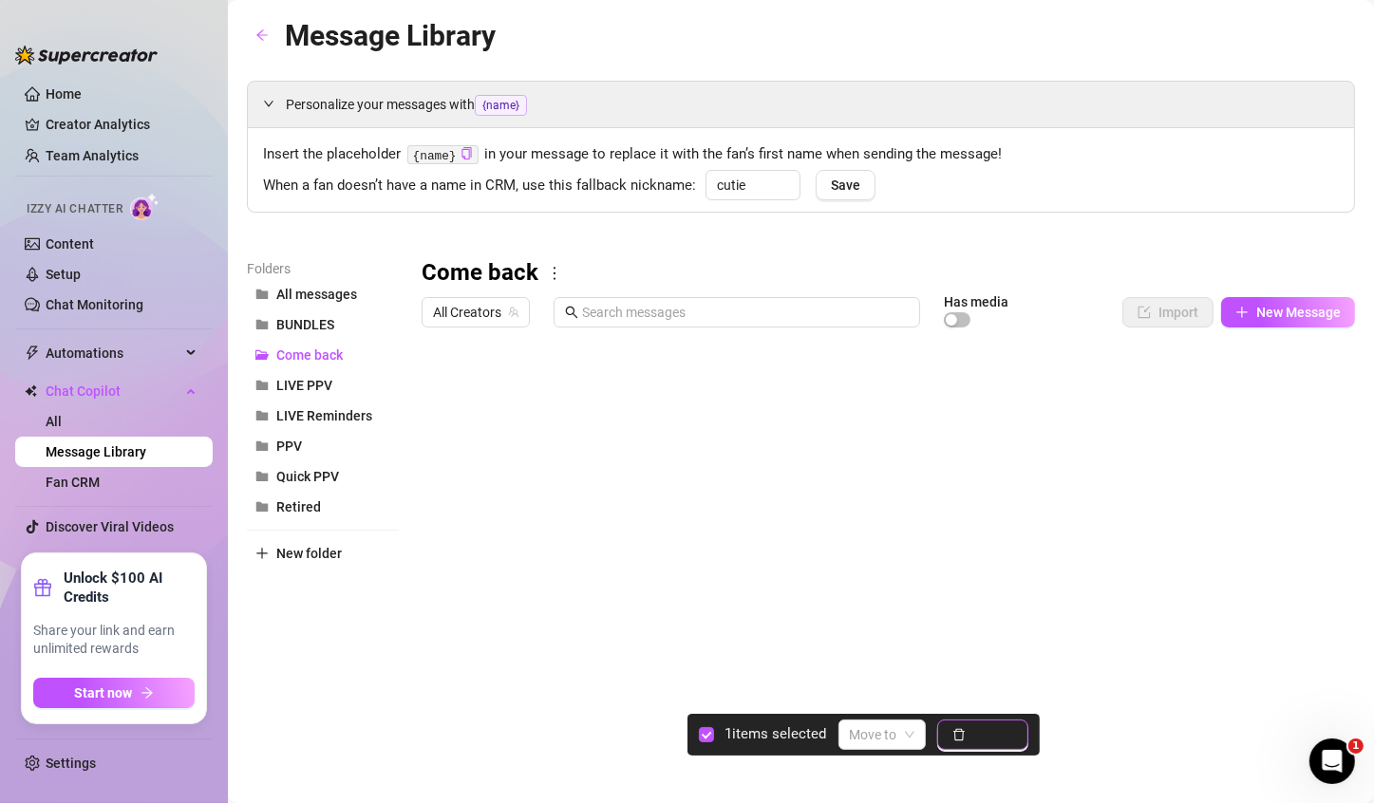
click at [960, 740] on icon "delete" at bounding box center [958, 735] width 11 height 12
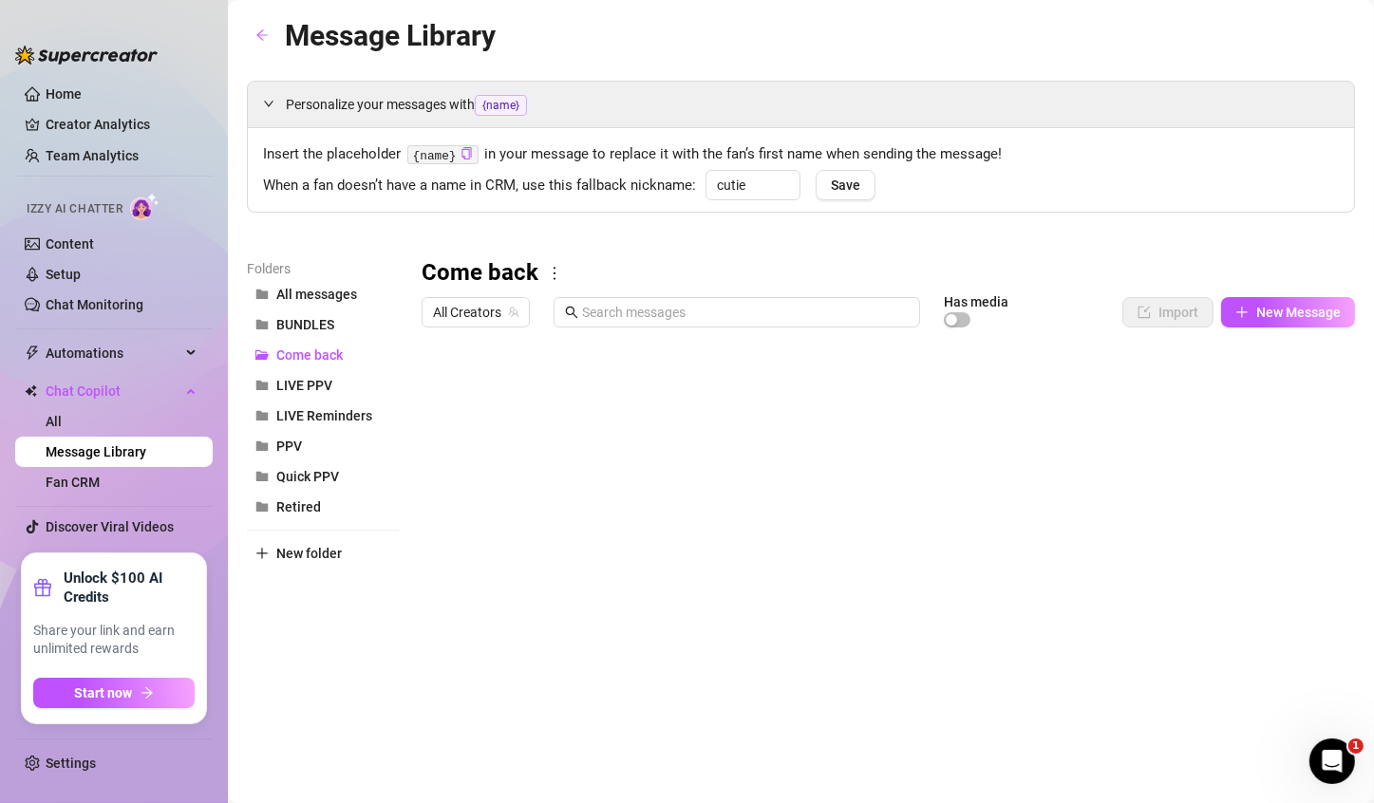
click at [514, 469] on div at bounding box center [879, 547] width 917 height 423
click at [645, 474] on div at bounding box center [879, 547] width 917 height 423
click at [646, 475] on div at bounding box center [879, 547] width 917 height 423
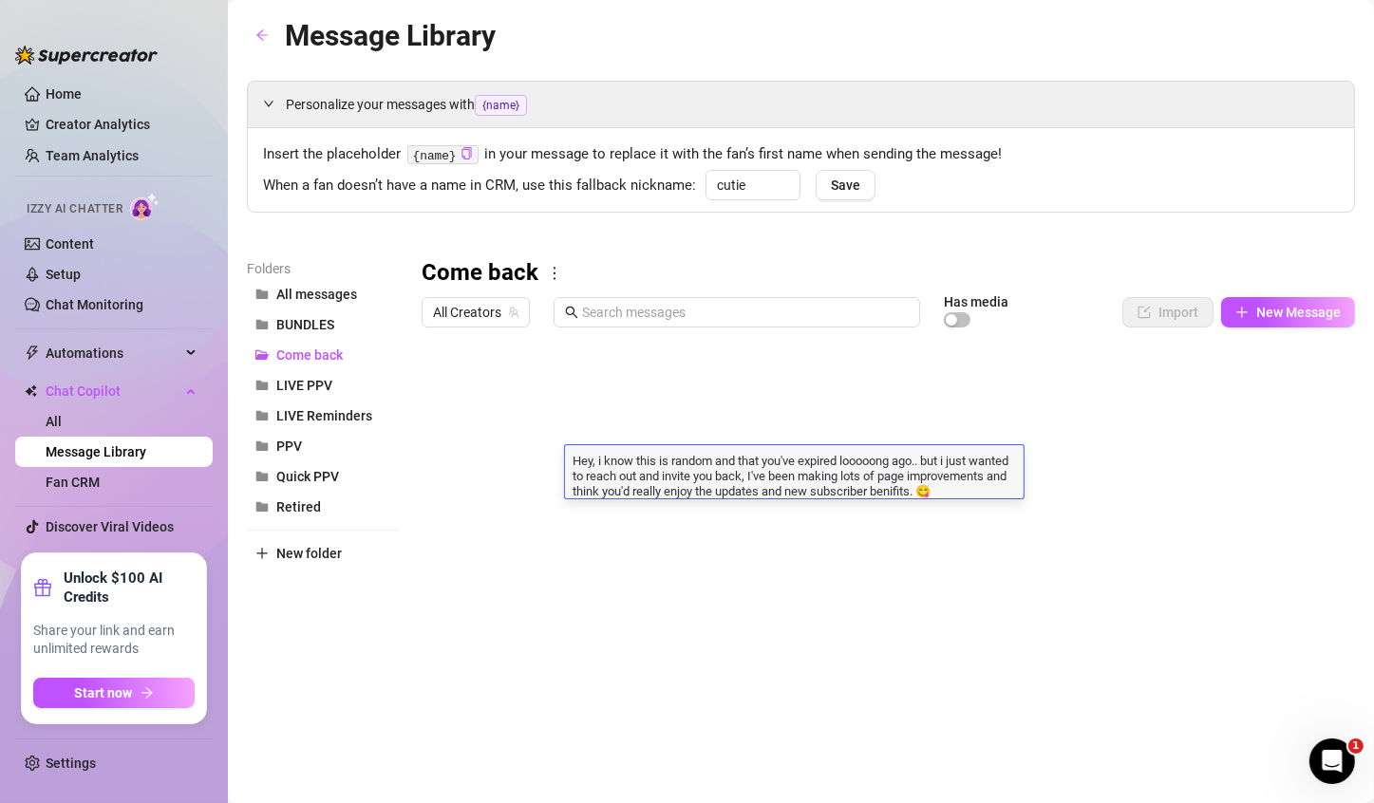
click at [680, 523] on div at bounding box center [879, 547] width 917 height 423
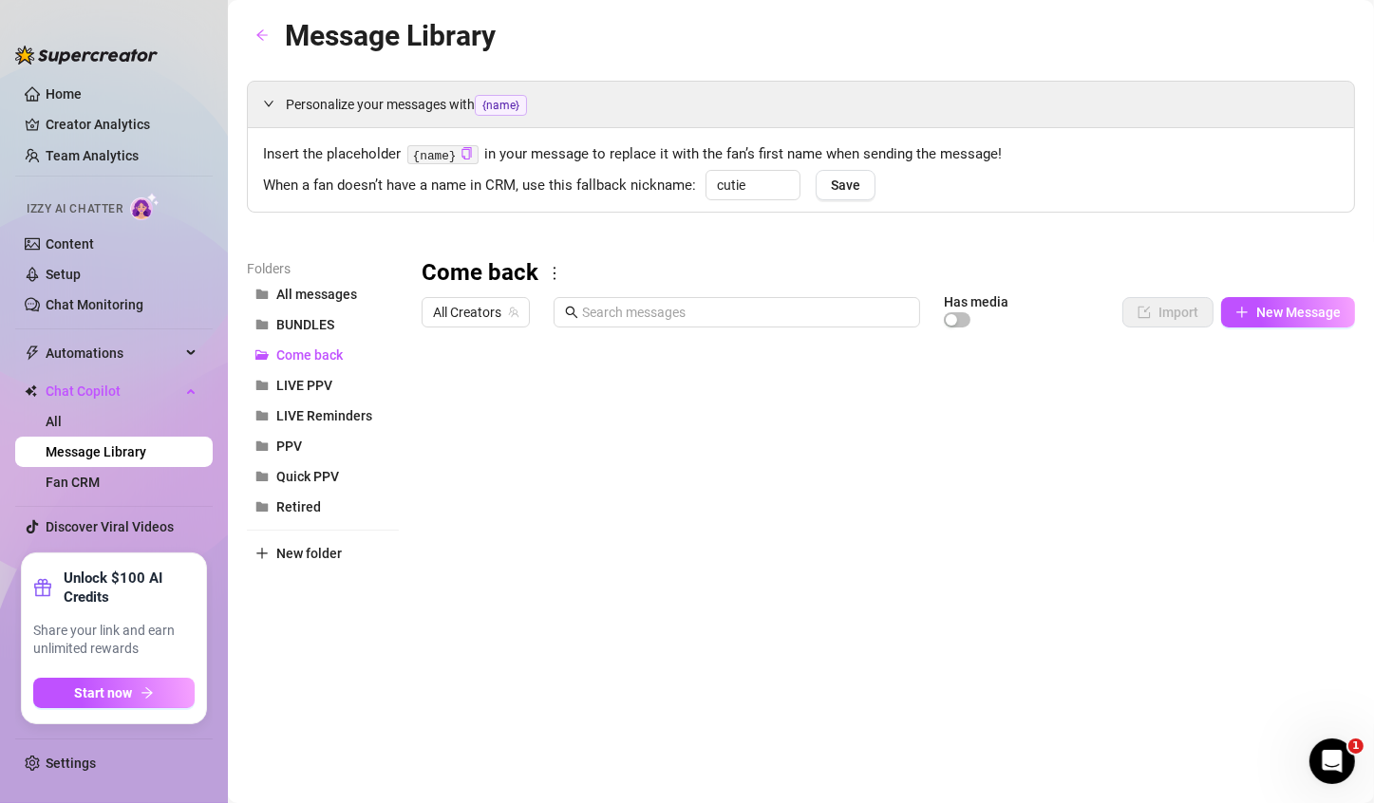
click at [437, 468] on div at bounding box center [879, 547] width 917 height 423
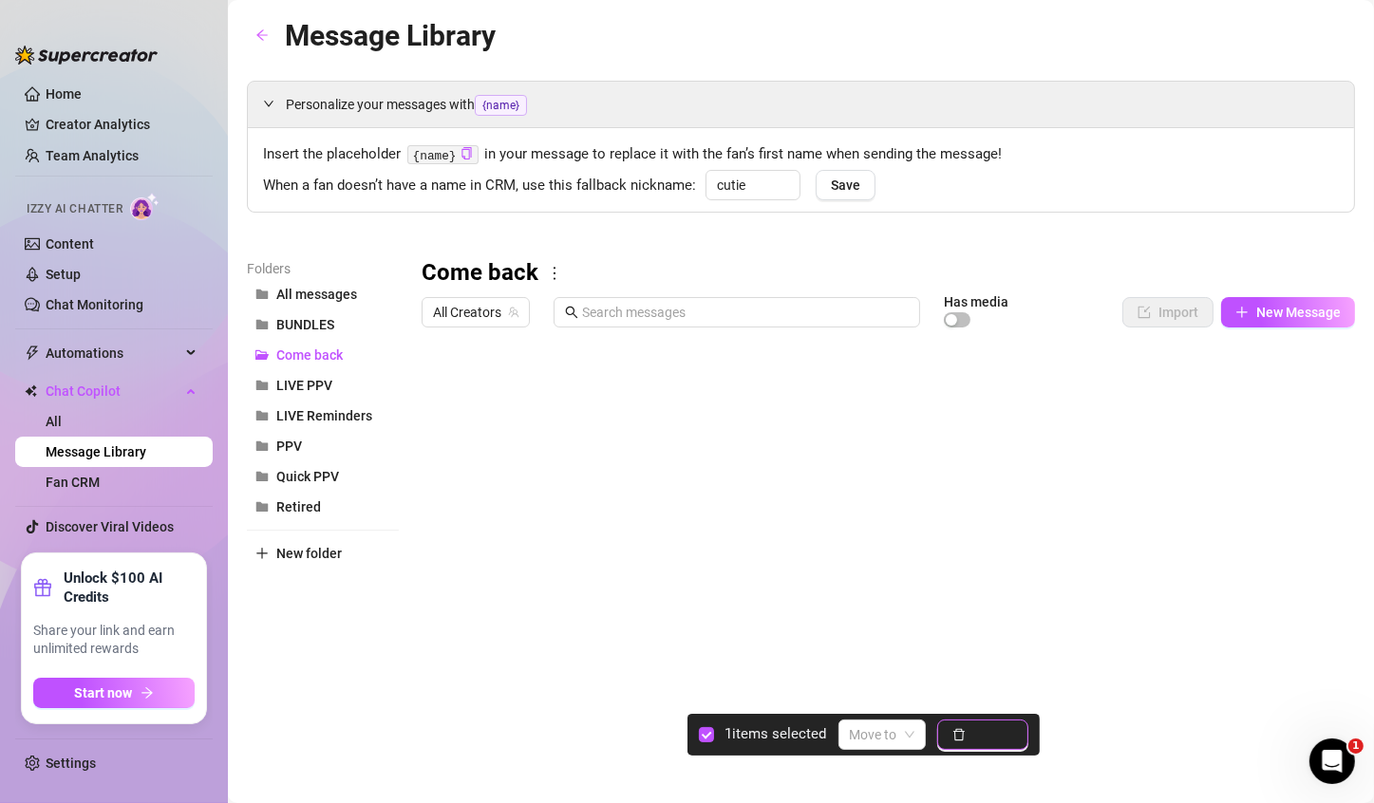
click at [990, 733] on span "Delete" at bounding box center [993, 734] width 40 height 15
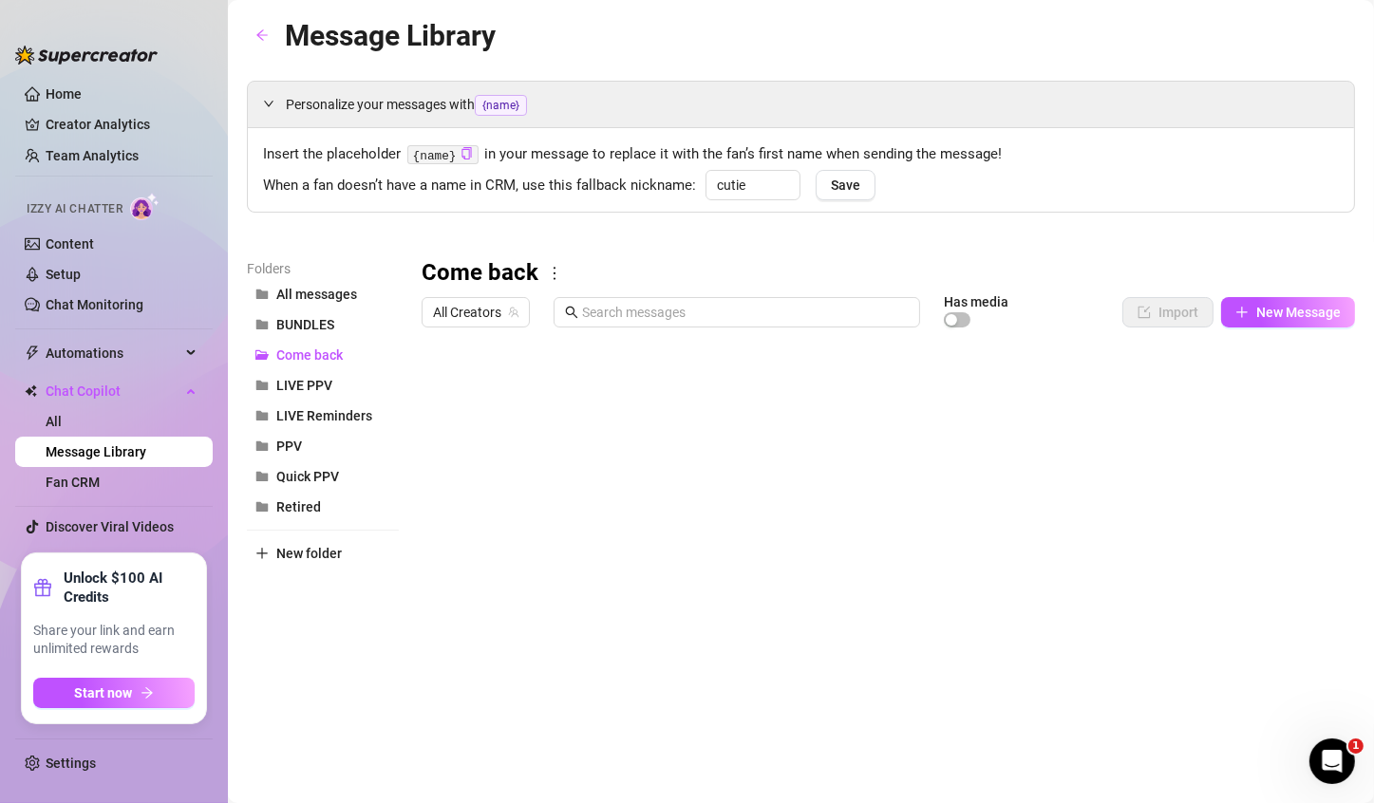
click at [602, 431] on div at bounding box center [879, 547] width 917 height 423
click at [608, 431] on div at bounding box center [879, 547] width 917 height 423
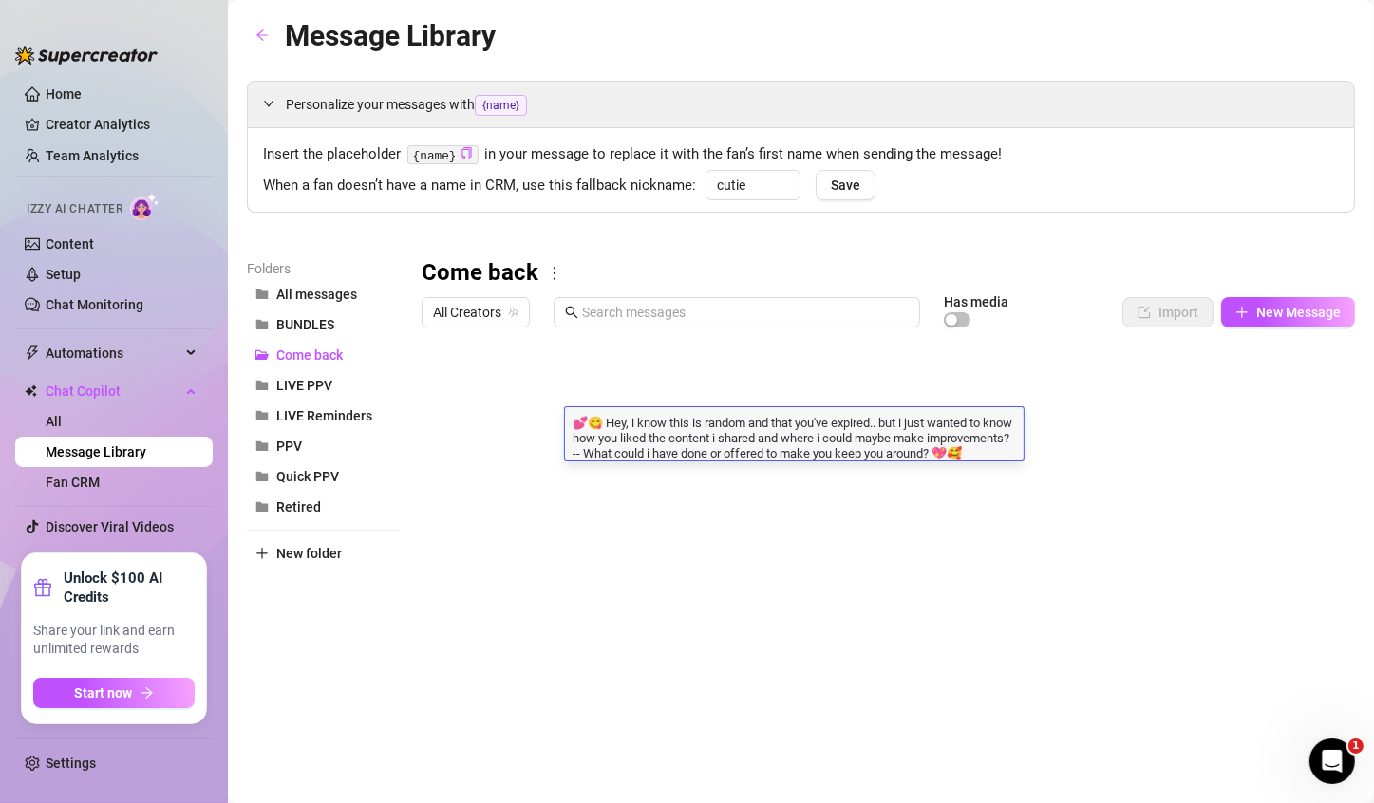
click at [641, 264] on div "Come back" at bounding box center [887, 273] width 933 height 30
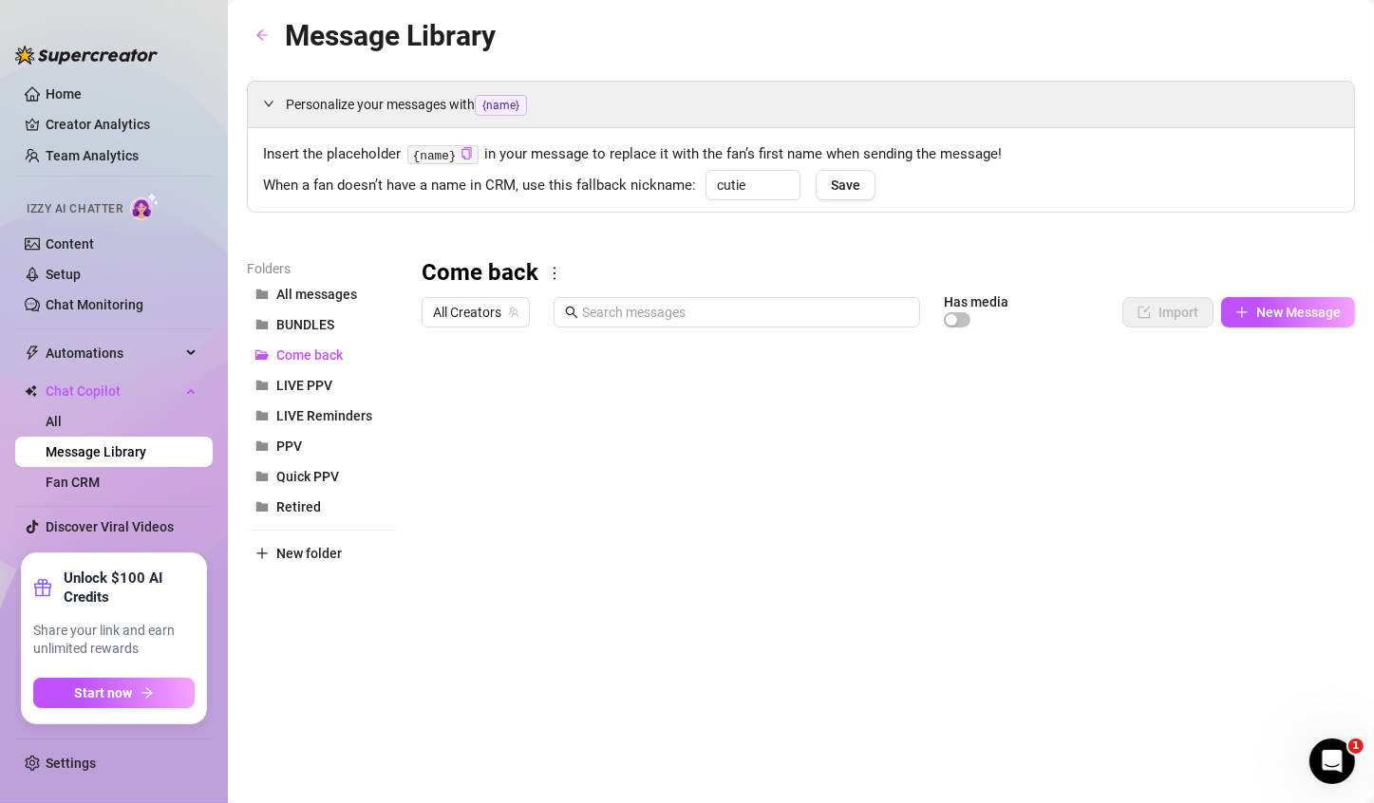
click at [546, 280] on icon "more" at bounding box center [554, 273] width 17 height 17
click at [590, 333] on link "Delete" at bounding box center [587, 334] width 57 height 15
click at [296, 423] on button "PPV" at bounding box center [323, 416] width 152 height 30
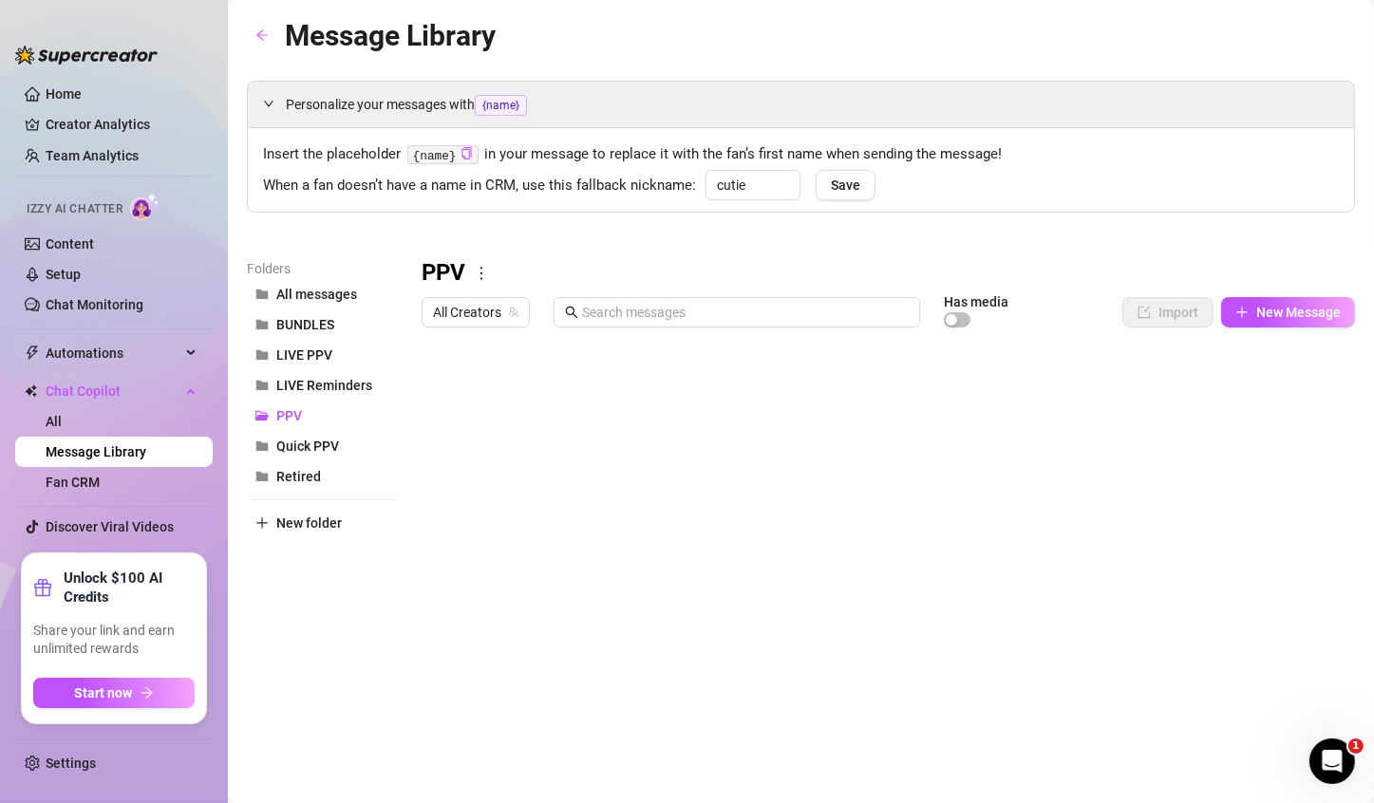
drag, startPoint x: 261, startPoint y: 425, endPoint x: 304, endPoint y: 234, distance: 195.5
click at [304, 234] on div "Personalize your messages with {name} Insert the placeholder {name} in your mes…" at bounding box center [801, 420] width 1108 height 679
click at [311, 372] on button "LIVE Reminders" at bounding box center [323, 385] width 152 height 30
click at [332, 215] on div "Personalize your messages with {name} Insert the placeholder {name} in your mes…" at bounding box center [801, 420] width 1108 height 679
click at [333, 290] on span "All messages" at bounding box center [316, 294] width 81 height 15
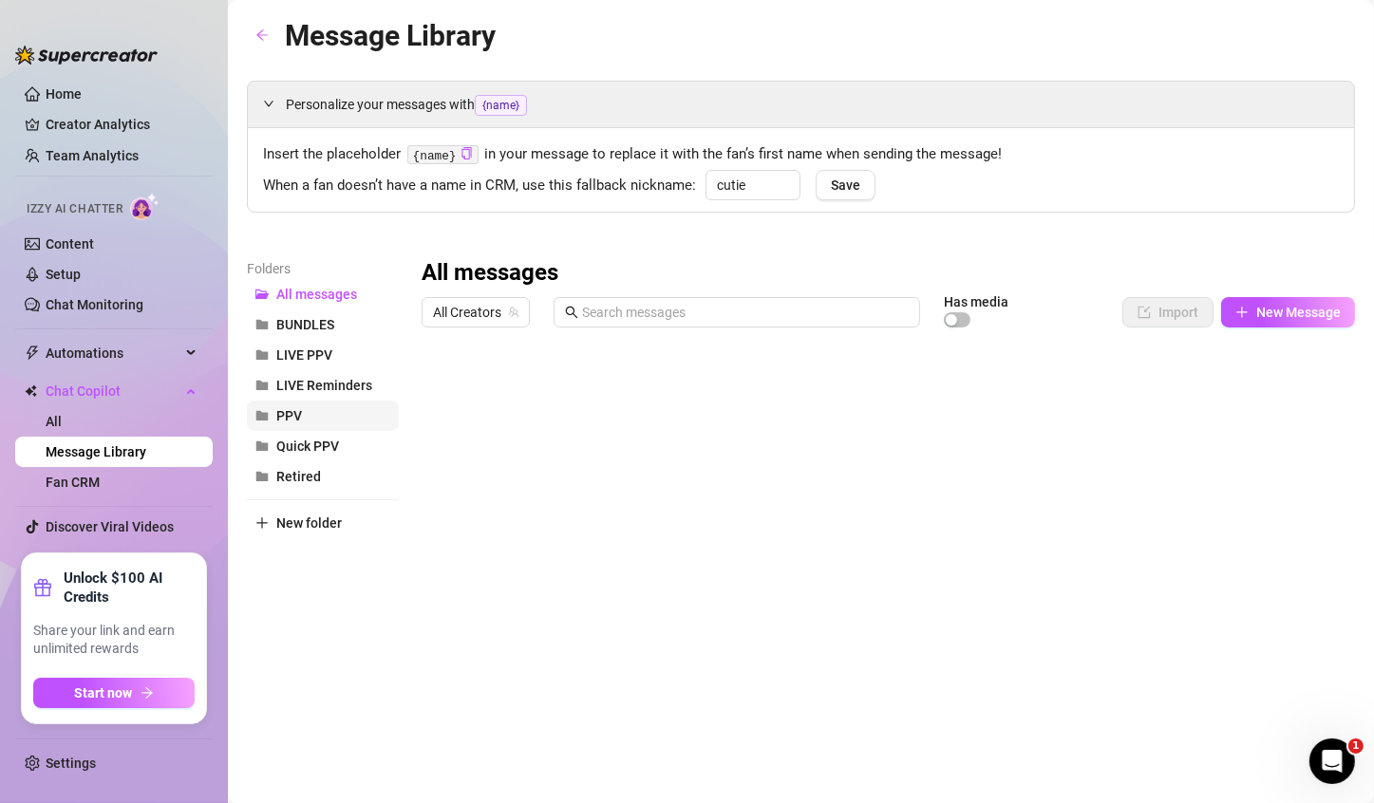
click at [315, 409] on button "PPV" at bounding box center [323, 416] width 152 height 30
drag, startPoint x: 255, startPoint y: 414, endPoint x: 266, endPoint y: 404, distance: 14.1
click at [266, 404] on button "PPV" at bounding box center [323, 416] width 152 height 30
click at [484, 281] on icon "more" at bounding box center [481, 273] width 17 height 17
click at [515, 254] on div "Personalize your messages with {name} Insert the placeholder {name} in your mes…" at bounding box center [801, 420] width 1108 height 679
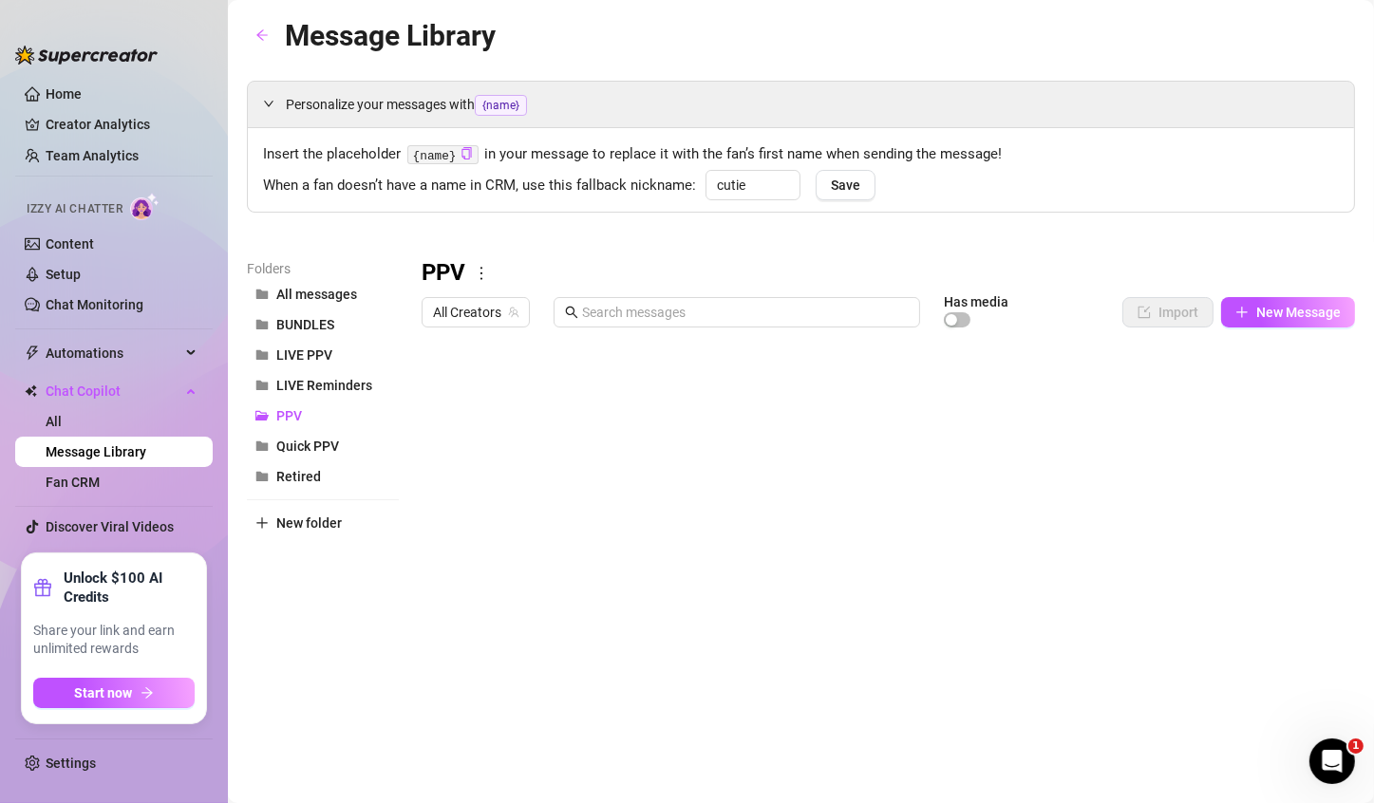
click at [483, 271] on icon "more" at bounding box center [481, 273] width 17 height 17
click at [515, 305] on link "Rename" at bounding box center [523, 304] width 69 height 15
type input "PPV!"
click at [487, 222] on div "Personalize your messages with {name} Insert the placeholder {name} in your mes…" at bounding box center [801, 420] width 1108 height 679
click at [486, 272] on icon "more" at bounding box center [487, 273] width 17 height 17
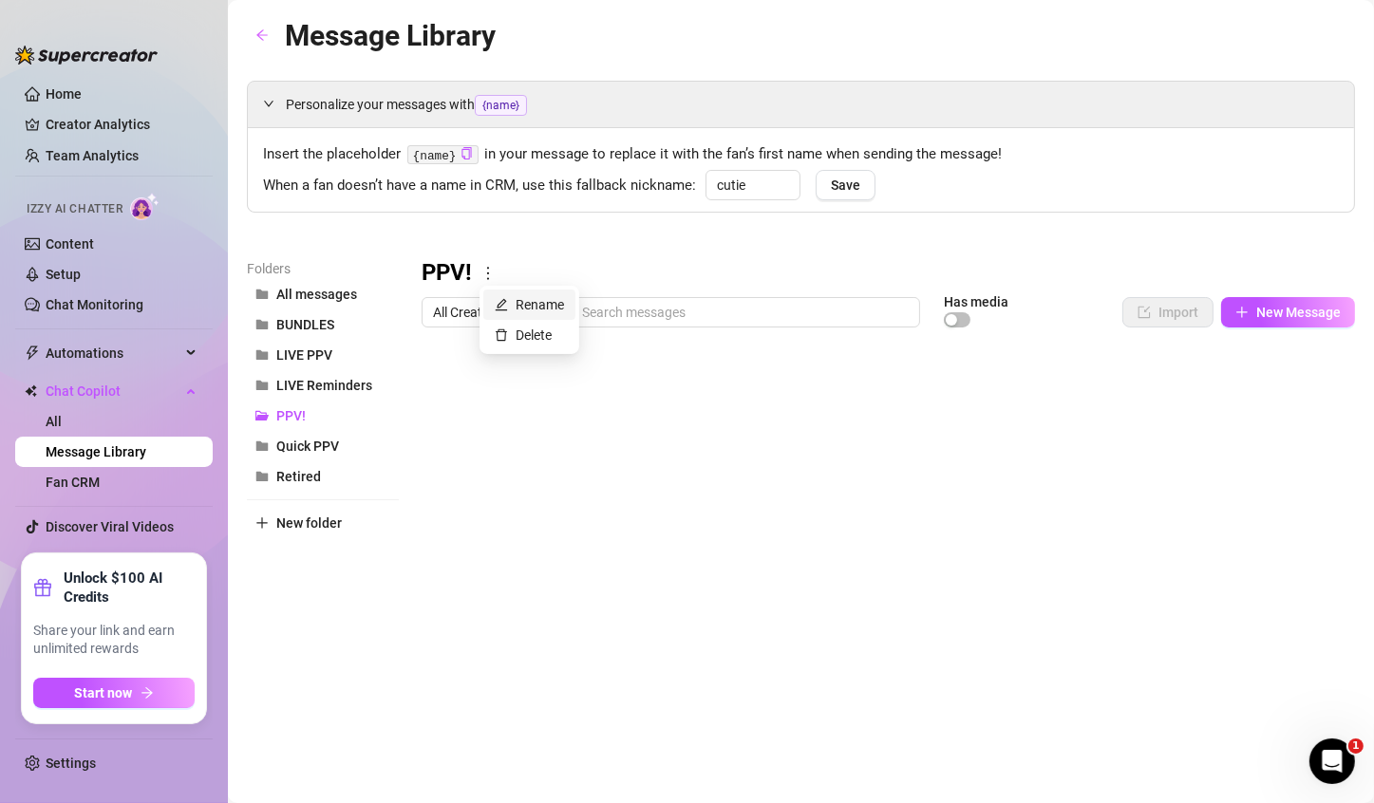
click at [515, 298] on link "Rename" at bounding box center [529, 304] width 69 height 15
click at [511, 281] on input "PPV!" at bounding box center [875, 273] width 908 height 30
type input "PPV"
click at [495, 218] on div "Personalize your messages with {name} Insert the placeholder {name} in your mes…" at bounding box center [801, 420] width 1108 height 679
click at [327, 392] on span "LIVE Reminders" at bounding box center [324, 385] width 96 height 15
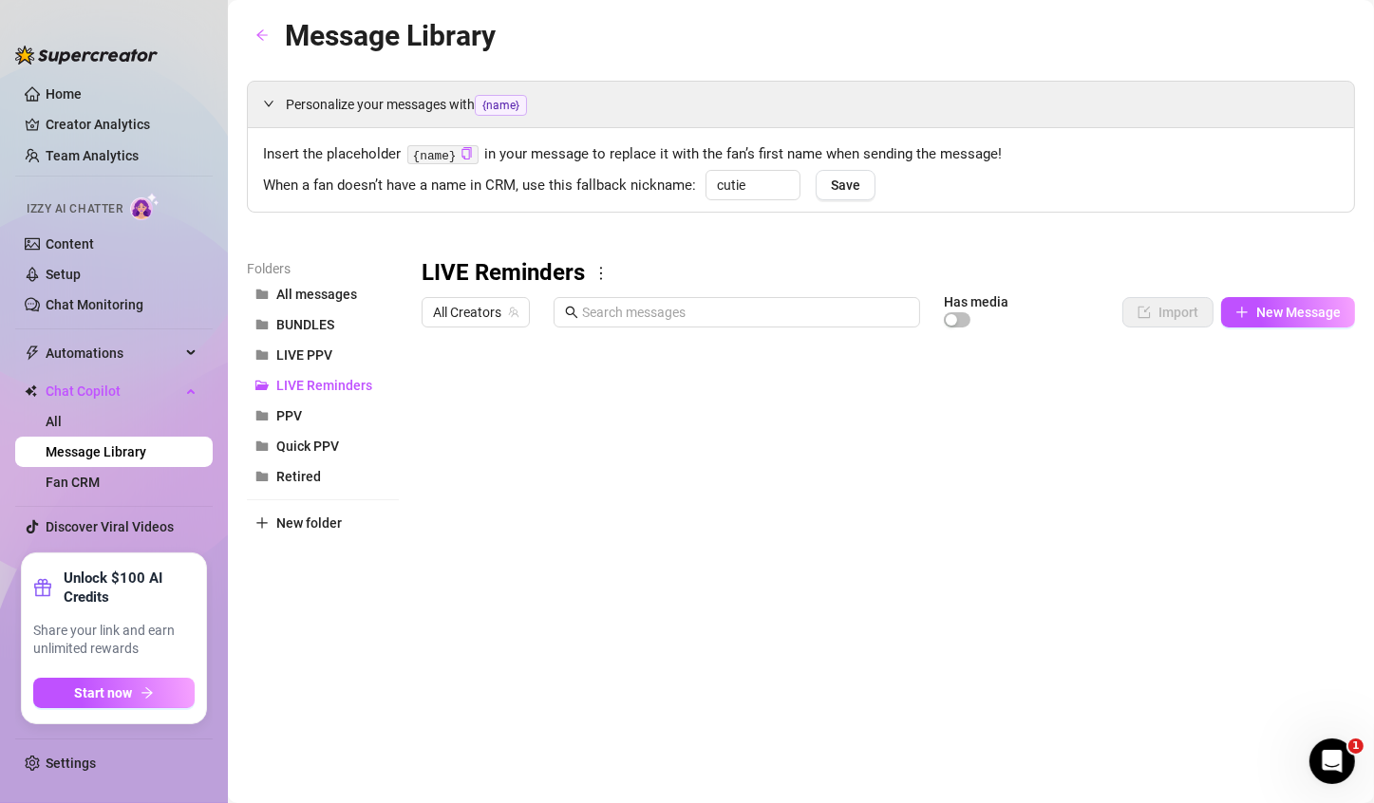
click at [438, 394] on div at bounding box center [879, 547] width 917 height 423
click at [439, 396] on div at bounding box center [879, 547] width 917 height 423
click at [326, 406] on button "PPV" at bounding box center [323, 416] width 152 height 30
click at [620, 454] on div at bounding box center [879, 547] width 917 height 423
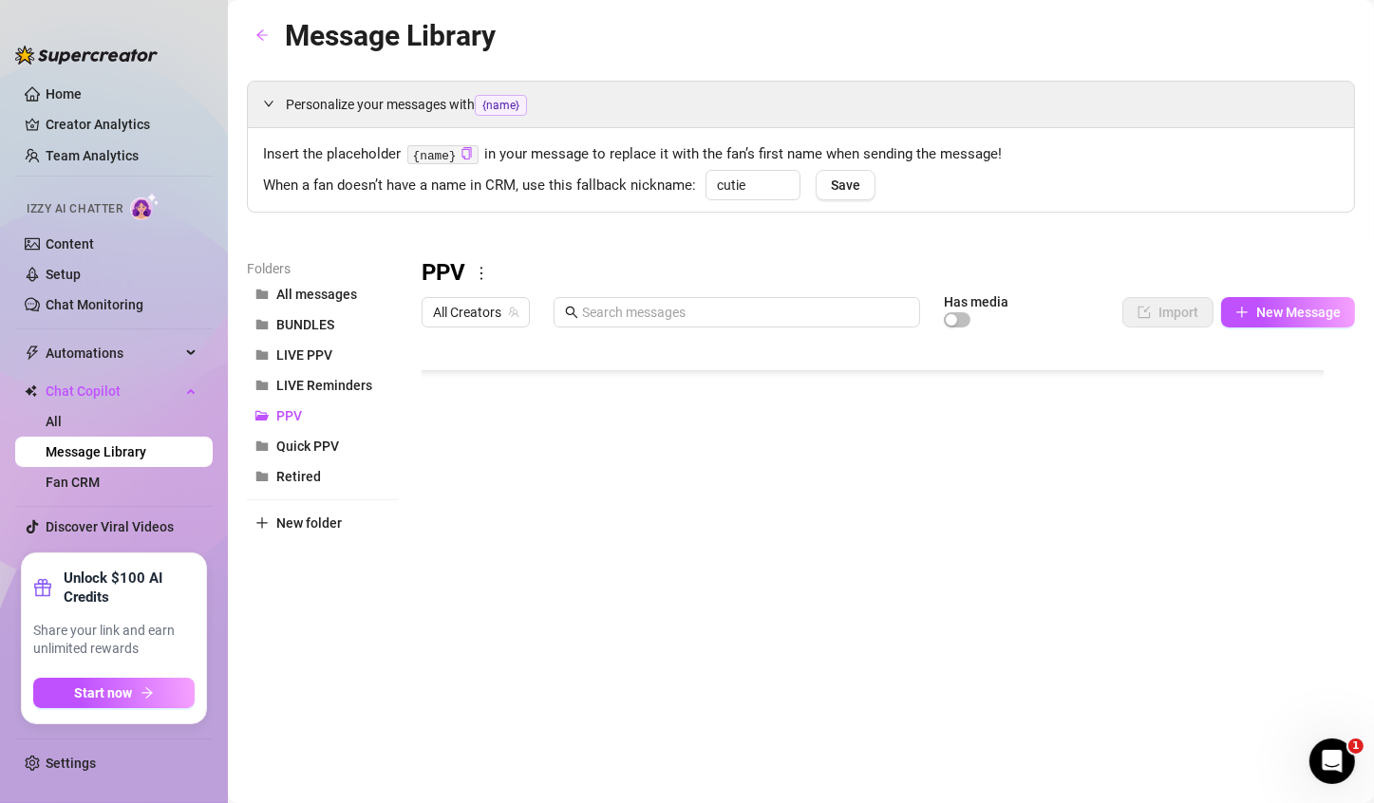
click at [620, 454] on div at bounding box center [879, 547] width 917 height 423
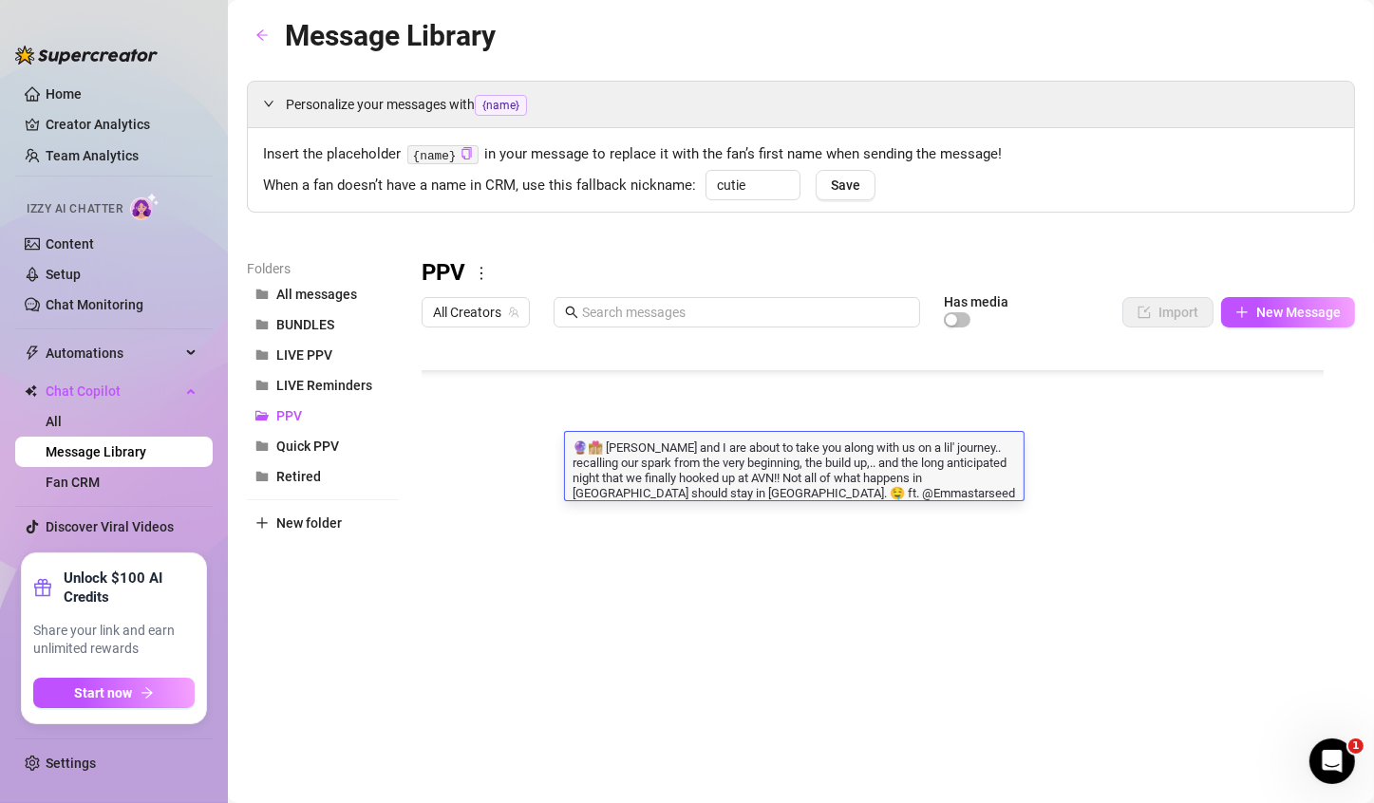
click at [776, 476] on textarea "🔮👩🏼‍❤️‍💋‍👩🏼 [PERSON_NAME] and I are about to take you along with us on a lil' j…" at bounding box center [794, 469] width 458 height 63
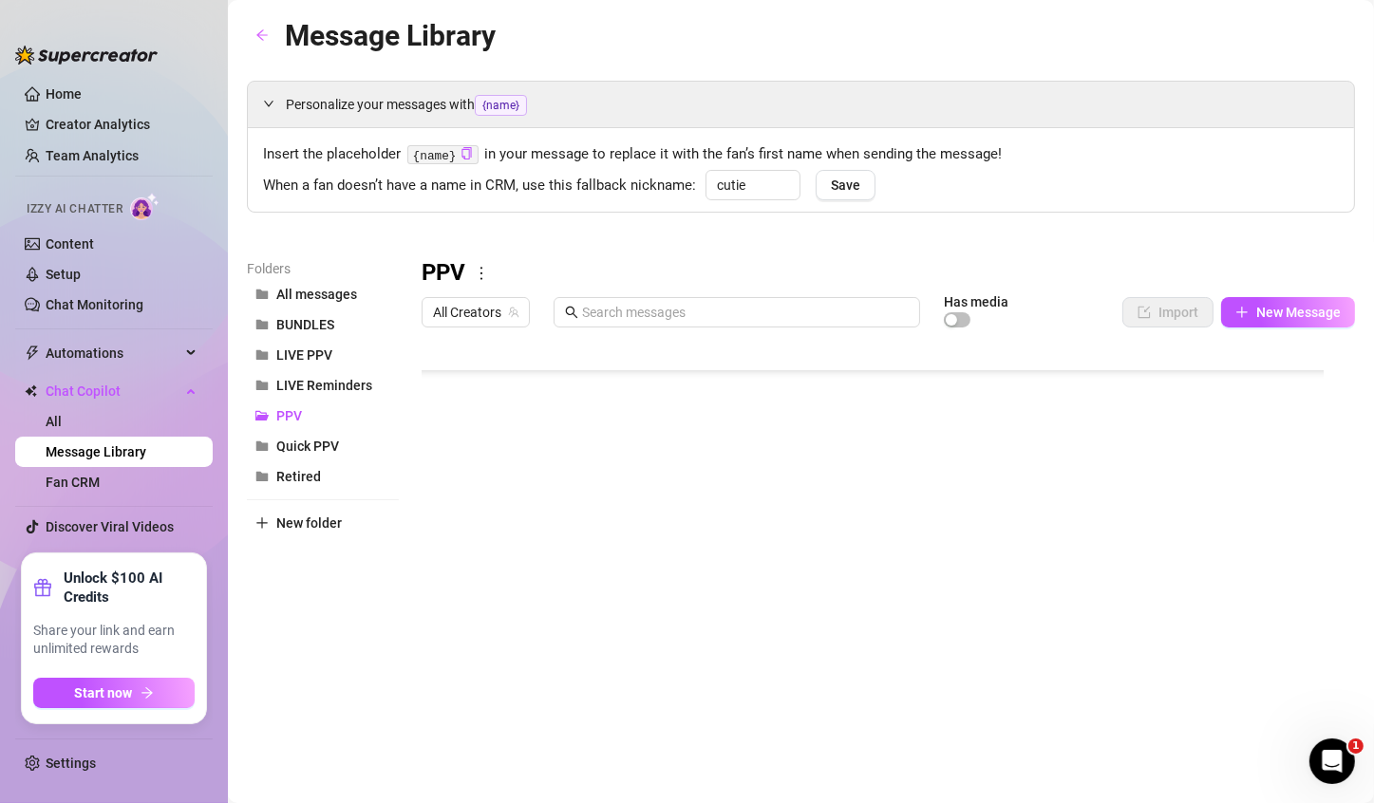
click at [1038, 209] on div "Insert the placeholder {name} in your message to replace it with the fan’s firs…" at bounding box center [801, 170] width 1106 height 84
click at [46, 86] on link "Home" at bounding box center [64, 93] width 36 height 15
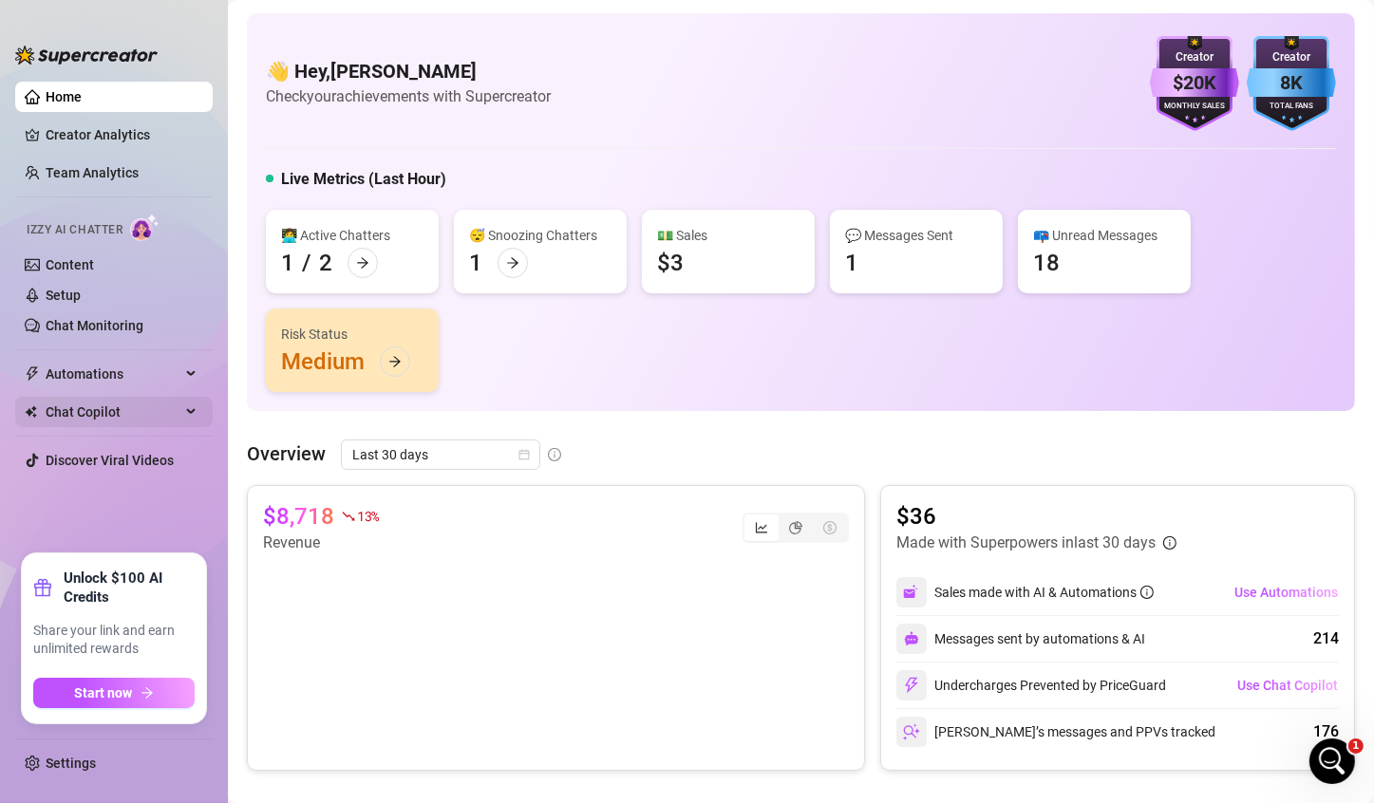
click at [83, 410] on span "Chat Copilot" at bounding box center [113, 412] width 135 height 30
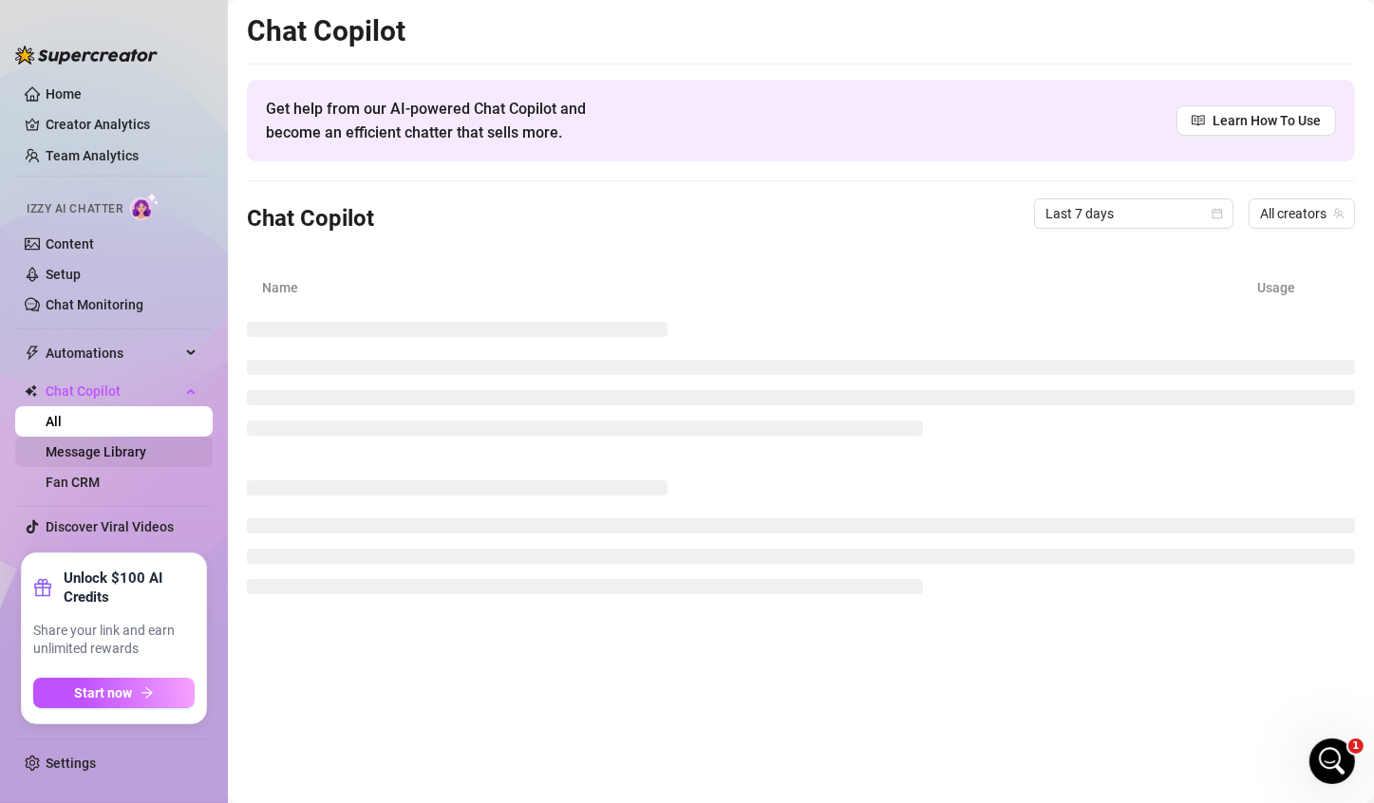
click at [105, 446] on link "Message Library" at bounding box center [96, 451] width 101 height 15
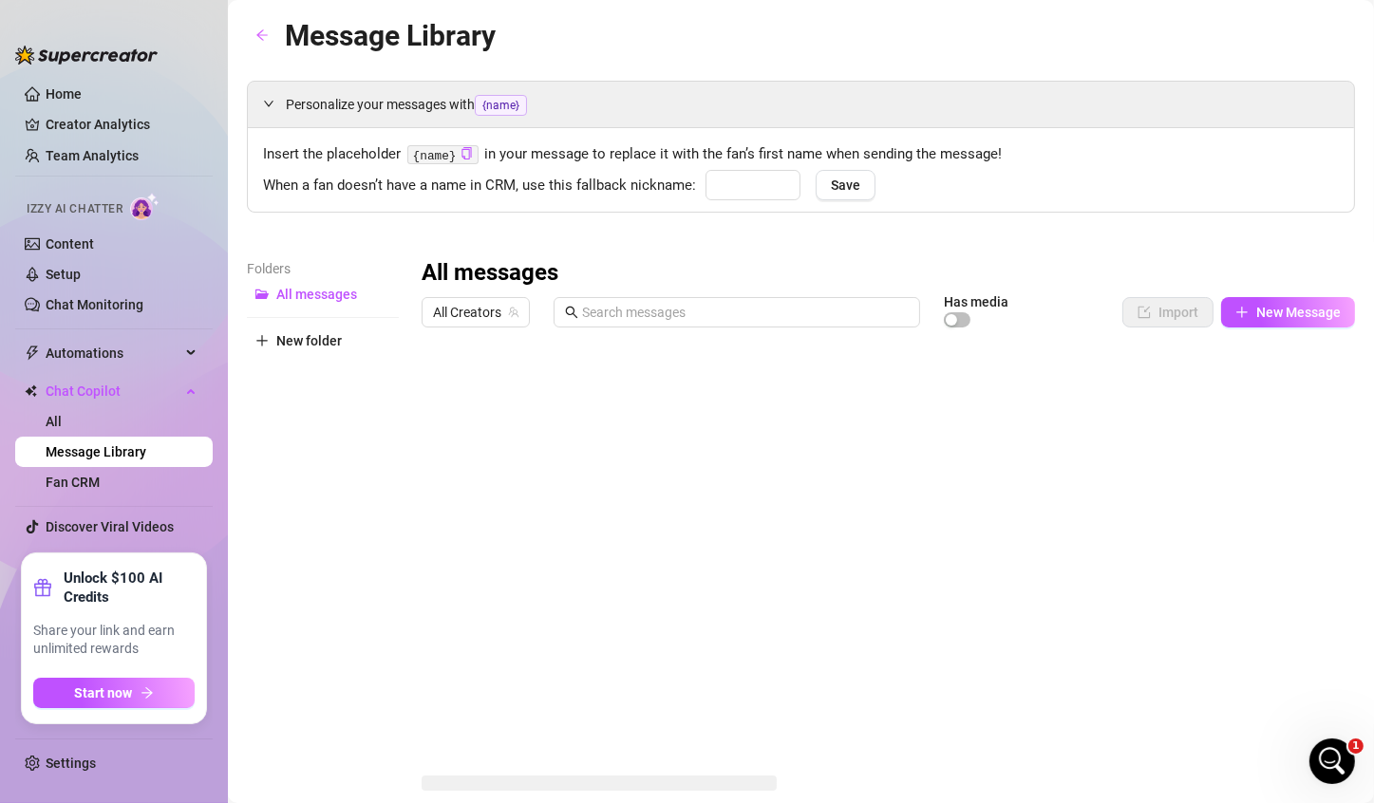
type input "cutie"
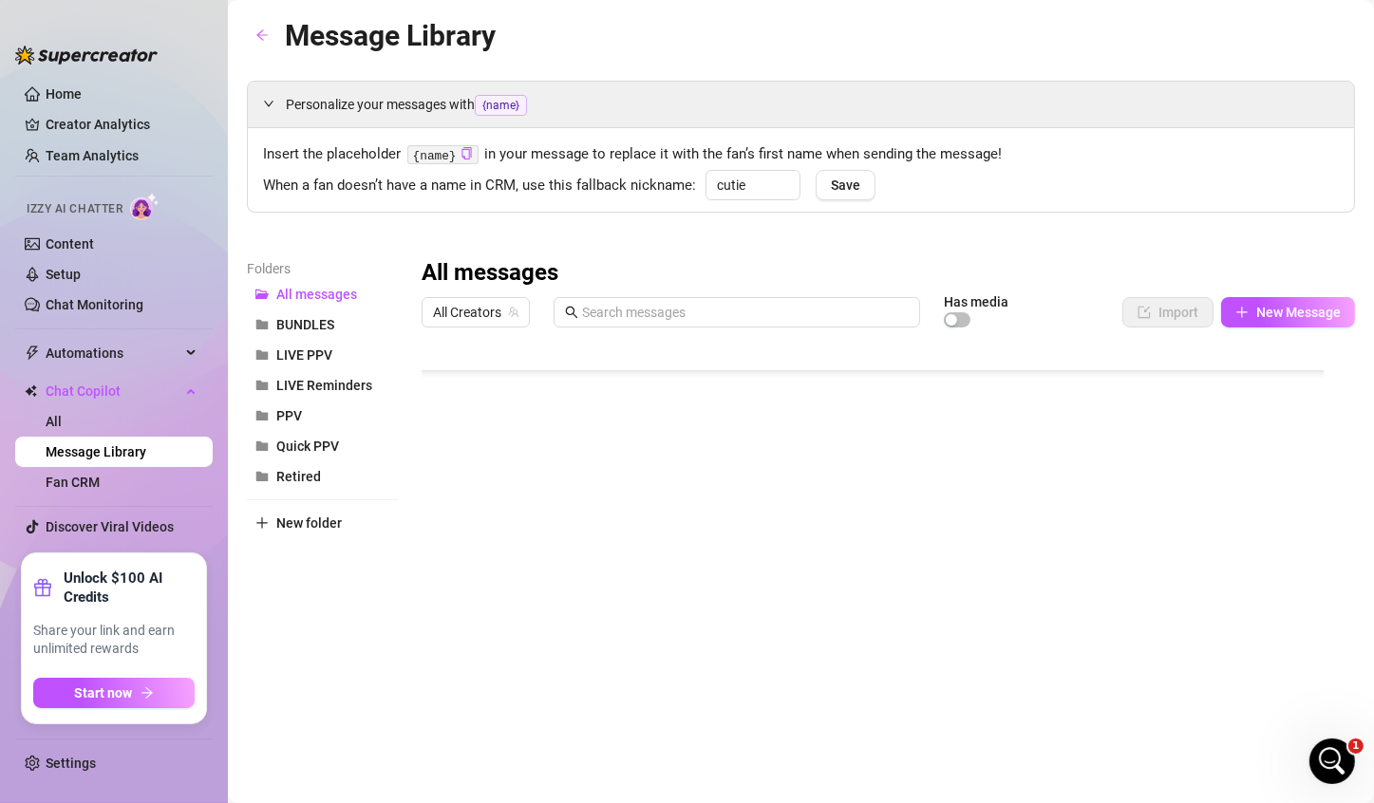
scroll to position [1265, 0]
click at [636, 495] on div at bounding box center [879, 547] width 917 height 423
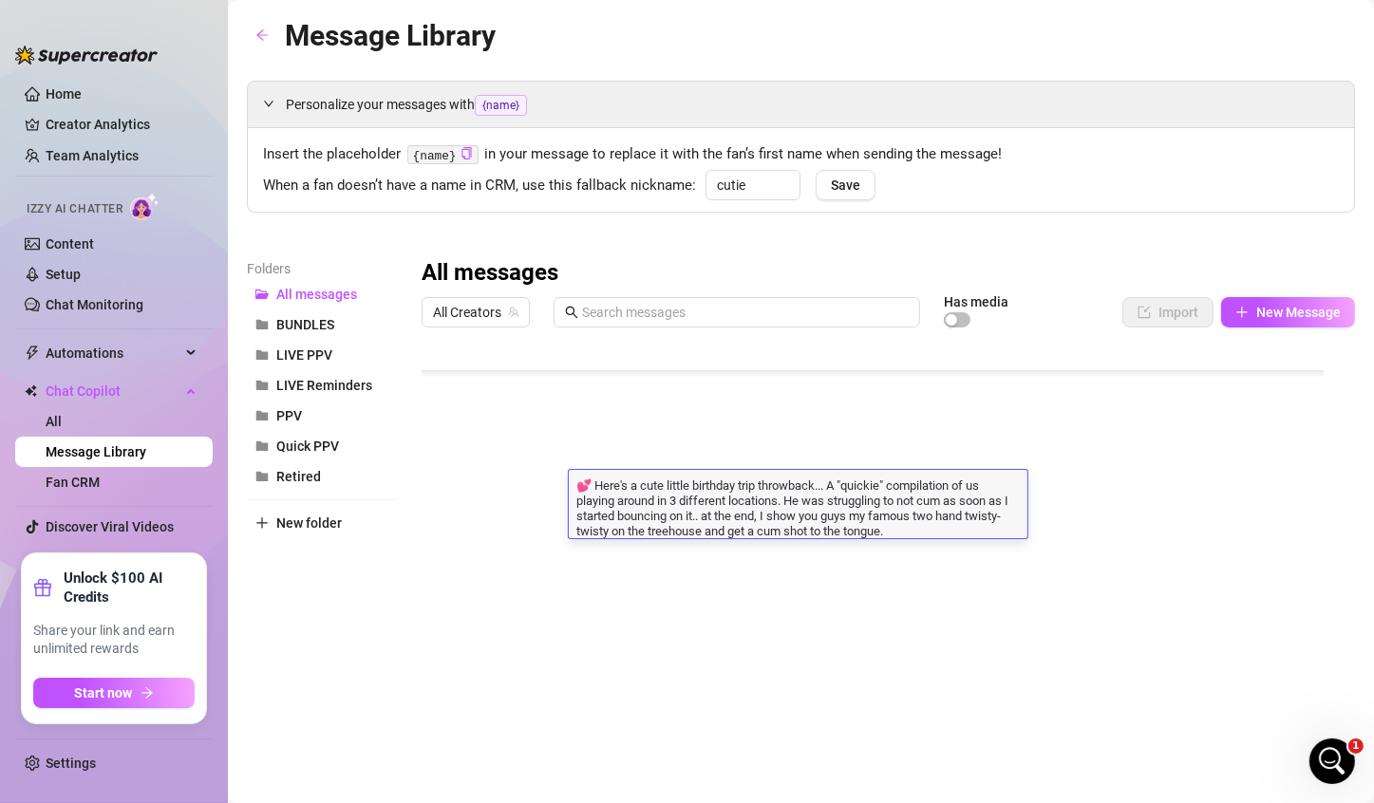
click at [636, 495] on textarea "💕 Here's a cute little birthday trip throwback... A "quickie" compilation of us…" at bounding box center [798, 507] width 458 height 63
click at [999, 220] on div "Personalize your messages with {name} Insert the placeholder {name} in your mes…" at bounding box center [801, 420] width 1108 height 679
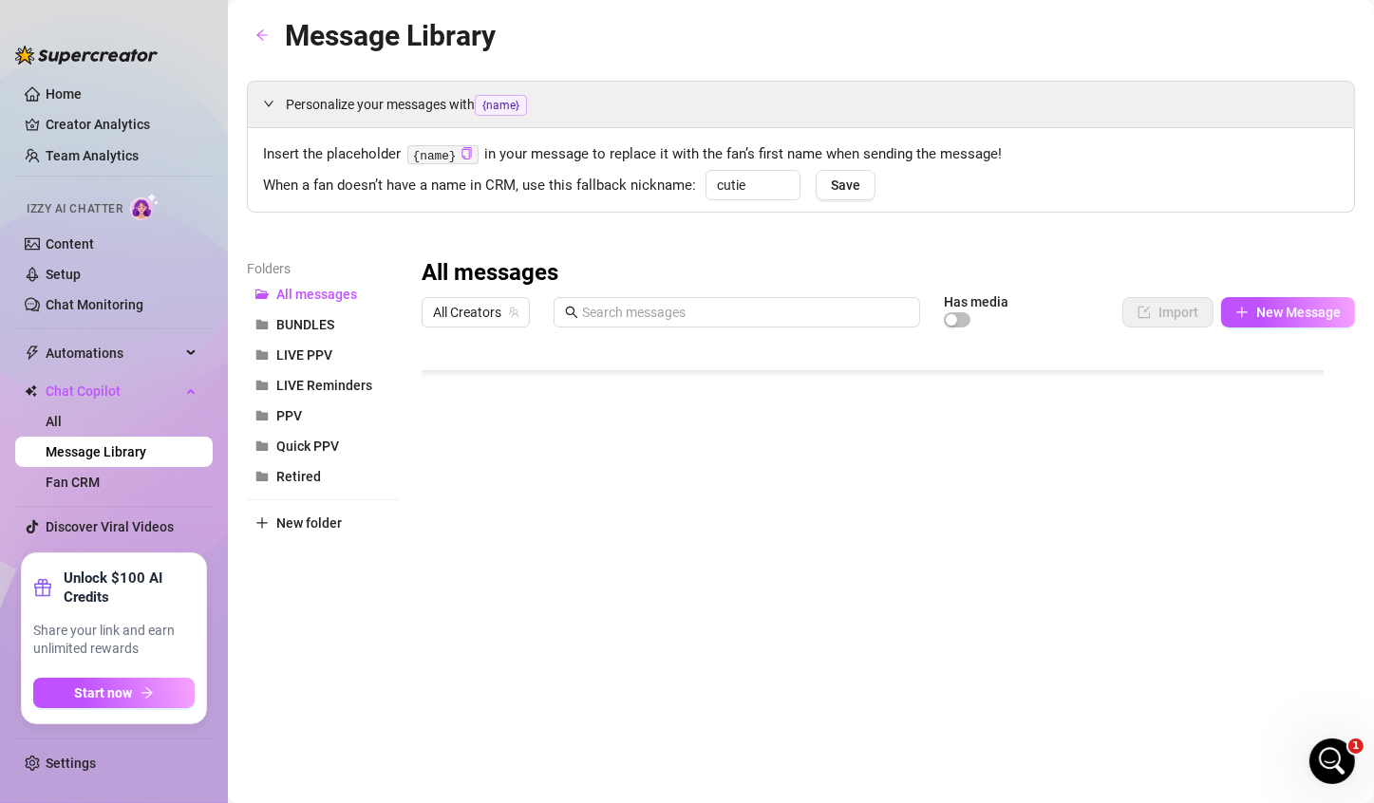
scroll to position [632, 0]
click at [1130, 512] on div at bounding box center [879, 547] width 917 height 423
click at [1158, 516] on div at bounding box center [879, 547] width 917 height 423
type textarea "7"
click at [1150, 515] on textarea "7" at bounding box center [1150, 516] width 44 height 17
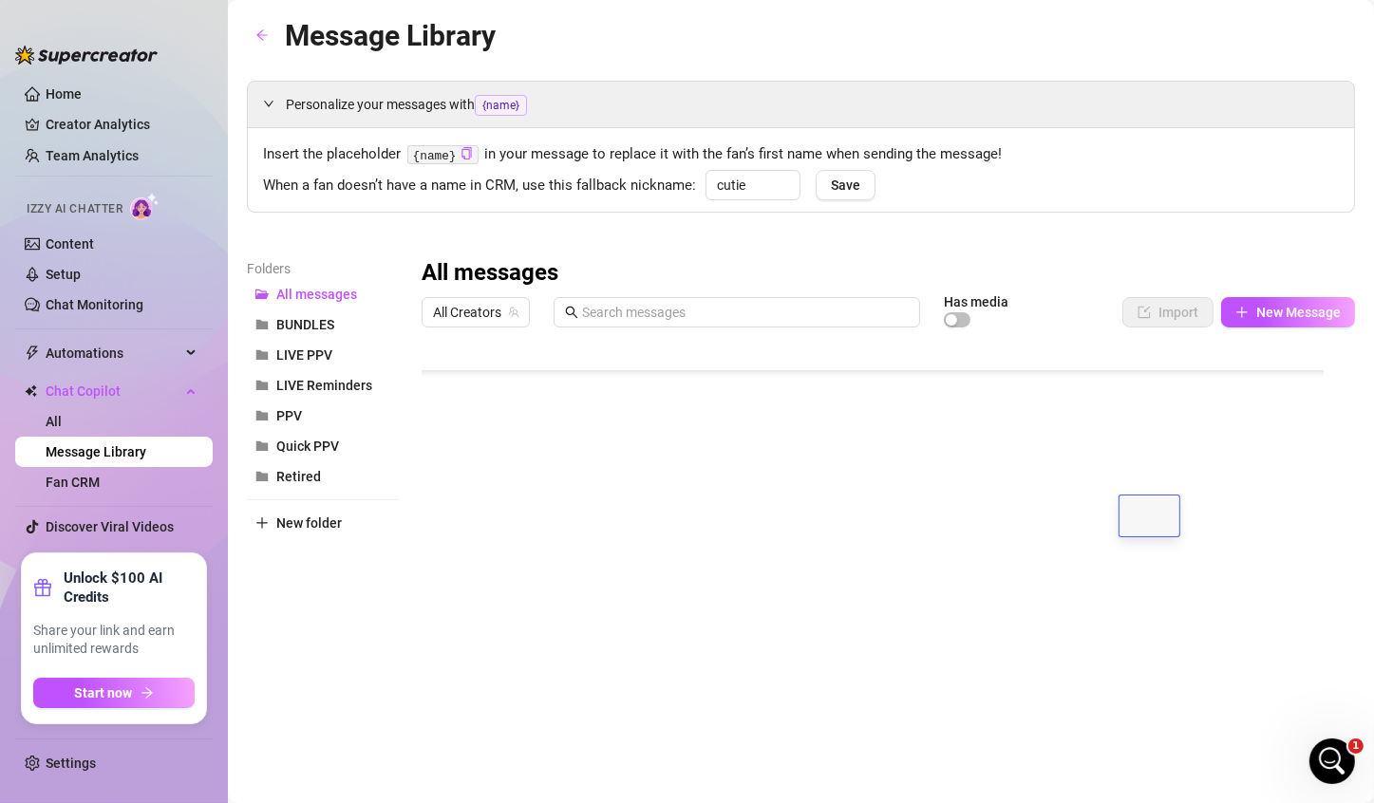
type textarea "8"
click at [1152, 571] on div at bounding box center [879, 547] width 917 height 423
click at [1159, 555] on div at bounding box center [879, 547] width 917 height 423
click at [1171, 518] on div at bounding box center [879, 547] width 917 height 423
click at [1154, 520] on div at bounding box center [879, 547] width 917 height 423
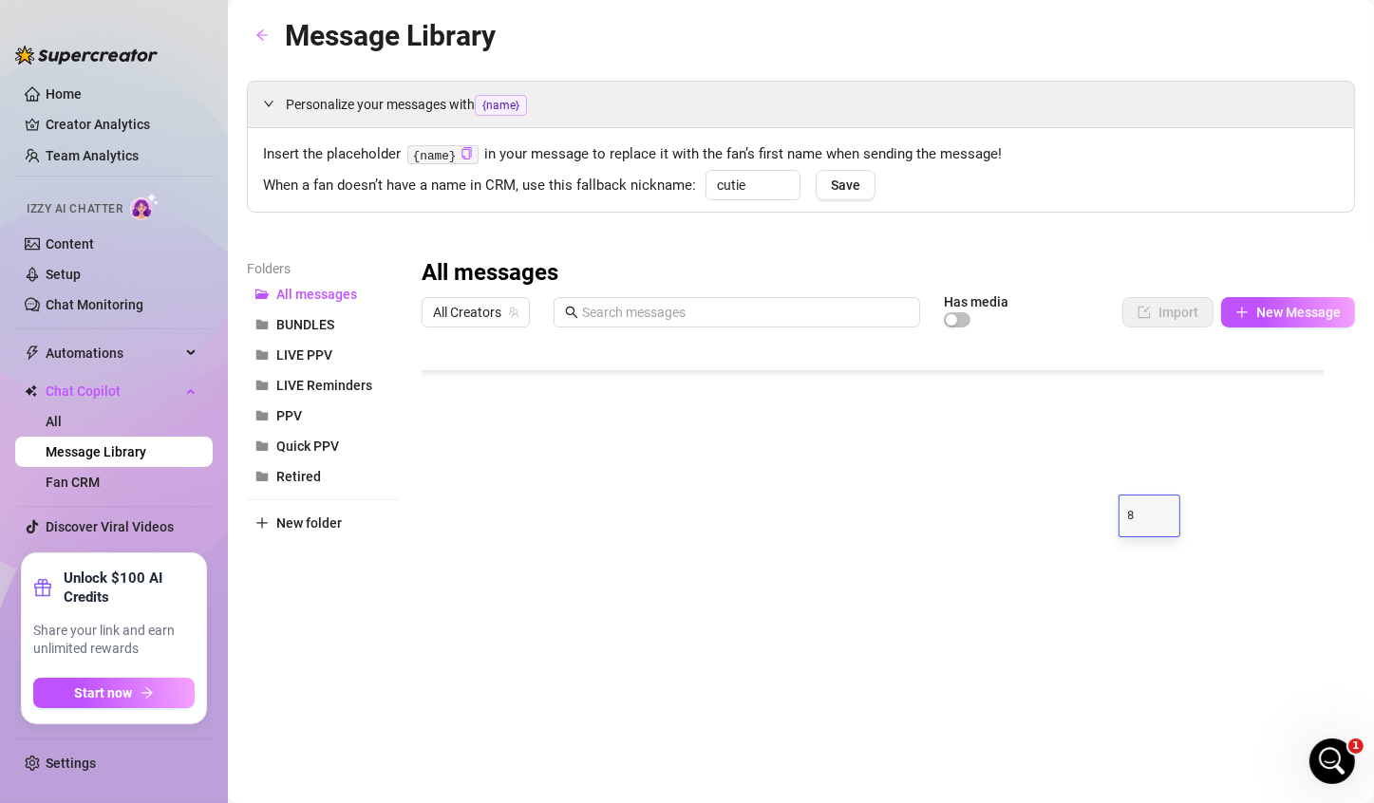
click at [1147, 518] on textarea "8" at bounding box center [1150, 516] width 44 height 17
type textarea "7/00"
type textarea "7"
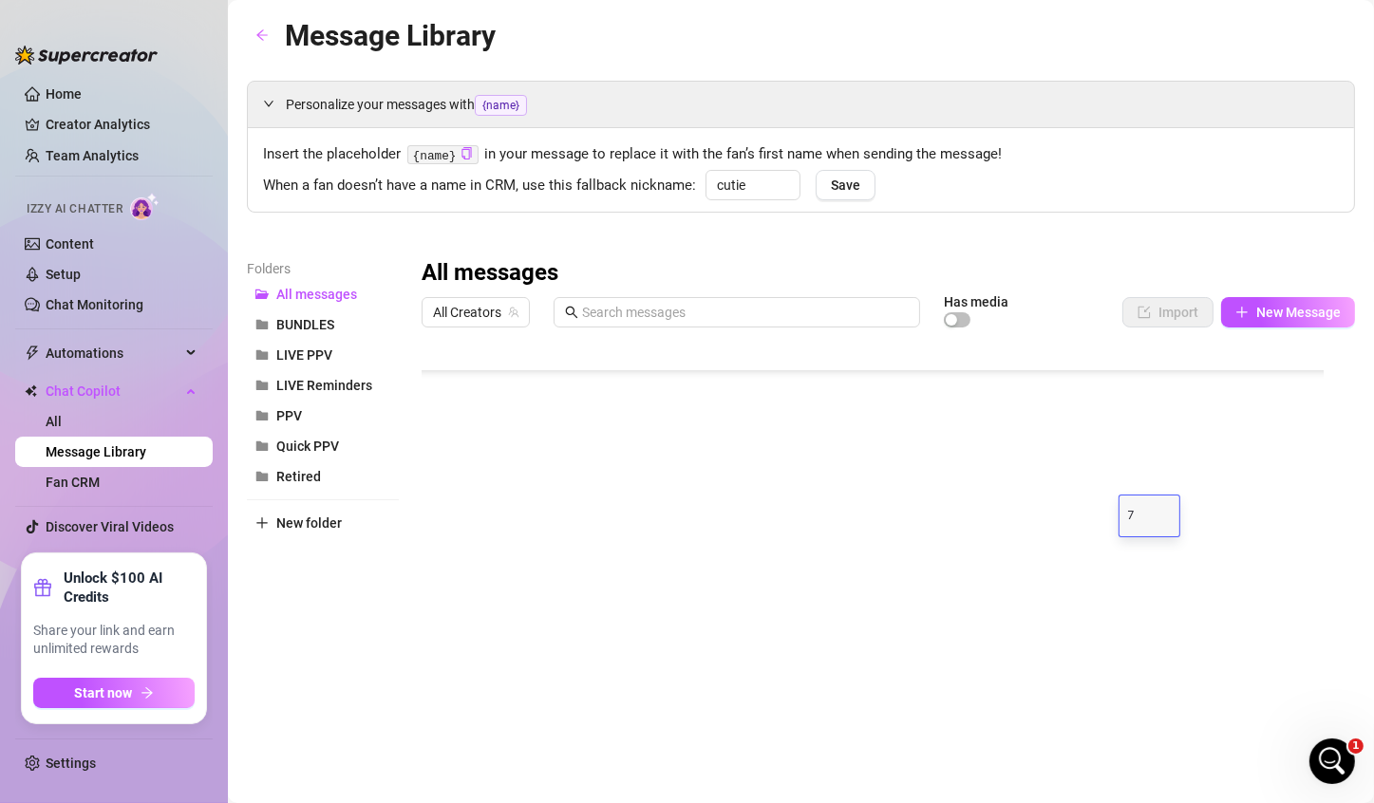
click at [1150, 518] on textarea "7" at bounding box center [1150, 516] width 44 height 17
click at [1085, 243] on div "Personalize your messages with {name} Insert the placeholder {name} in your mes…" at bounding box center [801, 420] width 1108 height 679
